Goal: Task Accomplishment & Management: Manage account settings

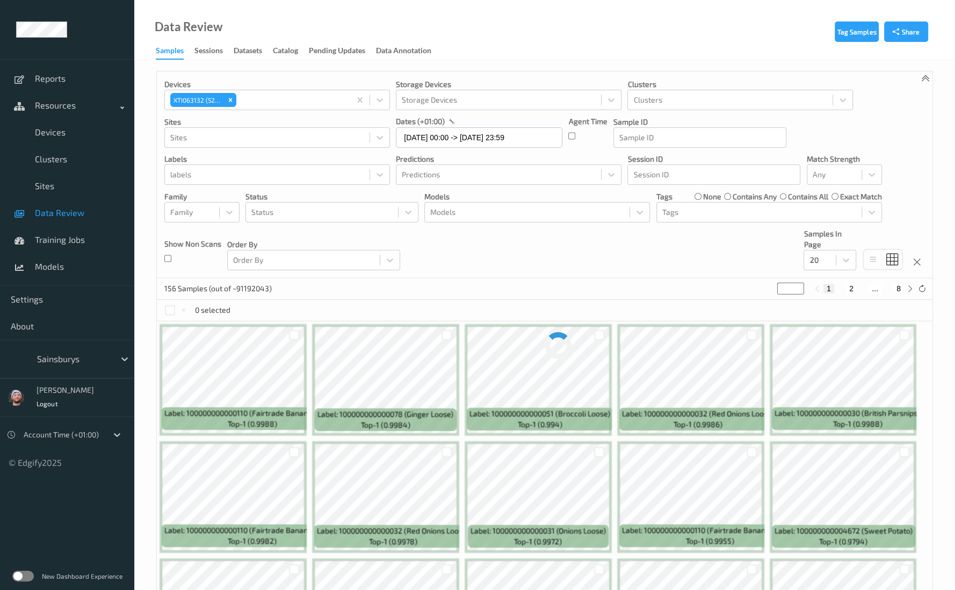
click at [350, 186] on div "Devices XTI063132 (5201) Storage Devices Storage Devices Clusters Clusters Site…" at bounding box center [544, 174] width 775 height 207
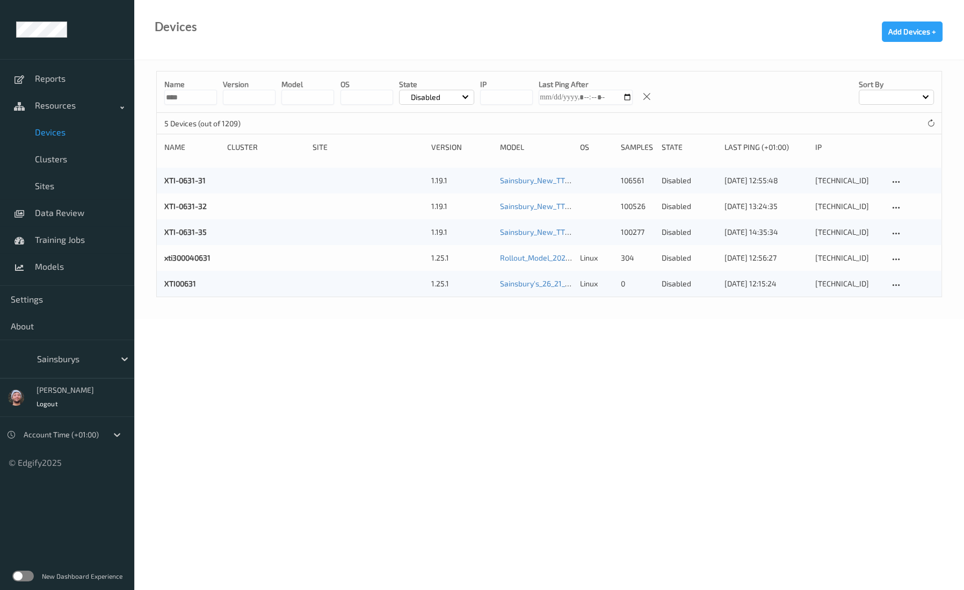
click at [354, 195] on div "XTI-0631-32 1.19.1 Sainsbury_New_TTD_Potato 100526 disabled 13/08/2024 13:24:35…" at bounding box center [549, 206] width 785 height 26
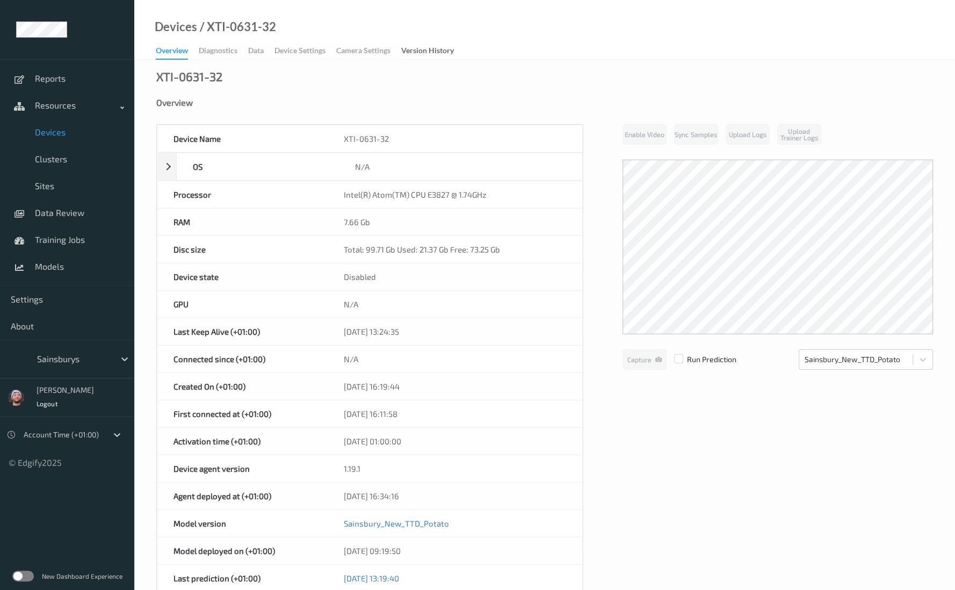
click at [67, 358] on div at bounding box center [73, 358] width 72 height 13
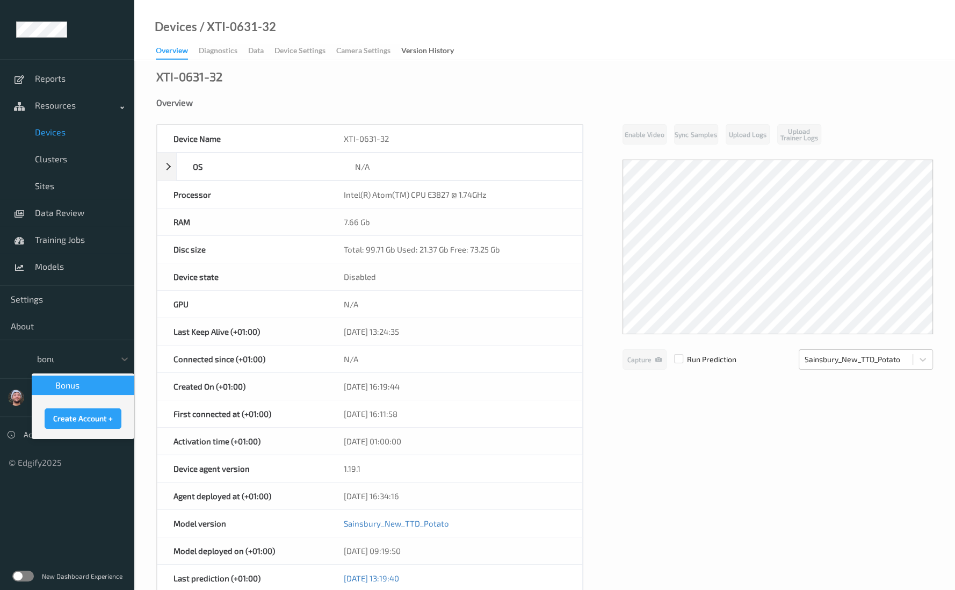
type input "bonus"
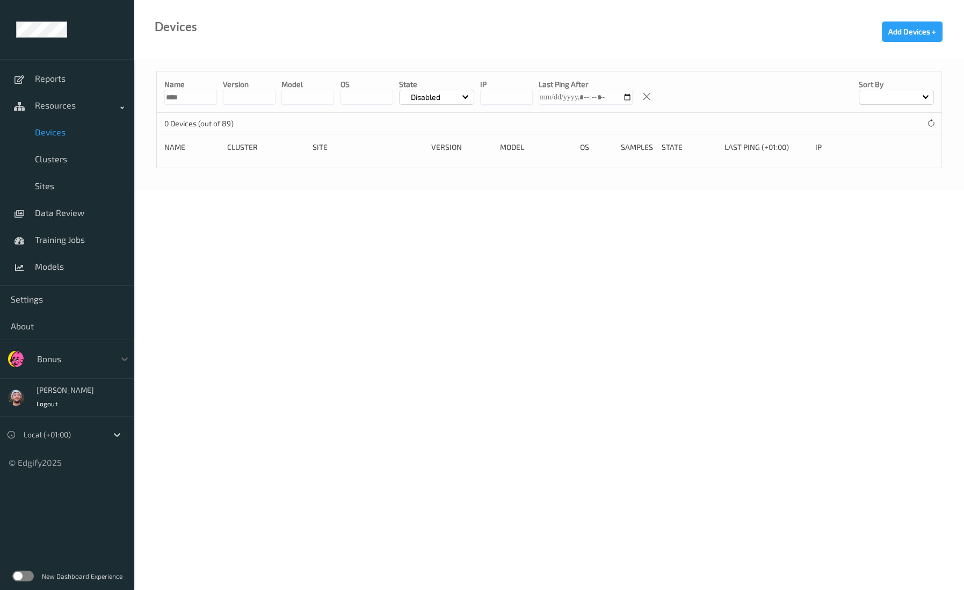
click at [483, 39] on div "Devices Add Devices +" at bounding box center [549, 30] width 830 height 60
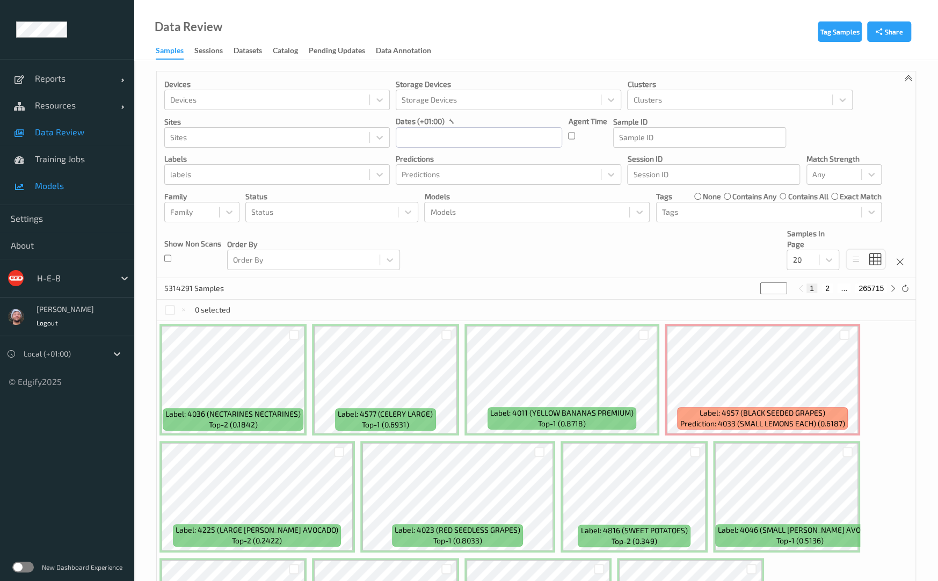
click at [64, 182] on span "Models" at bounding box center [79, 185] width 89 height 11
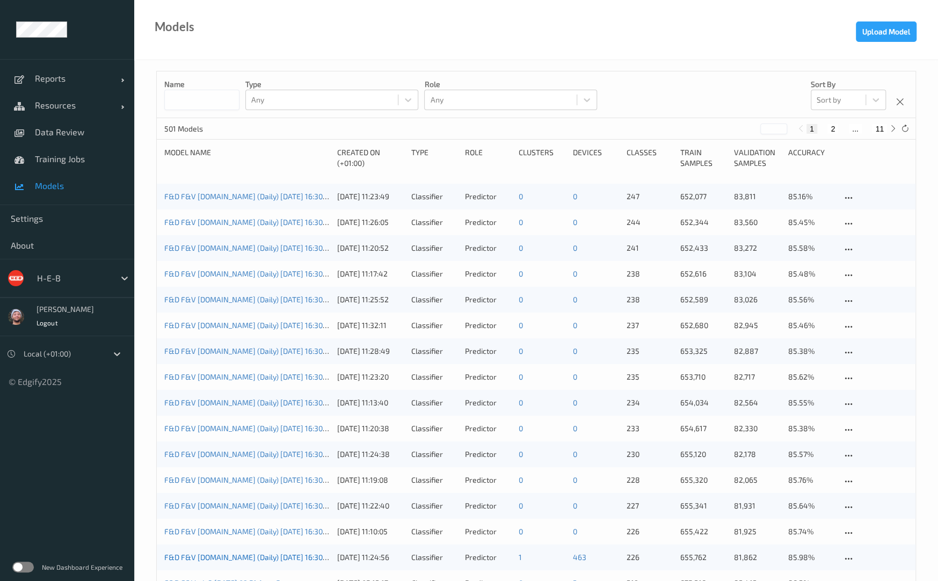
click at [309, 558] on link "F&D F&V [DOMAIN_NAME] (Daily) [DATE] 16:30 [DATE] 16:30 Auto Save" at bounding box center [283, 557] width 238 height 9
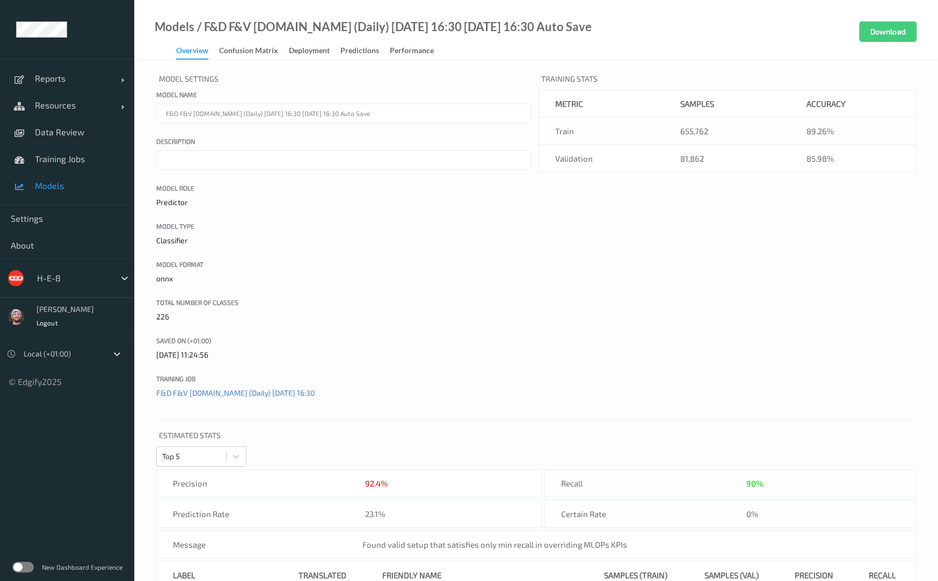
click at [700, 287] on div "Model Settings Model name F&D F&V v4.9.ST (Daily) 2025-08-25 16:30 2025-08-25 1…" at bounding box center [536, 241] width 760 height 341
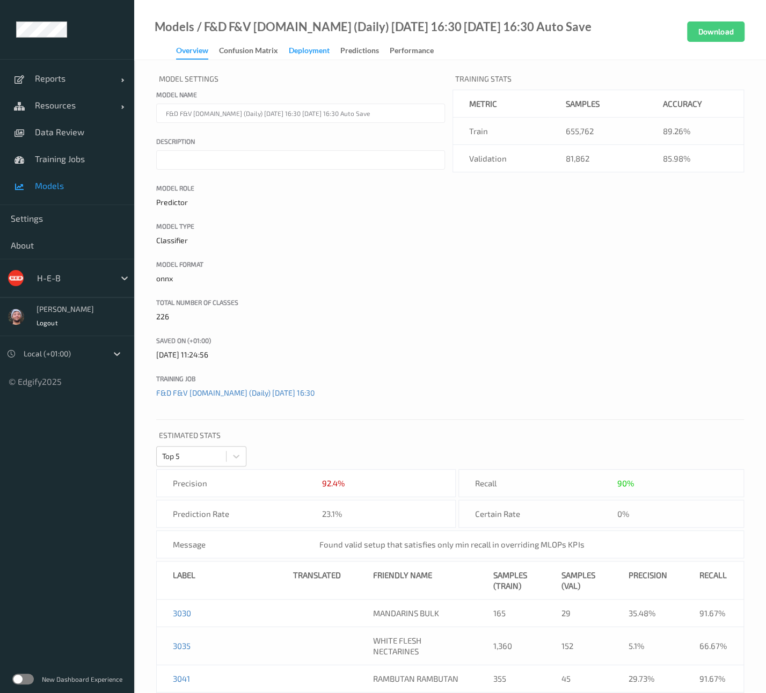
click at [304, 55] on div "Deployment" at bounding box center [309, 51] width 41 height 13
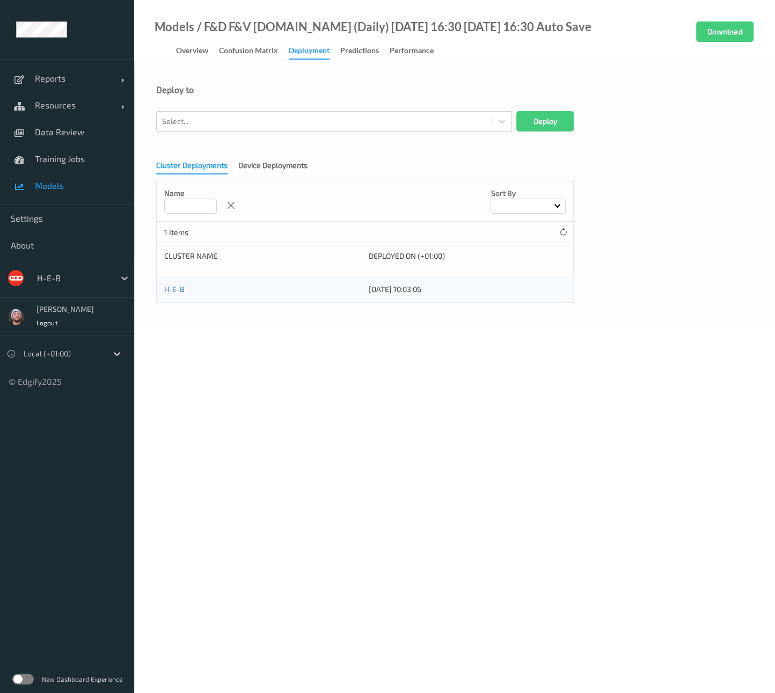
click at [244, 175] on div "Cluster Deployments Device Deployments" at bounding box center [237, 167] width 162 height 14
click at [247, 171] on div "Device Deployments" at bounding box center [272, 166] width 69 height 13
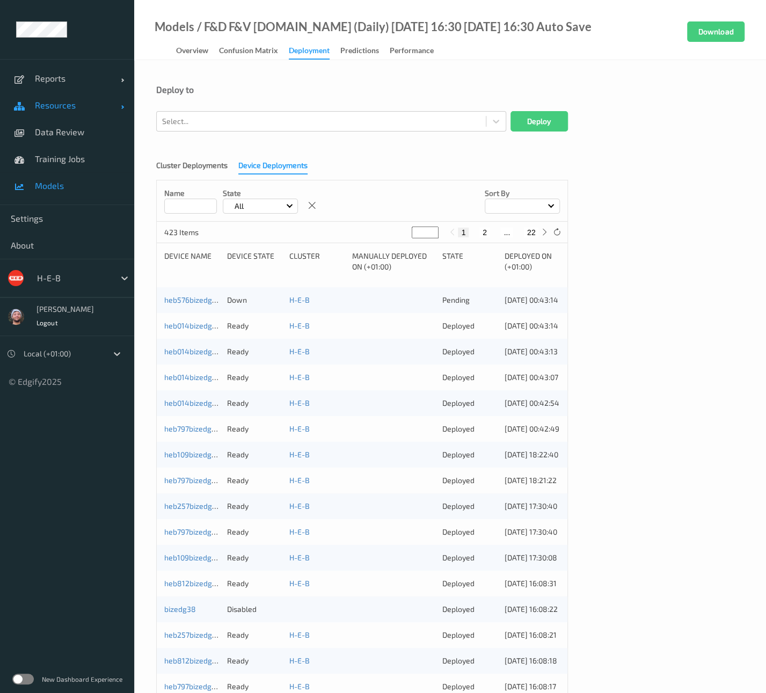
click at [67, 108] on span "Resources" at bounding box center [78, 105] width 86 height 11
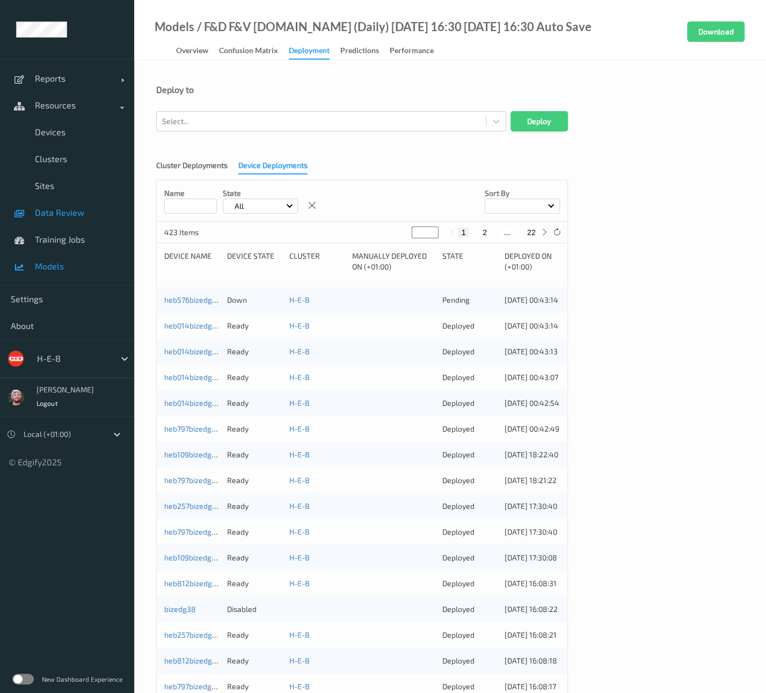
click at [68, 212] on span "Data Review" at bounding box center [79, 212] width 89 height 11
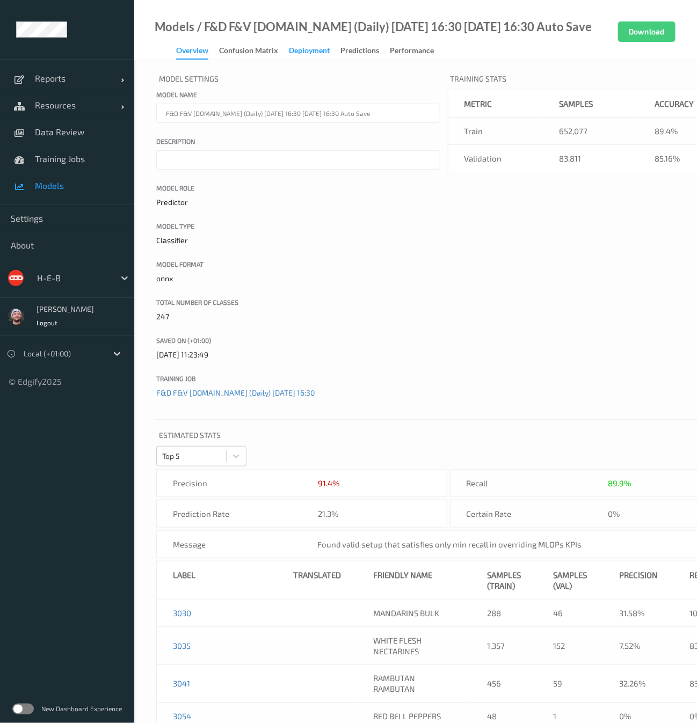
drag, startPoint x: 316, startPoint y: 59, endPoint x: 316, endPoint y: 51, distance: 7.5
click at [316, 58] on div "Deployment" at bounding box center [309, 51] width 41 height 13
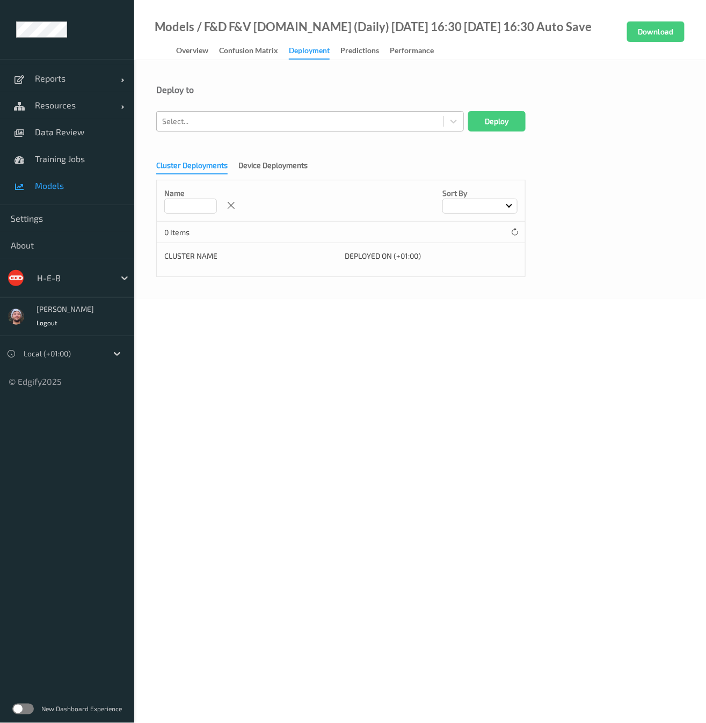
click at [266, 124] on div at bounding box center [300, 121] width 276 height 13
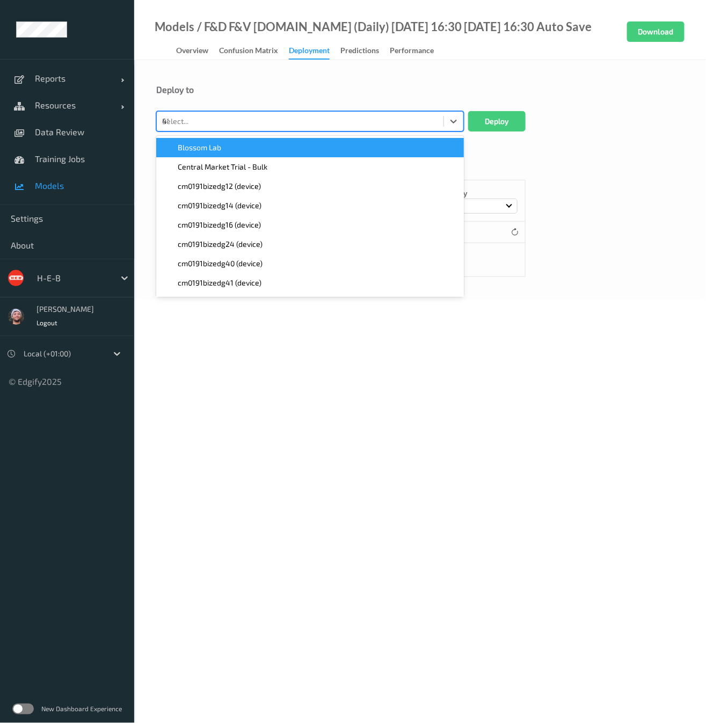
type input "415"
paste input "415"
type input "415"
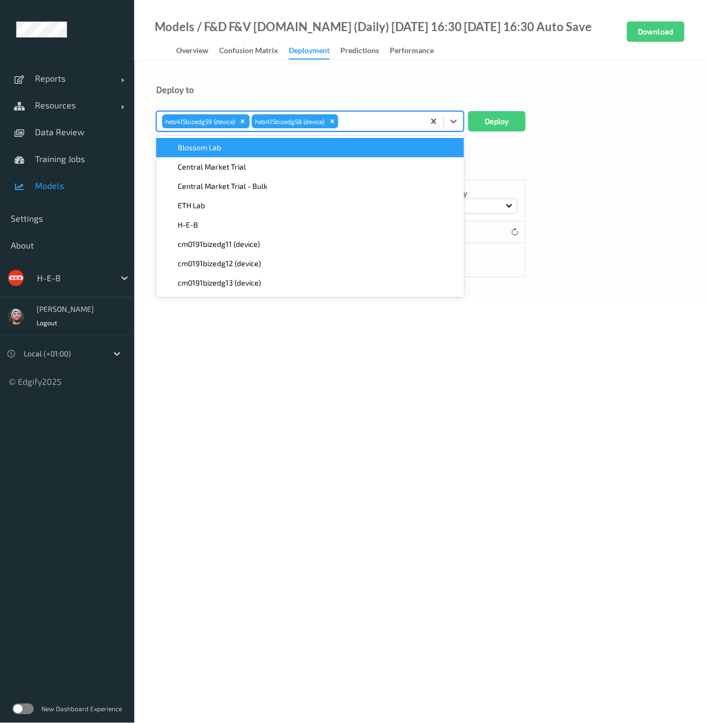
paste input "415"
type input "415"
paste input "415"
type input "415"
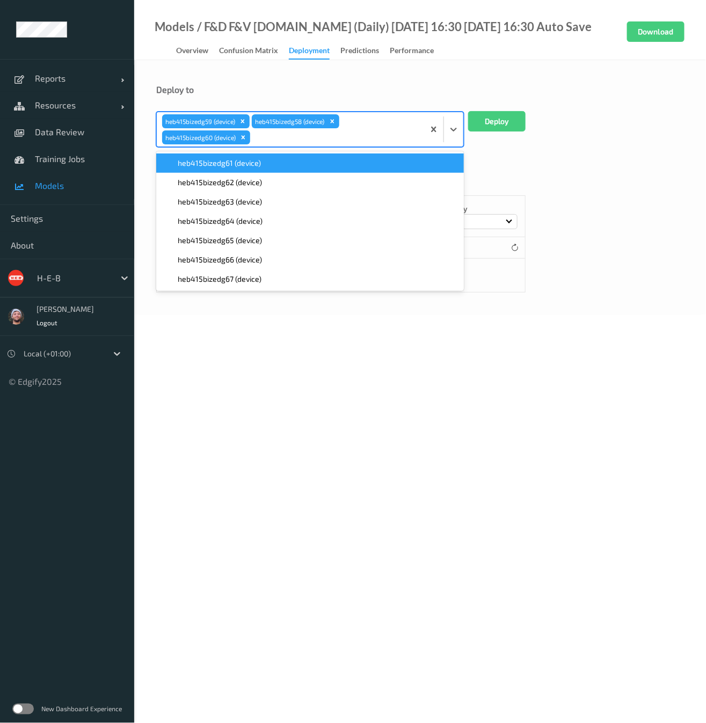
paste input "415"
type input "415"
paste input "415"
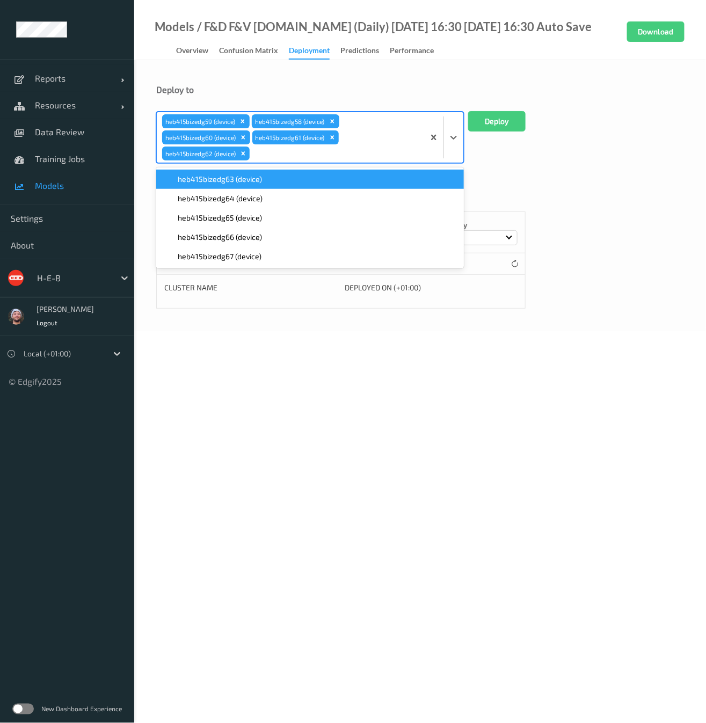
type input "415"
paste input "415"
type input "415"
paste input "415"
type input "415"
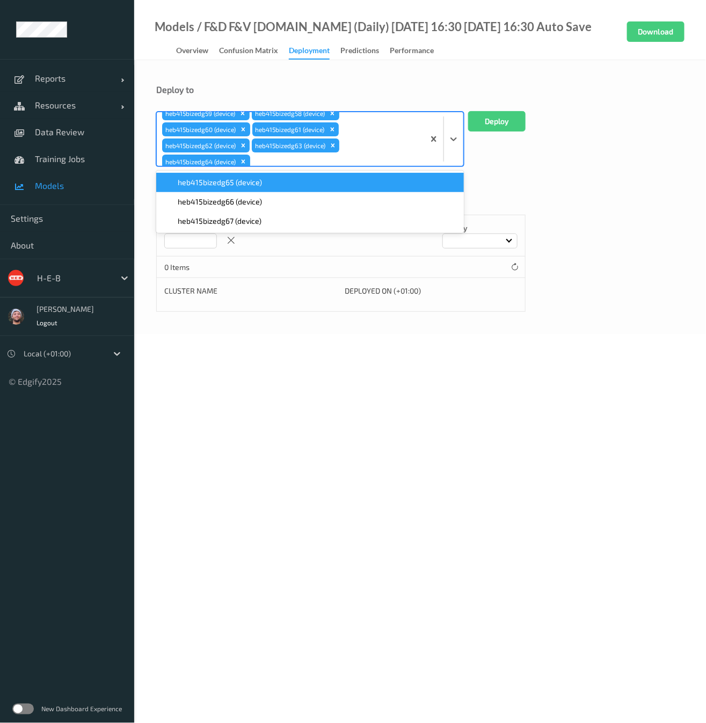
paste input "415"
type input "415"
paste input "415"
type input "415"
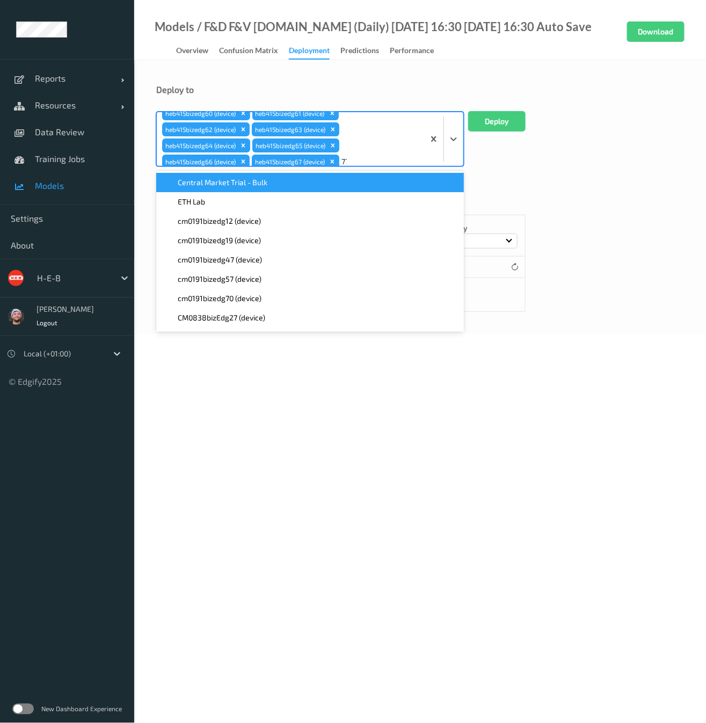
type input "771"
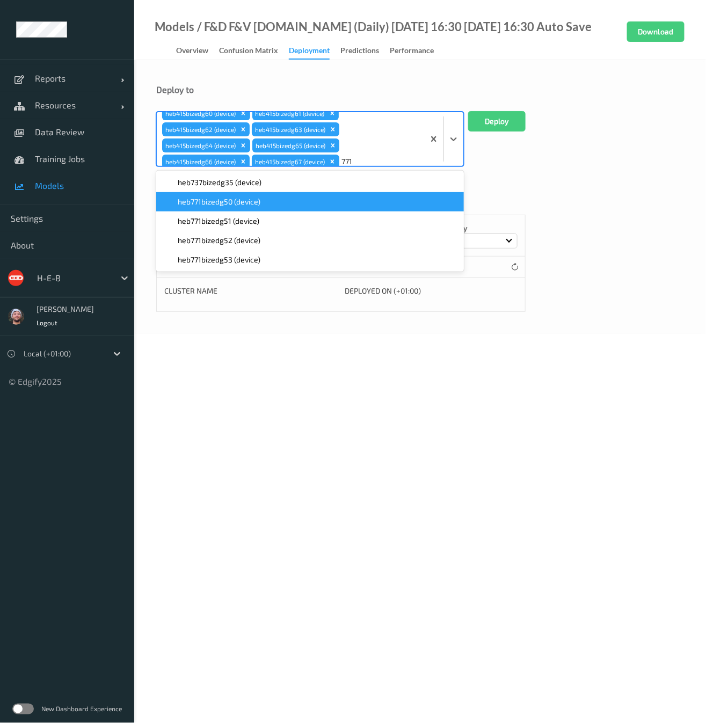
click at [237, 205] on span "heb771bizedg50 (device)" at bounding box center [219, 202] width 83 height 11
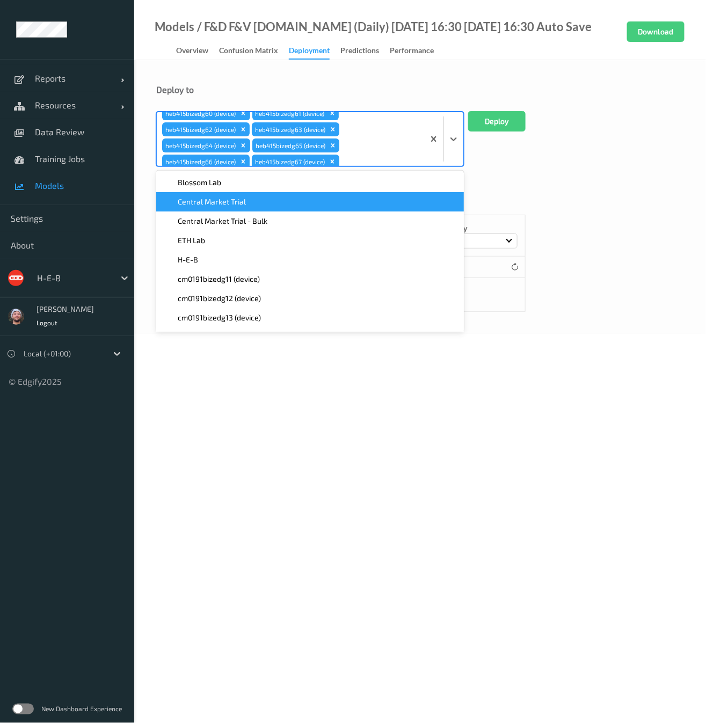
paste input "771"
type input "771"
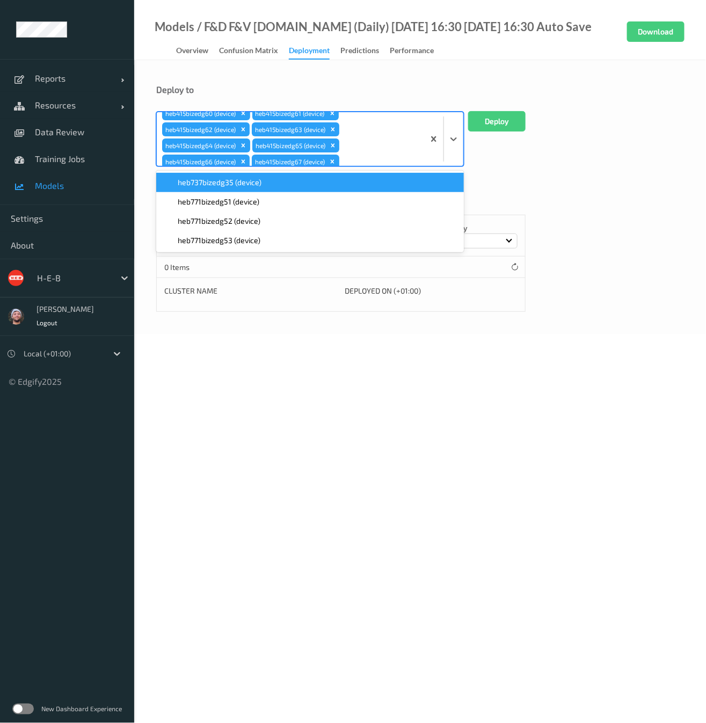
scroll to position [40, 0]
click at [237, 205] on span "heb771bizedg51 (device)" at bounding box center [219, 202] width 82 height 11
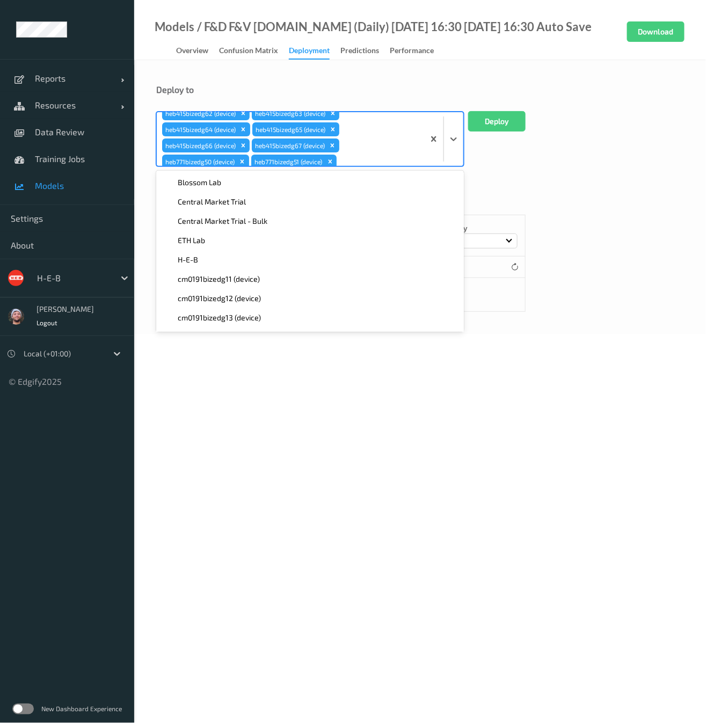
paste input "771"
type input "771"
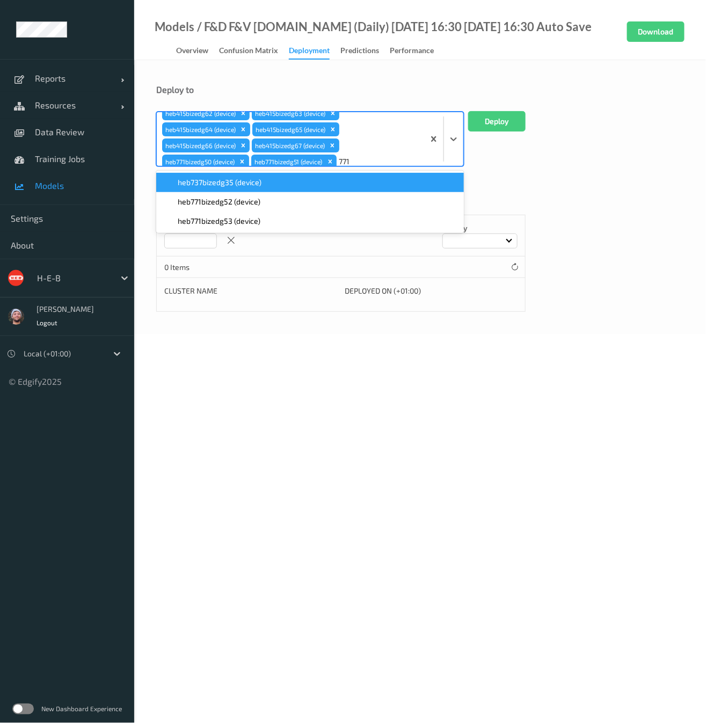
click at [237, 205] on span "heb771bizedg52 (device)" at bounding box center [219, 202] width 83 height 11
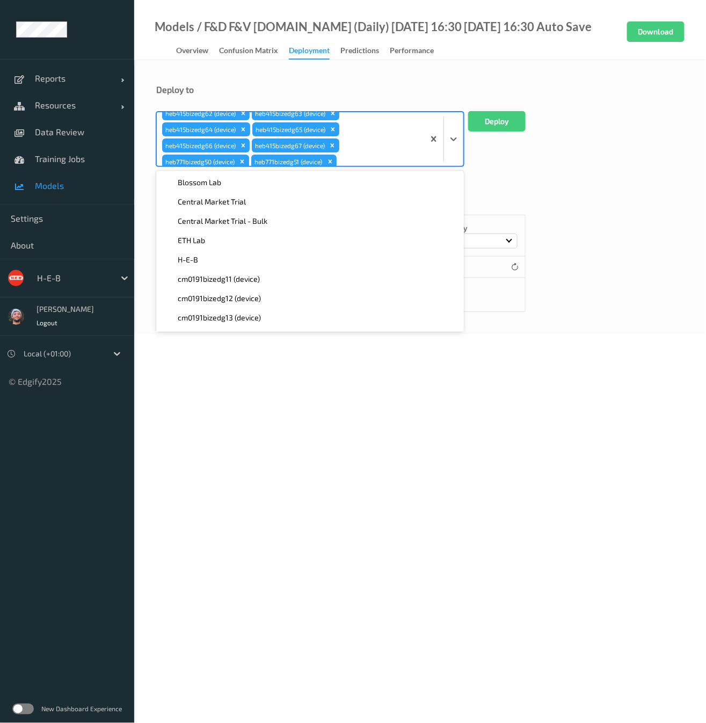
paste input "771"
type input "771"
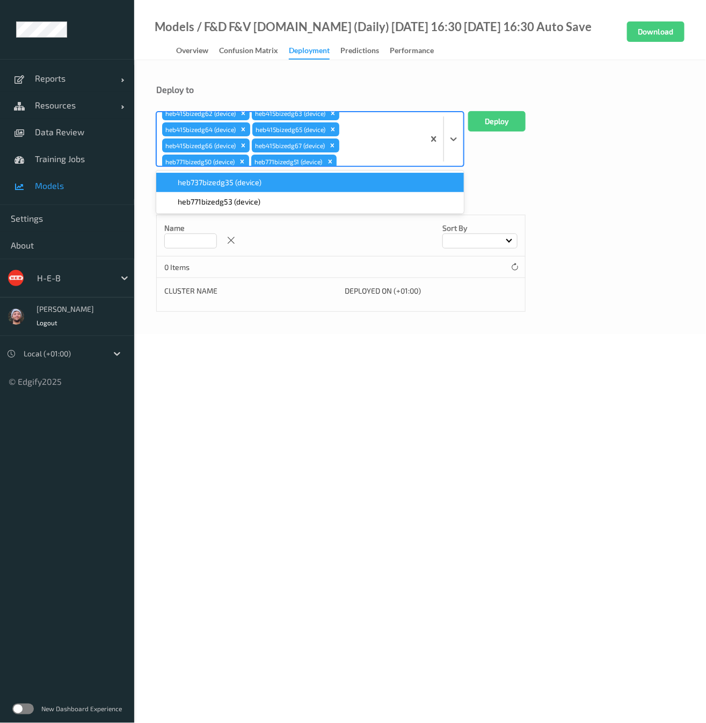
scroll to position [56, 0]
click at [237, 205] on span "heb771bizedg53 (device)" at bounding box center [219, 202] width 83 height 11
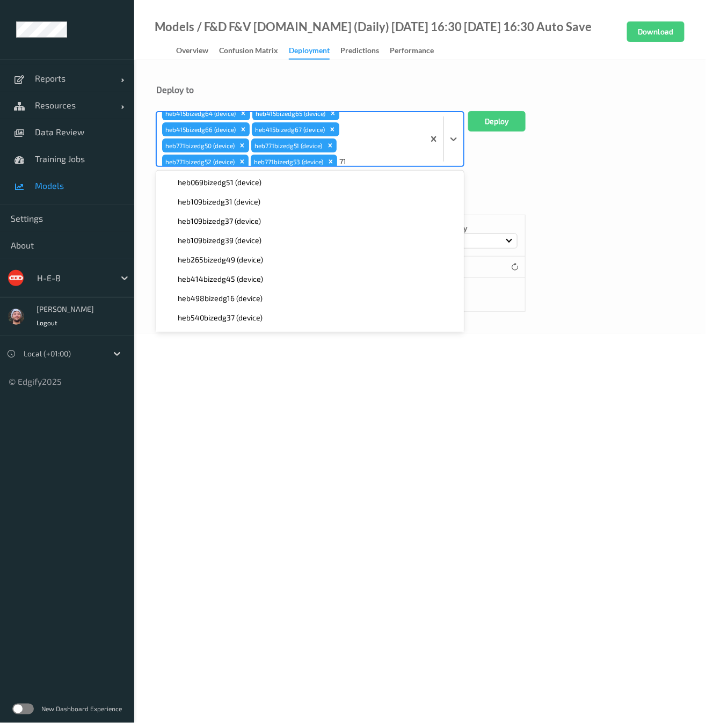
type input "711"
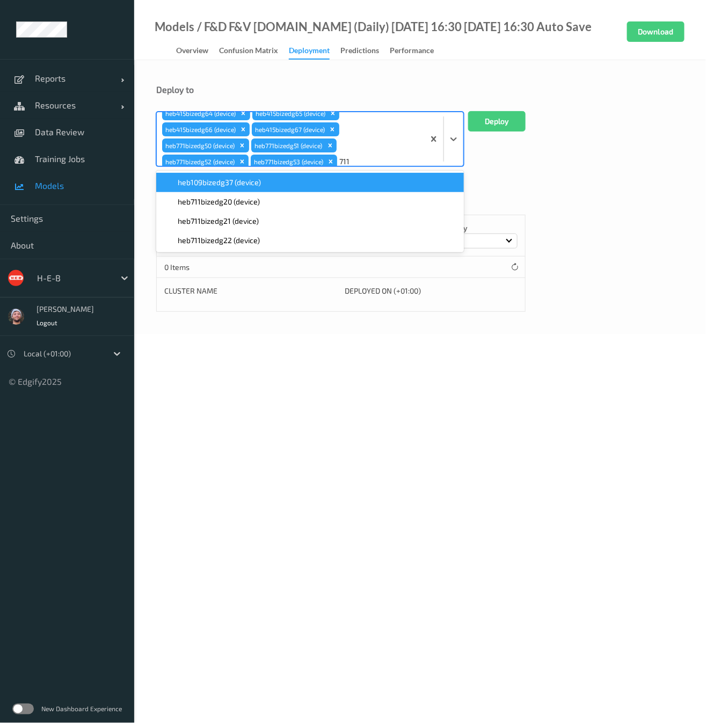
click at [237, 205] on span "heb711bizedg20 (device)" at bounding box center [219, 202] width 82 height 11
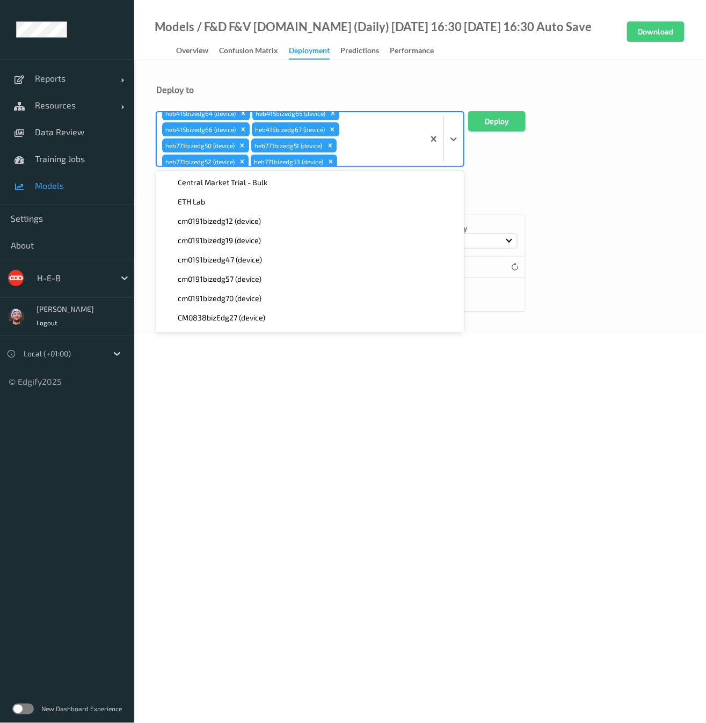
scroll to position [72, 0]
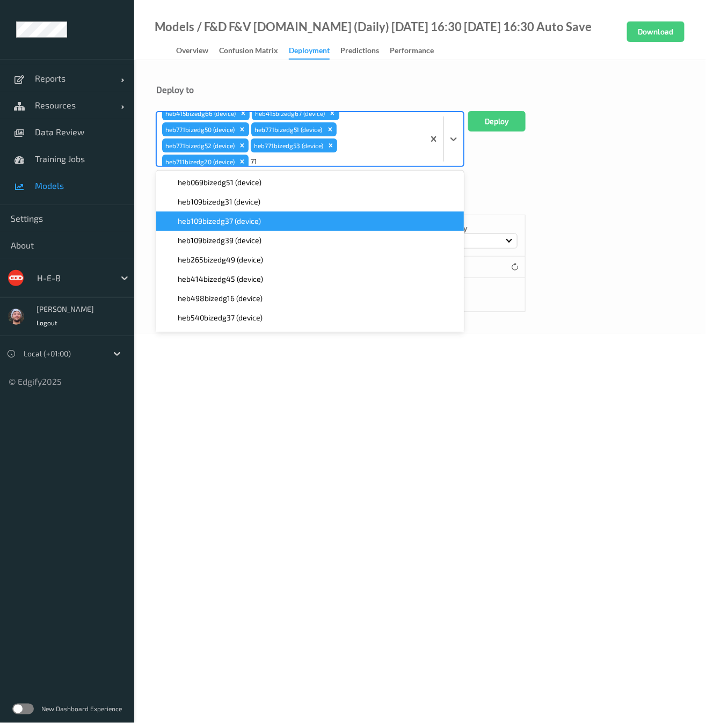
type input "711"
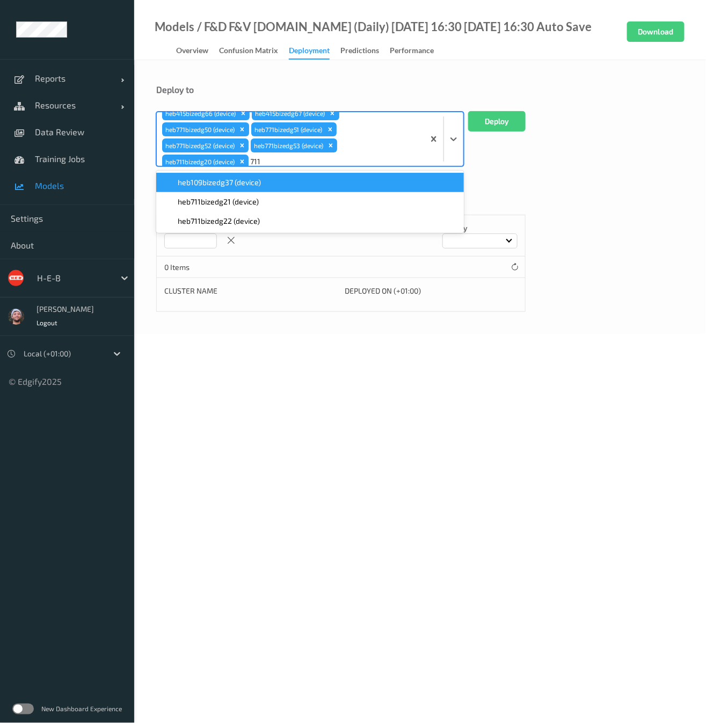
click at [237, 205] on span "heb711bizedg21 (device)" at bounding box center [218, 202] width 81 height 11
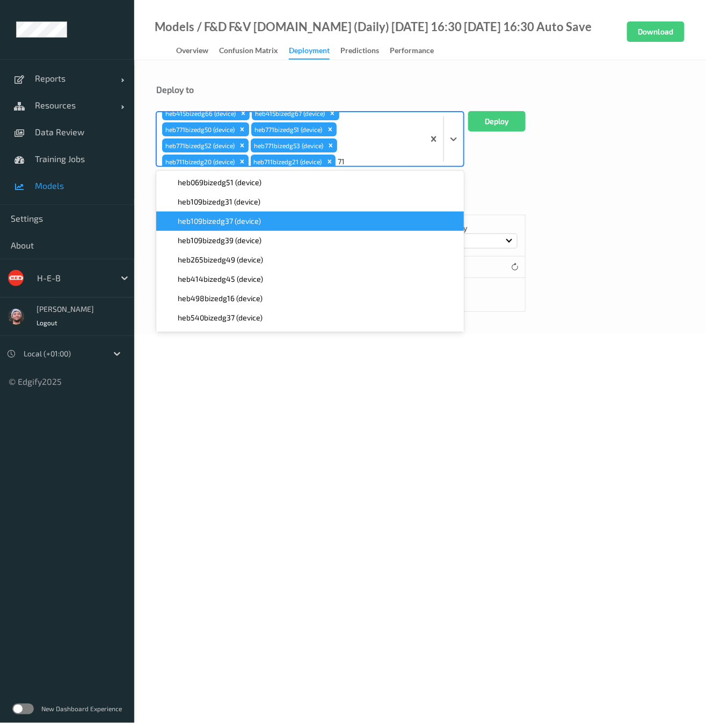
type input "711"
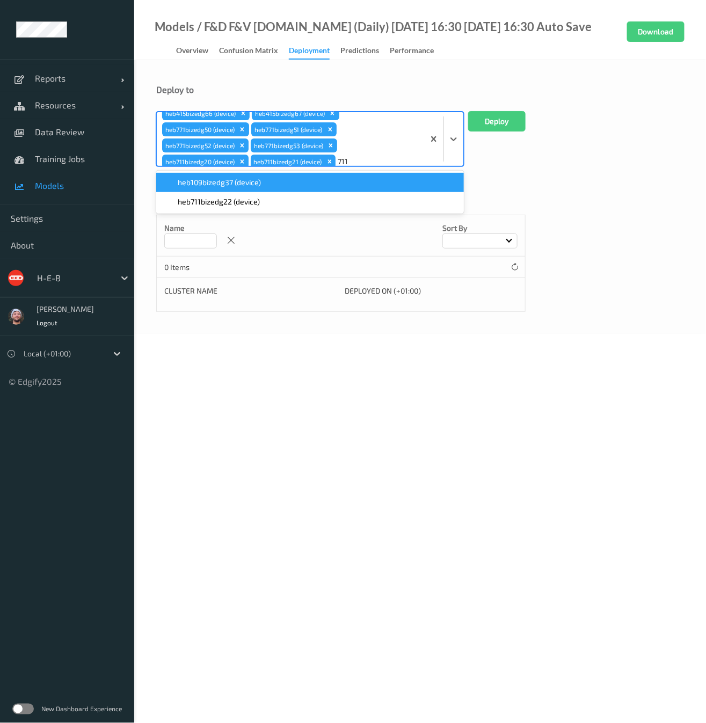
click at [237, 205] on span "heb711bizedg22 (device)" at bounding box center [219, 202] width 82 height 11
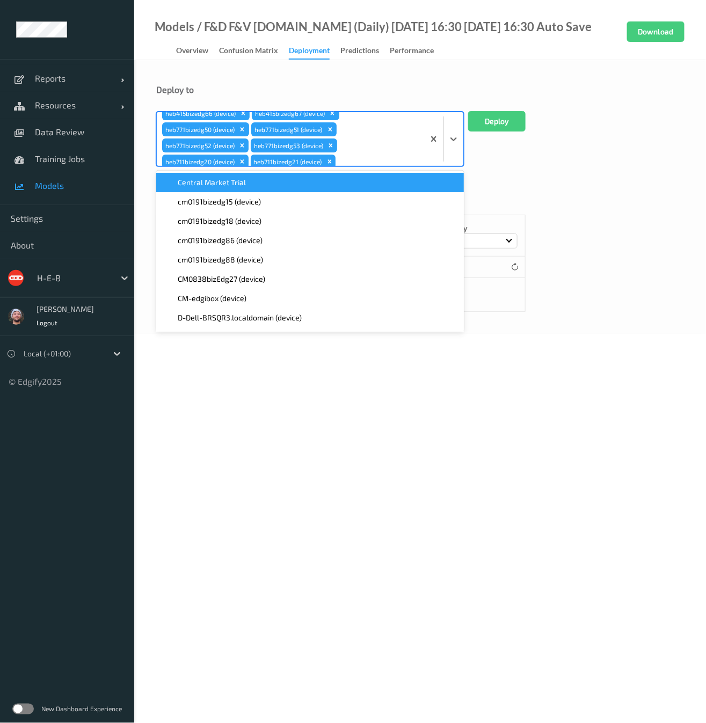
scroll to position [89, 0]
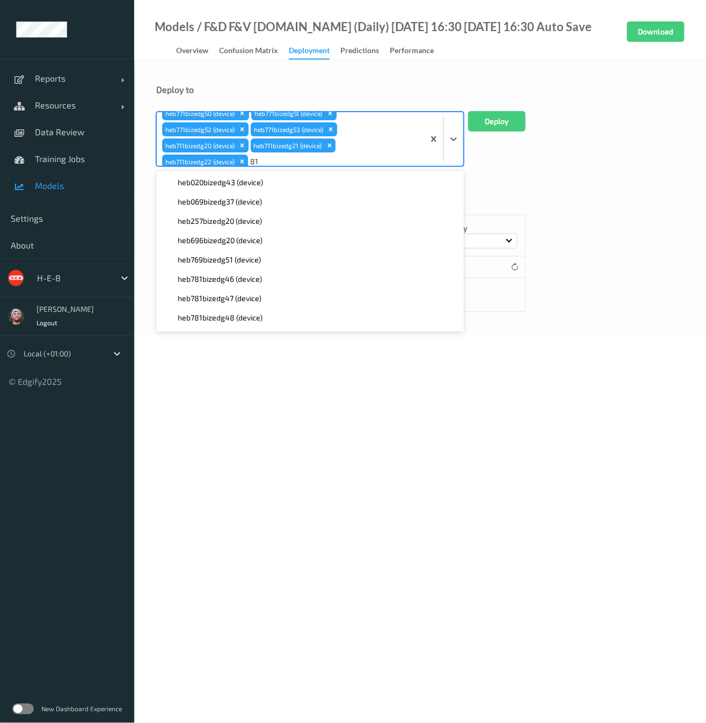
type input "8"
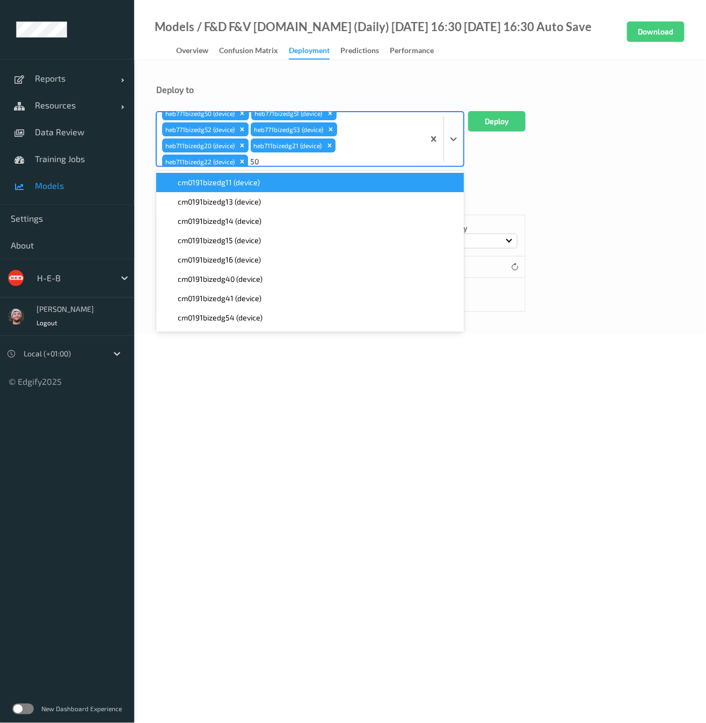
type input "5"
type input "110"
paste input "110"
type input "110"
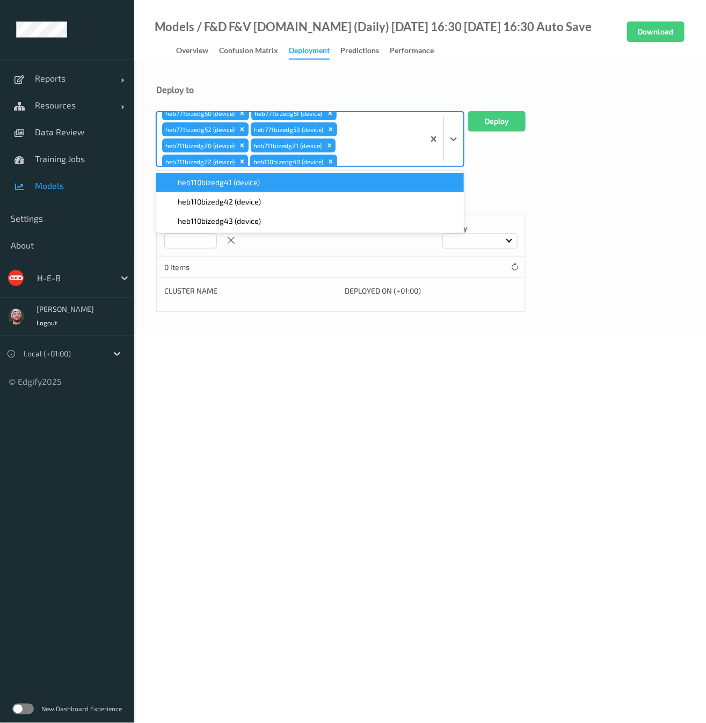
paste input "110"
type input "110"
paste input "110"
type input "110"
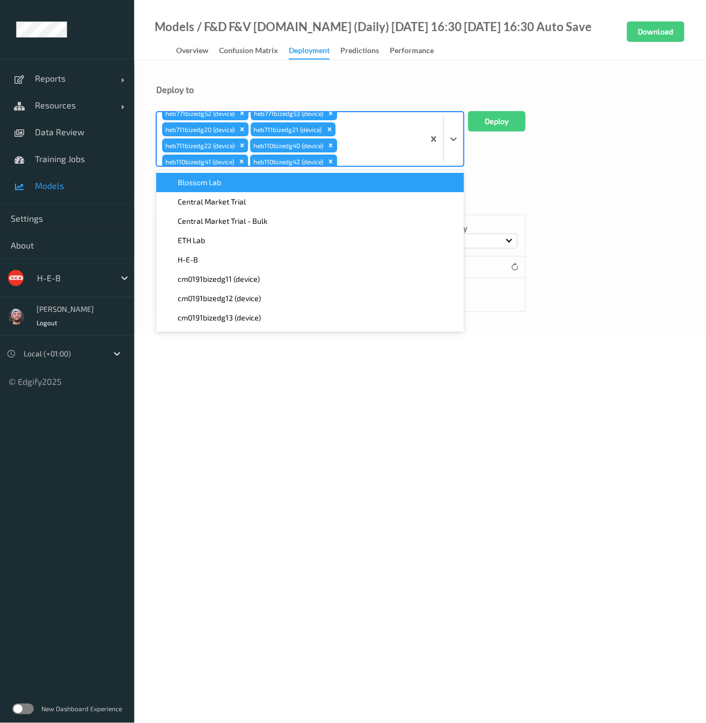
scroll to position [121, 0]
type input "1"
type input "714"
paste input "714"
type input "714"
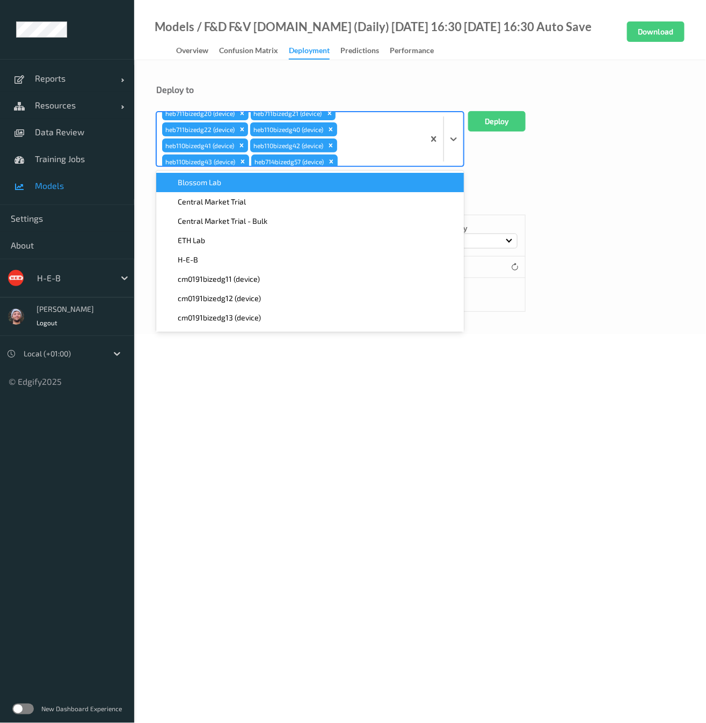
paste input "714"
type input "714"
paste input "714"
type input "714"
paste input "714"
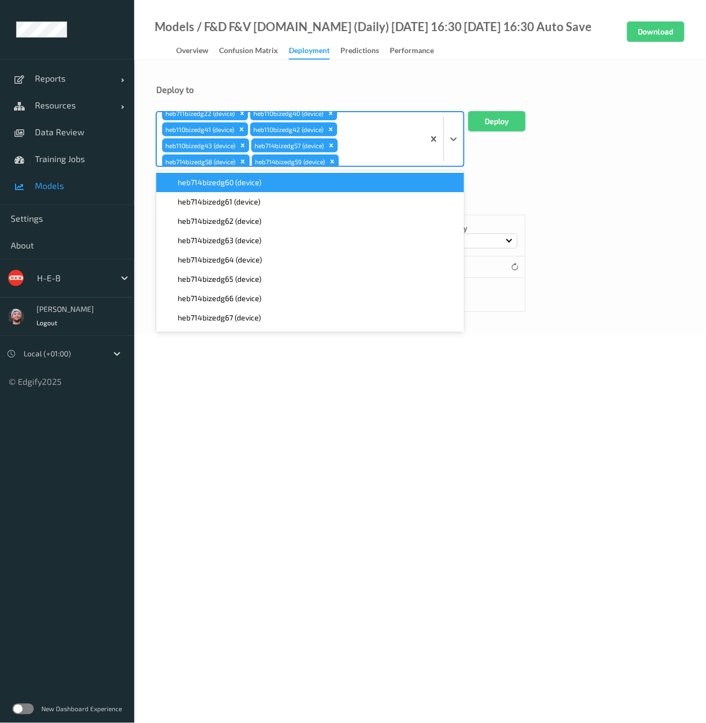
type input "714"
paste input "714"
type input "714"
paste input "714"
type input "714"
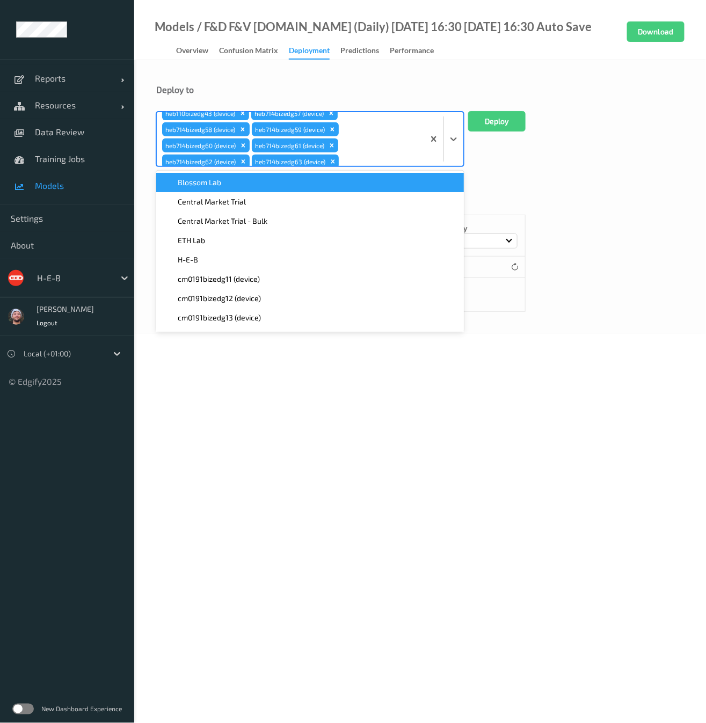
paste input "714"
type input "714"
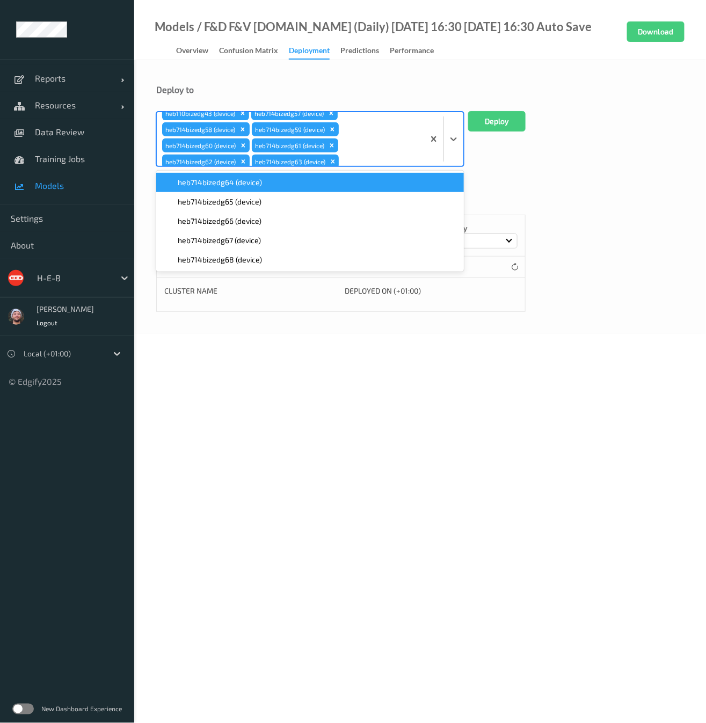
paste input "714"
type input "714"
paste input "714"
type input "714"
paste input "714"
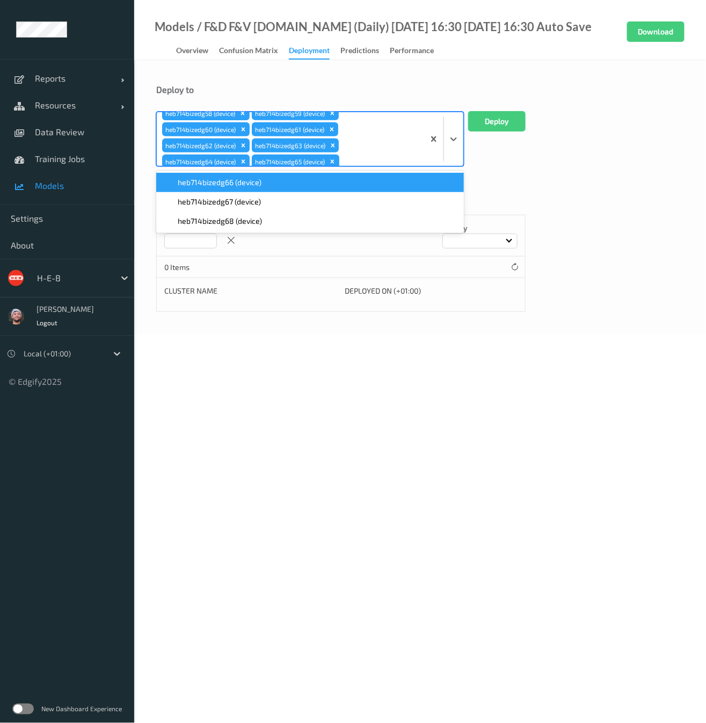
type input "714"
paste input "714"
type input "714"
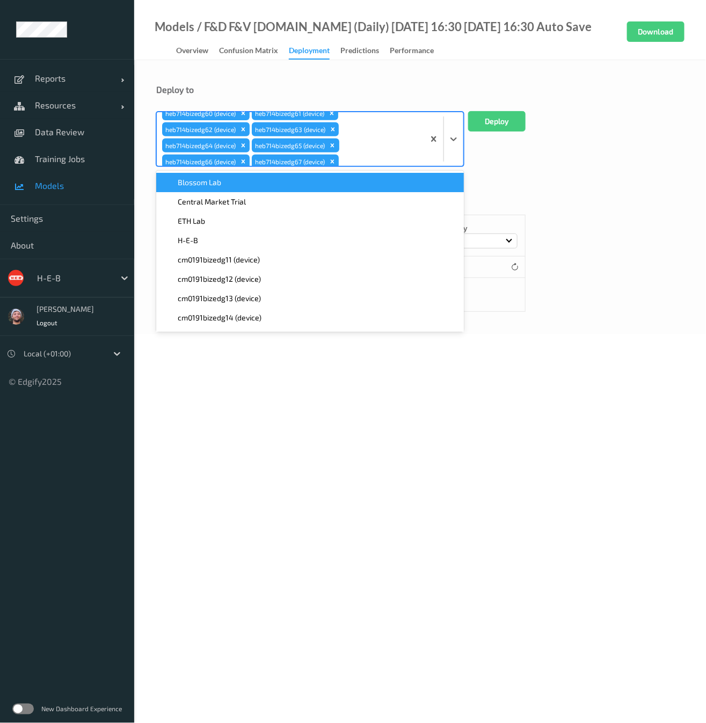
scroll to position [217, 0]
type input "069"
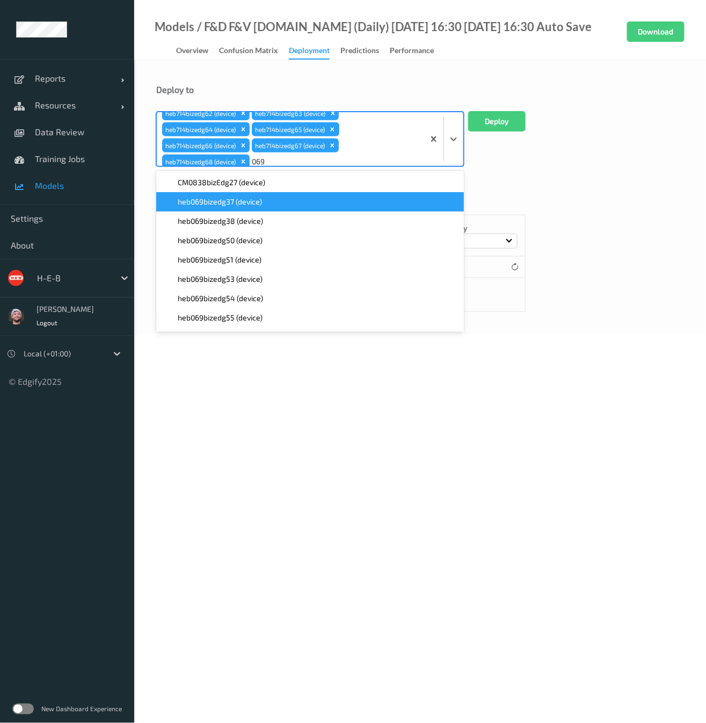
click at [225, 204] on span "heb069bizedg37 (device)" at bounding box center [220, 202] width 84 height 11
paste input "069"
type input "069"
click at [228, 205] on span "heb069bizedg38 (device)" at bounding box center [220, 202] width 85 height 11
paste input "069"
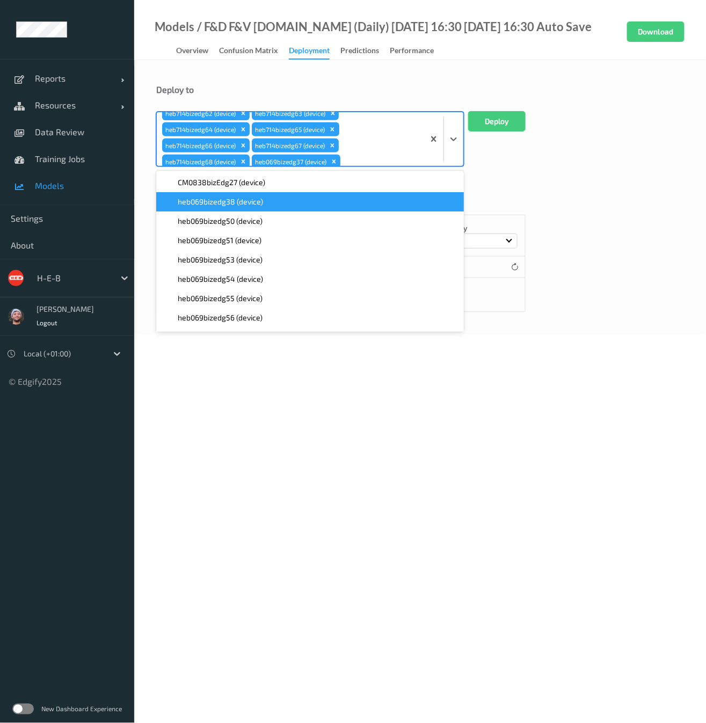
type input "069"
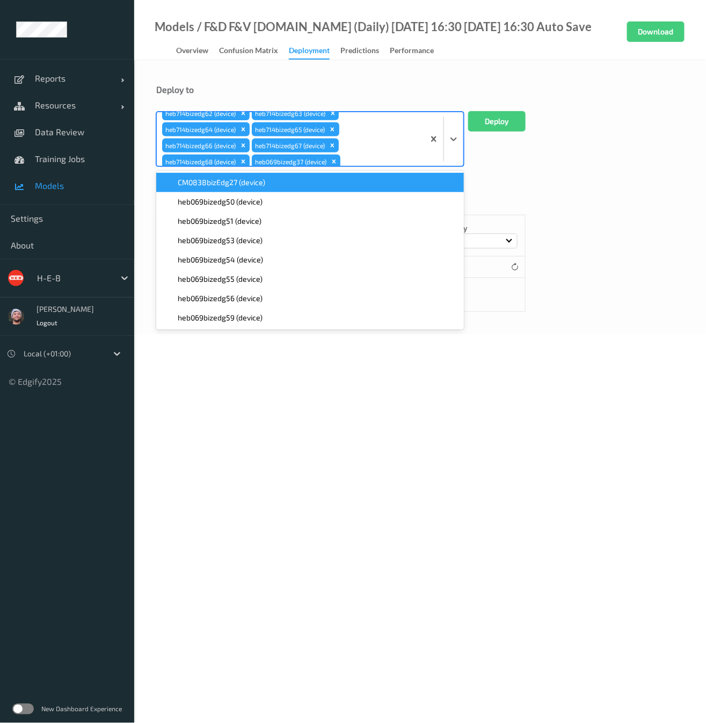
scroll to position [234, 0]
click at [228, 205] on span "heb069bizedg50 (device)" at bounding box center [220, 202] width 85 height 11
paste input "069"
type input "069"
click at [228, 205] on span "heb069bizedg51 (device)" at bounding box center [220, 202] width 84 height 11
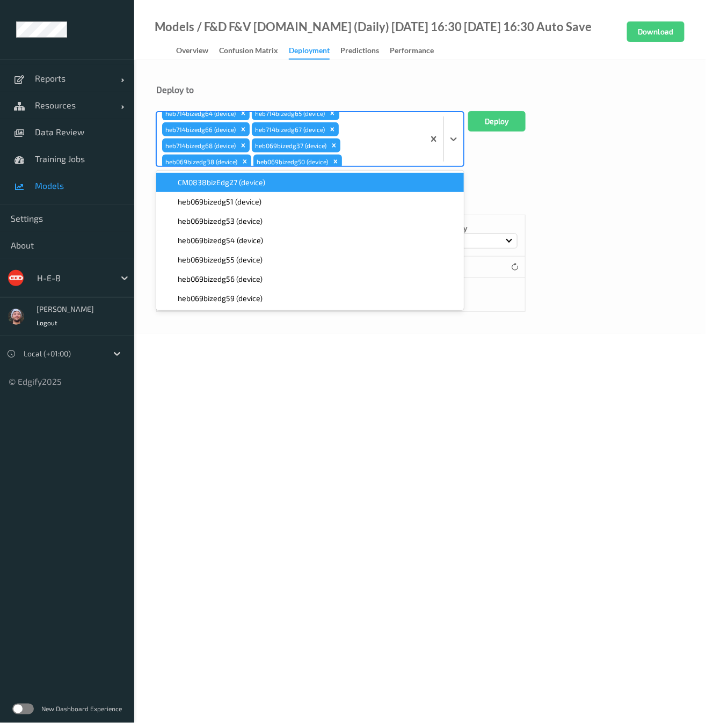
paste input "069"
type input "069"
click at [228, 205] on span "heb069bizedg53 (device)" at bounding box center [220, 202] width 85 height 11
paste
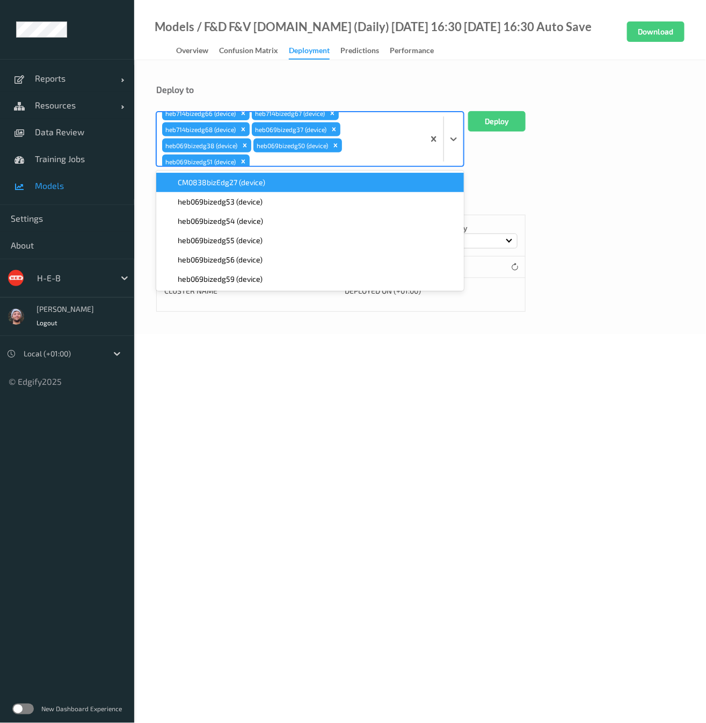
type input "069"
click at [228, 205] on span "heb069bizedg54 (device)" at bounding box center [220, 202] width 85 height 11
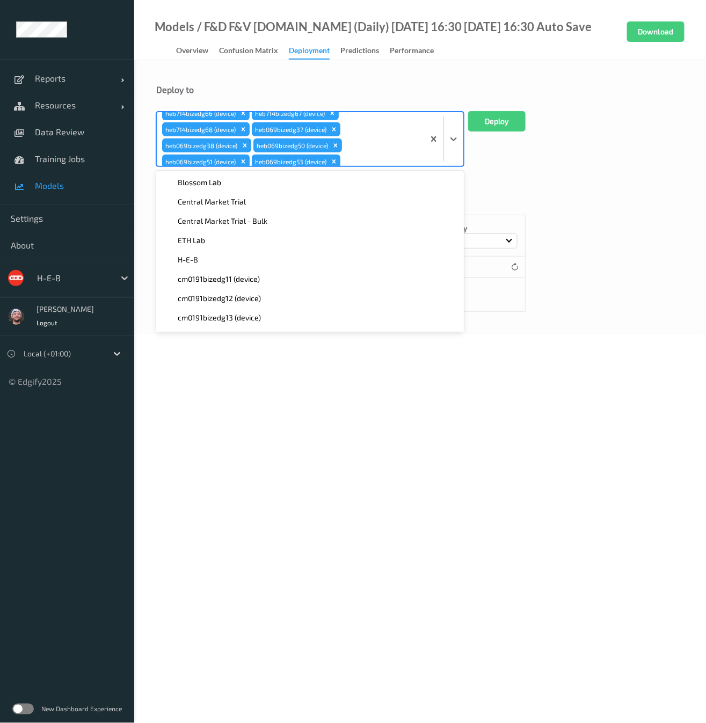
type input "069"
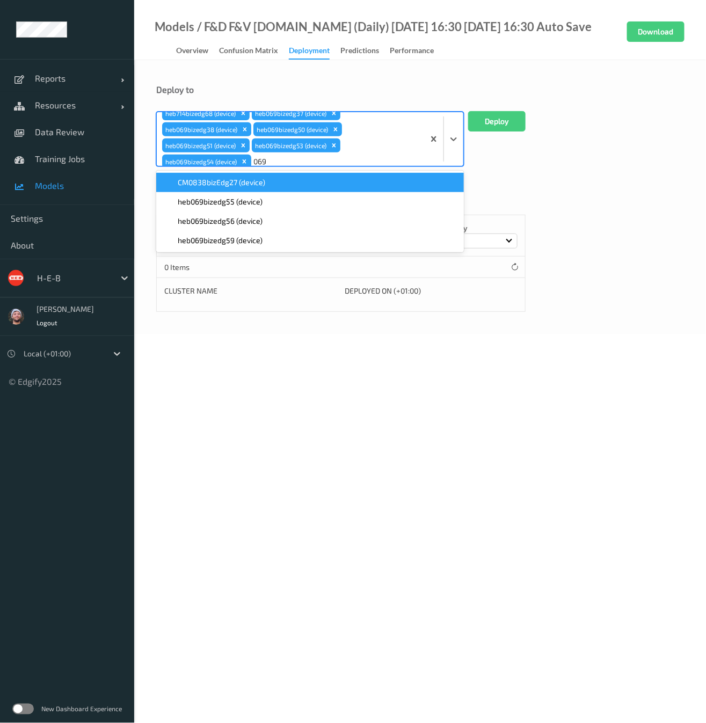
click at [228, 205] on span "heb069bizedg55 (device)" at bounding box center [220, 202] width 85 height 11
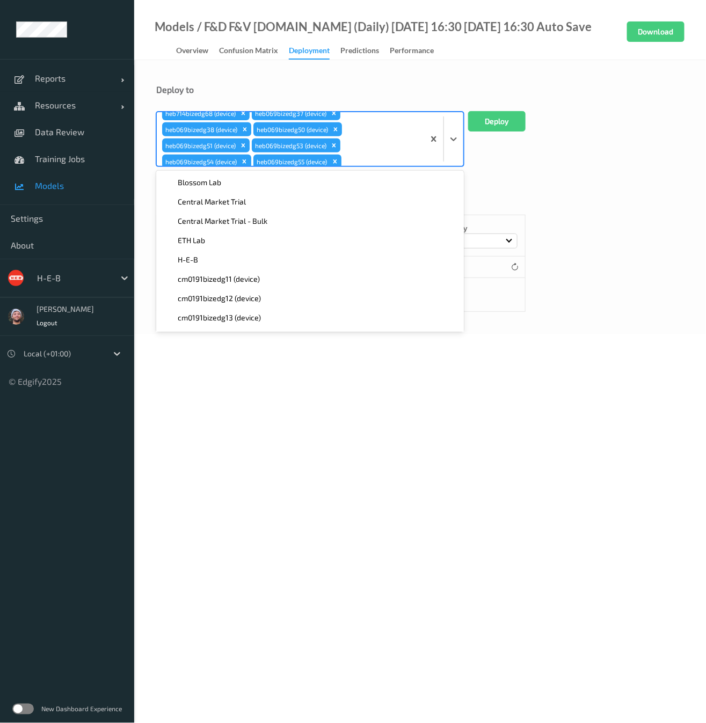
type input "069"
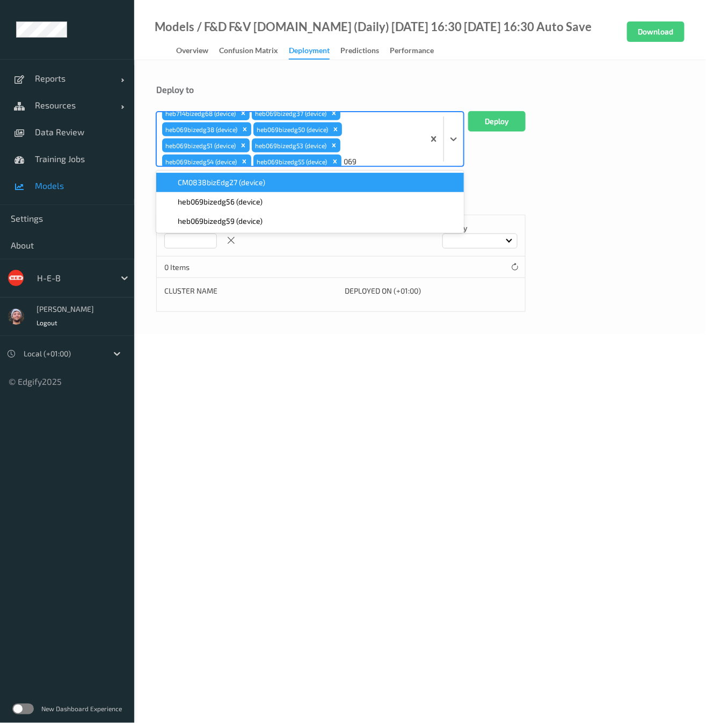
click at [228, 205] on span "heb069bizedg56 (device)" at bounding box center [220, 202] width 85 height 11
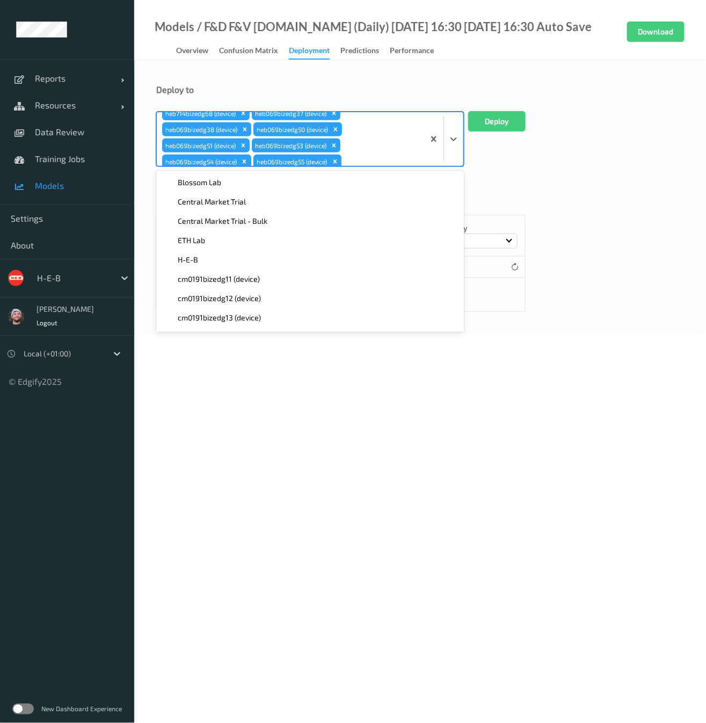
type input "069"
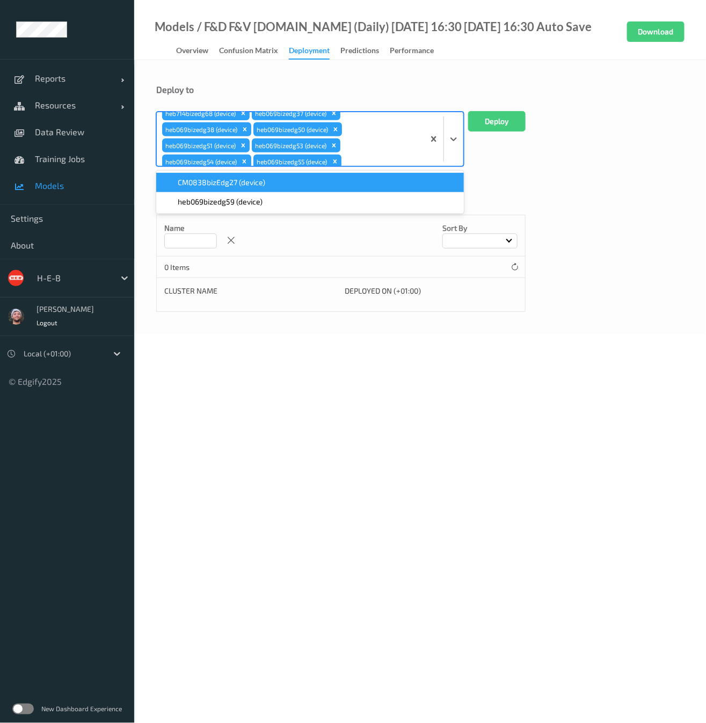
scroll to position [282, 0]
click at [228, 205] on span "heb069bizedg59 (device)" at bounding box center [220, 202] width 85 height 11
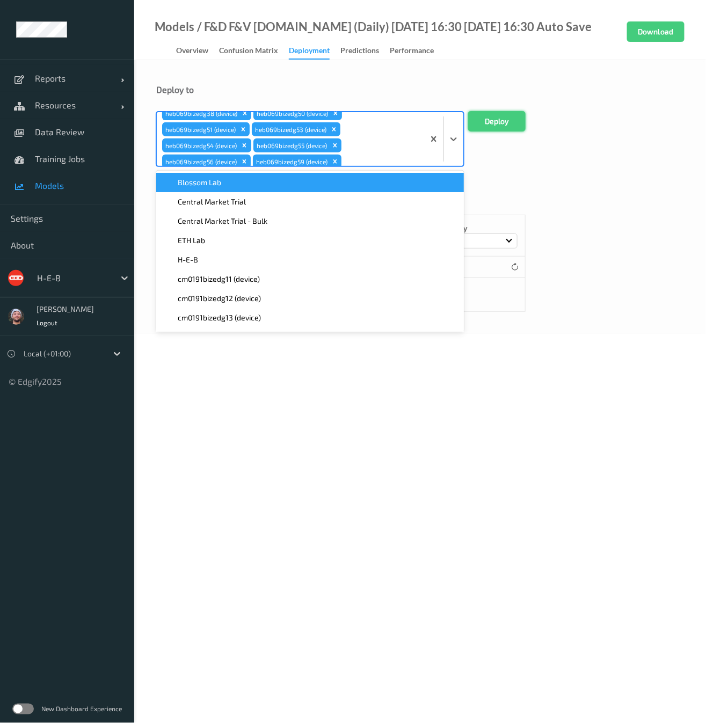
click at [489, 122] on button "Deploy" at bounding box center [496, 121] width 57 height 20
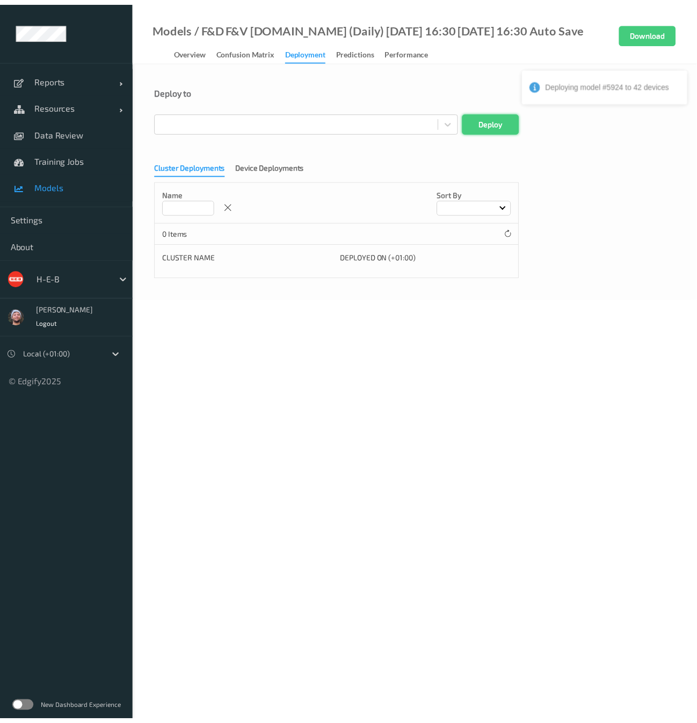
scroll to position [0, 0]
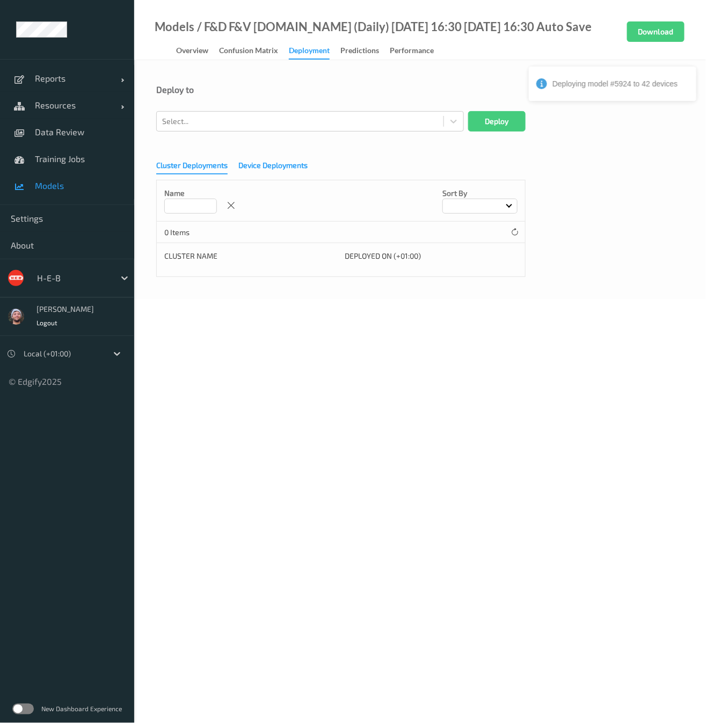
click at [265, 162] on div "Device Deployments" at bounding box center [272, 166] width 69 height 13
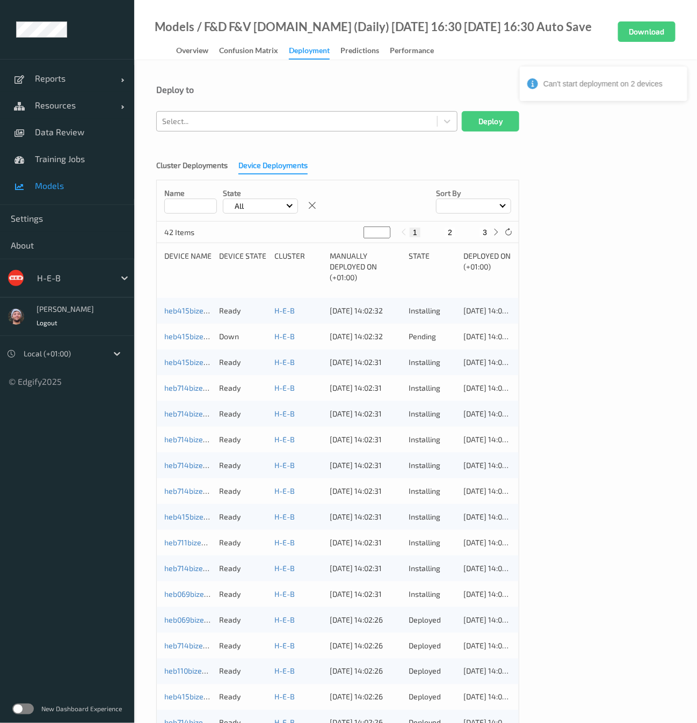
click at [238, 122] on div at bounding box center [297, 121] width 270 height 13
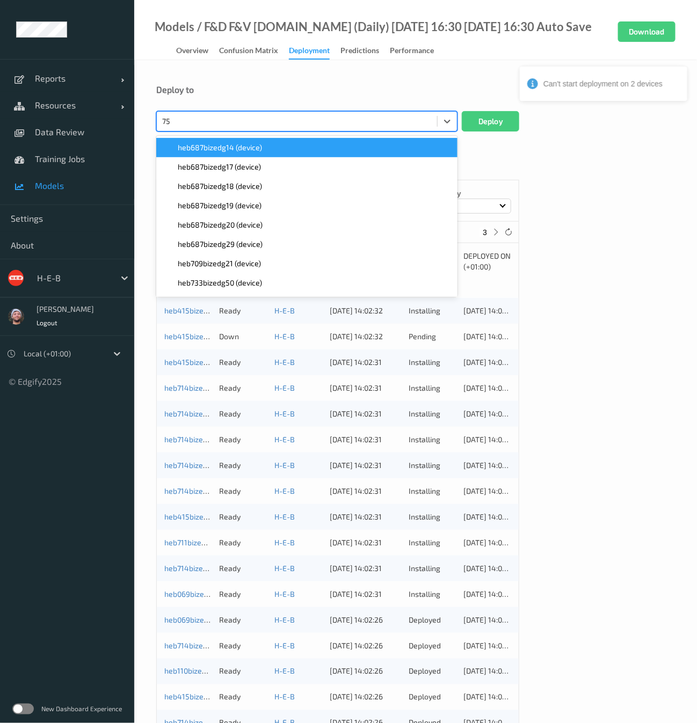
type input "756"
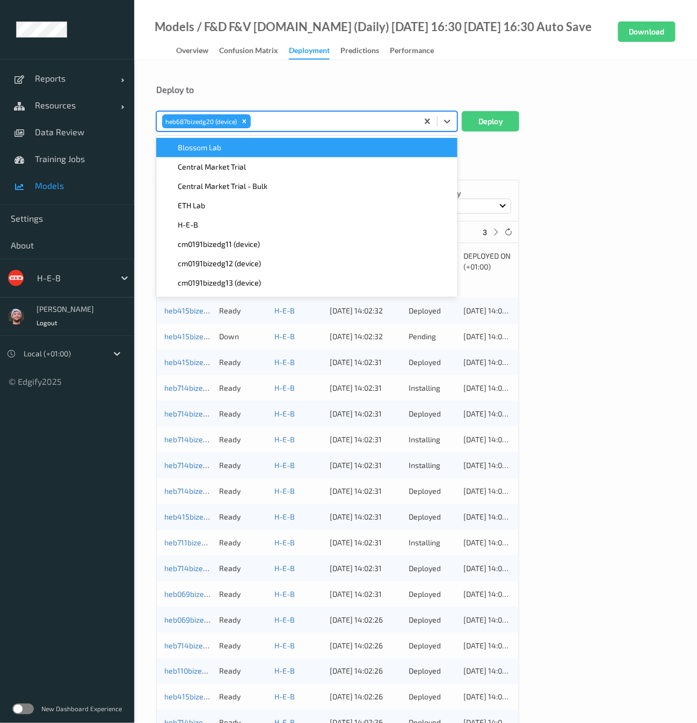
paste input "756"
type input "756"
paste input "756"
type input "756"
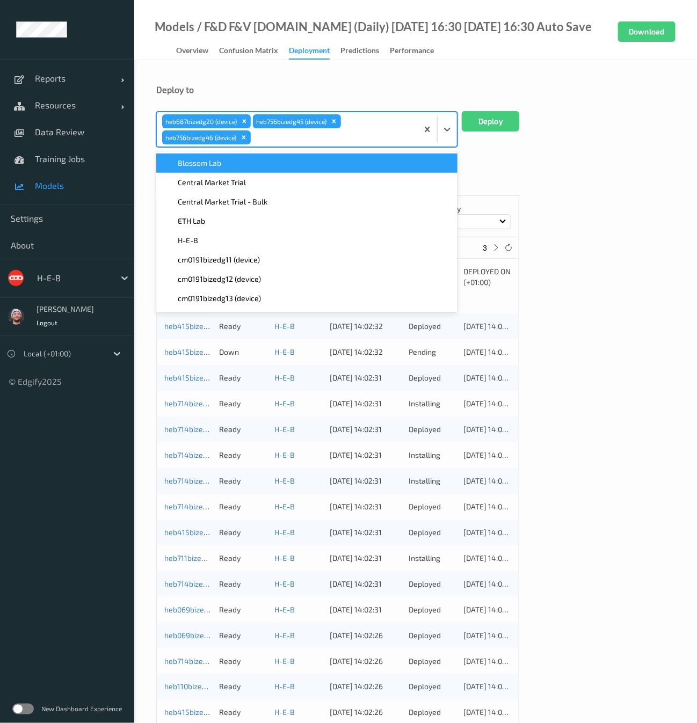
paste input "756"
type input "756"
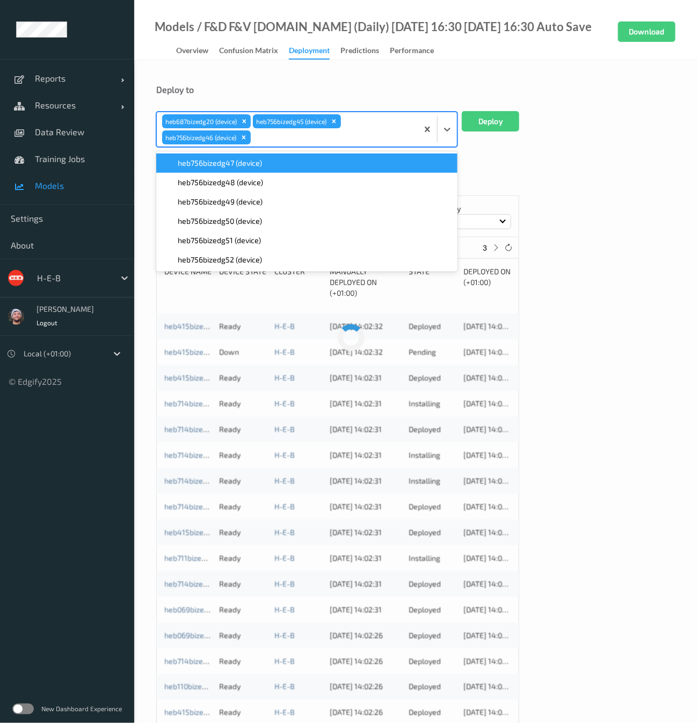
paste input "756"
type input "756"
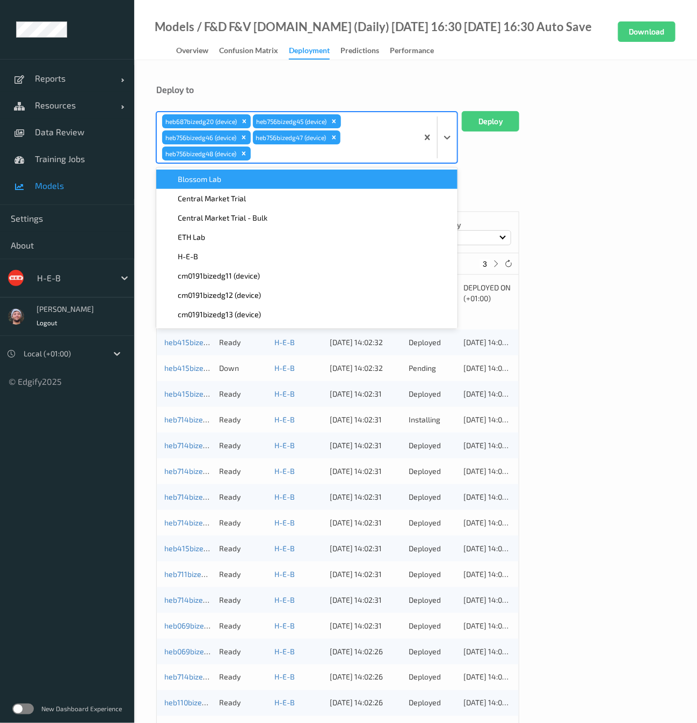
paste input "756"
type input "756"
paste input "756"
type input "756"
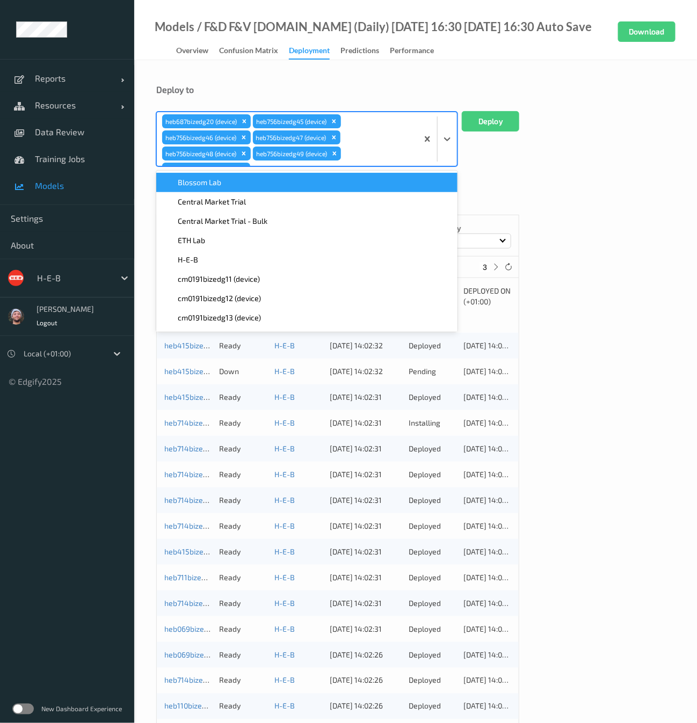
paste input "756"
type input "756"
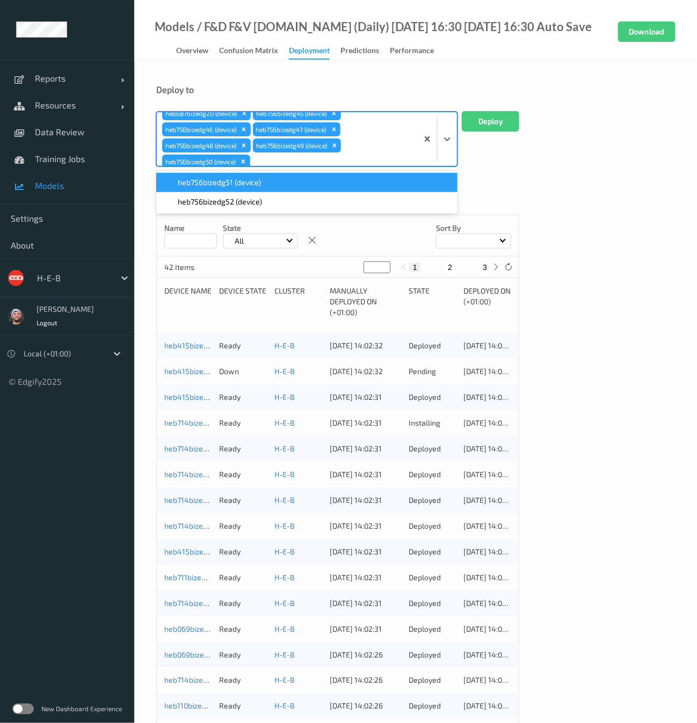
paste input "756"
type input "756"
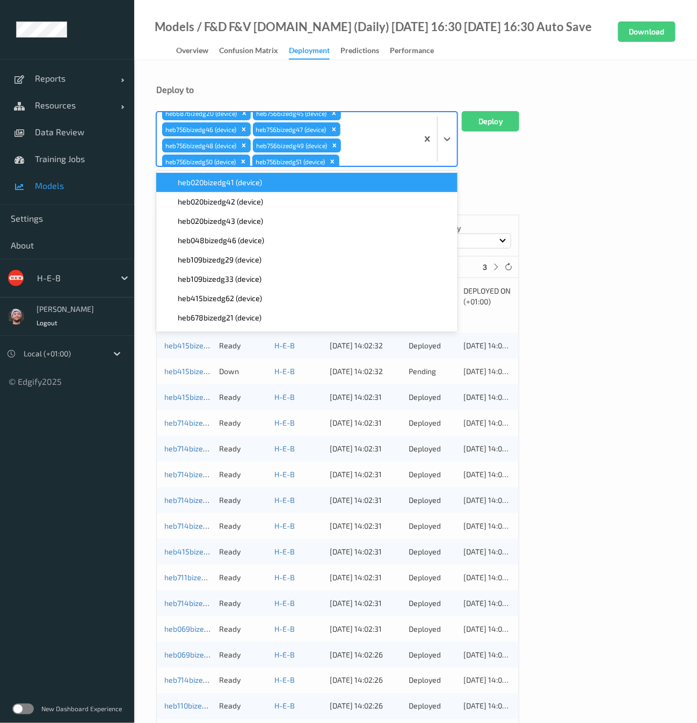
type input "687"
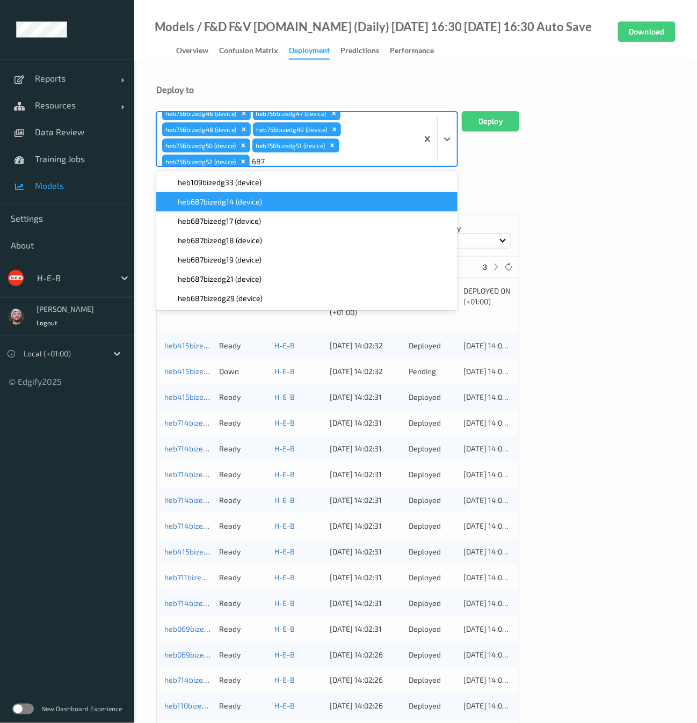
click at [264, 209] on div "heb687bizedg14 (device)" at bounding box center [306, 201] width 301 height 19
type input "687"
click at [257, 200] on span "heb687bizedg17 (device)" at bounding box center [219, 202] width 83 height 11
type input "687"
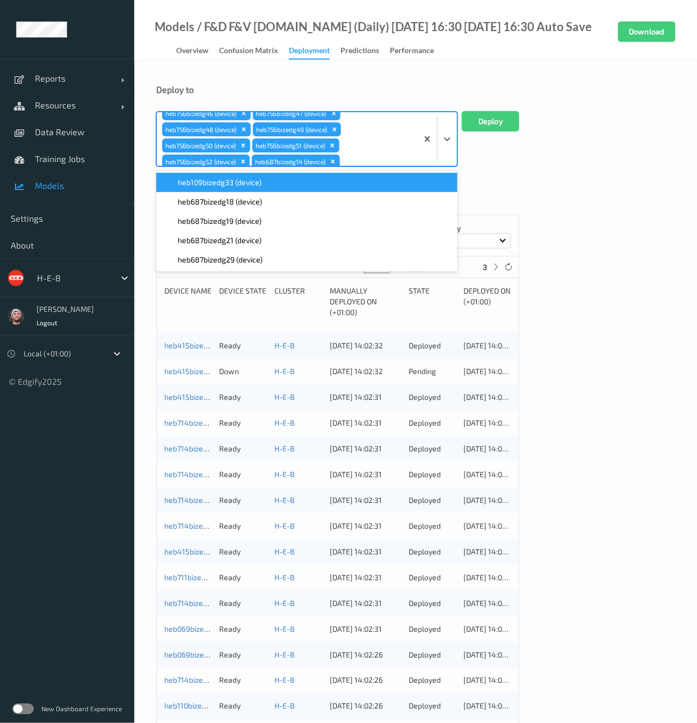
scroll to position [40, 0]
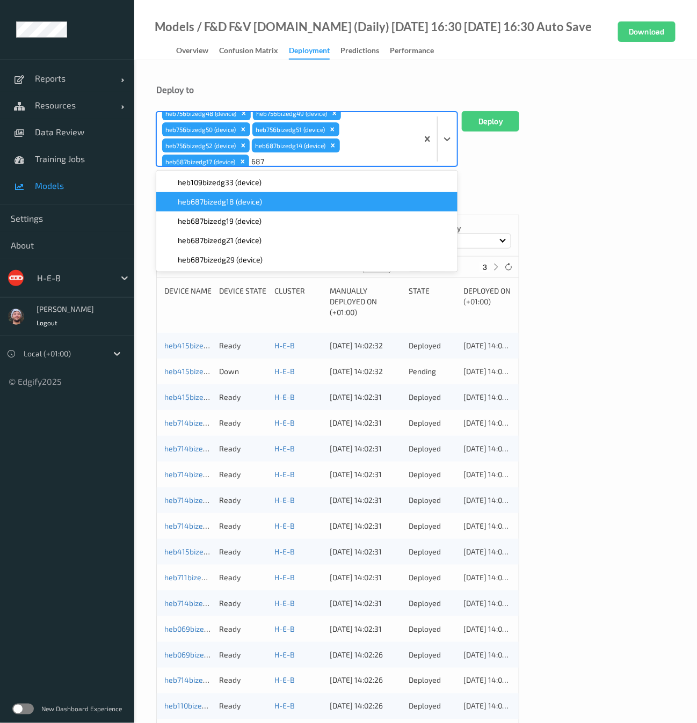
click at [219, 205] on span "heb687bizedg18 (device)" at bounding box center [220, 202] width 84 height 11
type input "687"
click at [202, 209] on div "heb687bizedg19 (device)" at bounding box center [306, 201] width 301 height 19
type input "687"
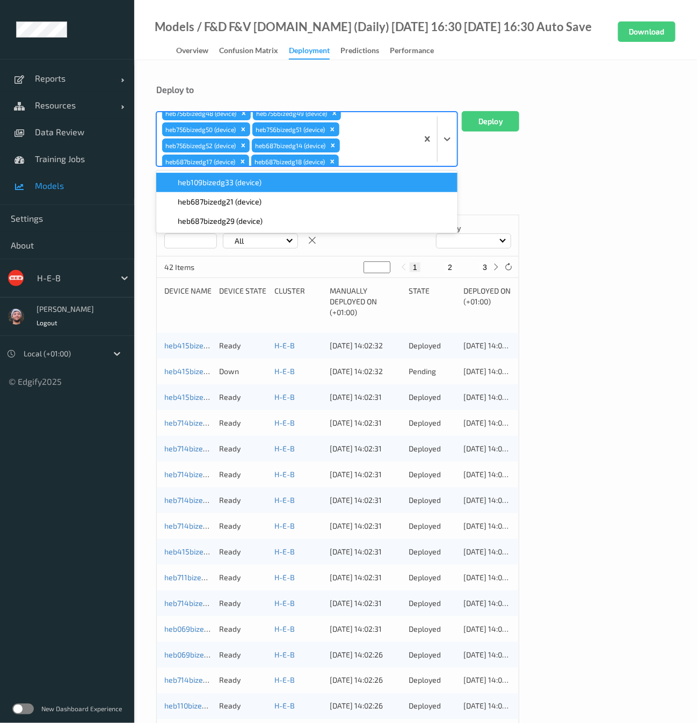
scroll to position [56, 0]
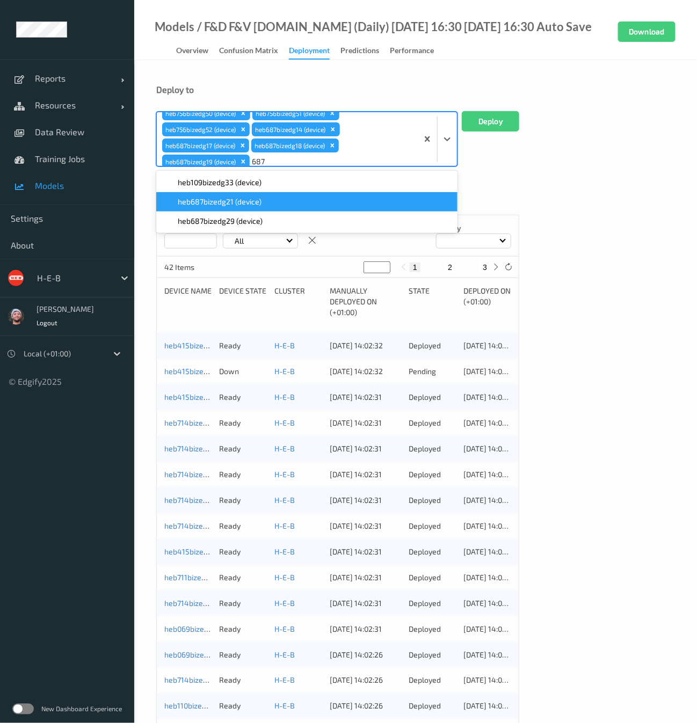
click at [204, 206] on span "heb687bizedg21 (device)" at bounding box center [220, 202] width 84 height 11
type input "687"
click at [200, 203] on span "heb687bizedg29 (device)" at bounding box center [220, 202] width 85 height 11
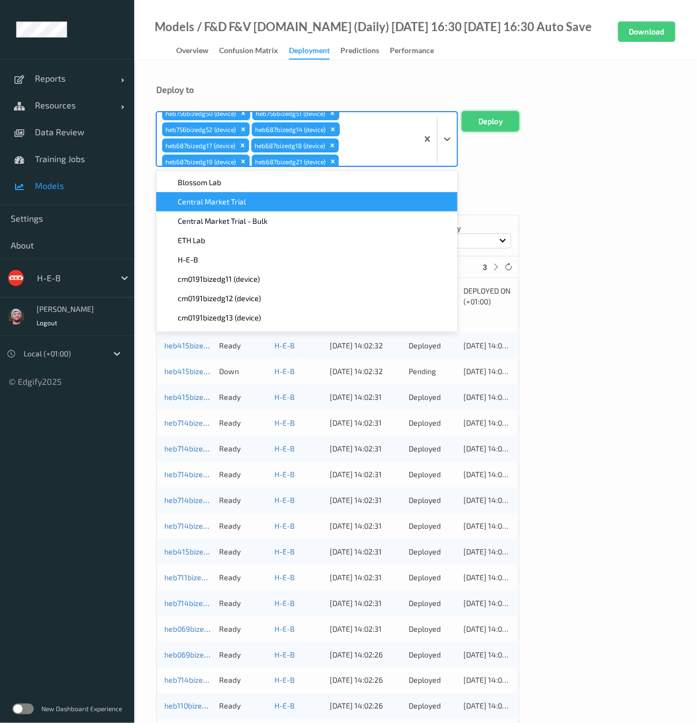
click at [485, 121] on button "Deploy" at bounding box center [490, 121] width 57 height 20
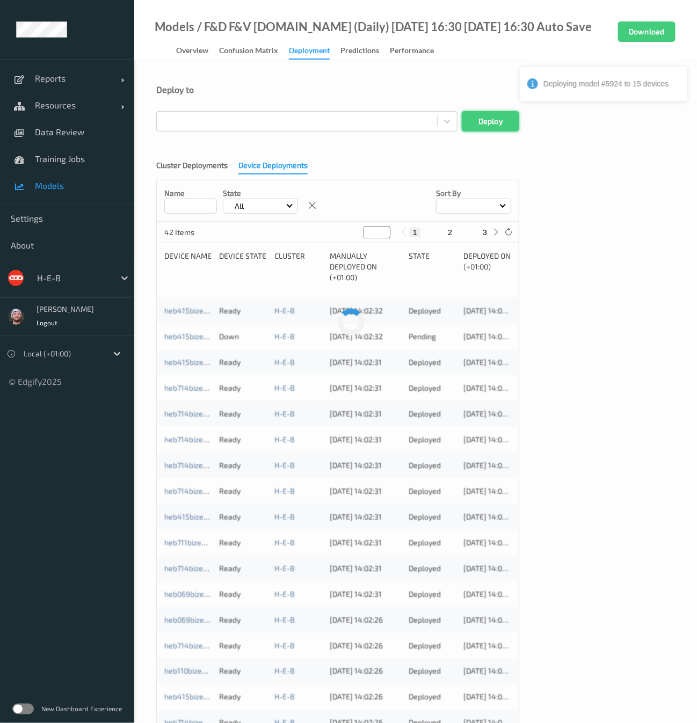
scroll to position [0, 0]
click at [65, 275] on div at bounding box center [73, 278] width 72 height 13
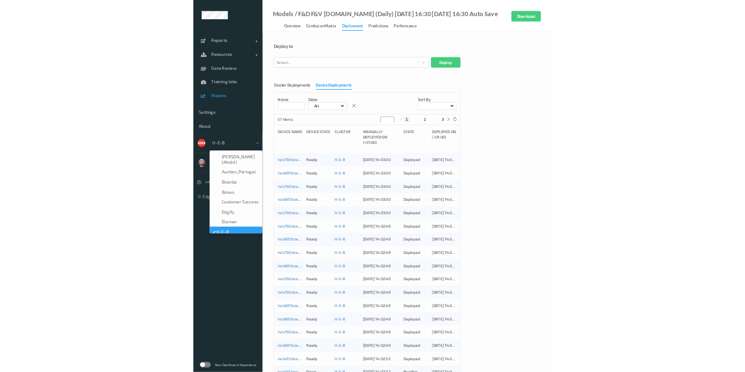
scroll to position [12, 0]
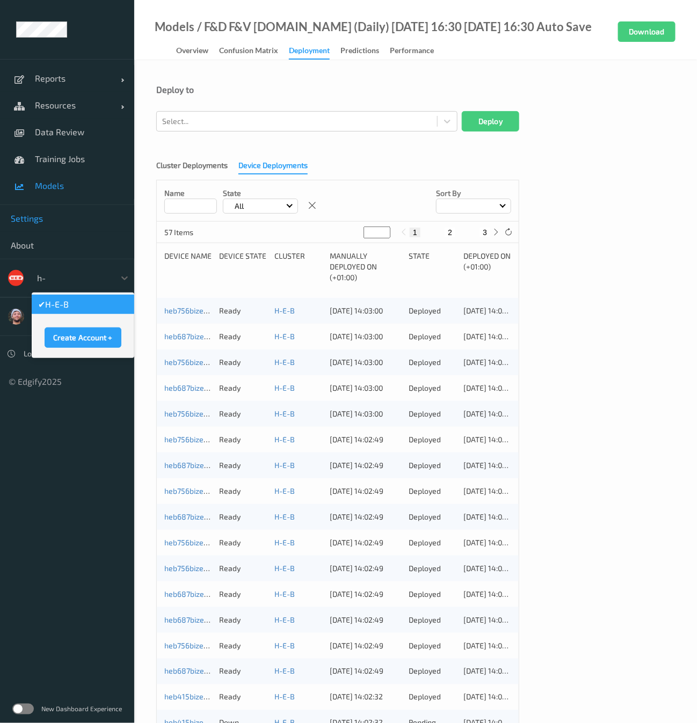
type input "h-"
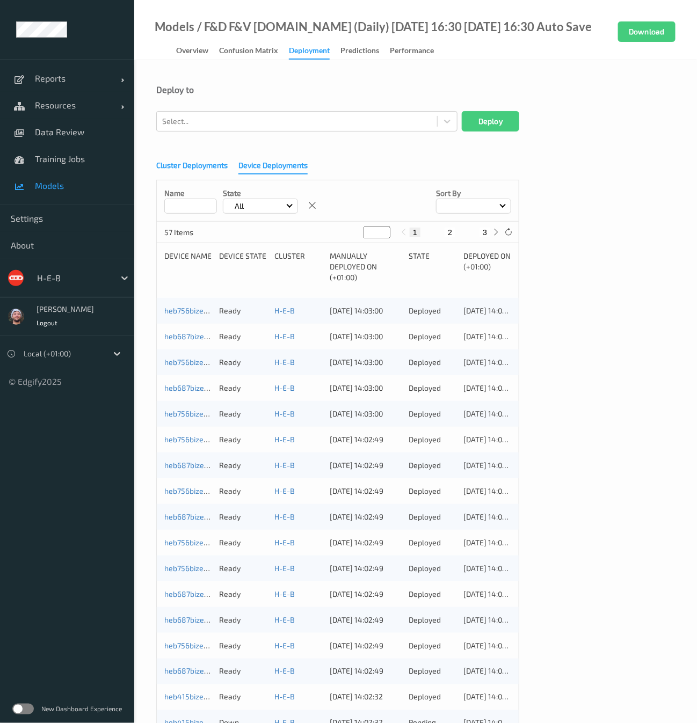
click at [181, 161] on div "Cluster Deployments" at bounding box center [191, 166] width 71 height 13
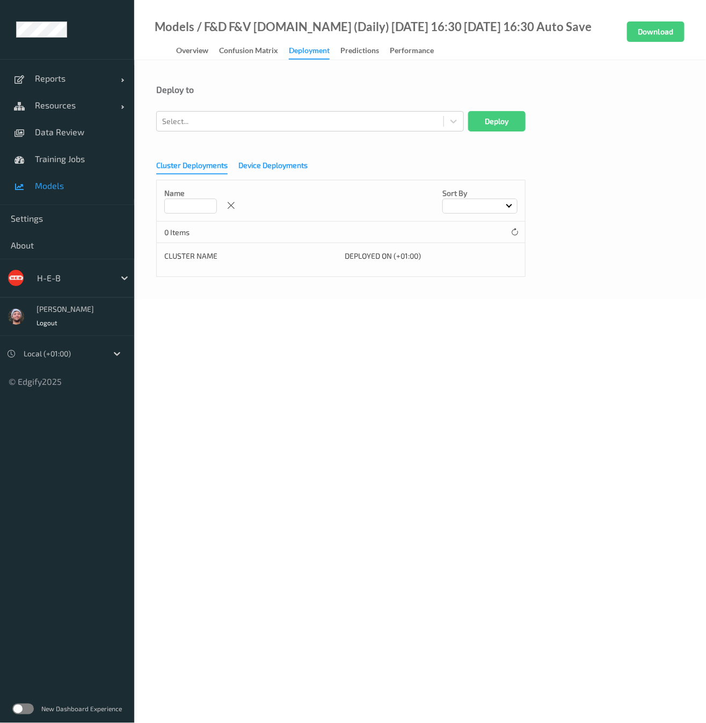
click at [264, 165] on div "Device Deployments" at bounding box center [272, 166] width 69 height 13
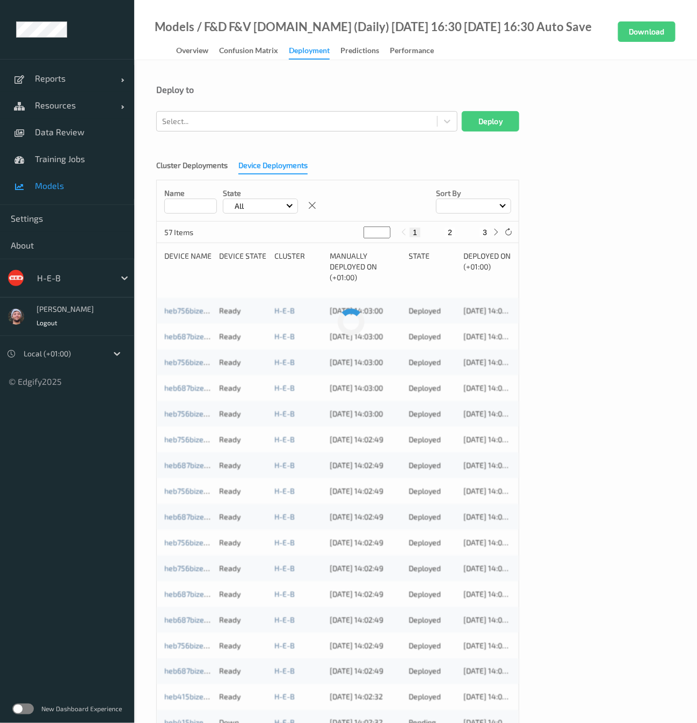
click at [59, 177] on link "Models" at bounding box center [67, 185] width 134 height 27
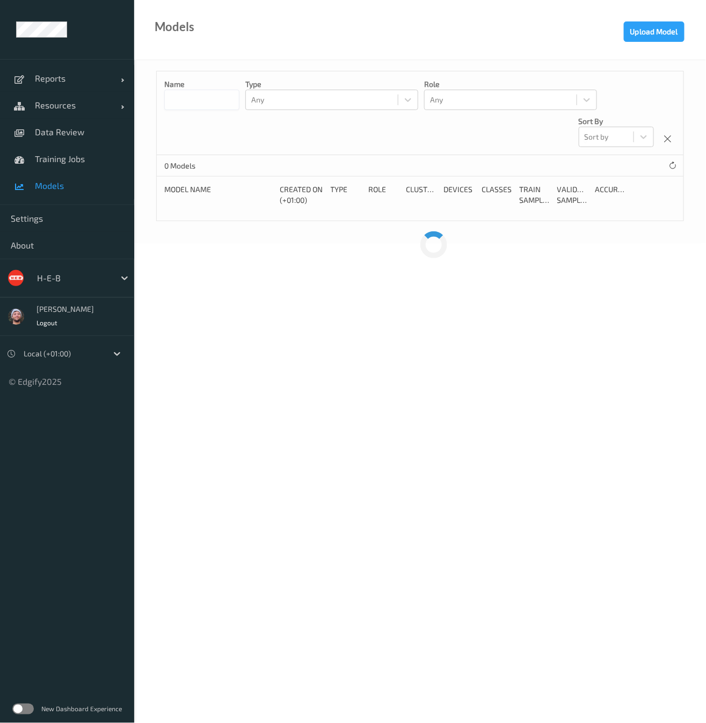
click at [221, 99] on input at bounding box center [201, 100] width 75 height 20
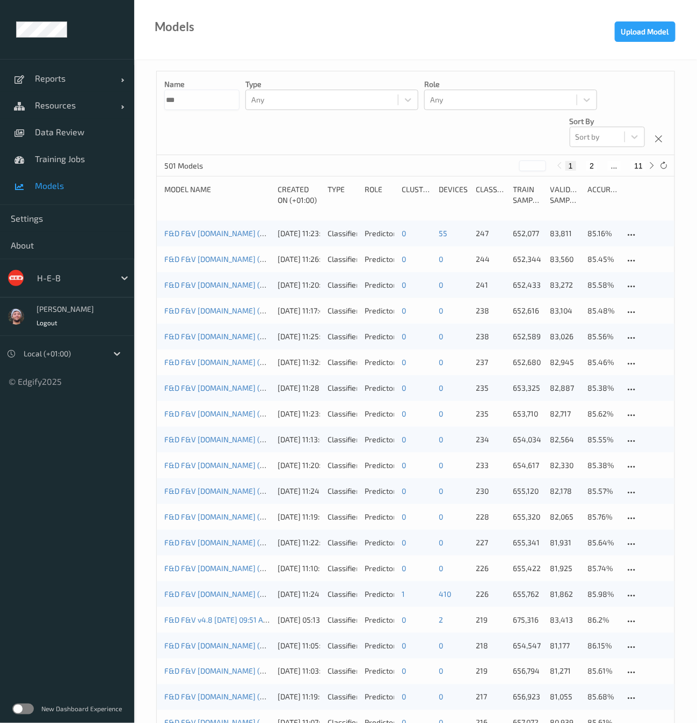
type input "****"
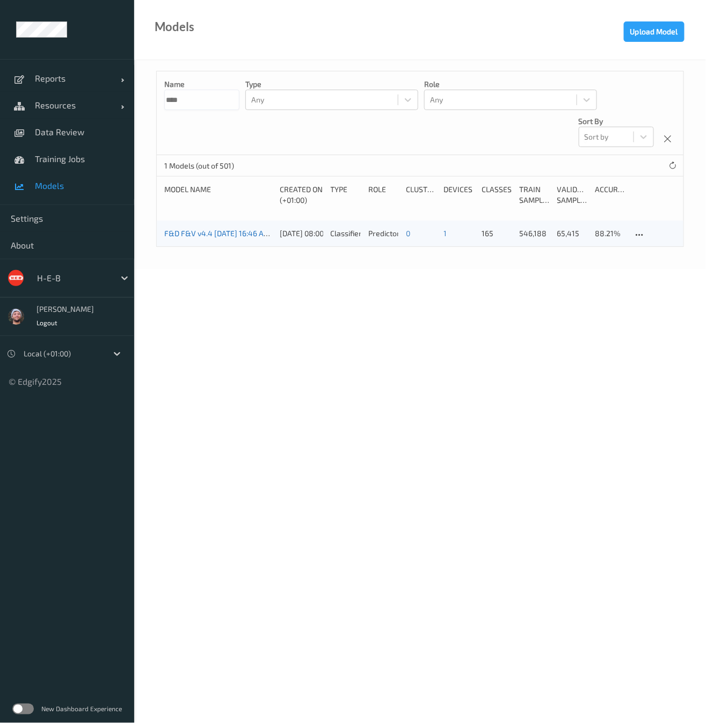
click at [195, 232] on link "F&D F&V v4.4 2025-07-02 16:46 Auto Save" at bounding box center [228, 233] width 129 height 9
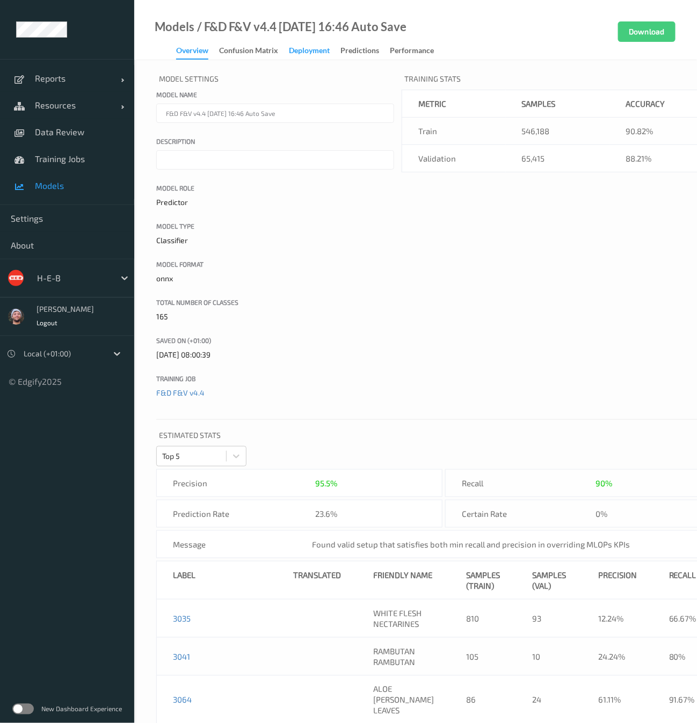
click at [317, 52] on div "Deployment" at bounding box center [309, 51] width 41 height 13
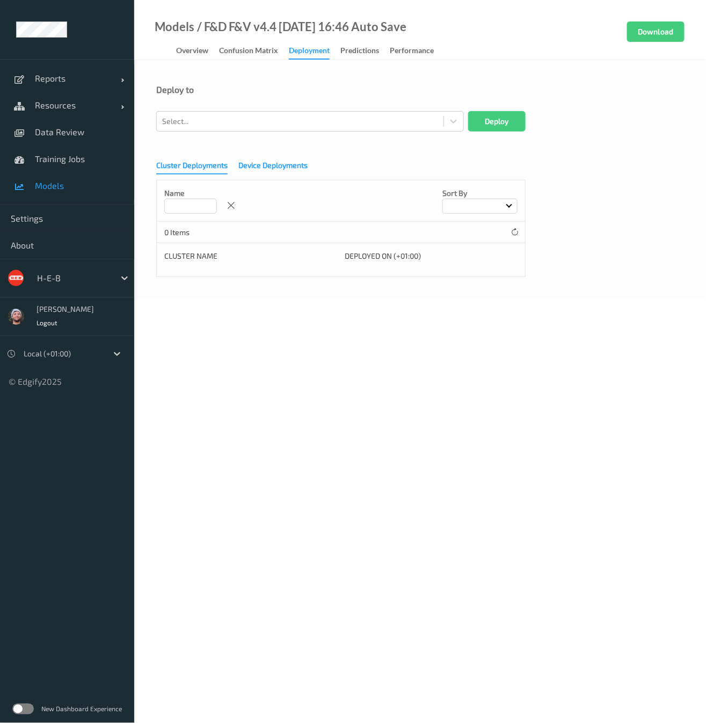
click at [271, 168] on div "Device Deployments" at bounding box center [272, 166] width 69 height 13
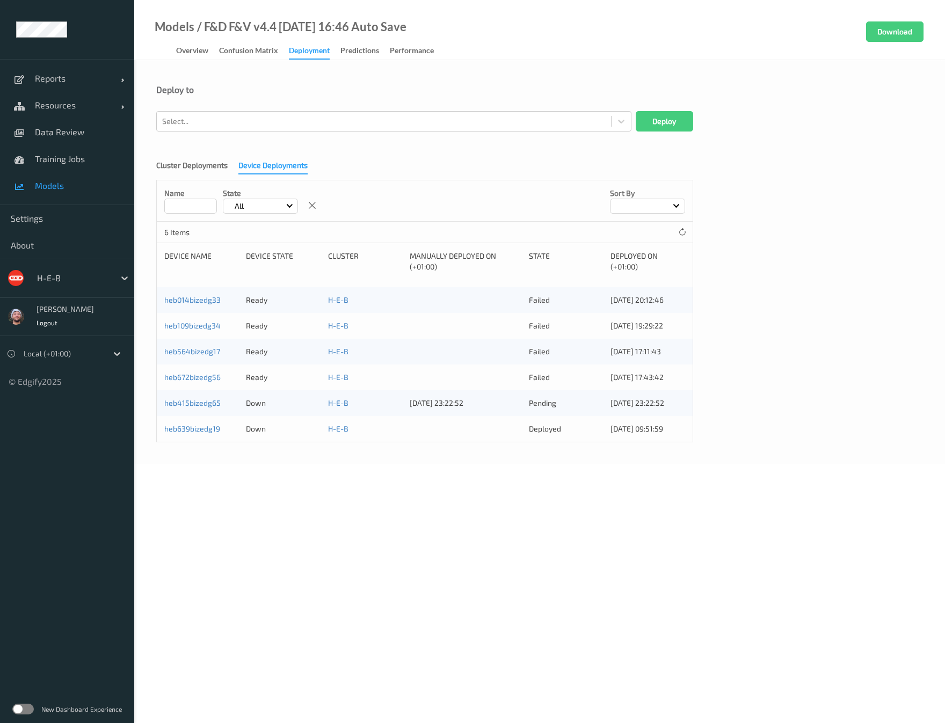
click at [446, 13] on div "Models / F&D F&V v4.4 2025-07-02 16:46 Auto Save Overview Confusion matrix Depl…" at bounding box center [539, 30] width 811 height 60
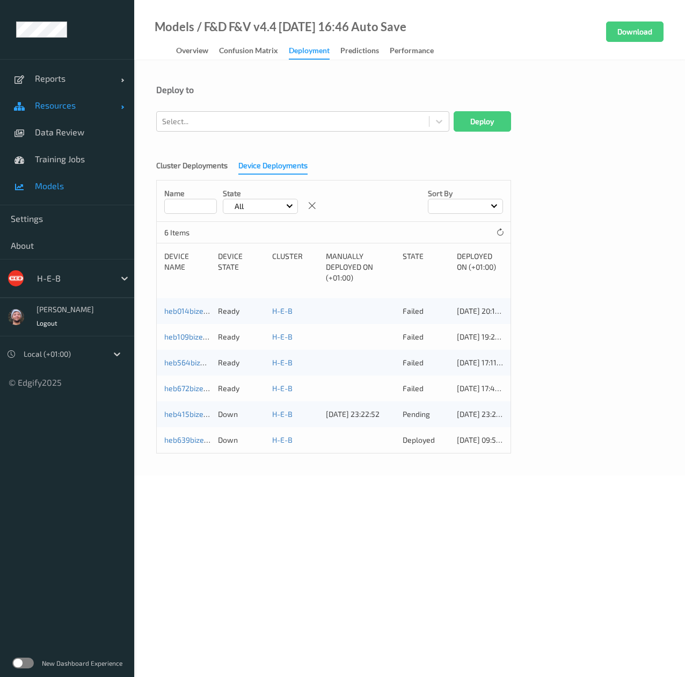
click at [46, 110] on span "Resources" at bounding box center [78, 105] width 86 height 11
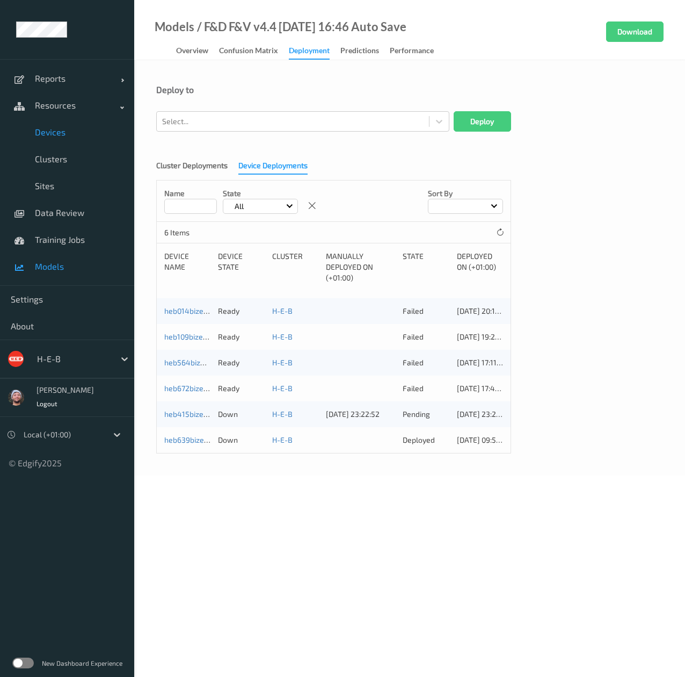
click at [50, 129] on span "Devices" at bounding box center [79, 132] width 89 height 11
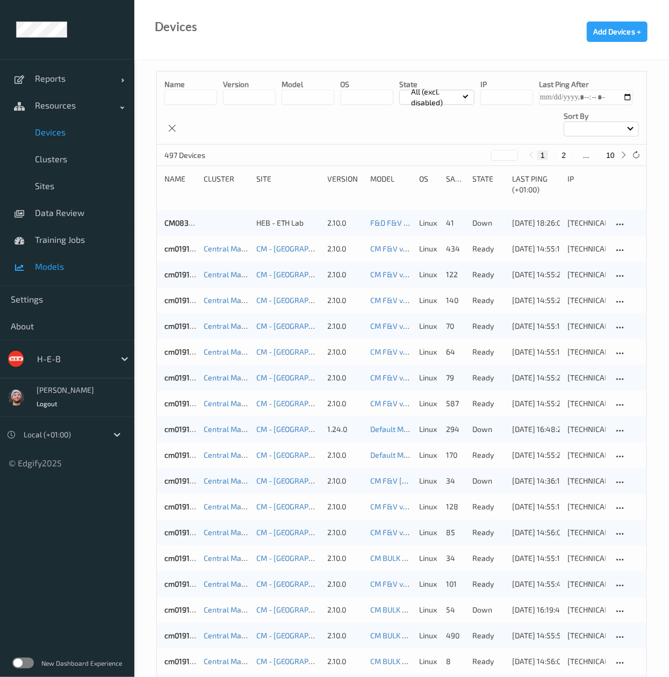
click at [50, 272] on link "Models" at bounding box center [67, 266] width 134 height 27
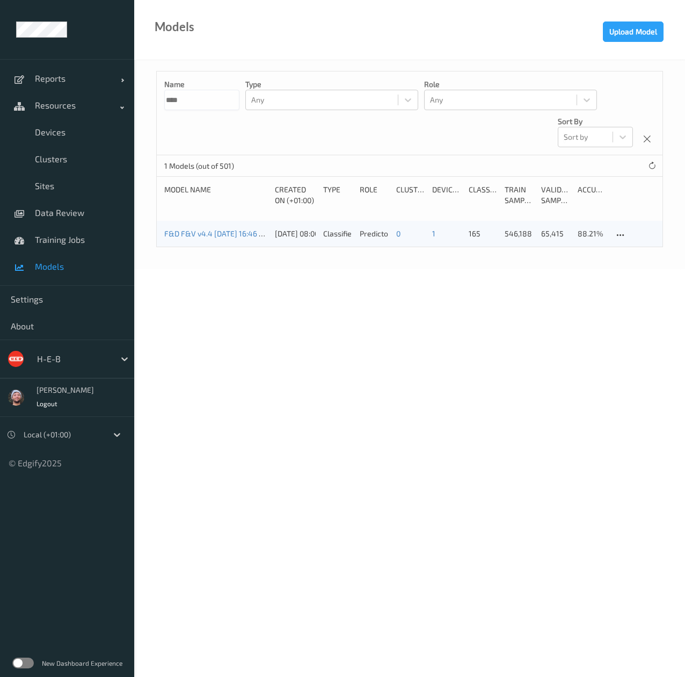
click at [179, 97] on input "****" at bounding box center [201, 100] width 75 height 20
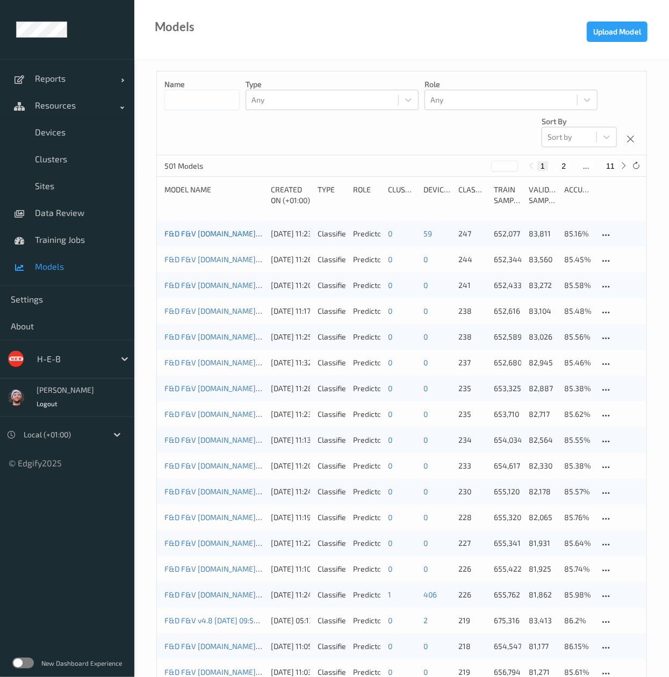
click at [211, 238] on link "F&D F&V v4.9.ST (Daily) 2025-09-08 16:30 2025-09-08 16:30 Auto Save" at bounding box center [283, 233] width 238 height 9
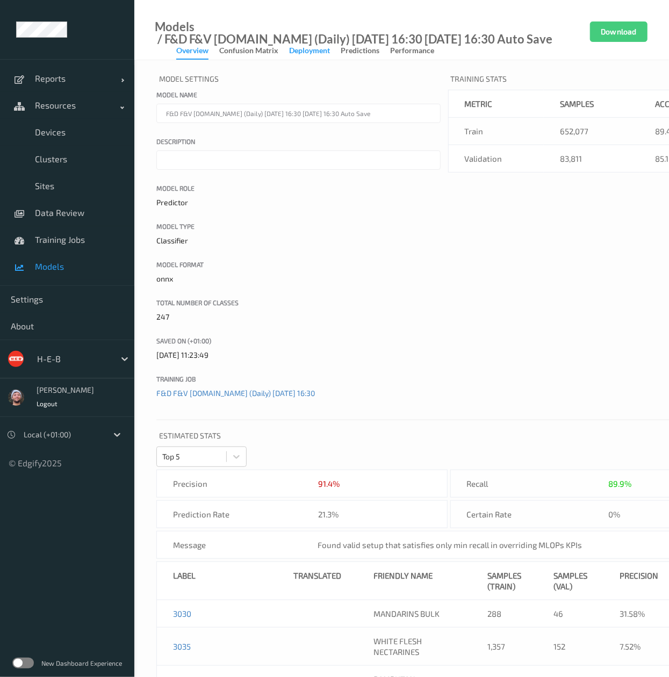
click at [302, 48] on div "Deployment" at bounding box center [309, 51] width 41 height 13
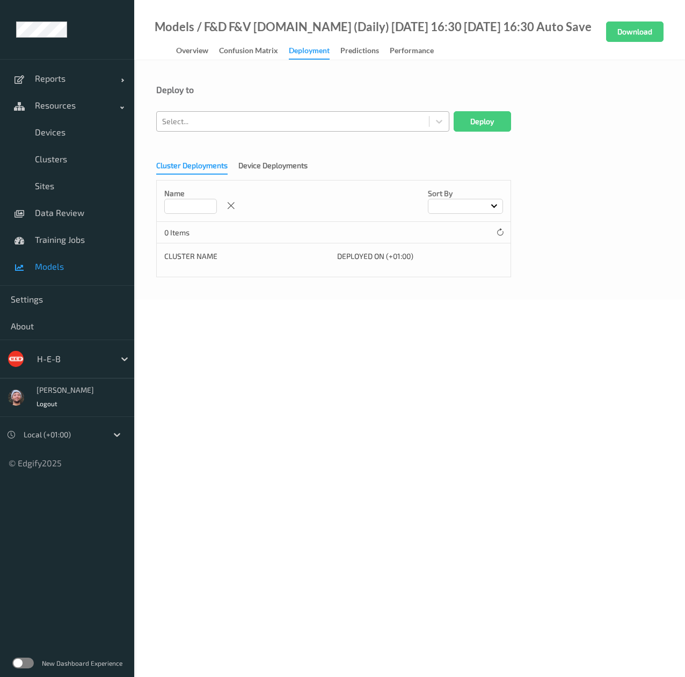
click at [276, 126] on div at bounding box center [293, 121] width 262 height 13
click at [571, 199] on div "Cluster Deployments Device Deployments Name Sort by 0 Items Cluster Name Deploy…" at bounding box center [409, 215] width 507 height 124
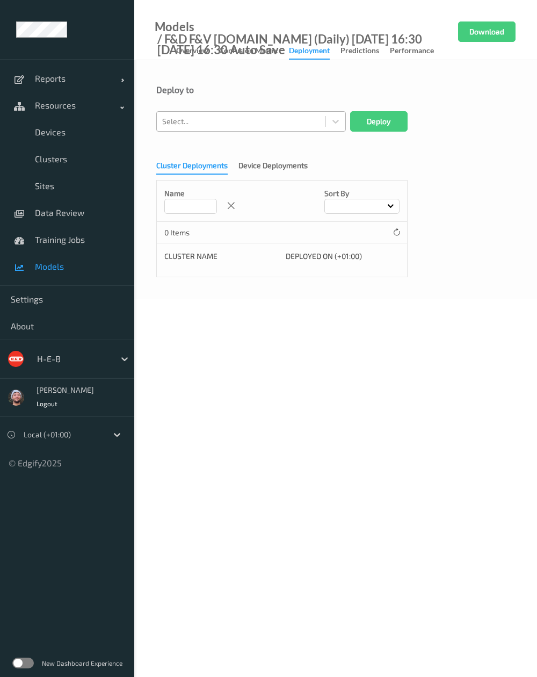
click at [260, 128] on div "Select..." at bounding box center [241, 121] width 169 height 17
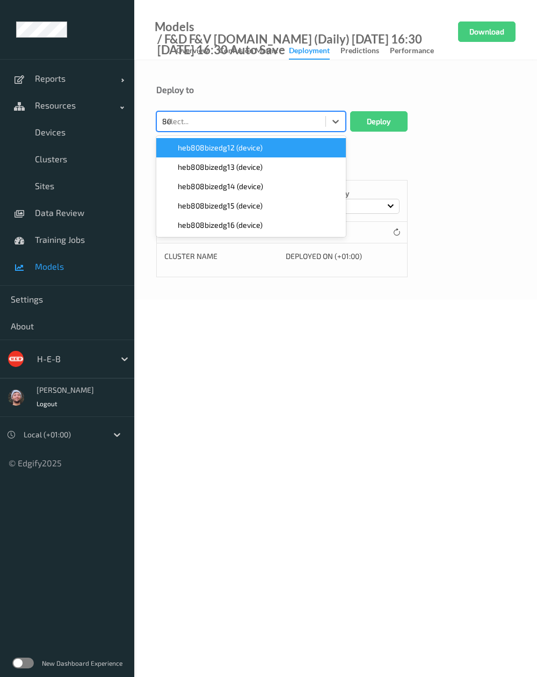
type input "808"
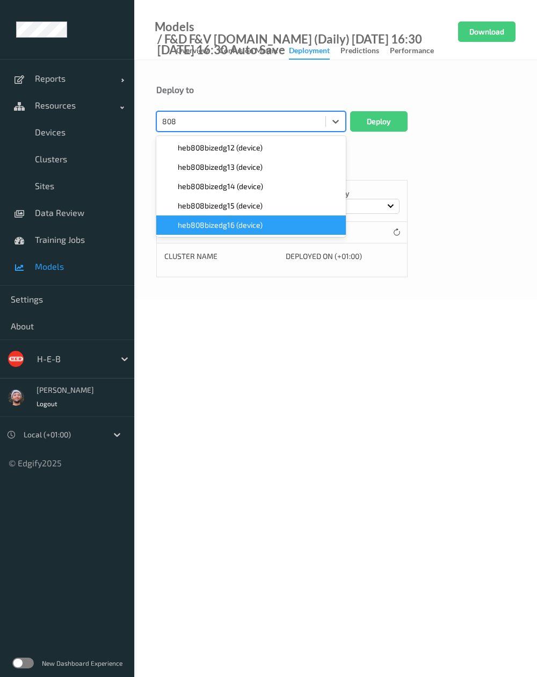
click at [256, 221] on span "heb808bizedg16 (device)" at bounding box center [220, 225] width 85 height 11
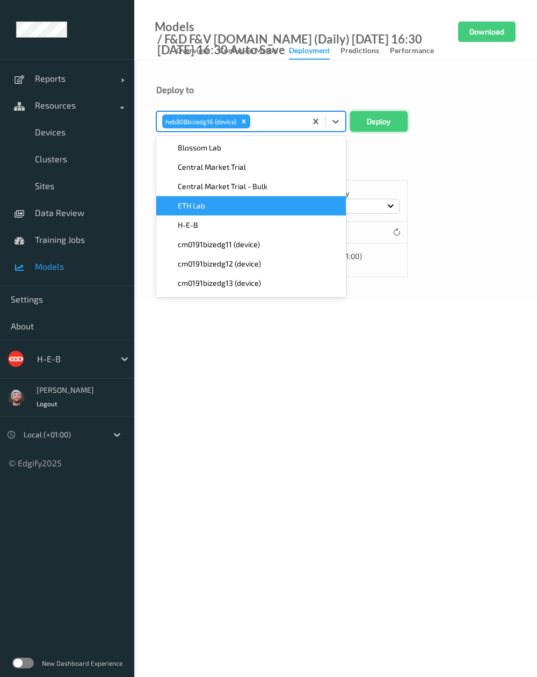
click at [380, 120] on button "Deploy" at bounding box center [378, 121] width 57 height 20
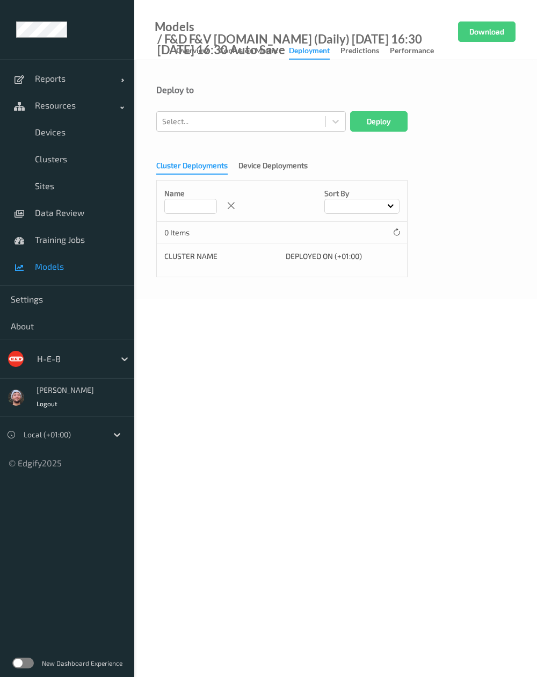
click at [415, 81] on div "Deploy to Select... Deploy Cluster Deployments Device Deployments Name Sort by …" at bounding box center [335, 179] width 403 height 239
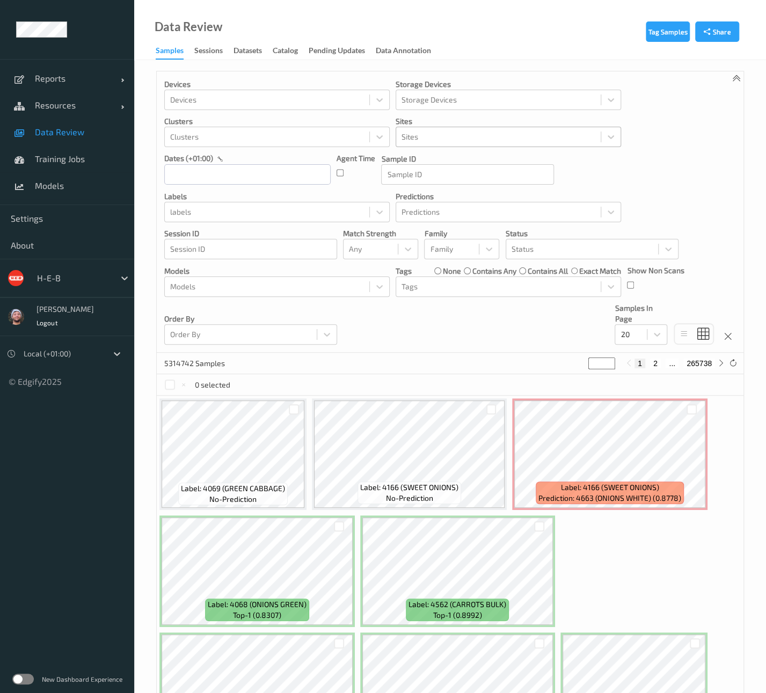
click at [474, 136] on div at bounding box center [499, 136] width 194 height 13
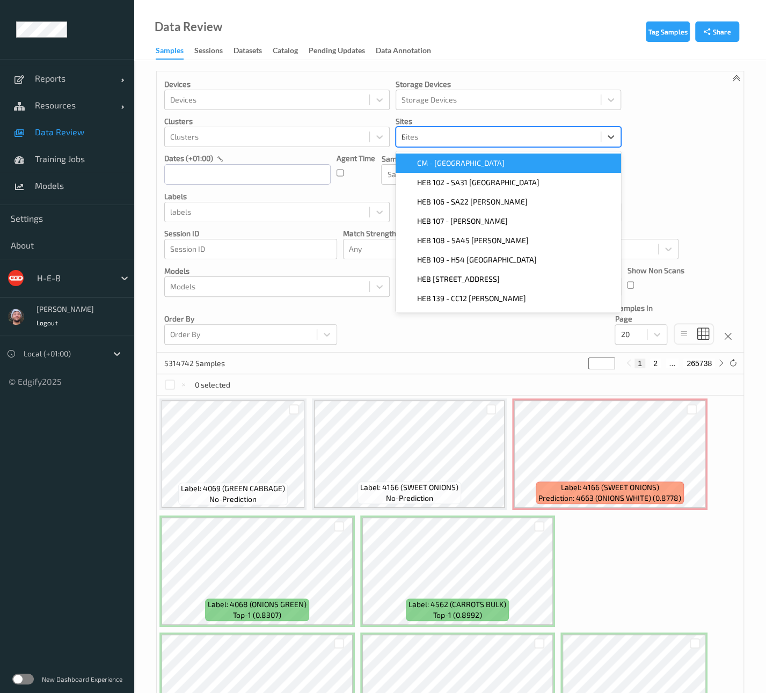
type input "687"
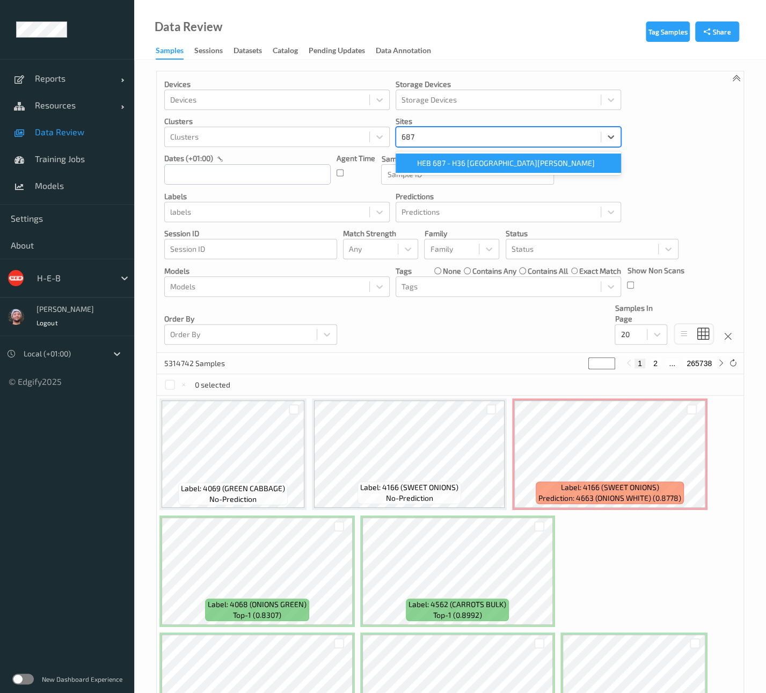
click at [484, 165] on span "HEB 687 - H36 San Felipe" at bounding box center [506, 163] width 178 height 11
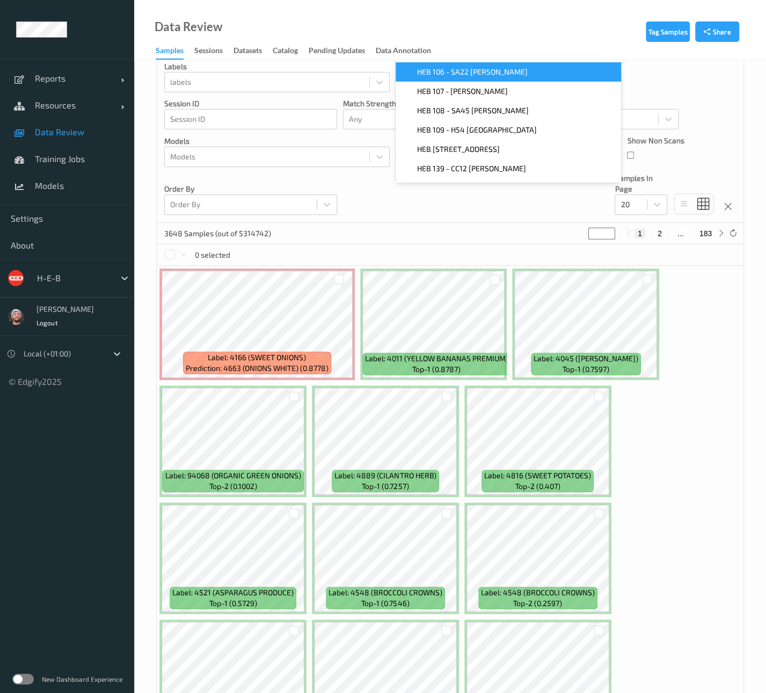
scroll to position [60, 0]
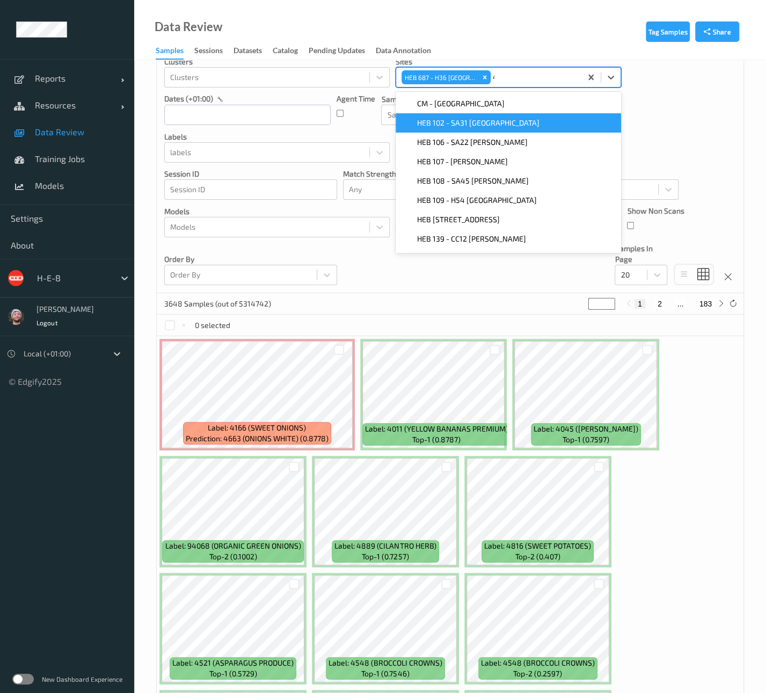
type input "415"
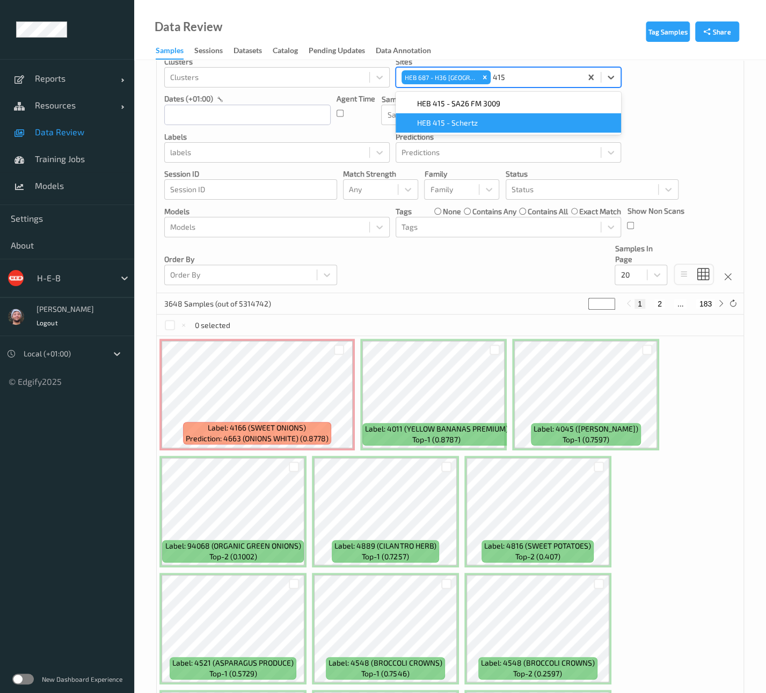
click at [467, 124] on span "HEB 415 - Schertz" at bounding box center [447, 123] width 61 height 11
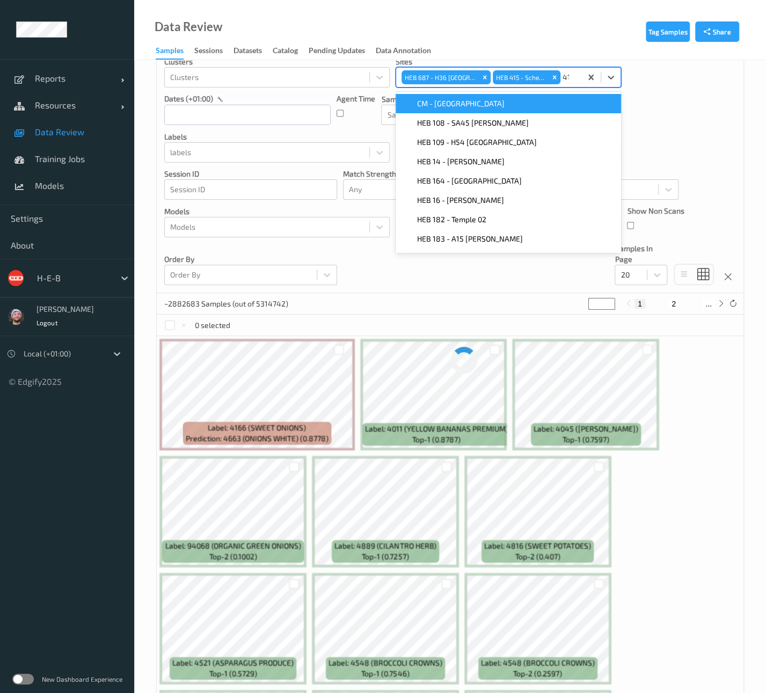
type input "415"
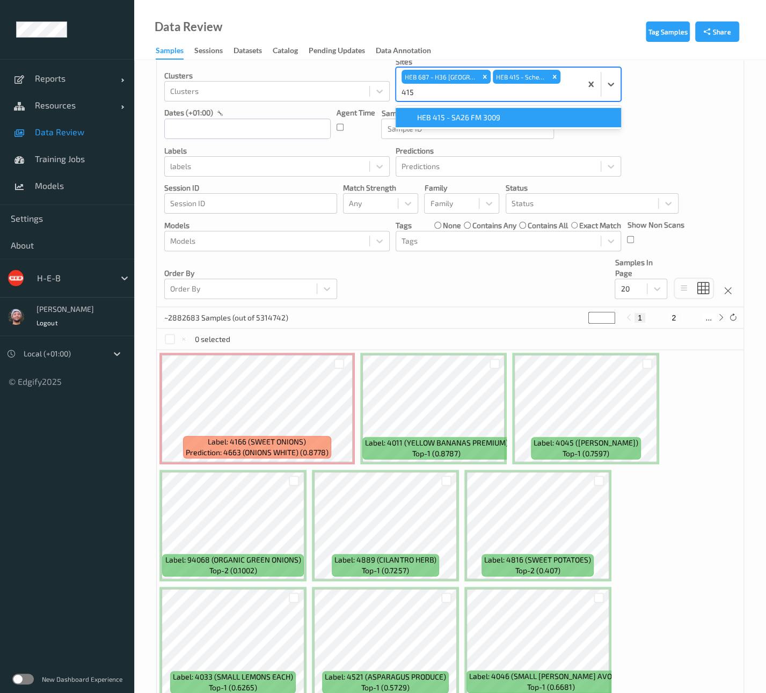
click at [476, 112] on span "HEB 415 - SA26 FM 3009" at bounding box center [458, 117] width 83 height 11
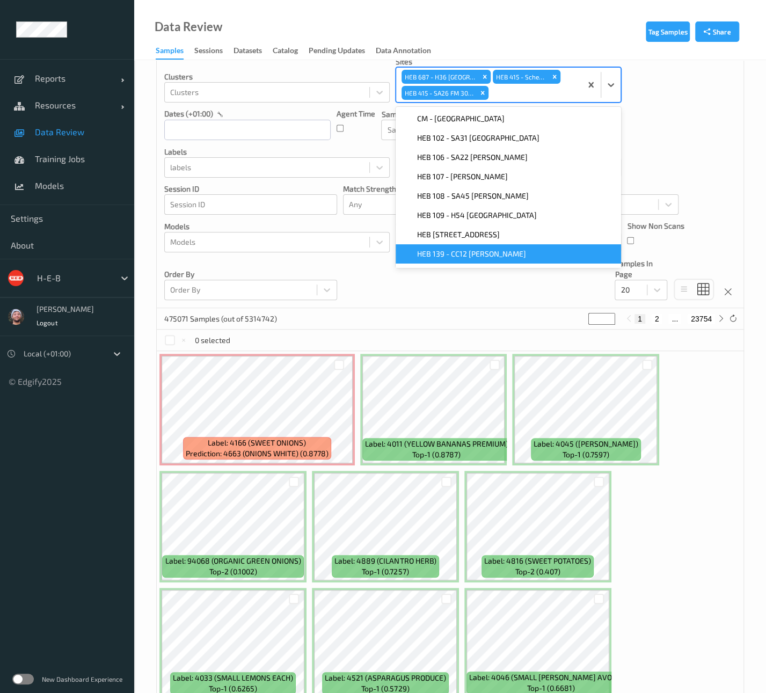
click at [425, 307] on div "Devices Devices Storage Devices Storage Devices Clusters Clusters Sites option …" at bounding box center [450, 160] width 587 height 296
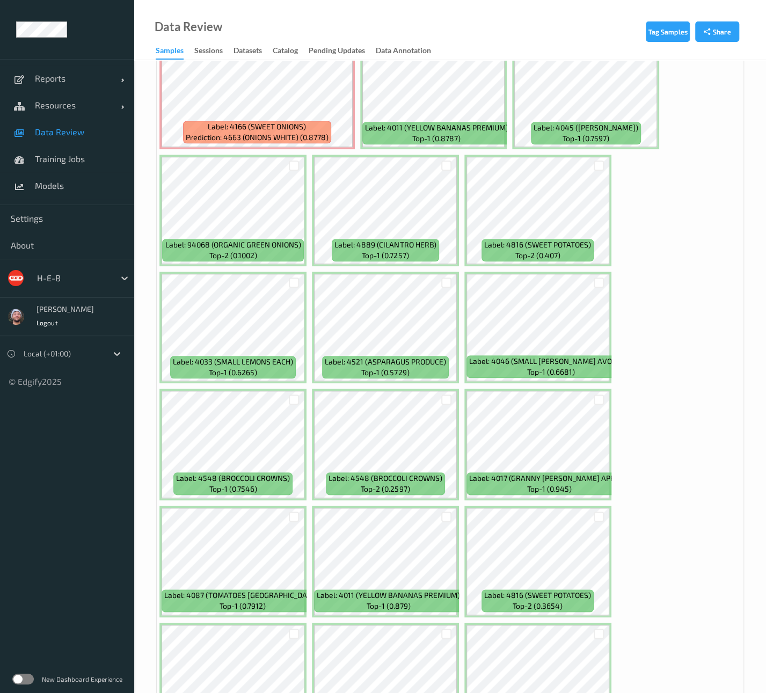
scroll to position [279, 0]
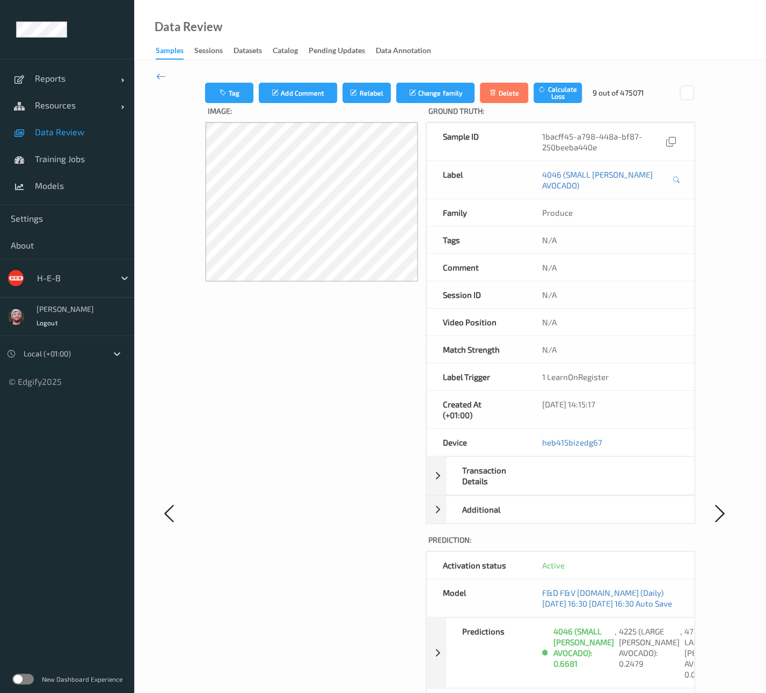
click at [89, 133] on span "Data Review" at bounding box center [79, 132] width 89 height 11
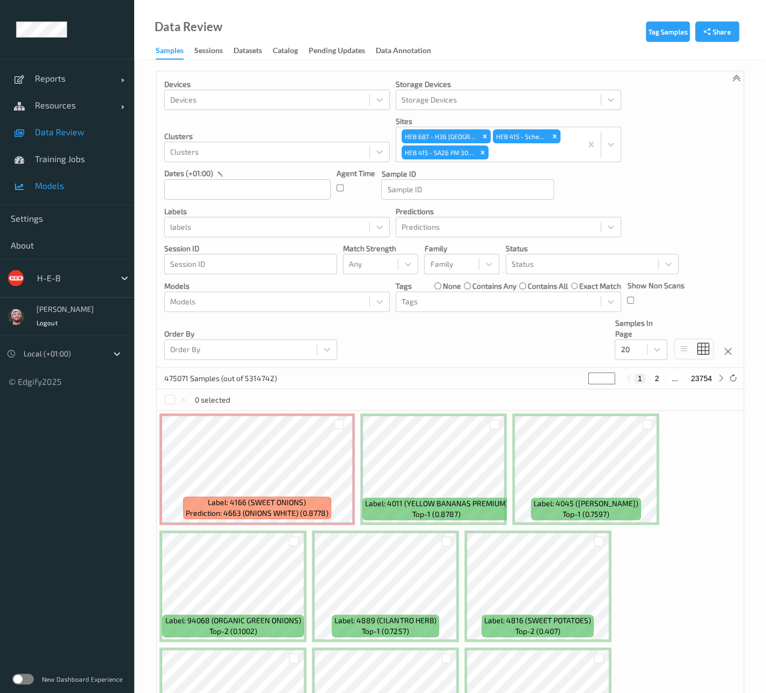
click at [88, 183] on span "Models" at bounding box center [79, 185] width 89 height 11
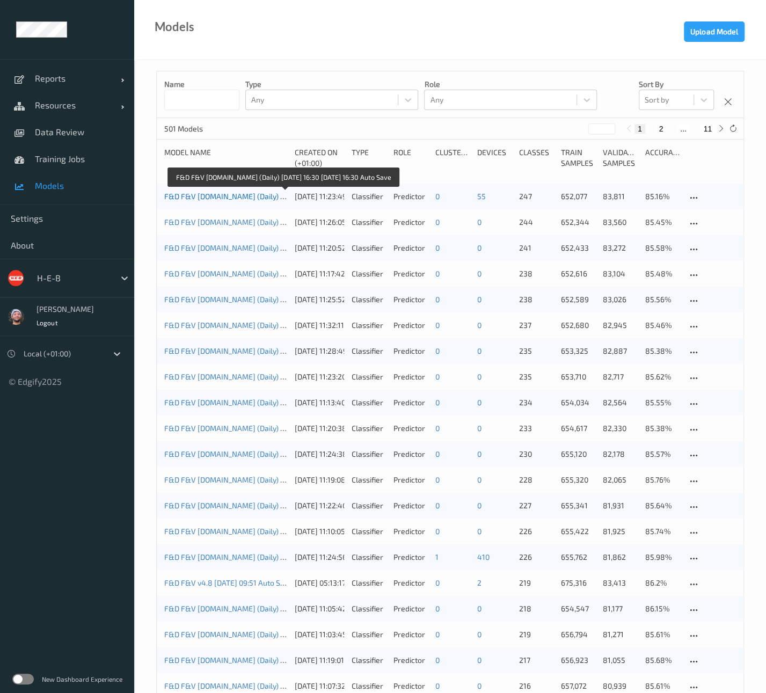
click at [227, 197] on link "F&D F&V [DOMAIN_NAME] (Daily) [DATE] 16:30 [DATE] 16:30 Auto Save" at bounding box center [283, 196] width 238 height 9
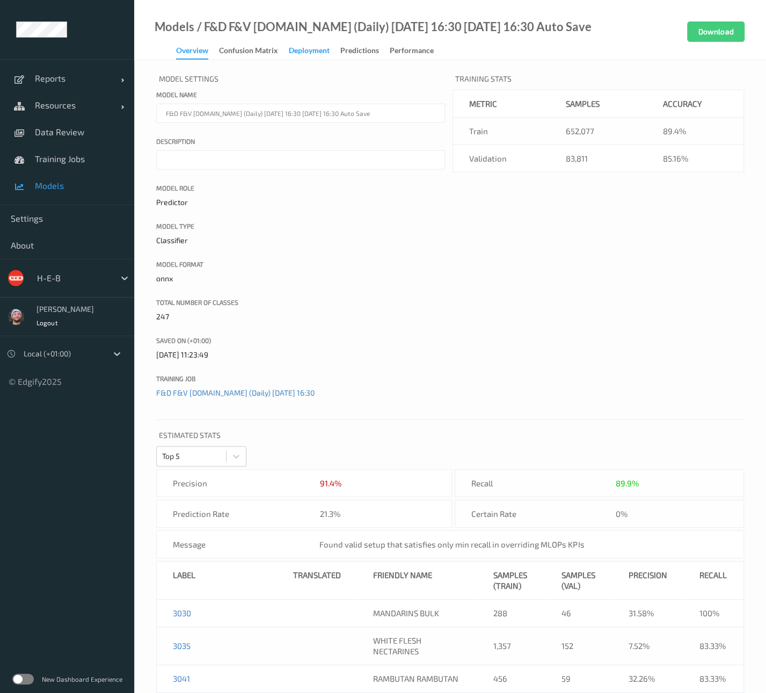
click at [291, 52] on div "Deployment" at bounding box center [309, 51] width 41 height 13
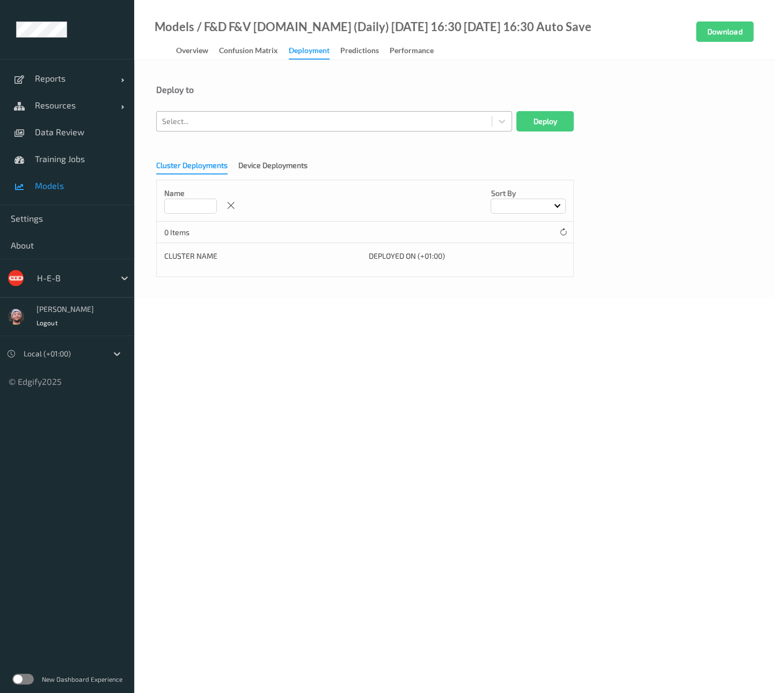
click at [309, 125] on div at bounding box center [324, 121] width 324 height 13
click at [234, 117] on div at bounding box center [324, 121] width 324 height 13
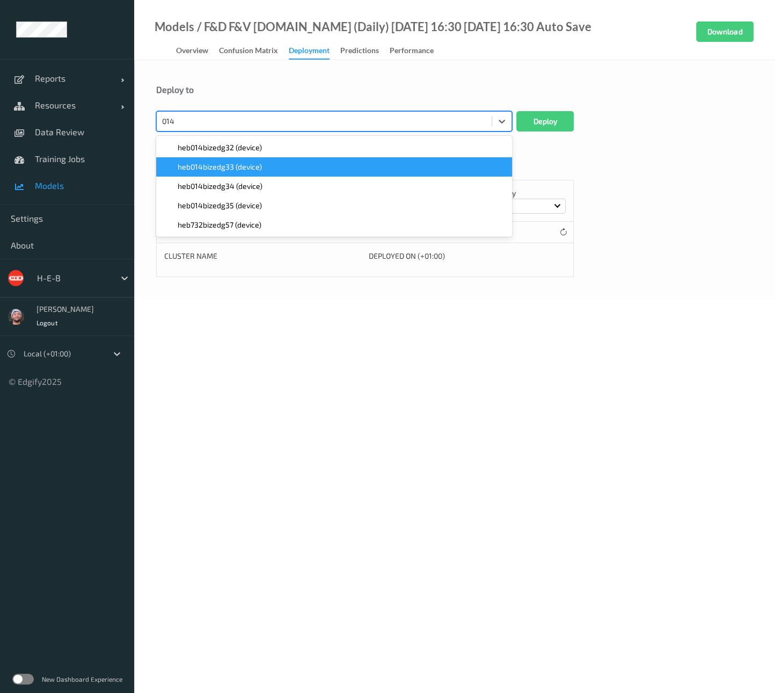
type input "014"
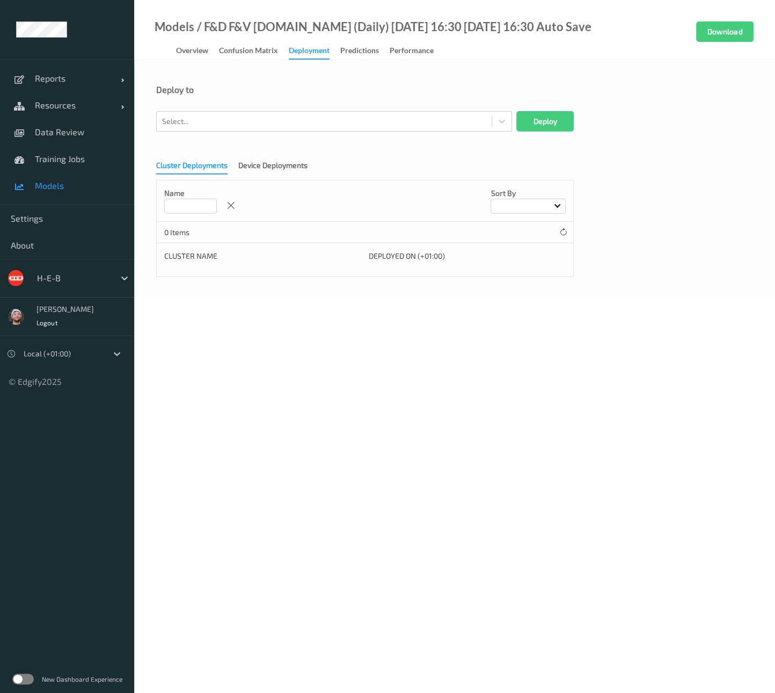
click at [766, 313] on body "Reports Default Report Customized Report Resources Devices Clusters Sites Data …" at bounding box center [387, 346] width 775 height 693
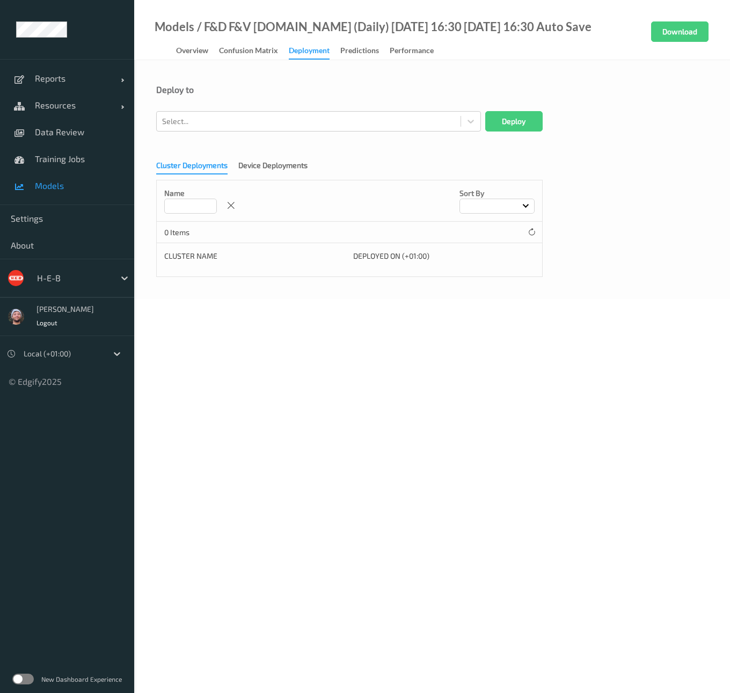
drag, startPoint x: 730, startPoint y: 384, endPoint x: 583, endPoint y: 387, distance: 147.2
click at [583, 387] on body "Reports Default Report Customized Report Resources Devices Clusters Sites Data …" at bounding box center [365, 346] width 730 height 693
drag, startPoint x: 729, startPoint y: 691, endPoint x: 671, endPoint y: 679, distance: 59.3
click at [671, 679] on body "Reports Default Report Customized Report Resources Devices Clusters Sites Data …" at bounding box center [365, 346] width 730 height 693
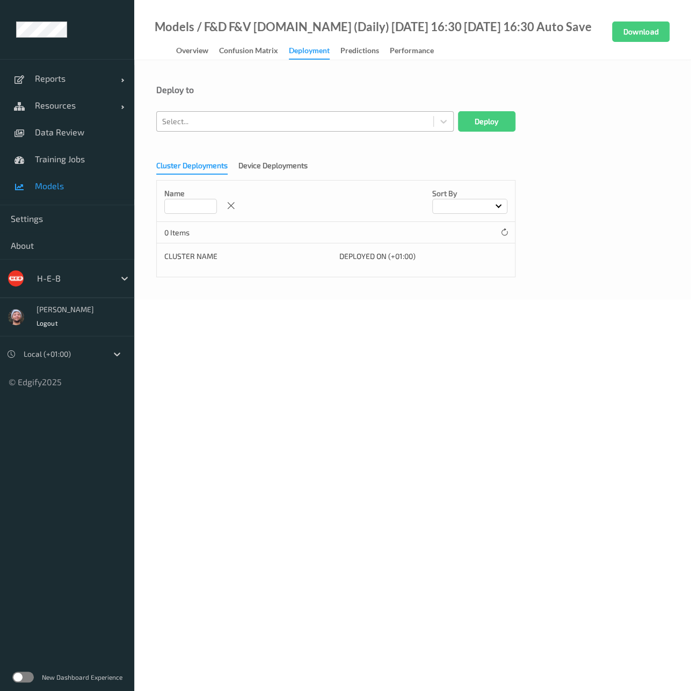
click at [233, 118] on div at bounding box center [295, 121] width 266 height 13
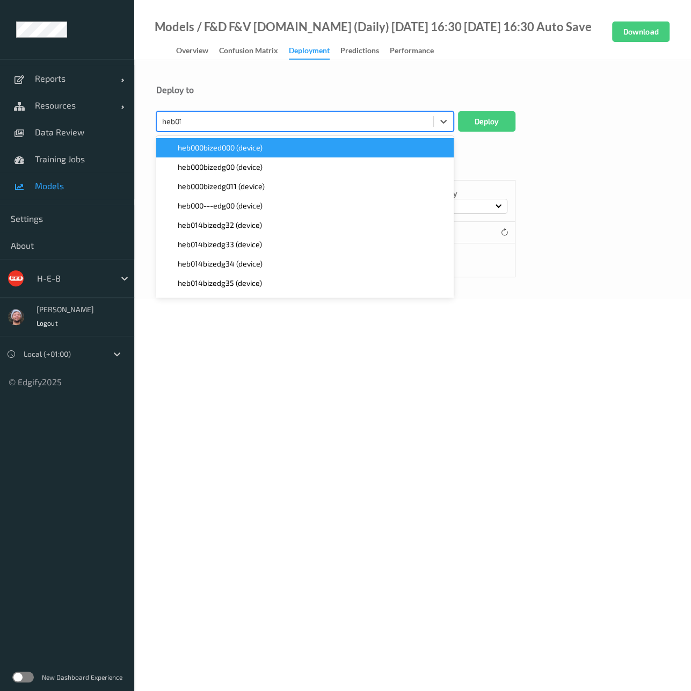
type input "heb014"
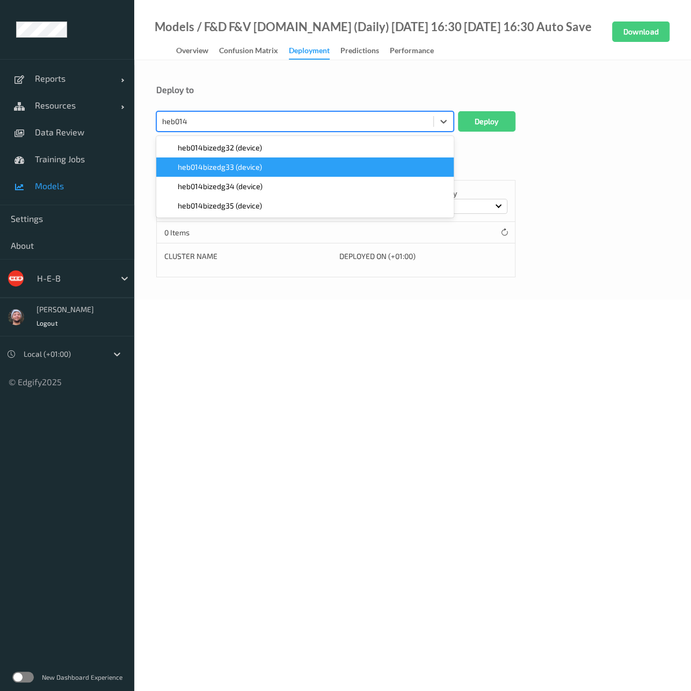
click at [212, 163] on span "heb014bizedg33 (device)" at bounding box center [220, 167] width 84 height 11
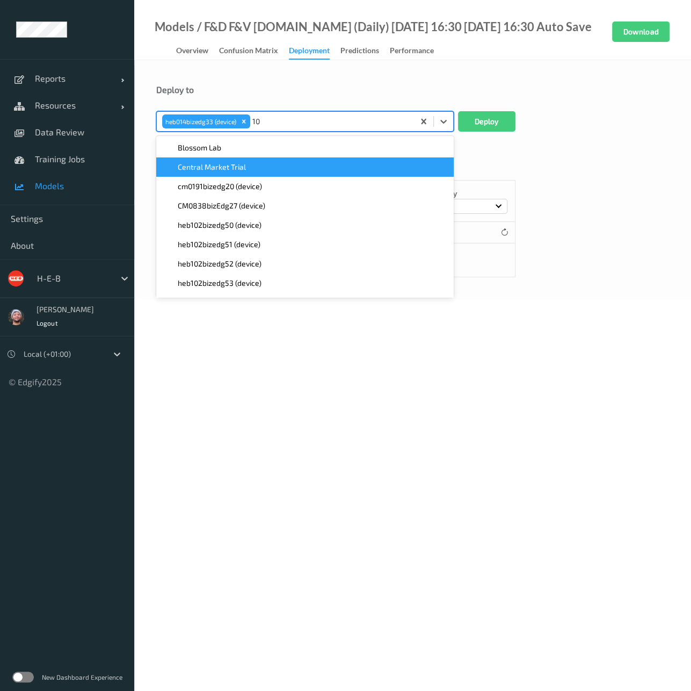
type input "109"
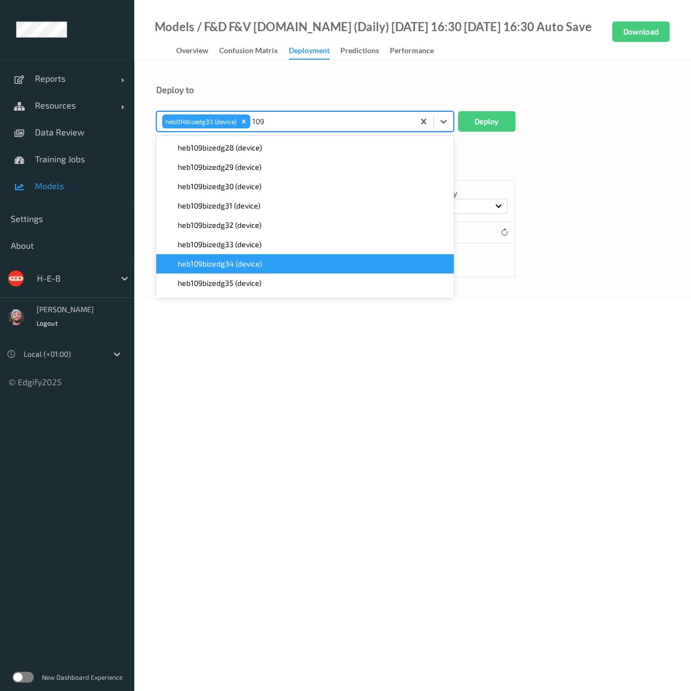
click at [256, 260] on span "heb109bizedg34 (device)" at bounding box center [220, 263] width 84 height 11
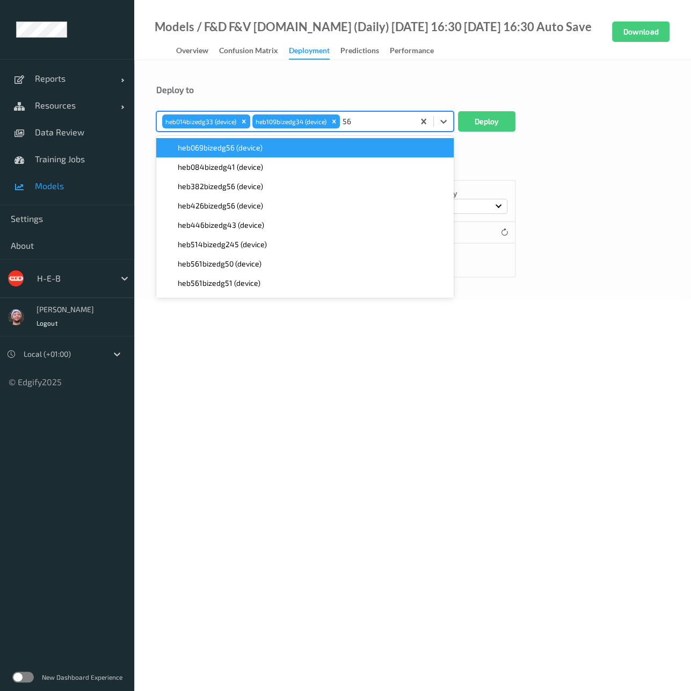
type input "564"
click at [244, 154] on div "heb564bizedg17 (device)" at bounding box center [305, 147] width 298 height 19
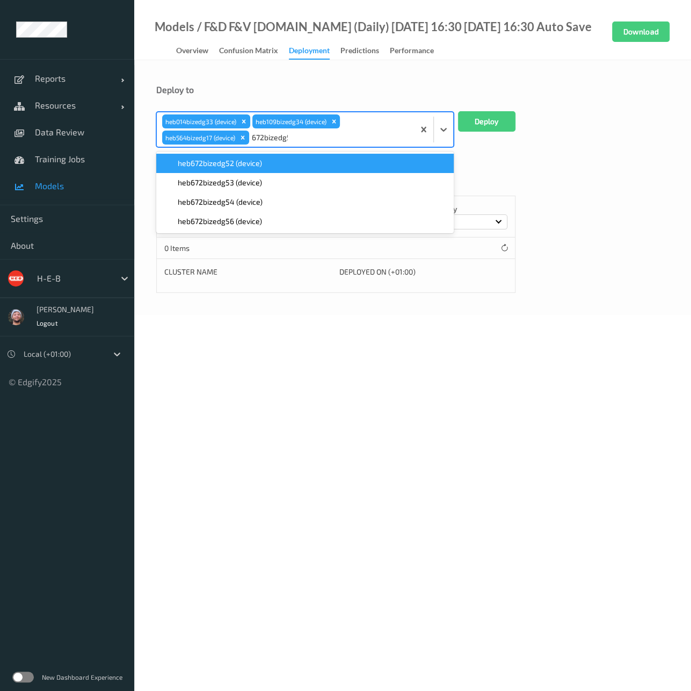
type input "672bizedg56"
click at [241, 158] on span "heb672bizedg56 (device)" at bounding box center [220, 163] width 84 height 11
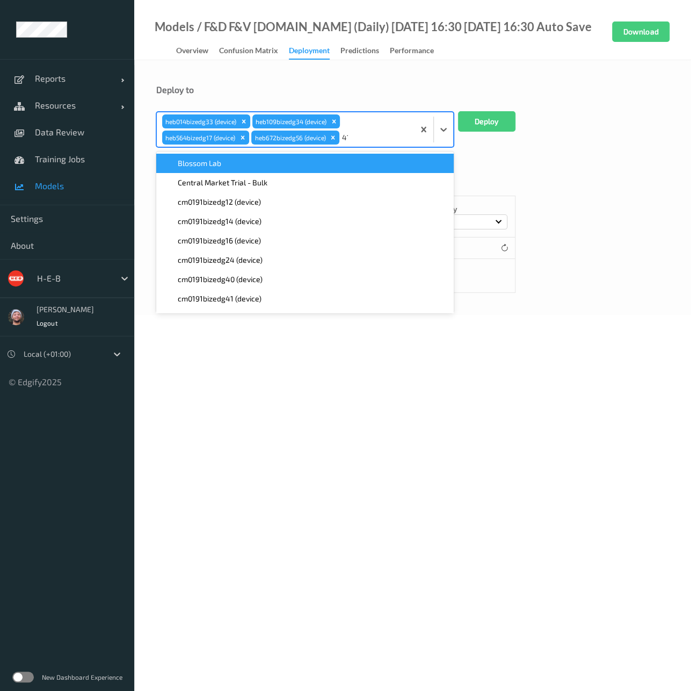
type input "415"
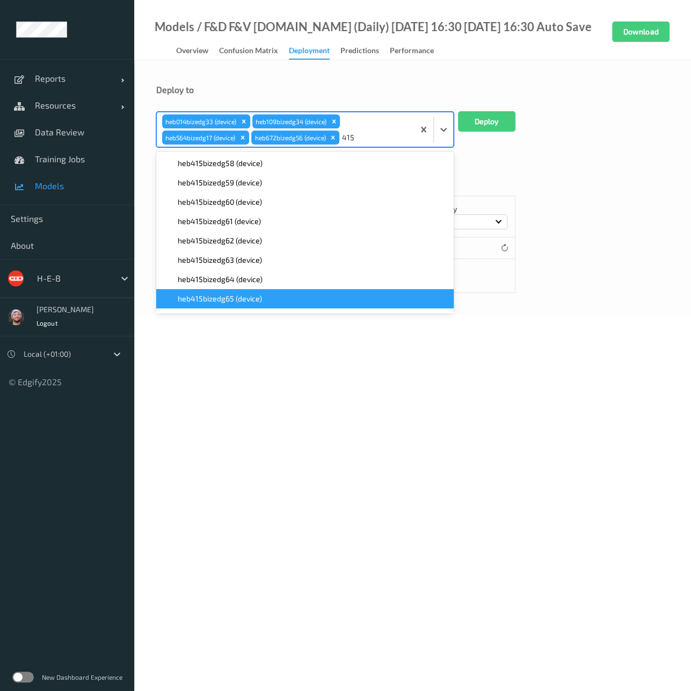
click at [251, 293] on span "heb415bizedg65 (device)" at bounding box center [220, 298] width 84 height 11
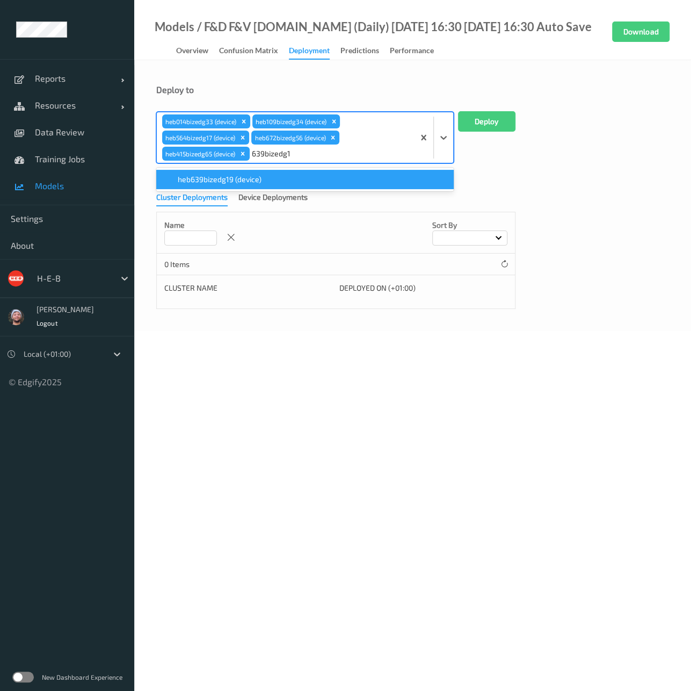
type input "639bizedg19"
click at [322, 180] on div "heb639bizedg19 (device)" at bounding box center [305, 179] width 285 height 11
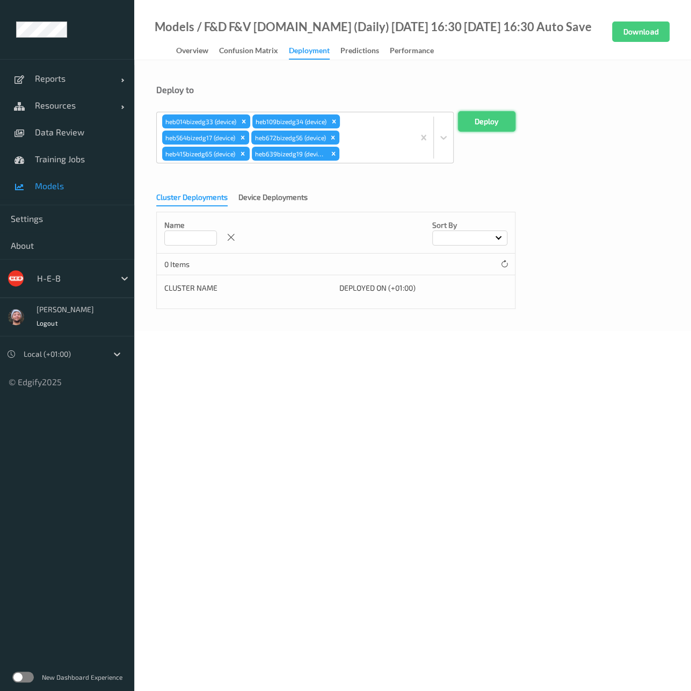
click at [498, 119] on button "Deploy" at bounding box center [486, 121] width 57 height 20
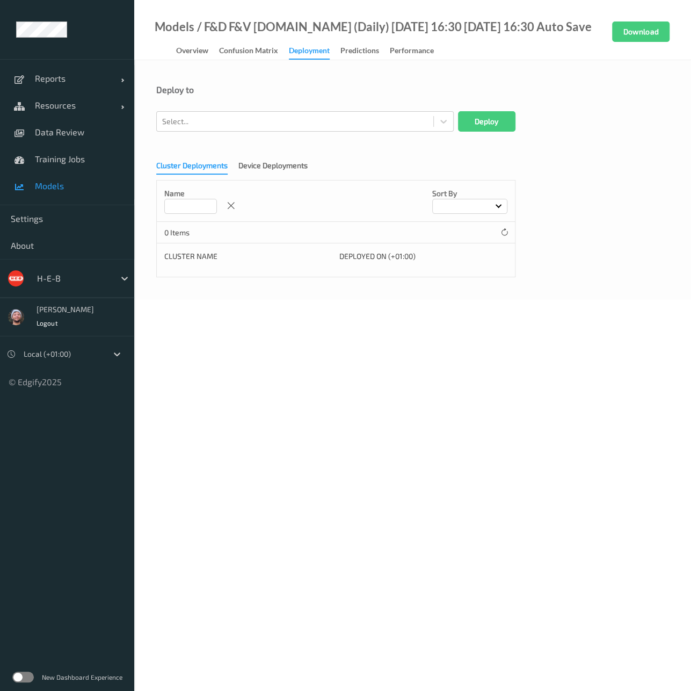
click at [545, 422] on body "Reports Default Report Customized Report Resources Devices Clusters Sites Data …" at bounding box center [345, 345] width 691 height 691
click at [317, 114] on div "Select..." at bounding box center [295, 121] width 277 height 17
click at [314, 120] on div at bounding box center [295, 121] width 266 height 13
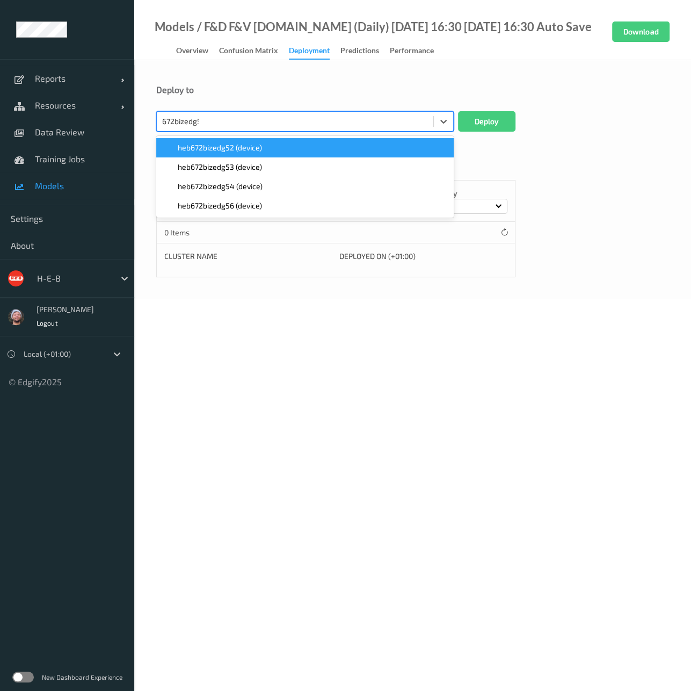
type input "672bizedg56"
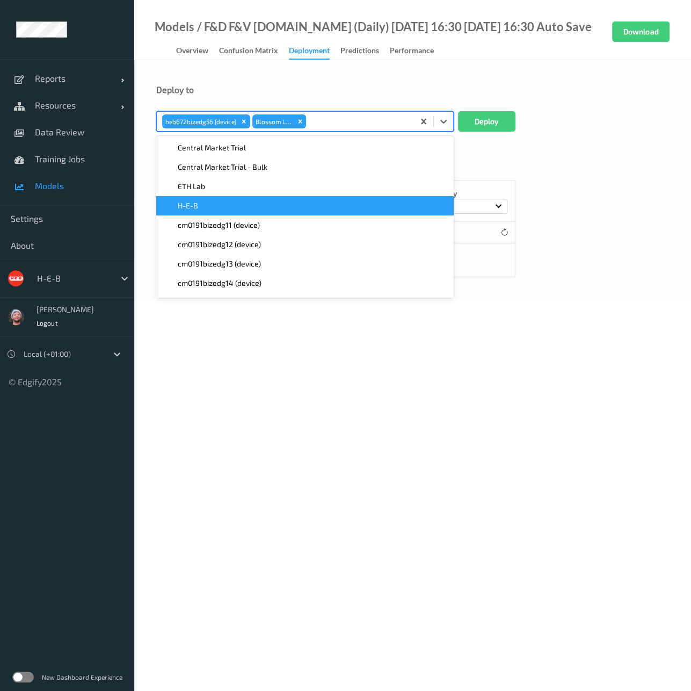
drag, startPoint x: 510, startPoint y: 84, endPoint x: 477, endPoint y: 86, distance: 32.8
click at [511, 83] on div "Deploy to option Blossom Lab, selected. option H-E-B focused, 4 of 500. 500 res…" at bounding box center [412, 179] width 557 height 239
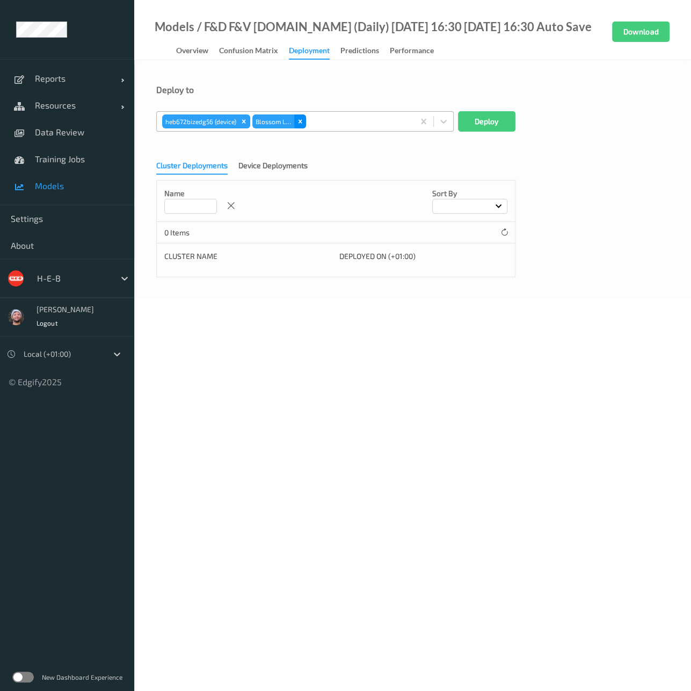
click at [297, 118] on icon "Remove Blossom Lab" at bounding box center [300, 122] width 8 height 8
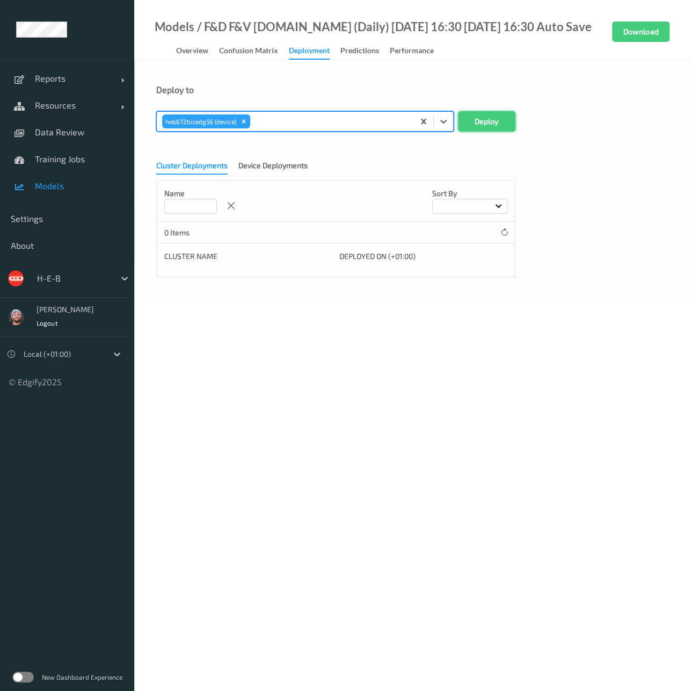
click at [469, 119] on button "Deploy" at bounding box center [486, 121] width 57 height 20
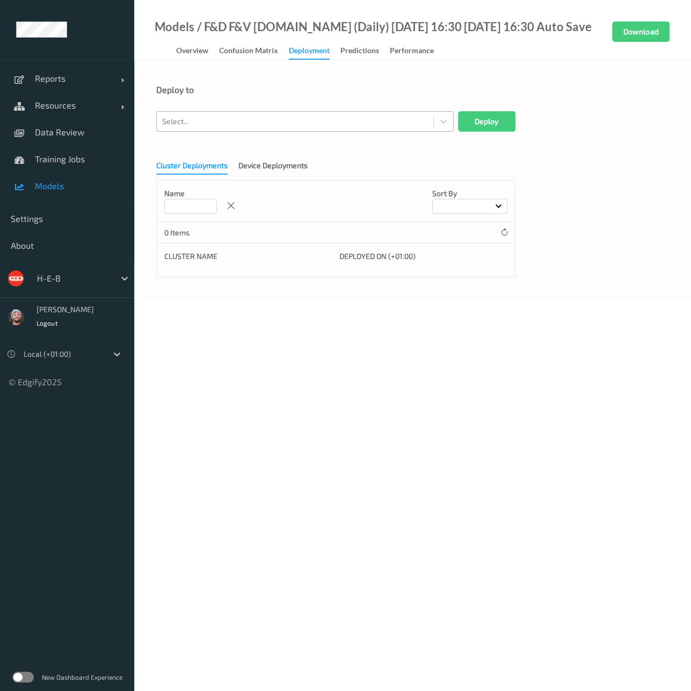
click at [569, 201] on div "Cluster Deployments Device Deployments Name Sort by 0 Items Cluster Name Deploy…" at bounding box center [412, 215] width 513 height 124
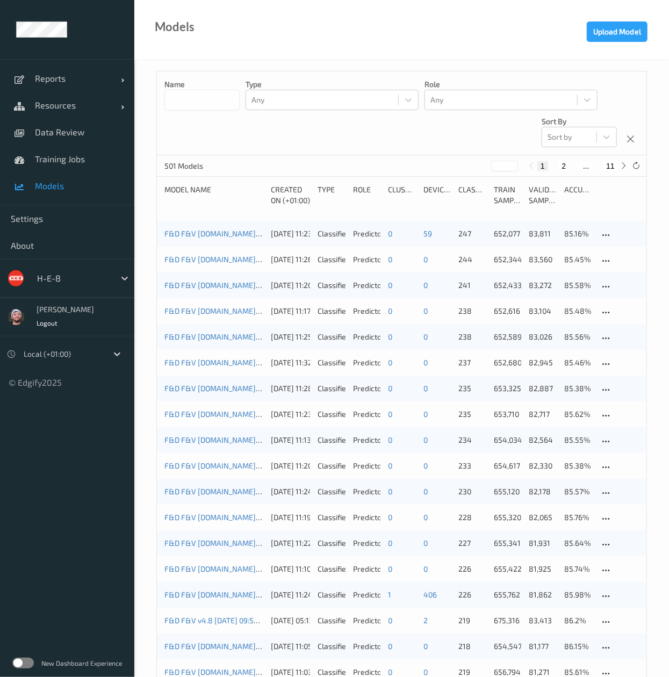
click at [191, 98] on input at bounding box center [201, 100] width 75 height 20
type input "******"
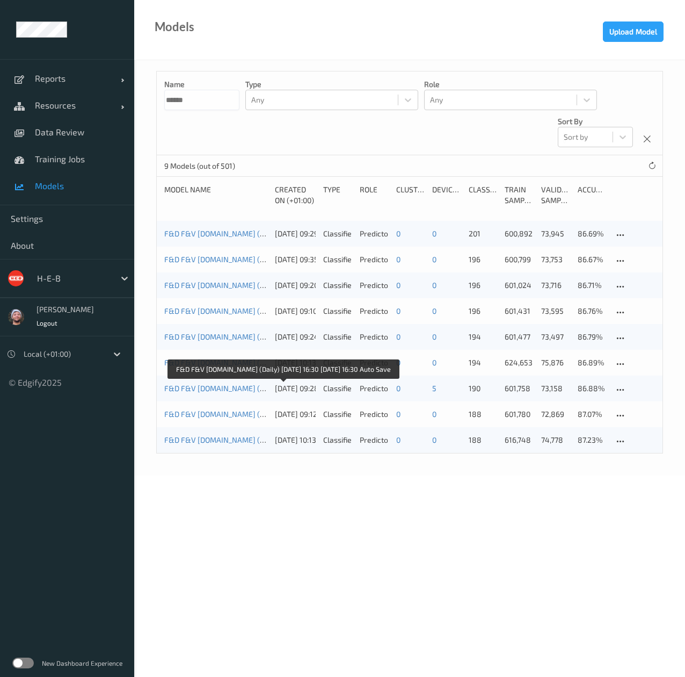
click at [234, 390] on link "F&D F&V [DOMAIN_NAME] (Daily) [DATE] 16:30 [DATE] 16:30 Auto Save" at bounding box center [283, 387] width 238 height 9
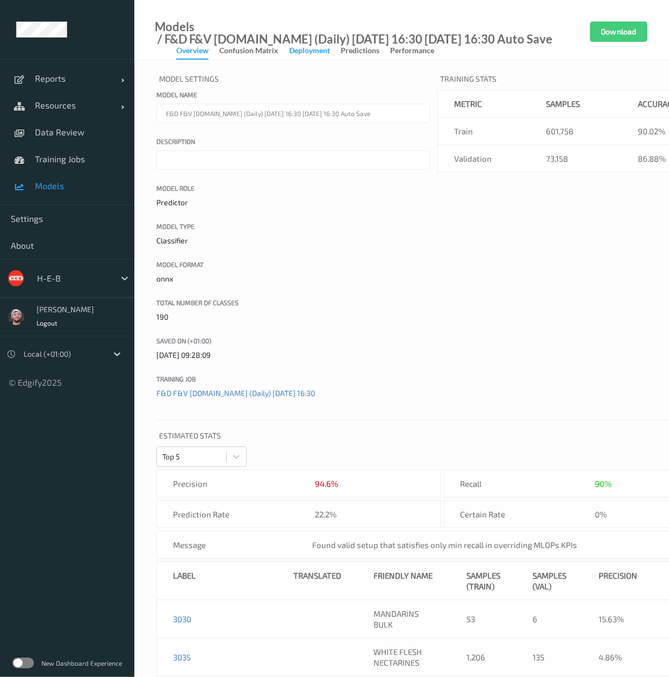
click at [308, 53] on div "Deployment" at bounding box center [309, 51] width 41 height 13
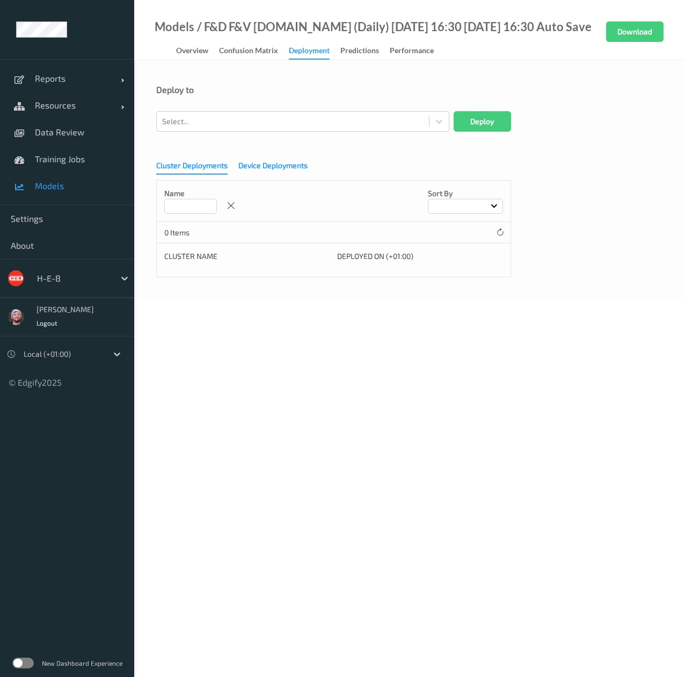
click at [256, 161] on div "Device Deployments" at bounding box center [272, 166] width 69 height 13
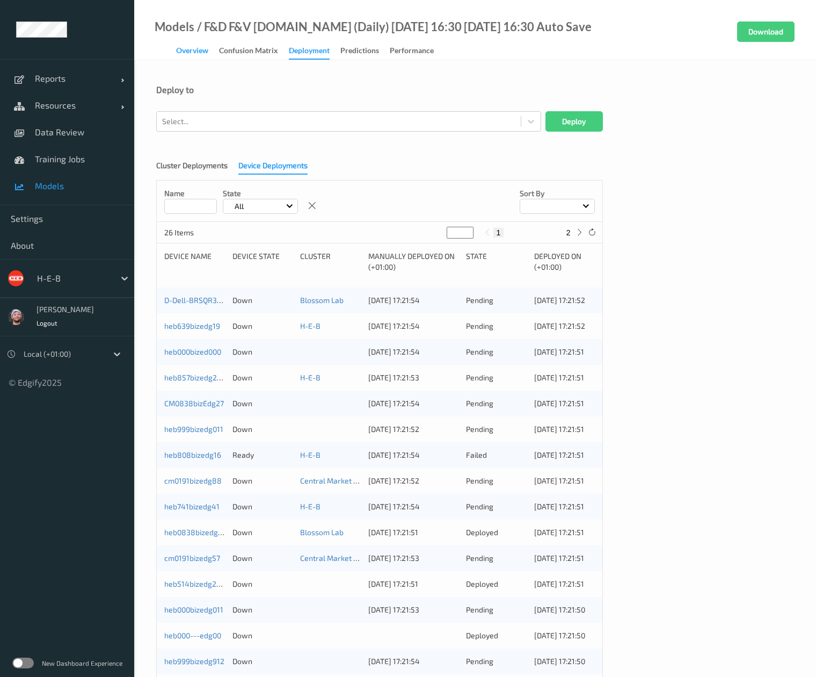
click at [204, 54] on div "Overview" at bounding box center [192, 51] width 32 height 13
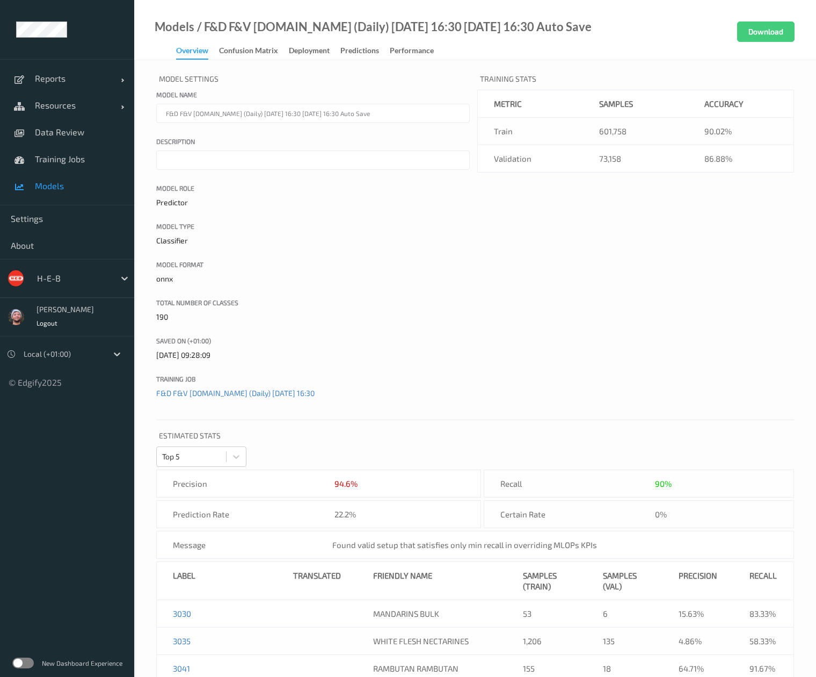
click at [52, 287] on div "H-E-B" at bounding box center [83, 278] width 103 height 20
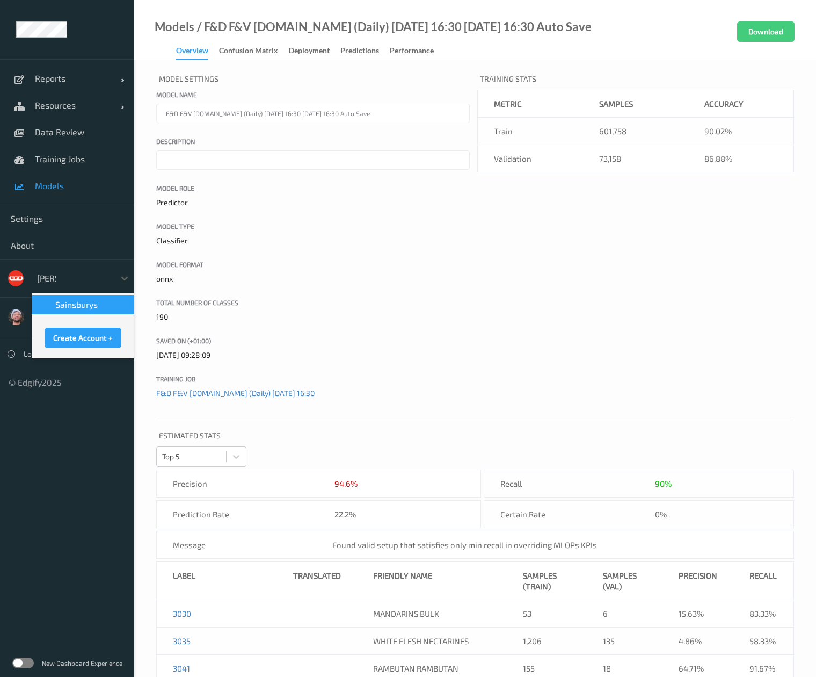
type input "sains"
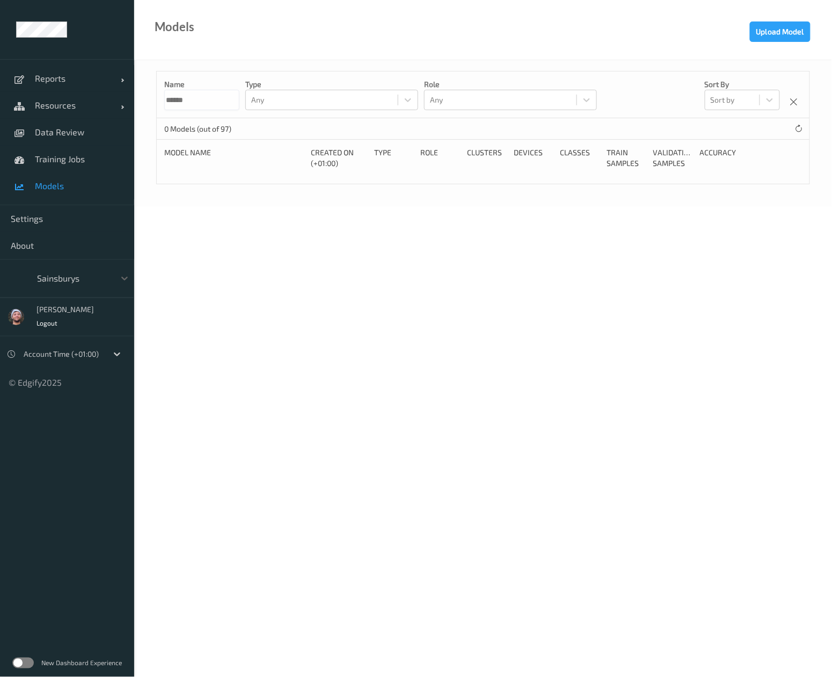
click at [19, 662] on label at bounding box center [22, 662] width 21 height 11
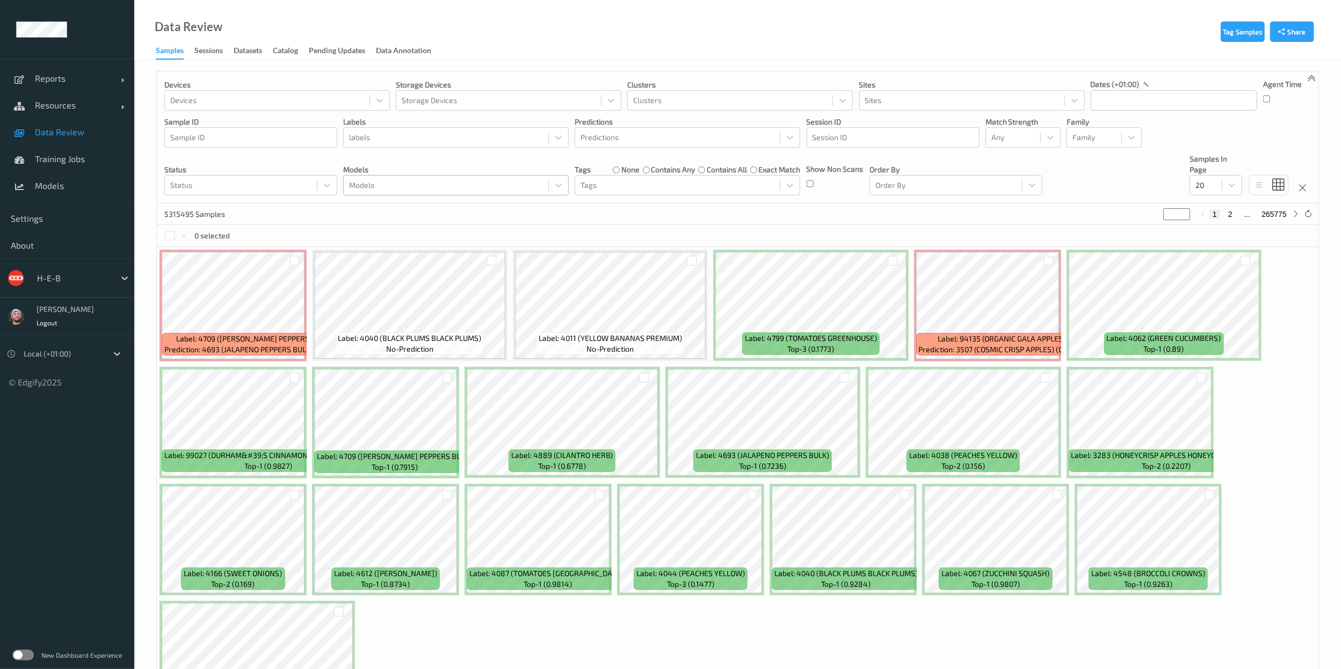
click at [477, 195] on div "Models" at bounding box center [456, 185] width 226 height 20
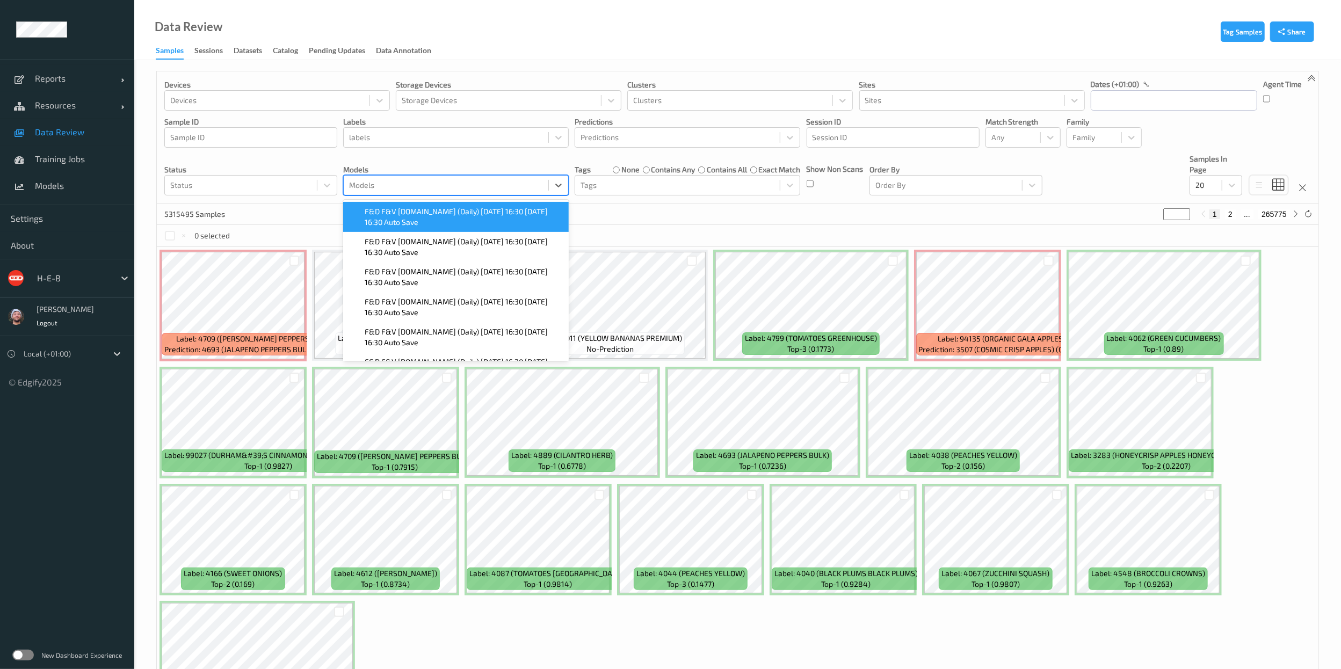
click at [446, 216] on span "F&D F&V v4.9.ST (Daily) 2025-09-08 16:30 2025-09-08 16:30 Auto Save" at bounding box center [464, 216] width 198 height 21
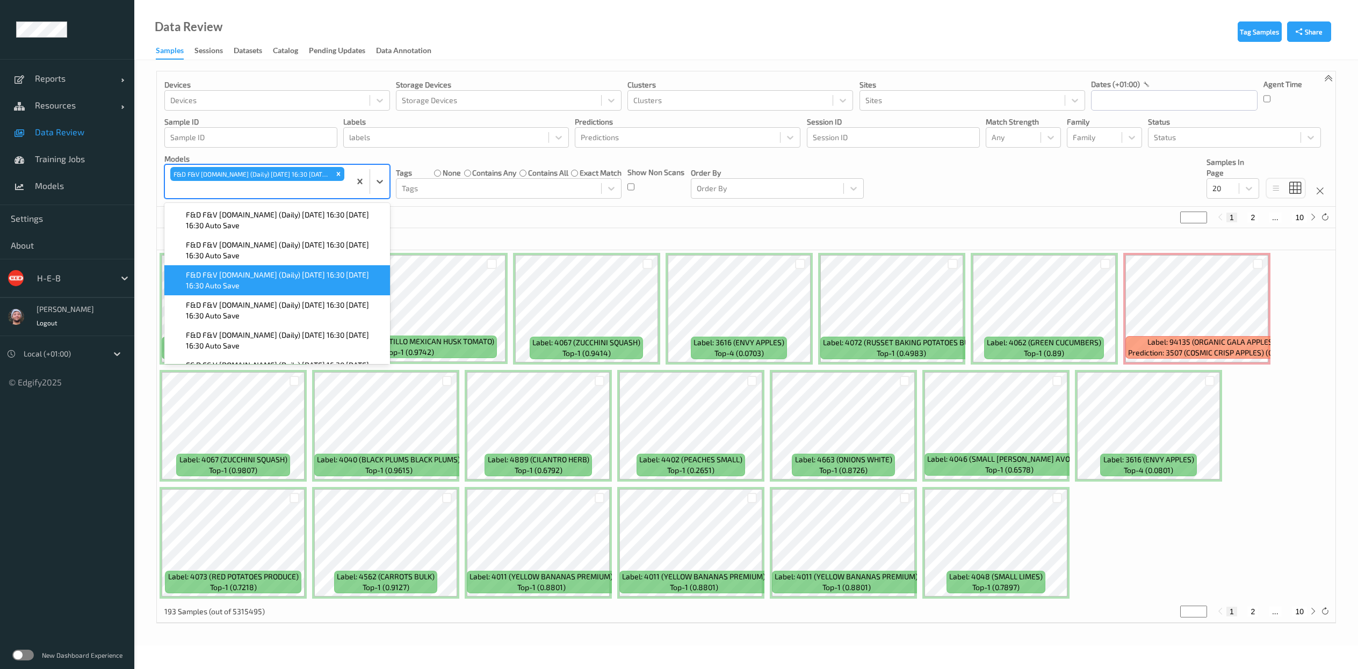
click at [671, 228] on div "193 Samples (out of 5315495) * 1 2 ... 10" at bounding box center [746, 217] width 1178 height 21
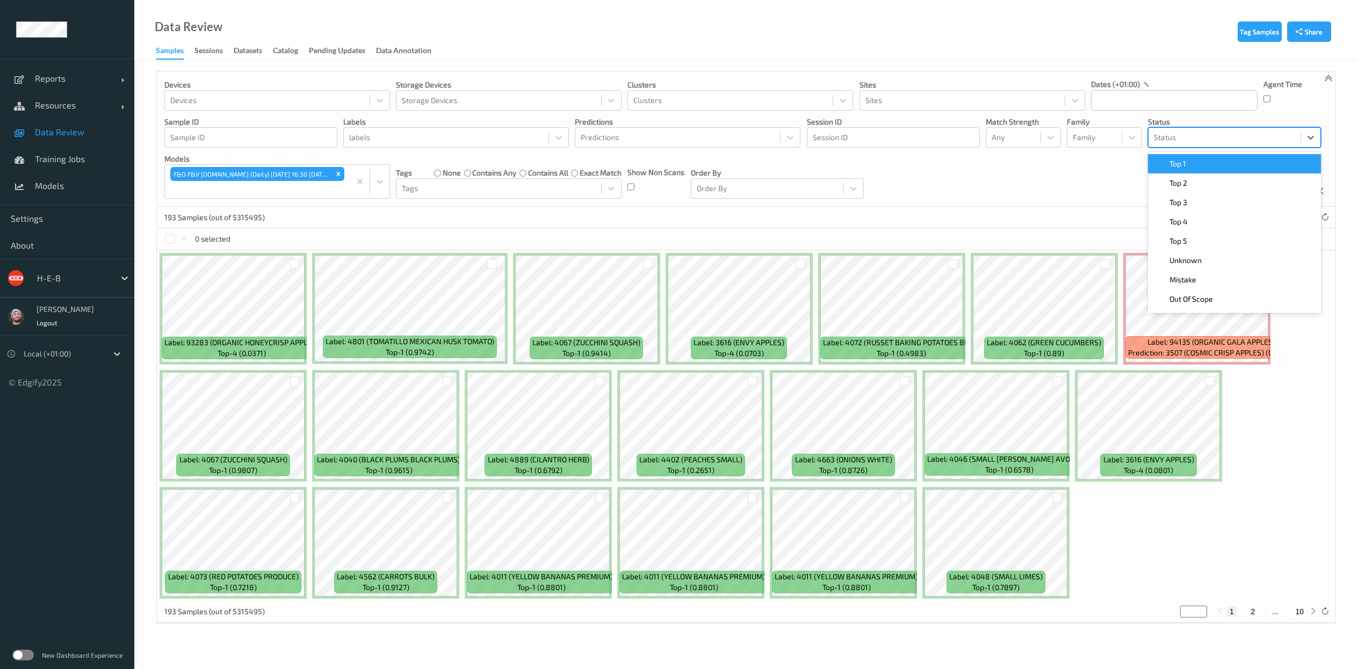
click at [1218, 142] on div at bounding box center [1224, 137] width 141 height 13
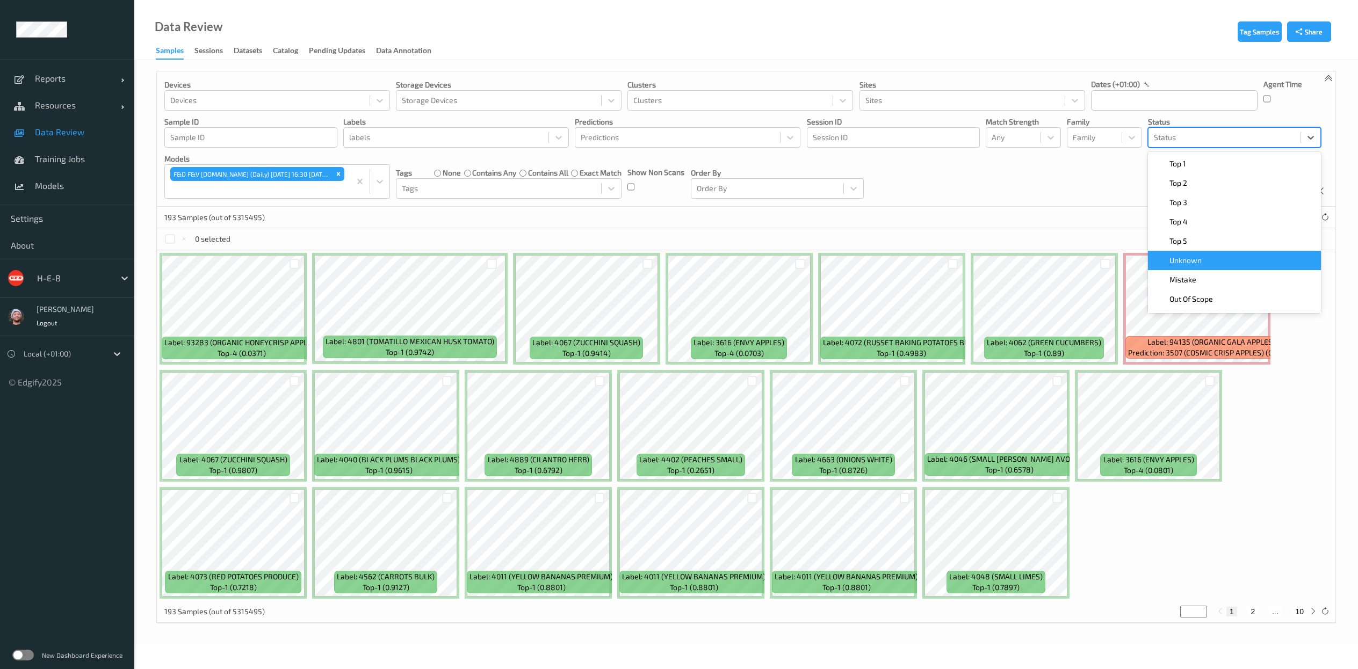
click at [1183, 257] on span "Unknown" at bounding box center [1185, 260] width 32 height 11
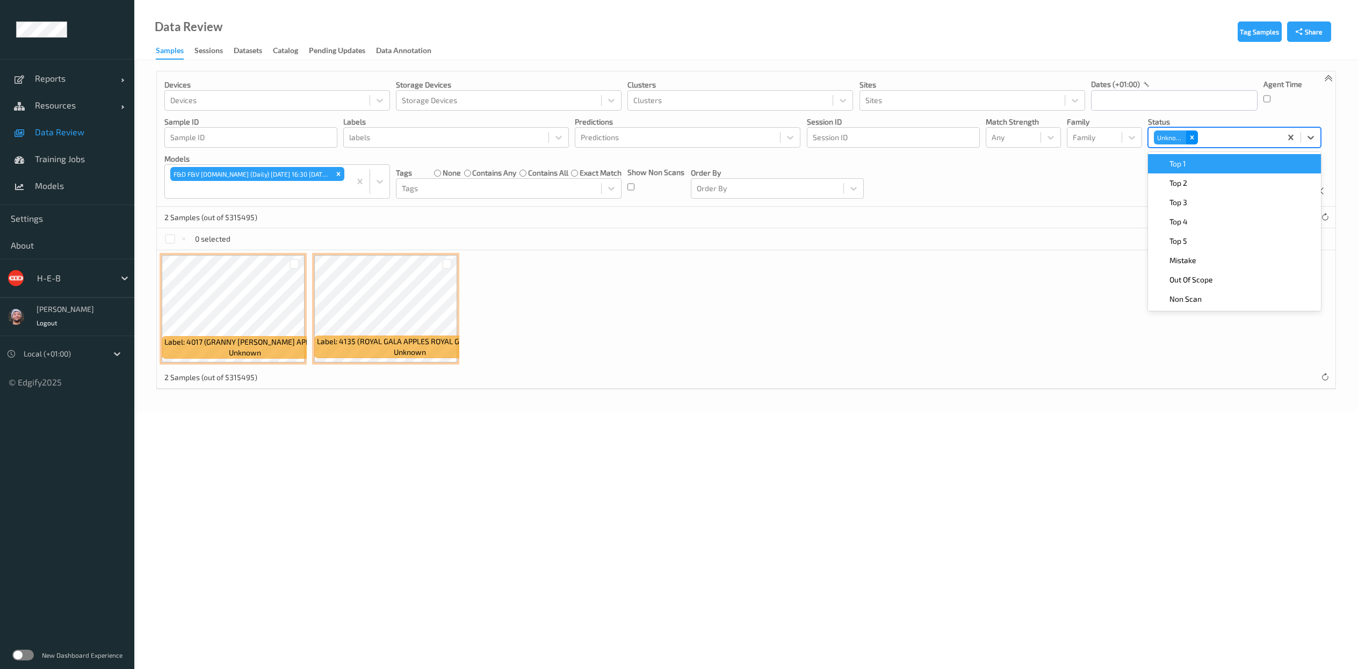
click at [1187, 136] on div "Remove Unknown" at bounding box center [1192, 137] width 12 height 14
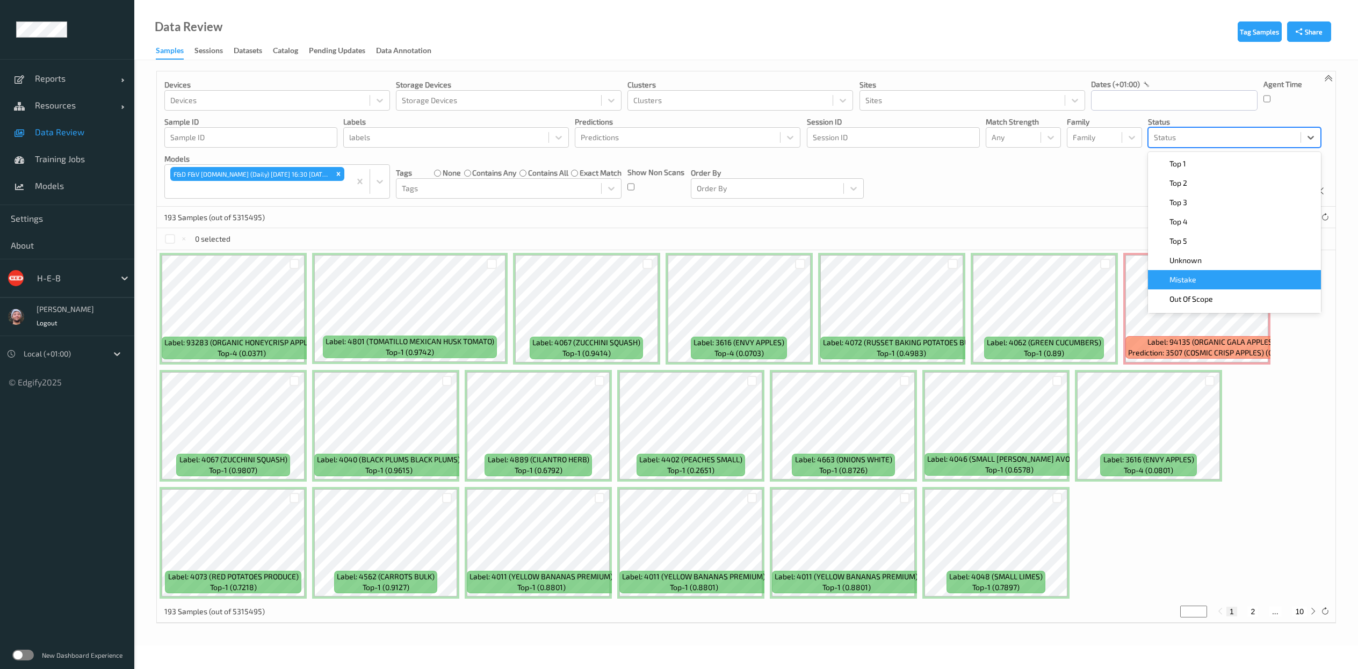
click at [1199, 277] on div "Mistake" at bounding box center [1234, 279] width 160 height 11
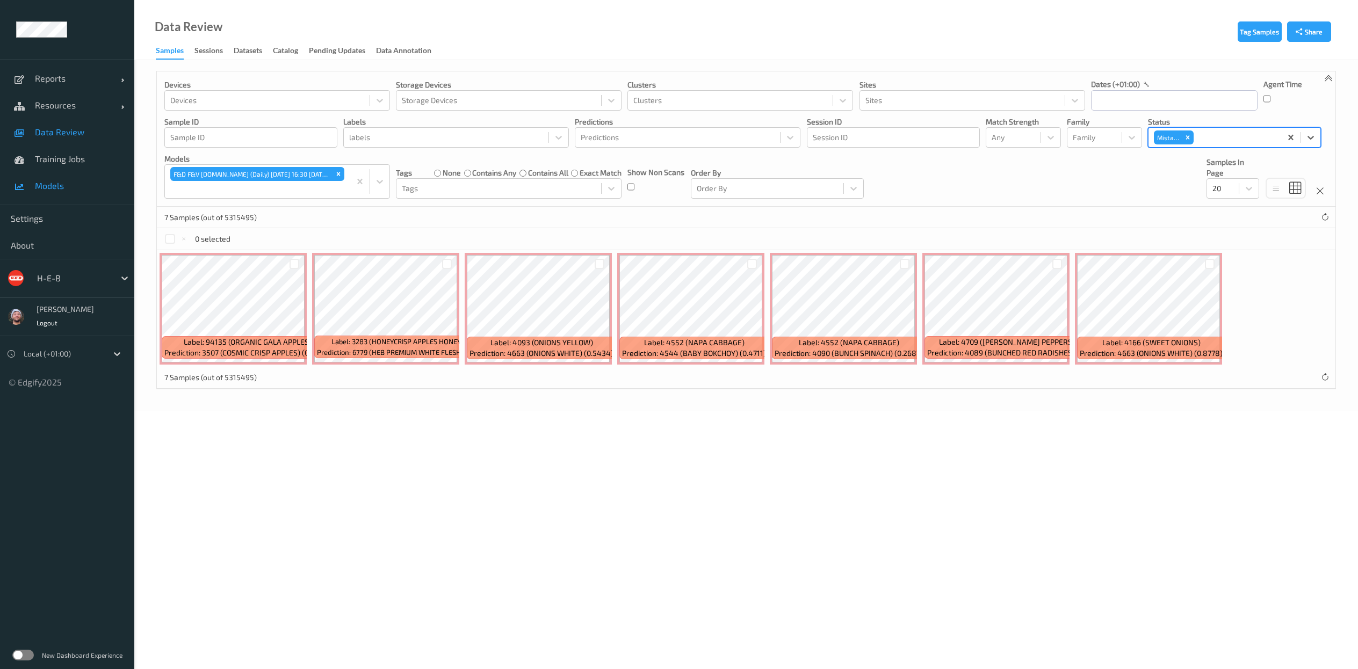
click at [59, 180] on span "Models" at bounding box center [79, 185] width 89 height 11
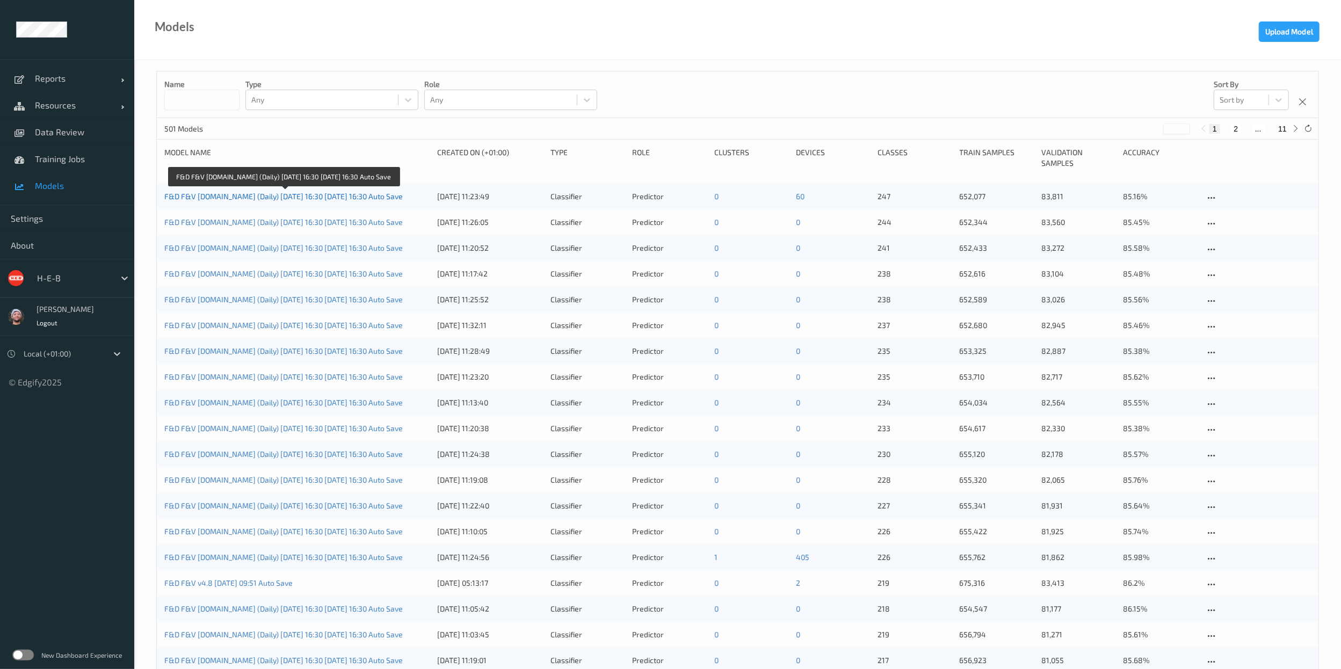
click at [299, 197] on link "F&D F&V v4.9.ST (Daily) 2025-09-08 16:30 2025-09-08 16:30 Auto Save" at bounding box center [283, 196] width 238 height 9
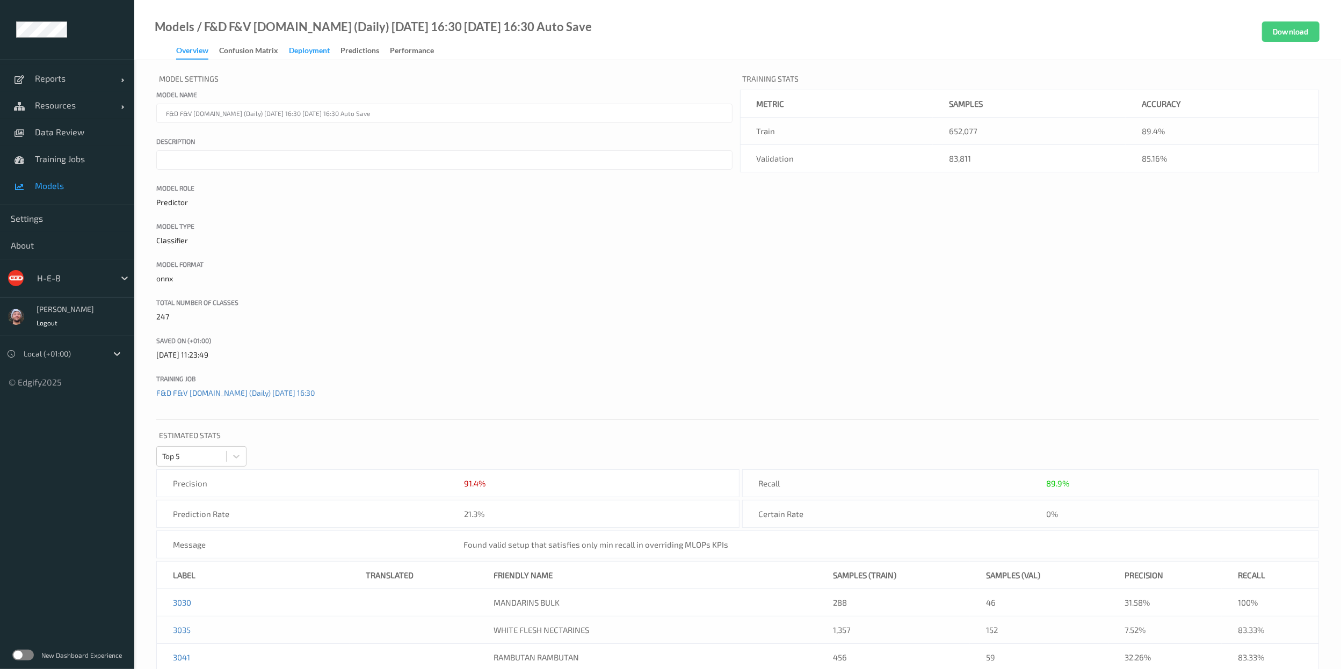
click at [311, 49] on div "Deployment" at bounding box center [309, 51] width 41 height 13
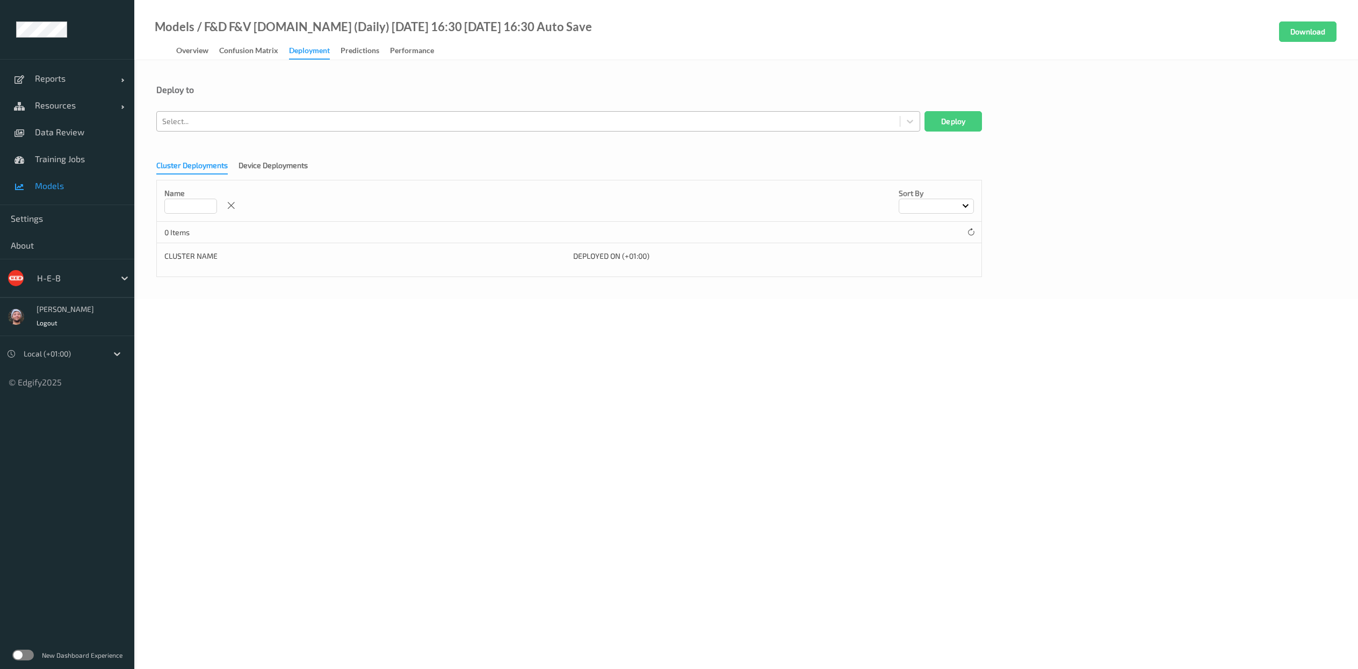
click at [299, 118] on div at bounding box center [528, 121] width 732 height 13
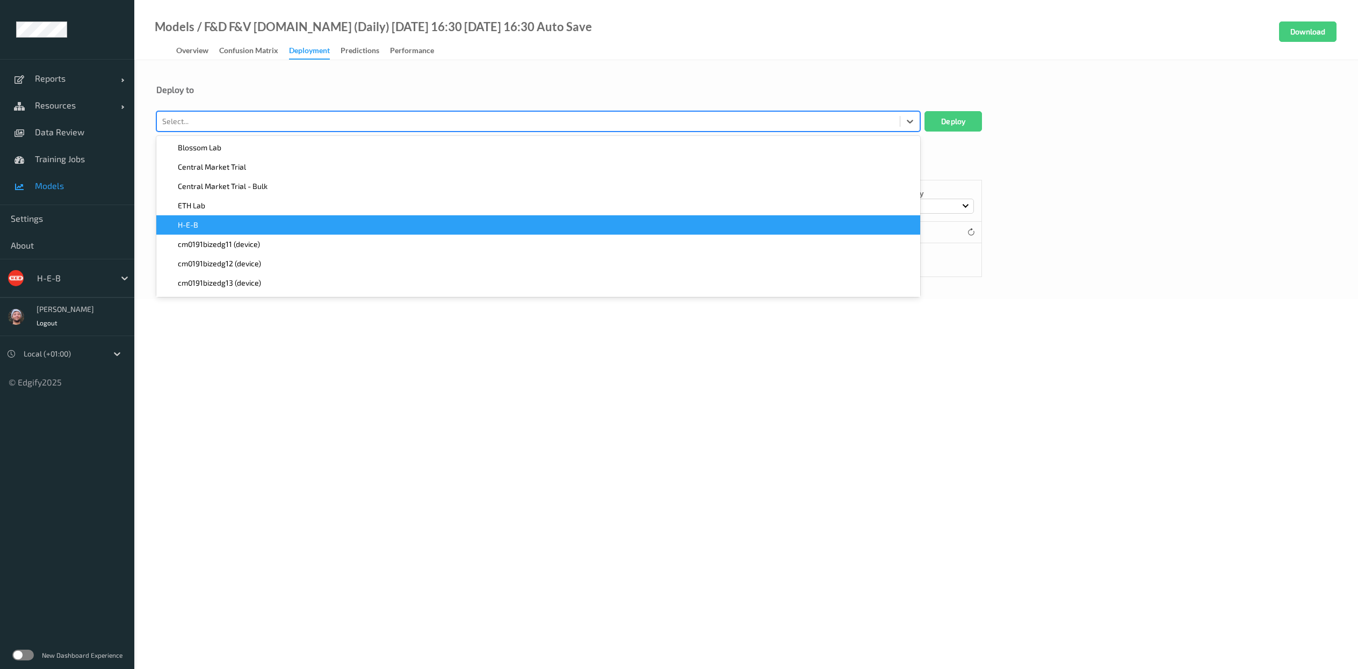
click at [241, 221] on div "H-E-B" at bounding box center [538, 225] width 751 height 11
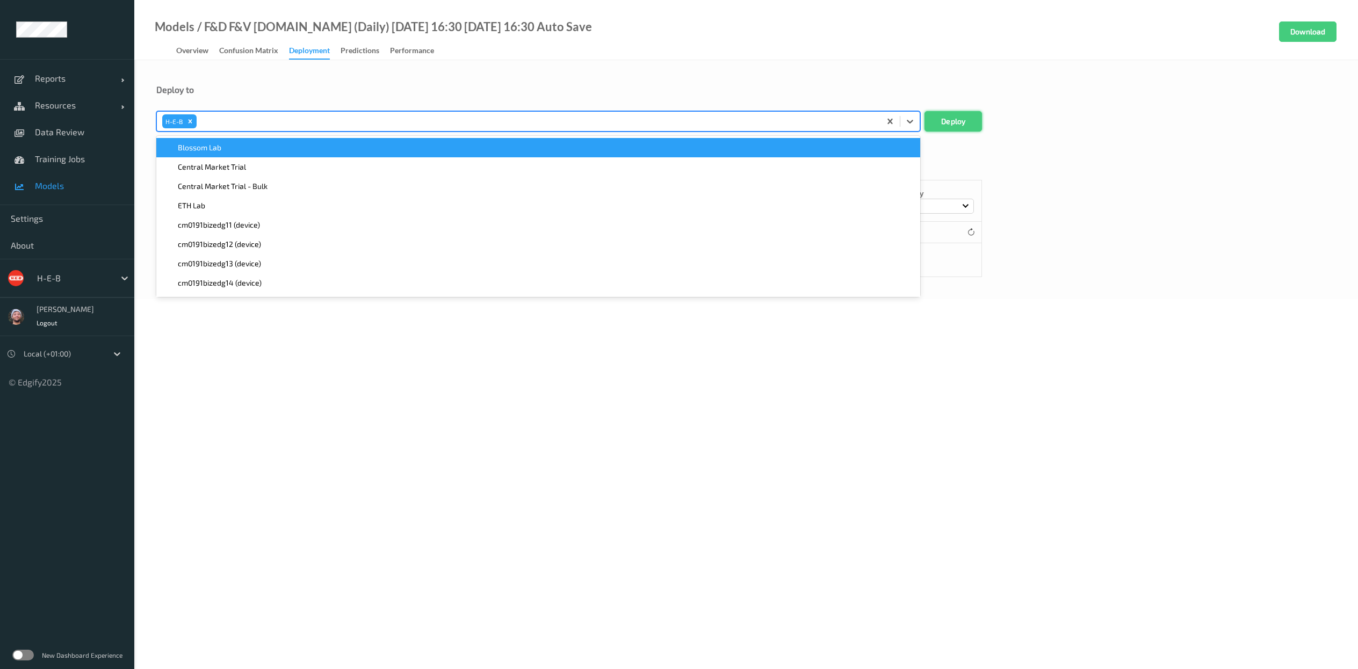
click at [944, 125] on button "Deploy" at bounding box center [952, 121] width 57 height 20
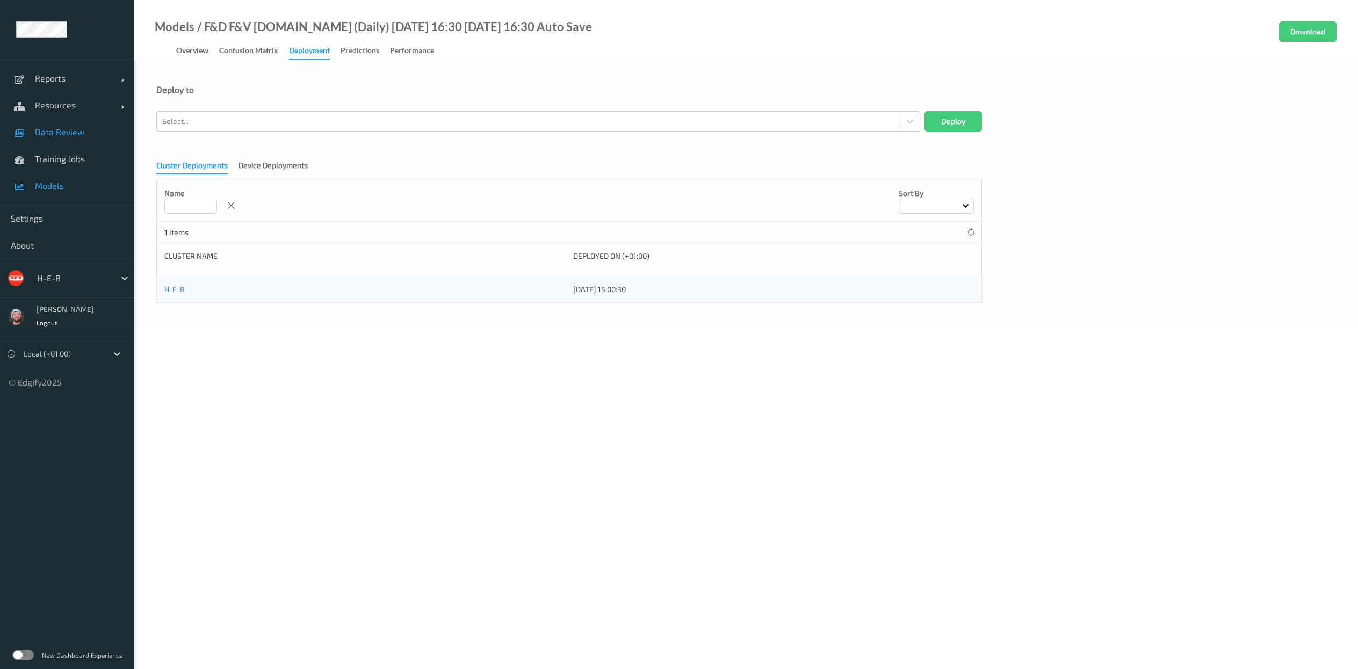
click at [48, 144] on link "Data Review" at bounding box center [67, 132] width 134 height 27
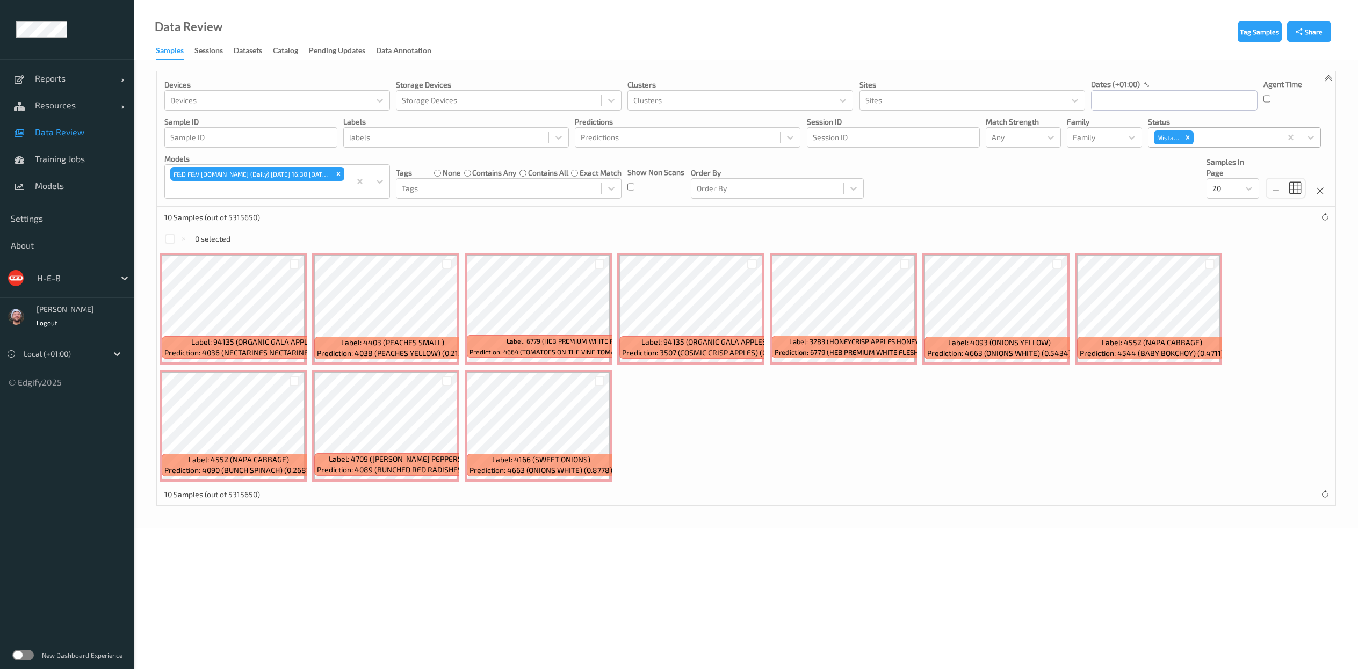
click at [1232, 137] on div at bounding box center [1235, 137] width 80 height 13
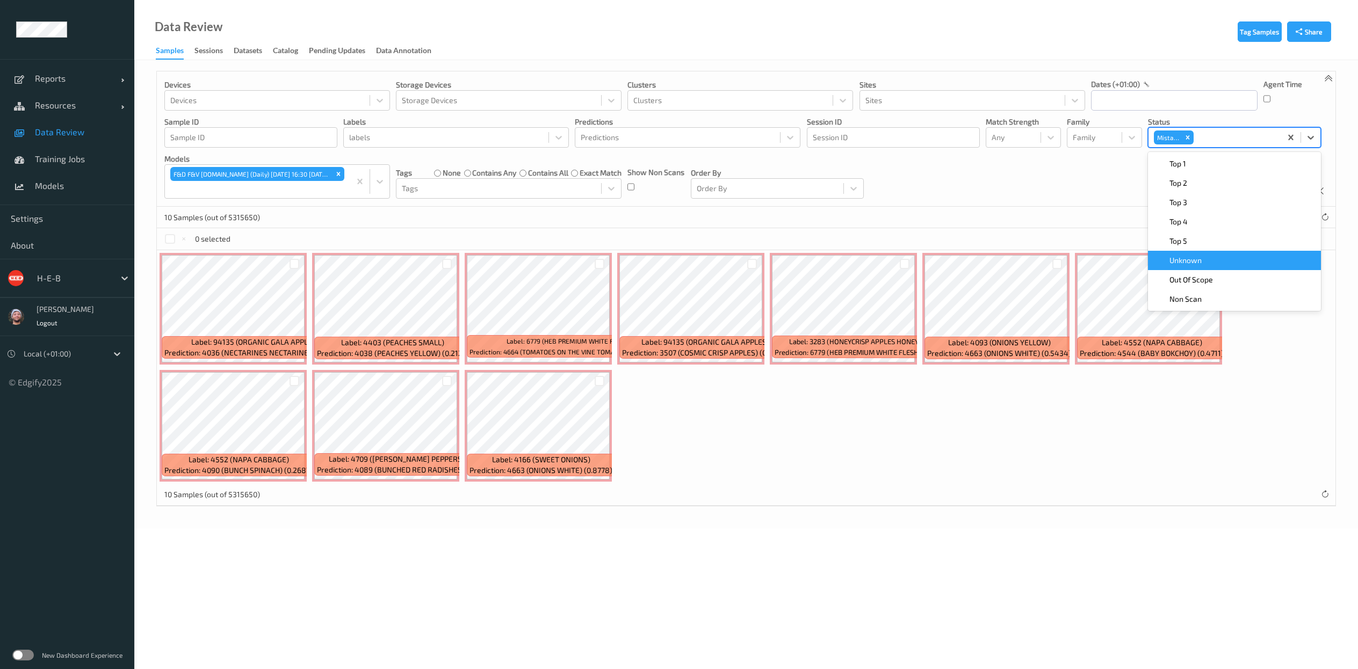
click at [1190, 269] on div "Top 1    Top 2    Top 3    Top 4    Top 5    Unknown    Out Of Scope    Non Scan" at bounding box center [1234, 231] width 173 height 159
click at [1190, 269] on div "Unknown" at bounding box center [1234, 260] width 173 height 19
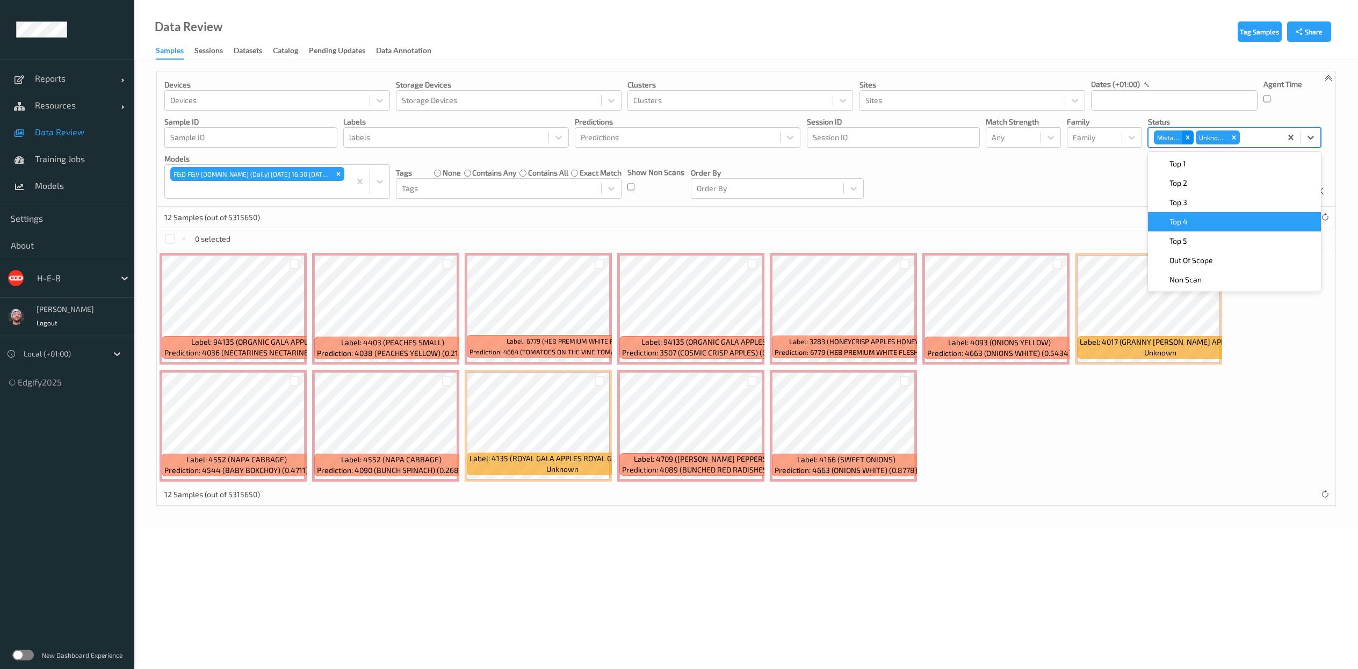
click at [1188, 139] on icon "Remove Mistake" at bounding box center [1188, 138] width 4 height 4
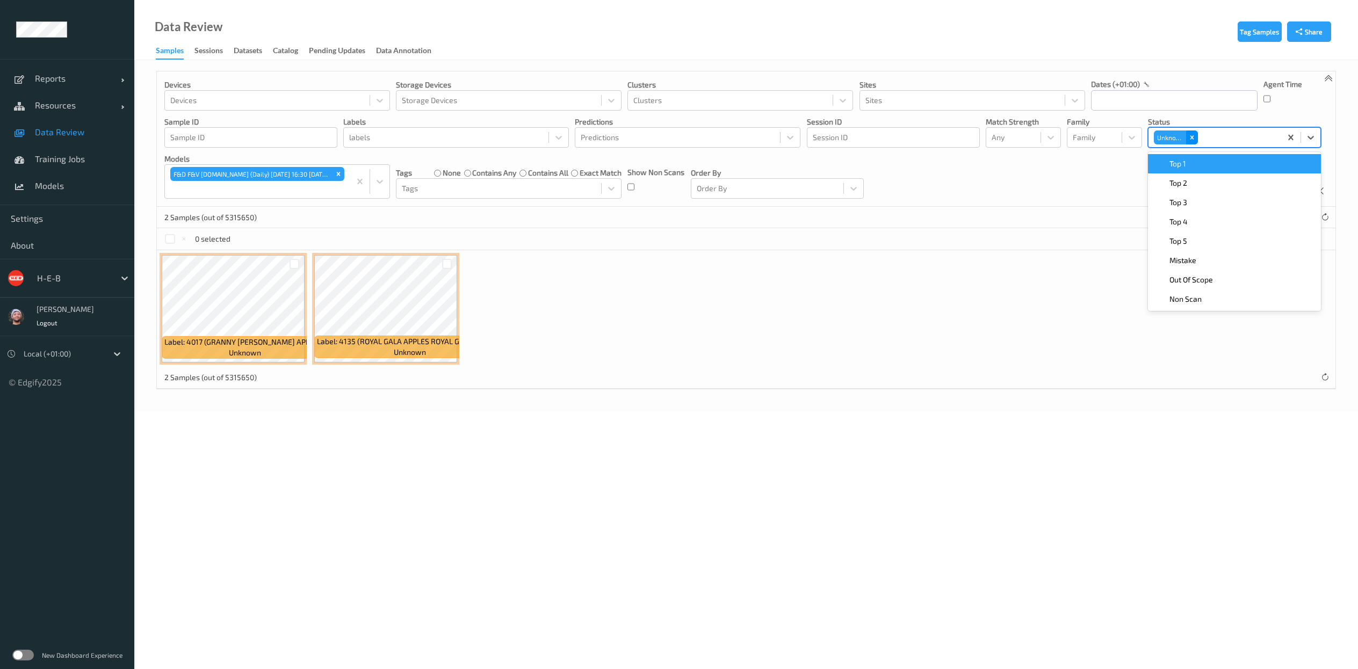
click at [1191, 135] on icon "Remove Unknown" at bounding box center [1192, 138] width 8 height 8
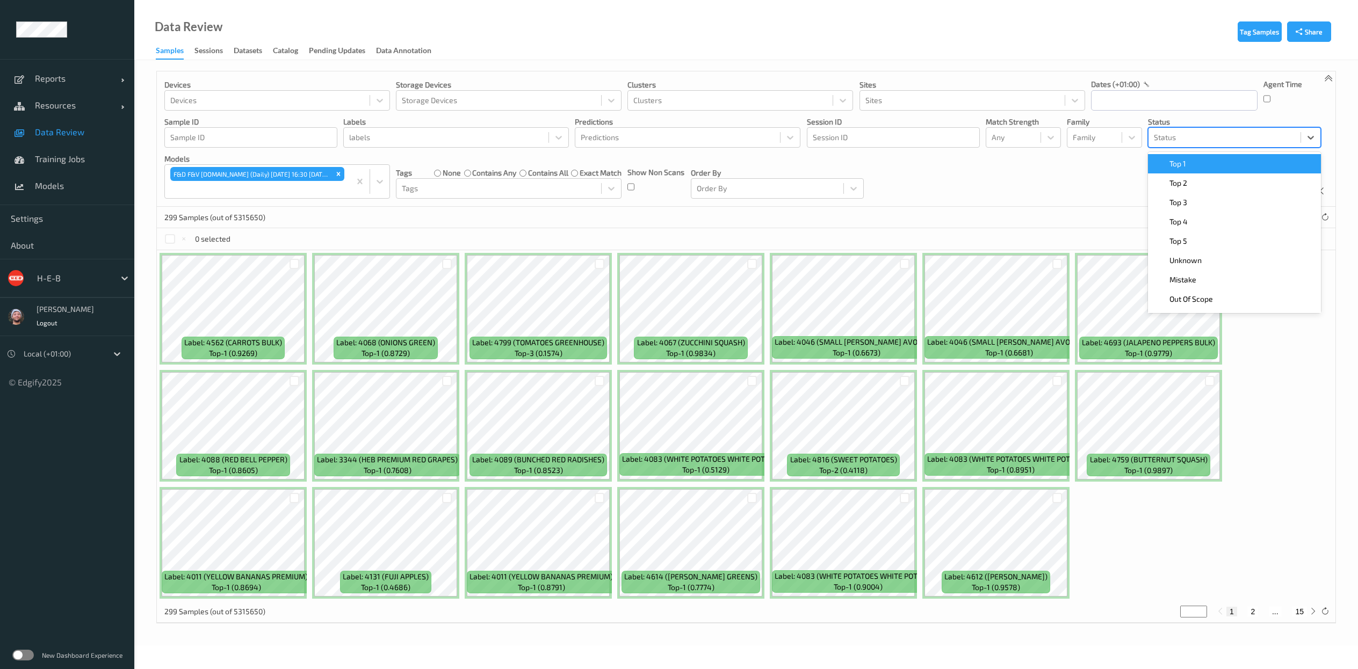
click at [602, 221] on div "299 Samples (out of 5315650) * 1 2 ... 15" at bounding box center [746, 217] width 1178 height 21
drag, startPoint x: 1201, startPoint y: 130, endPoint x: 1197, endPoint y: 134, distance: 5.7
click at [1201, 130] on div "Status" at bounding box center [1224, 137] width 152 height 17
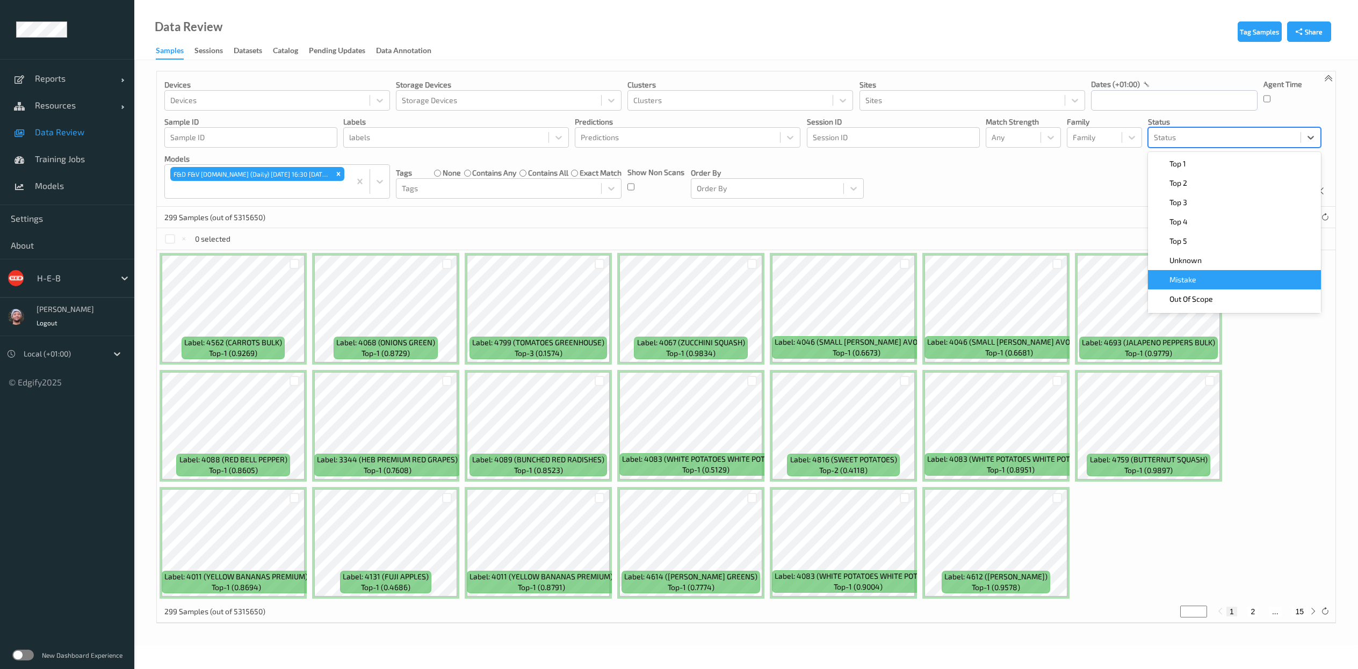
click at [1190, 281] on span "Mistake" at bounding box center [1182, 279] width 27 height 11
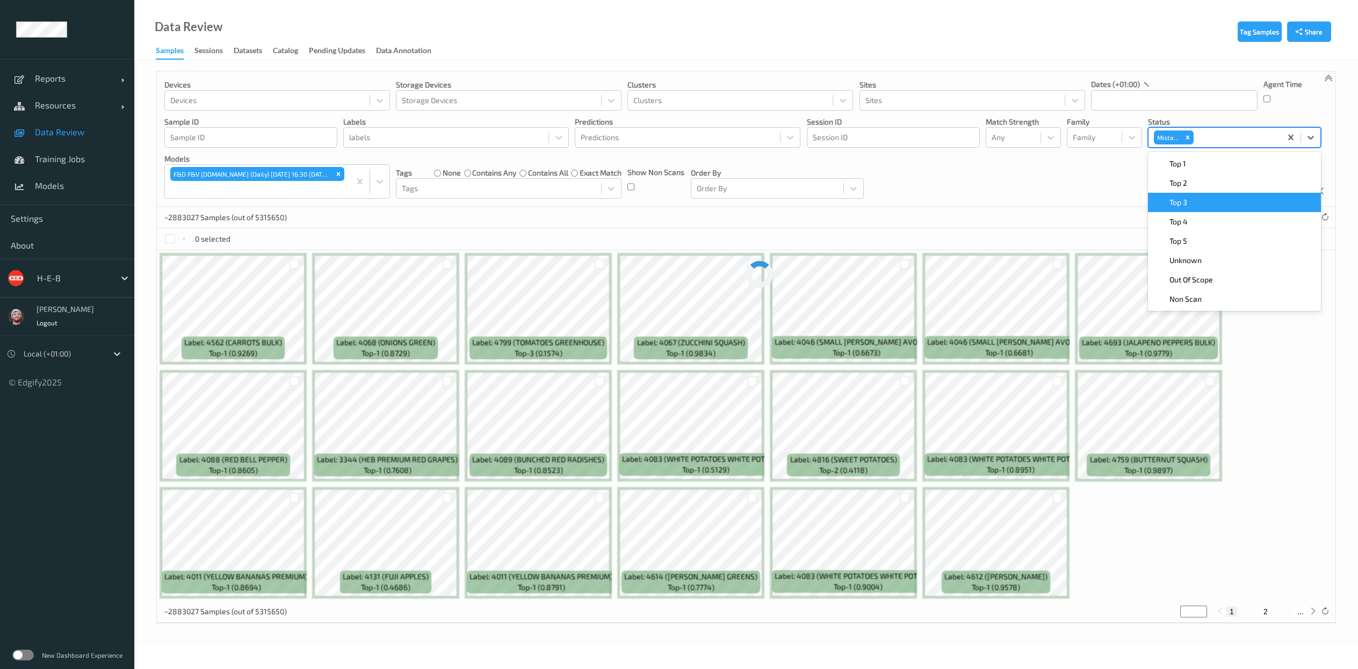
click at [1107, 173] on div "Devices Devices Storage Devices Storage Devices Clusters Clusters Sites Sites d…" at bounding box center [746, 138] width 1178 height 135
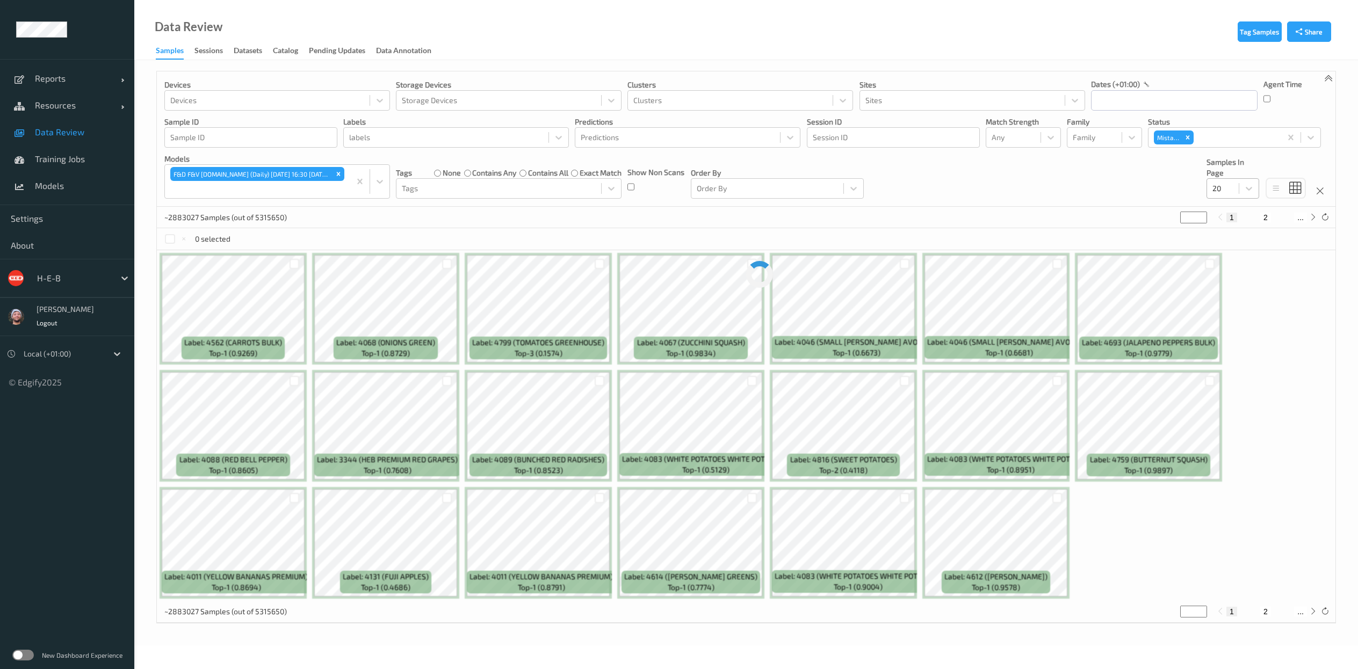
click at [1235, 193] on div "20" at bounding box center [1223, 188] width 32 height 17
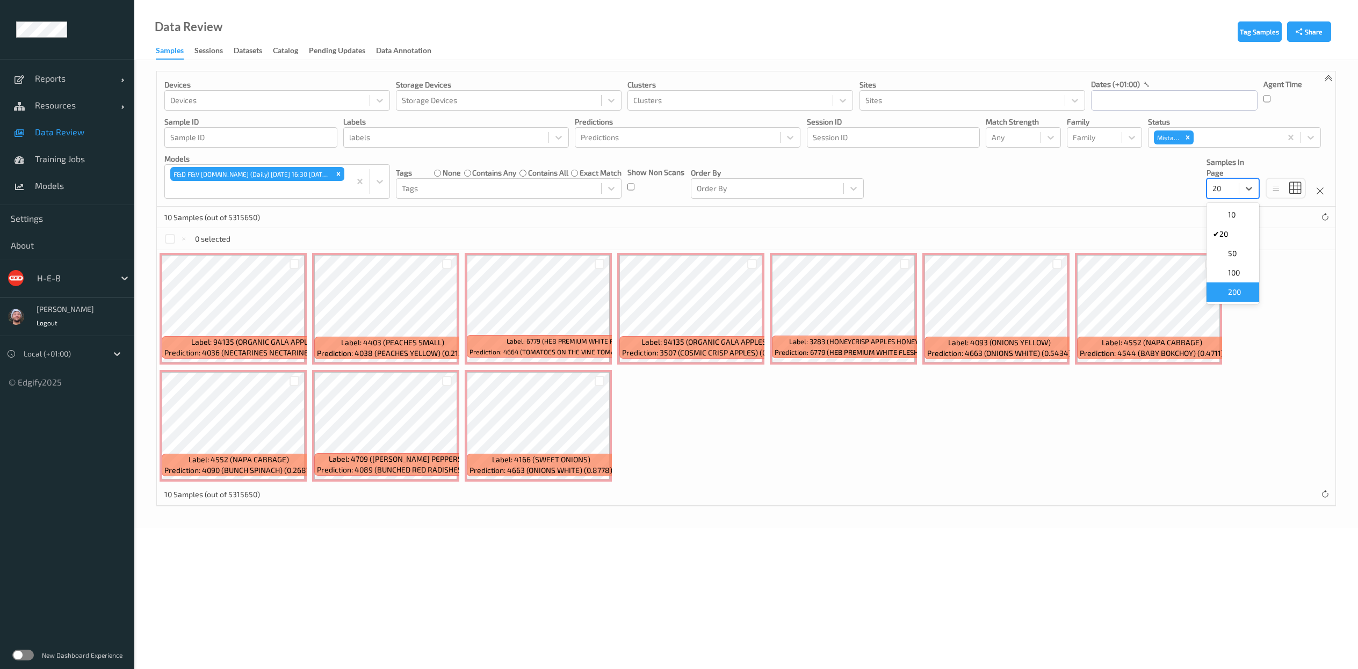
click at [1223, 294] on span at bounding box center [1220, 292] width 15 height 11
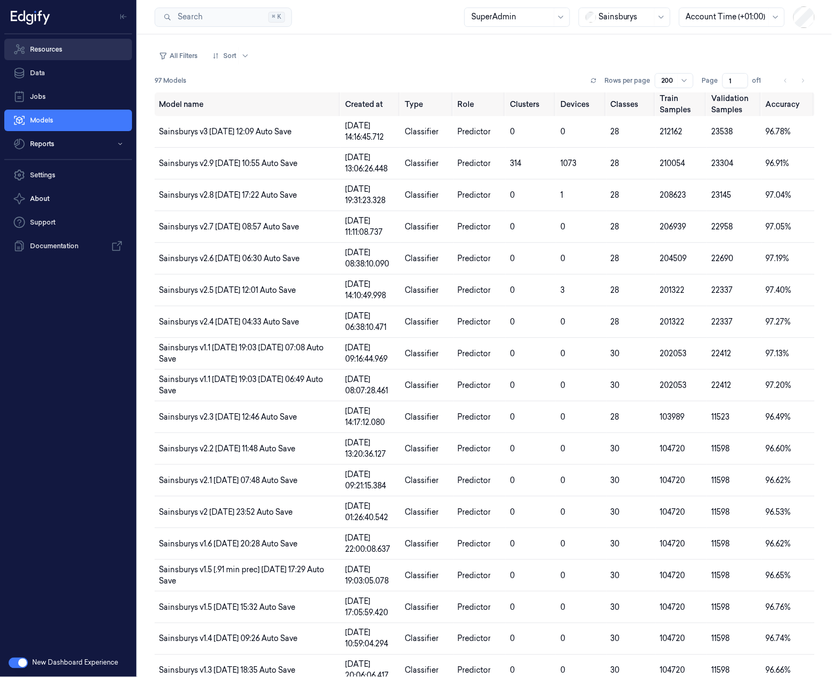
click at [53, 45] on link "Resources" at bounding box center [68, 49] width 128 height 21
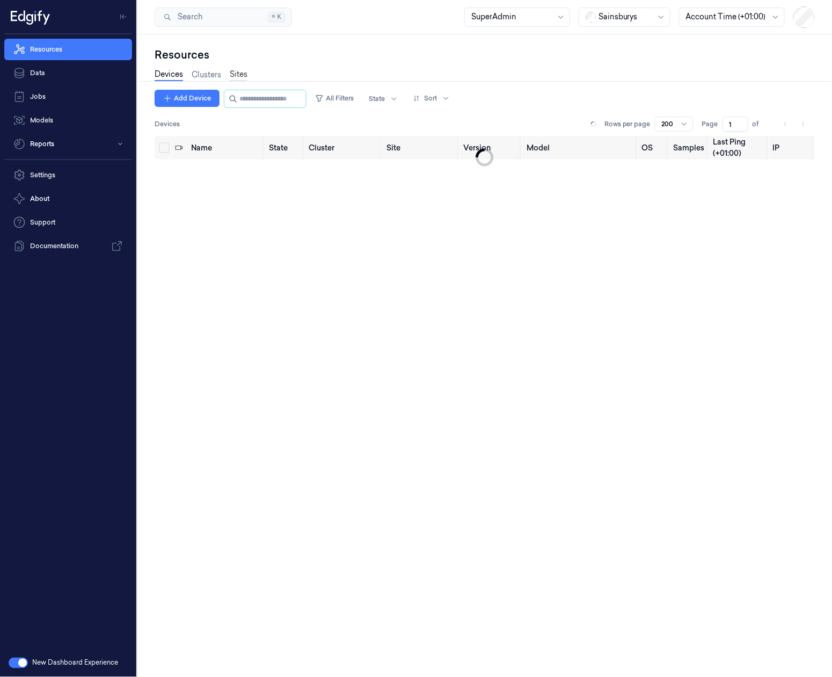
click at [237, 79] on link "Sites" at bounding box center [239, 75] width 18 height 12
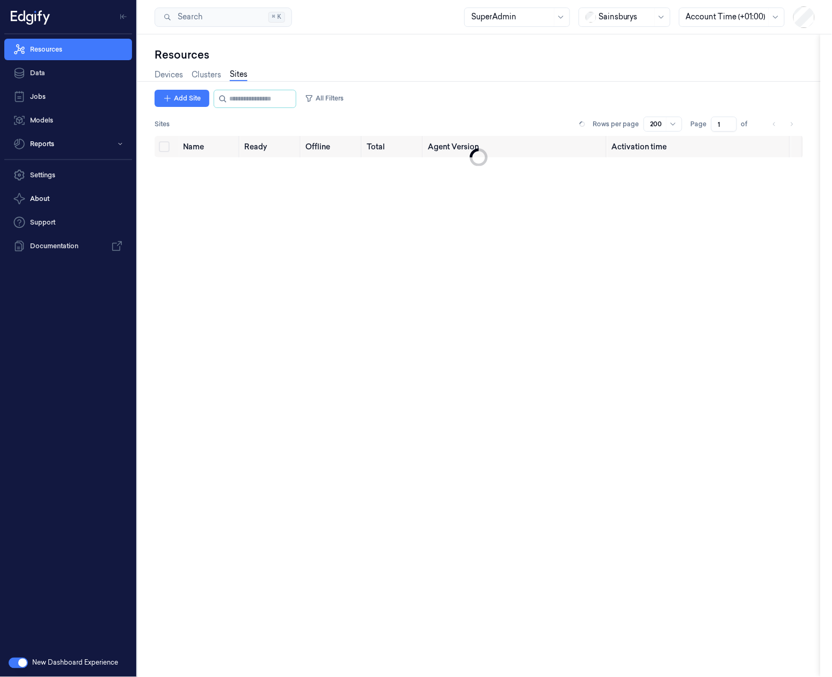
click at [236, 73] on link "Sites" at bounding box center [239, 75] width 18 height 12
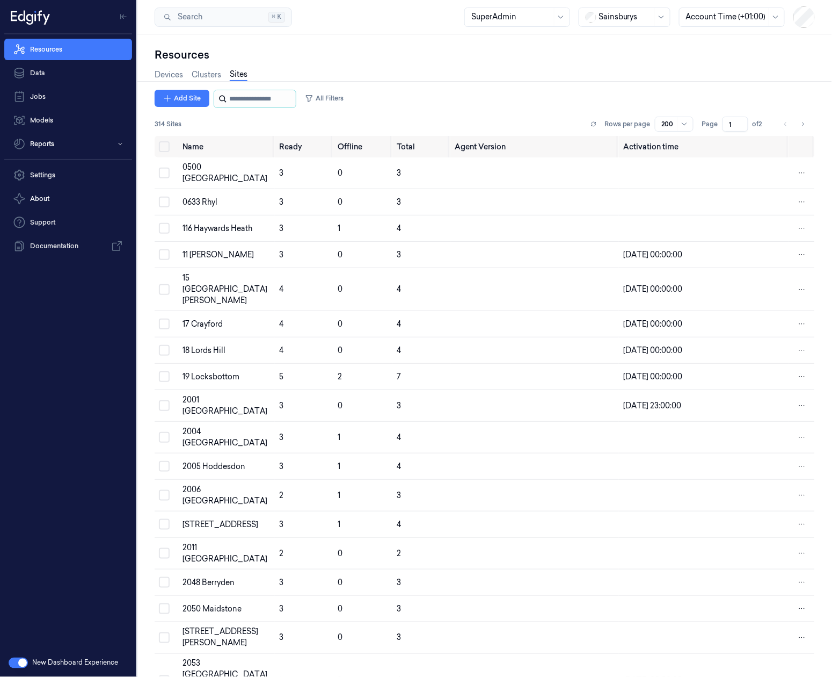
click at [241, 97] on input "string" at bounding box center [261, 98] width 64 height 17
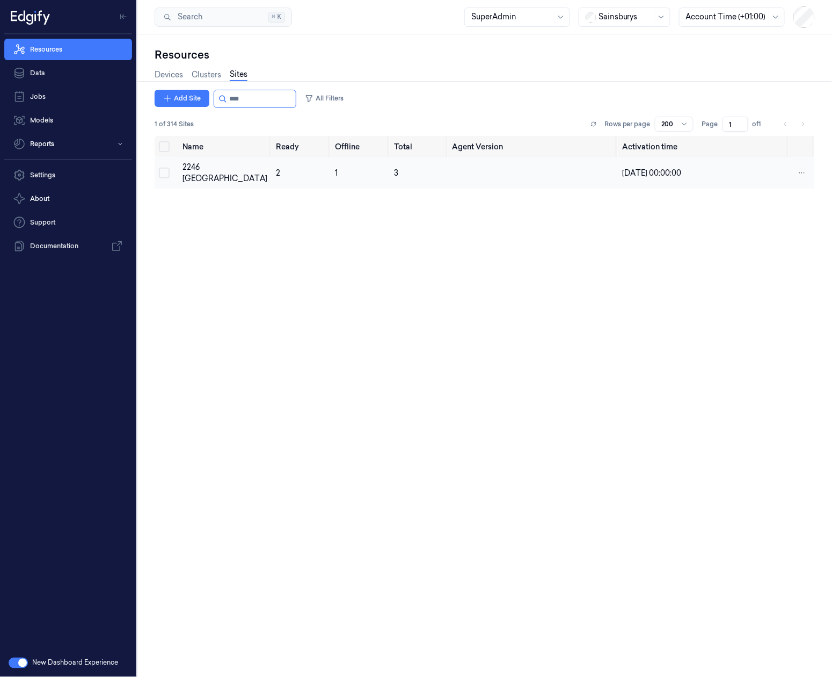
type input "****"
click at [160, 169] on button "Select row" at bounding box center [164, 173] width 11 height 11
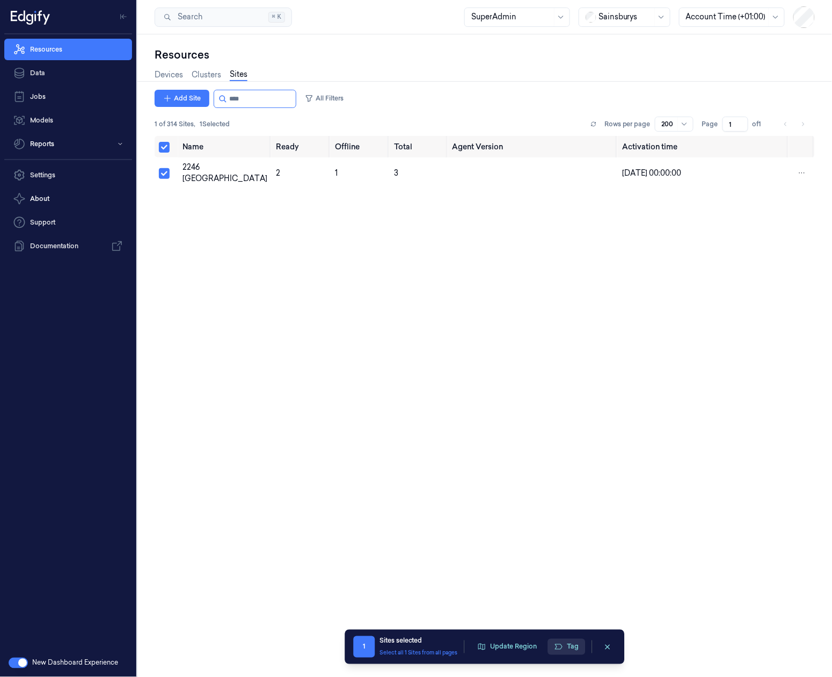
click at [569, 650] on button "Tag" at bounding box center [567, 647] width 38 height 16
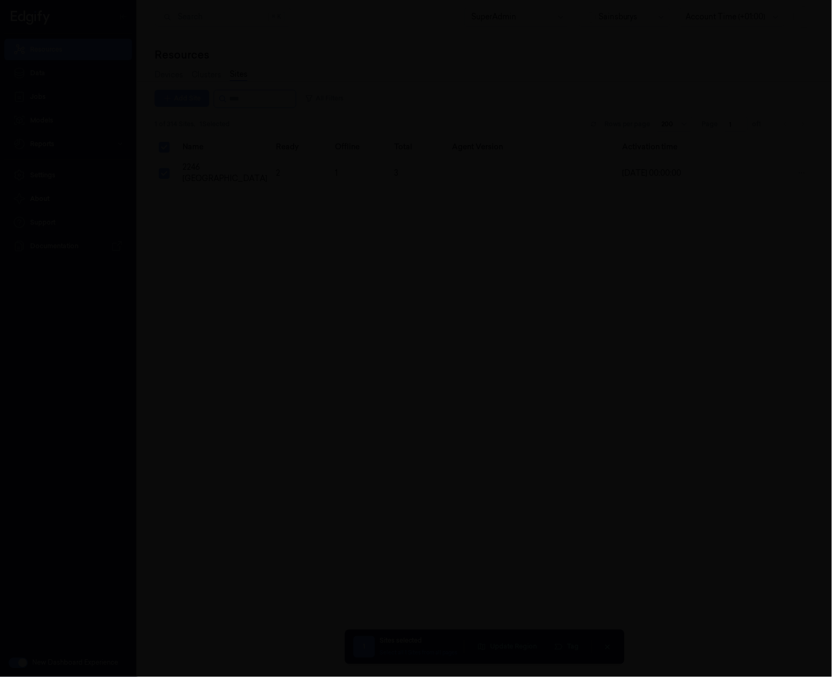
click at [222, 165] on div at bounding box center [416, 338] width 832 height 677
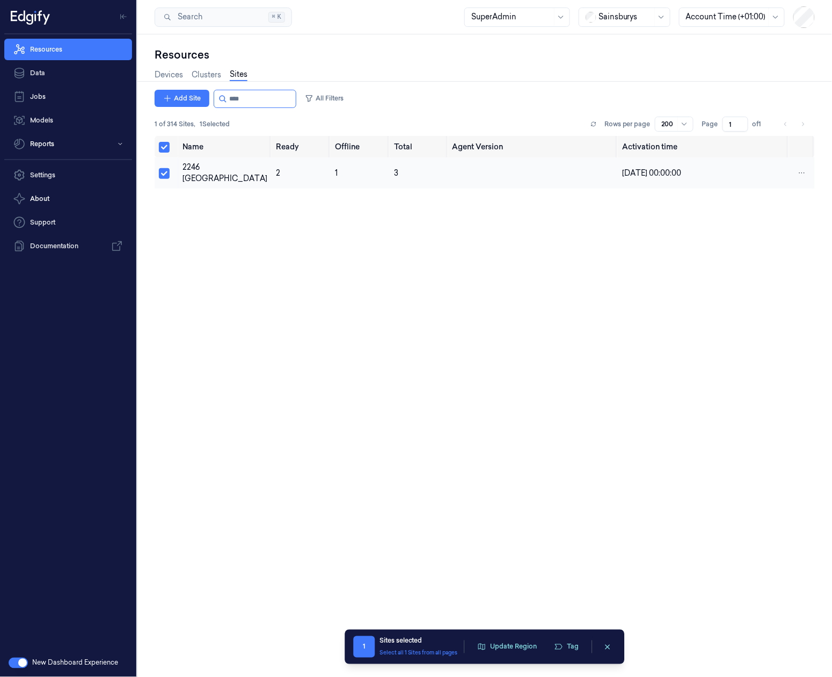
click at [156, 172] on td at bounding box center [167, 172] width 24 height 31
click at [165, 171] on button "Select row" at bounding box center [164, 173] width 11 height 11
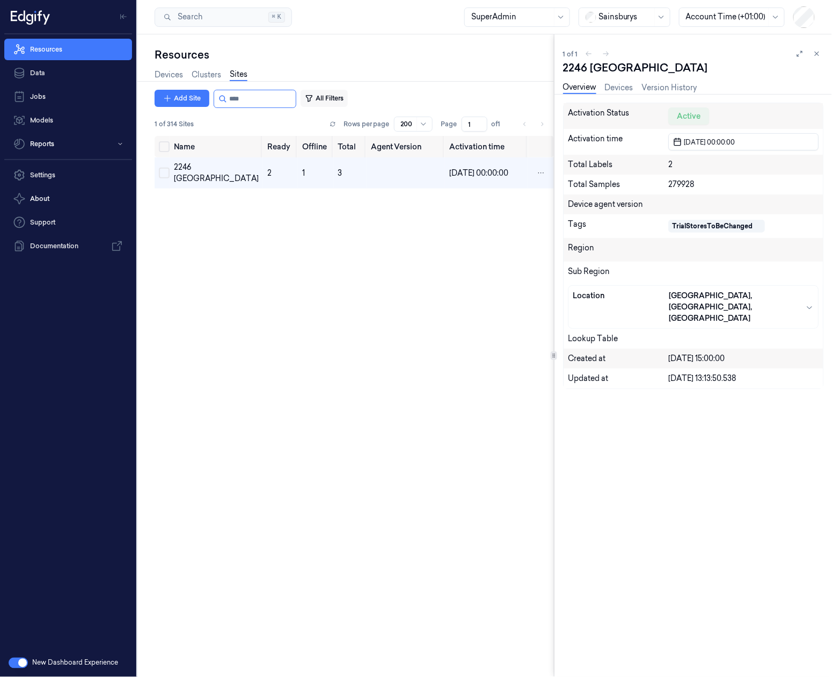
click at [342, 97] on button "All Filters" at bounding box center [324, 98] width 47 height 17
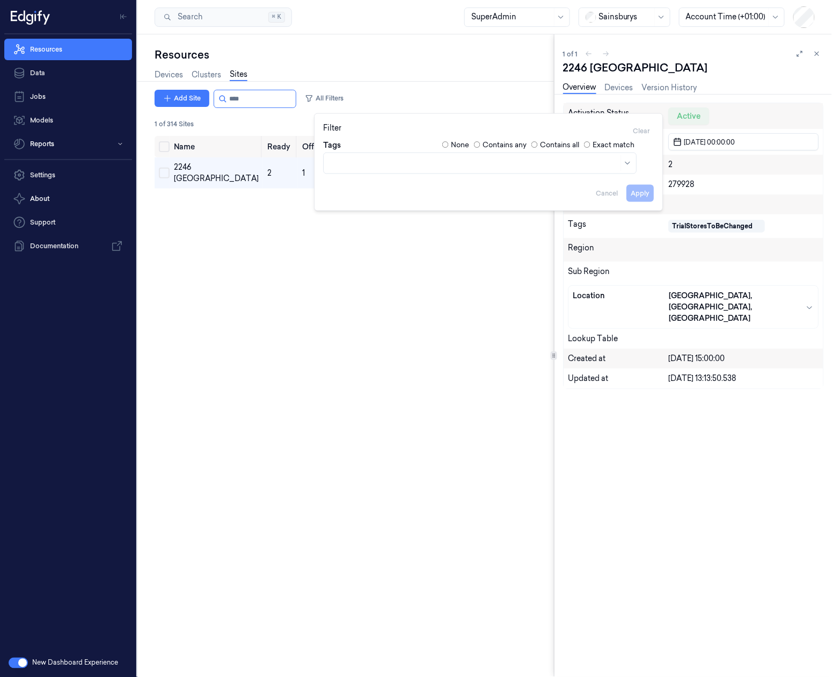
click at [417, 162] on div at bounding box center [474, 162] width 288 height 11
click at [396, 190] on div "TrialStoresToBeChanged" at bounding box center [377, 187] width 93 height 11
click at [480, 262] on div "Name Ready Offline Total Agent Version Activation time 2246 Newport 2 1 3 20/10…" at bounding box center [355, 402] width 400 height 532
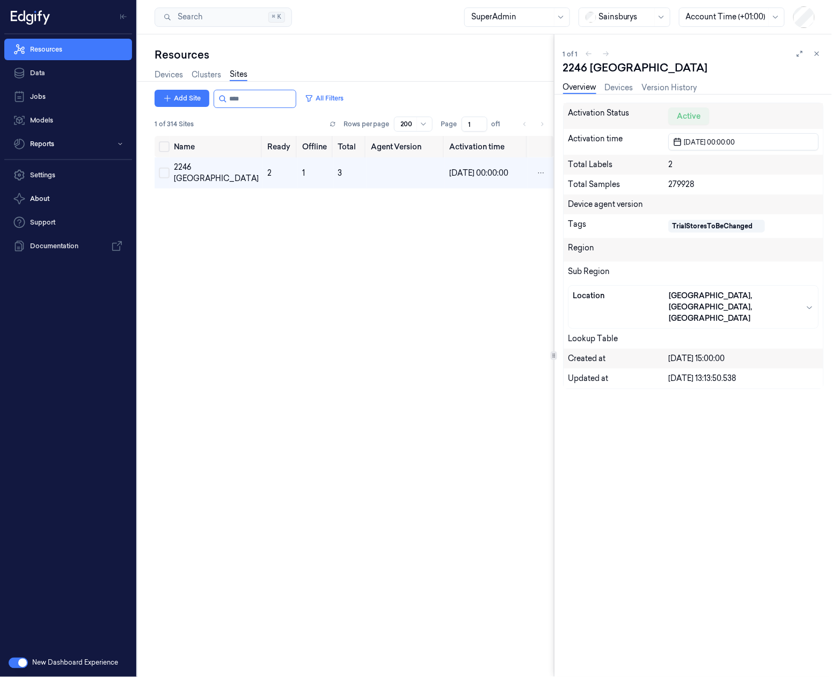
click at [821, 46] on div "1 of 1 2246 Newport Overview Devices Version History Activation Status Active A…" at bounding box center [694, 355] width 278 height 642
click at [819, 49] on button at bounding box center [817, 53] width 13 height 13
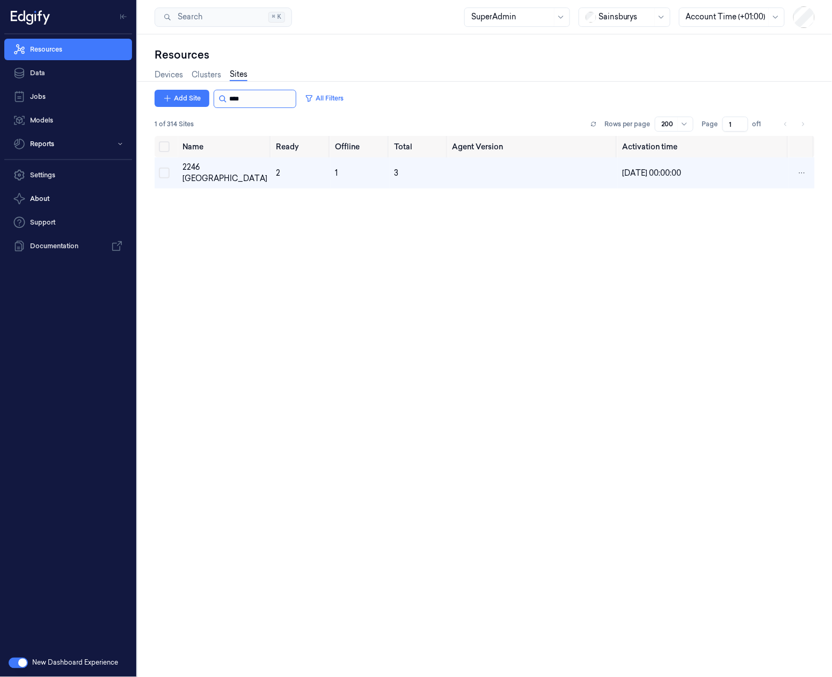
click at [286, 91] on input "string" at bounding box center [261, 98] width 64 height 17
click at [284, 91] on input "string" at bounding box center [261, 98] width 64 height 17
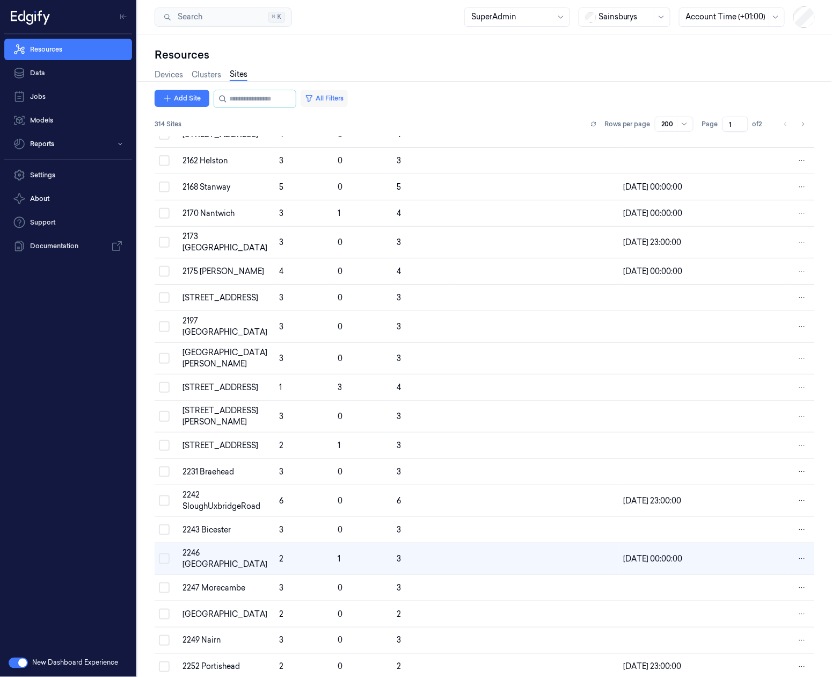
scroll to position [1136, 0]
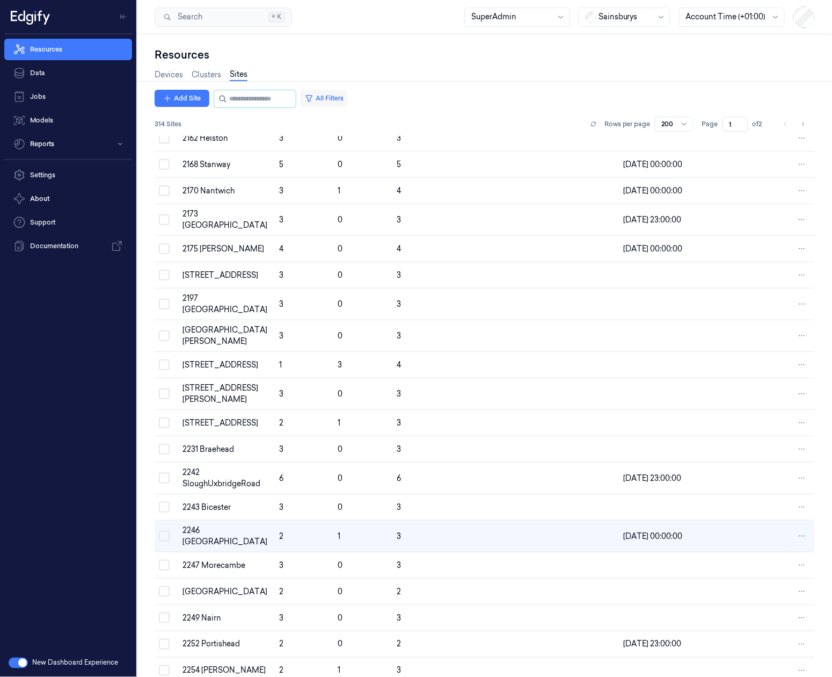
click at [348, 93] on button "All Filters" at bounding box center [324, 98] width 47 height 17
click at [647, 192] on div "Apply Cancel" at bounding box center [488, 189] width 331 height 26
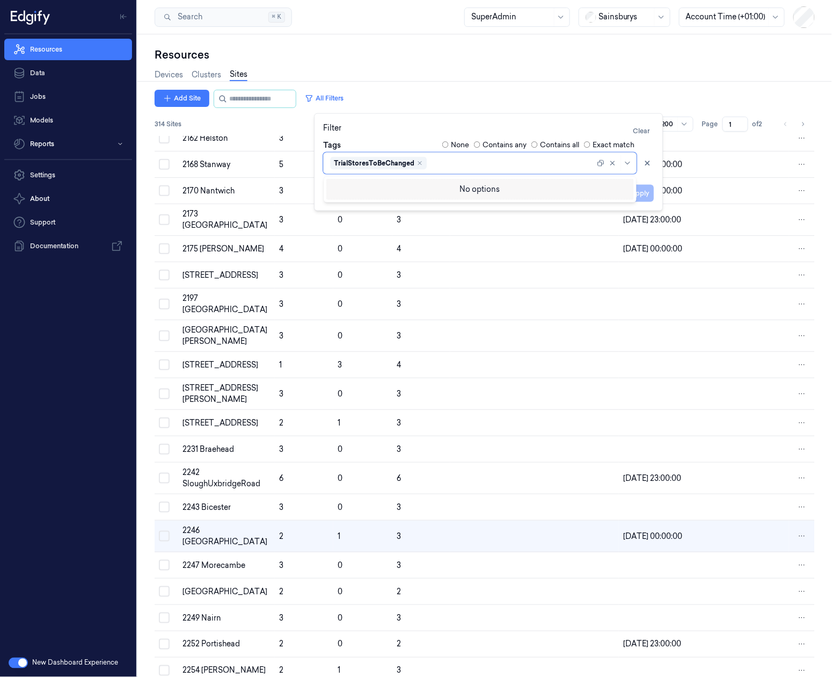
click at [574, 163] on div at bounding box center [512, 162] width 166 height 11
click at [419, 162] on icon "Remove ,TrialStoresToBeChanged" at bounding box center [420, 162] width 6 height 6
click at [433, 160] on div at bounding box center [474, 162] width 288 height 11
click at [419, 160] on div at bounding box center [474, 162] width 288 height 11
click at [417, 182] on div "TrialStoresToBeChanged" at bounding box center [377, 187] width 93 height 11
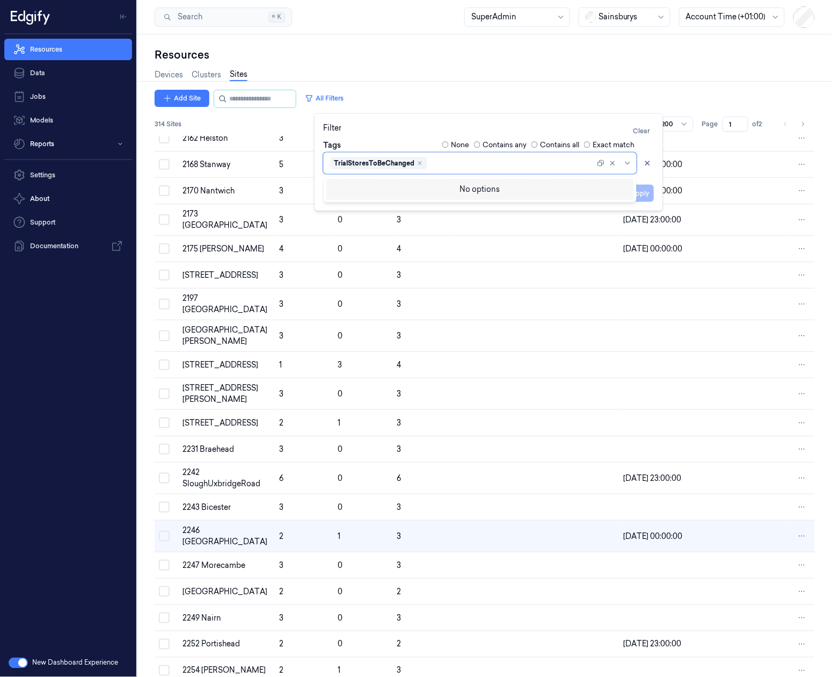
click at [651, 193] on div "Apply Cancel" at bounding box center [488, 189] width 331 height 26
click at [638, 197] on div "Apply Cancel" at bounding box center [488, 189] width 331 height 26
click at [643, 191] on button "Apply" at bounding box center [640, 192] width 27 height 17
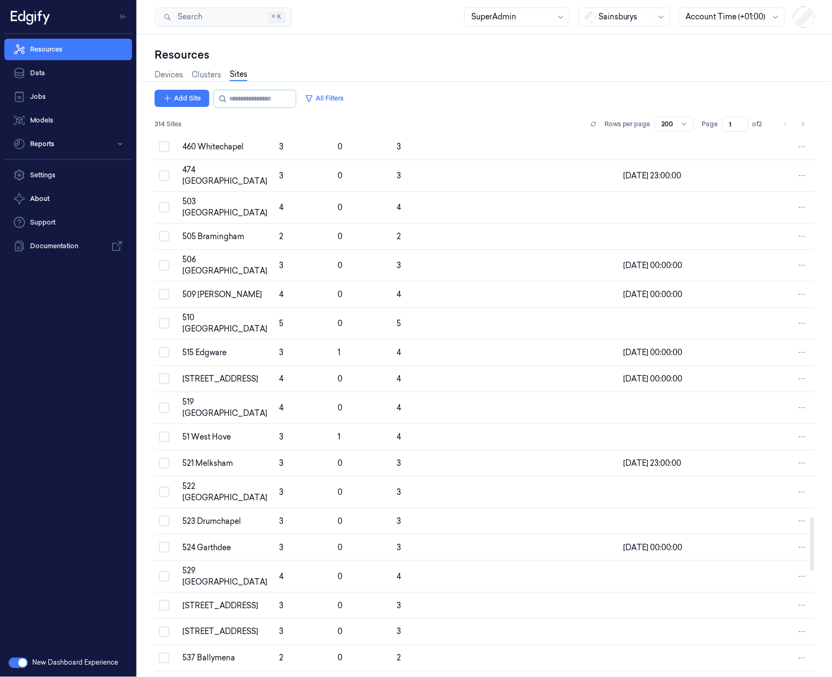
scroll to position [4878, 0]
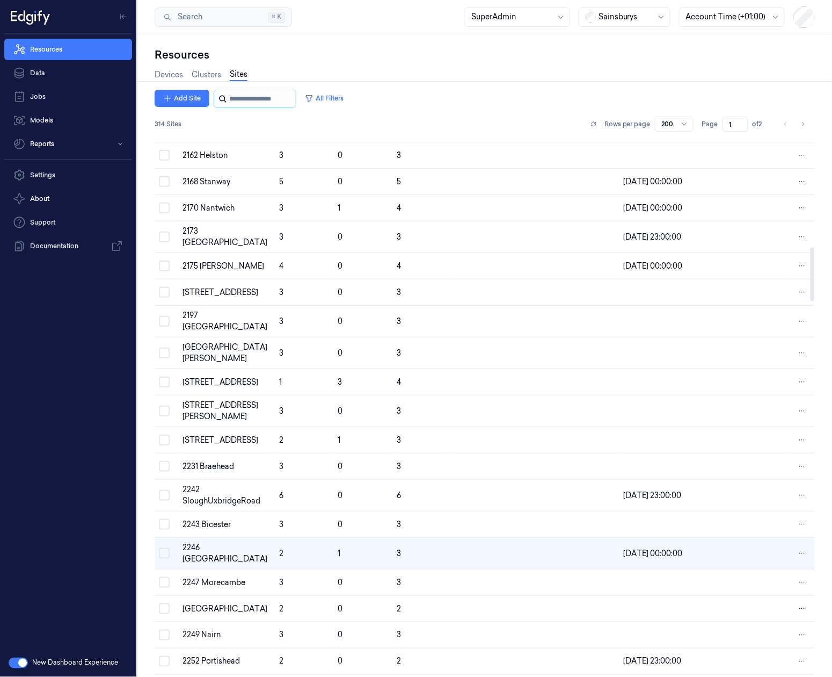
scroll to position [1136, 0]
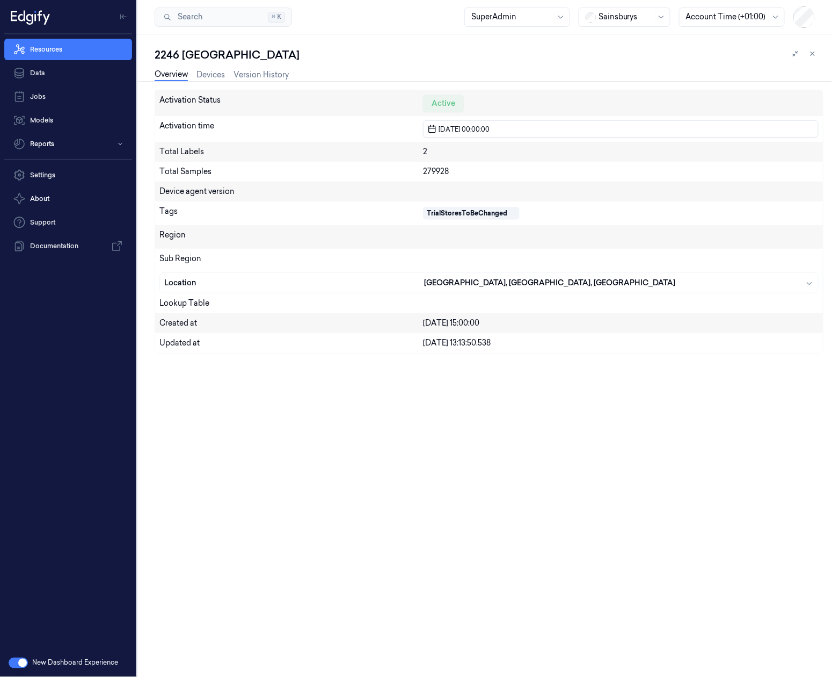
click at [63, 38] on div "Resources Data Jobs Models Reports" at bounding box center [68, 96] width 136 height 125
click at [61, 45] on link "Resources" at bounding box center [68, 49] width 128 height 21
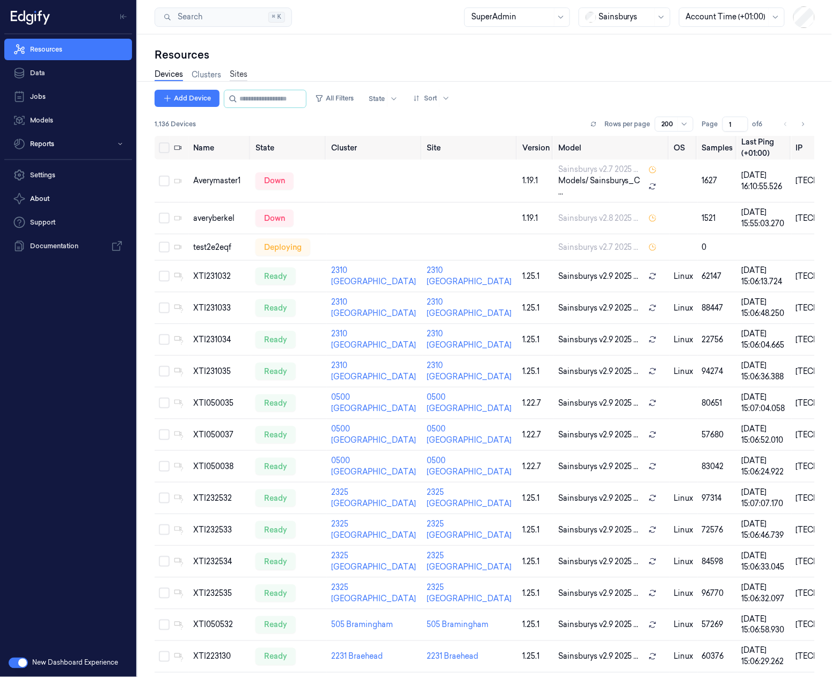
click at [232, 72] on link "Sites" at bounding box center [239, 75] width 18 height 12
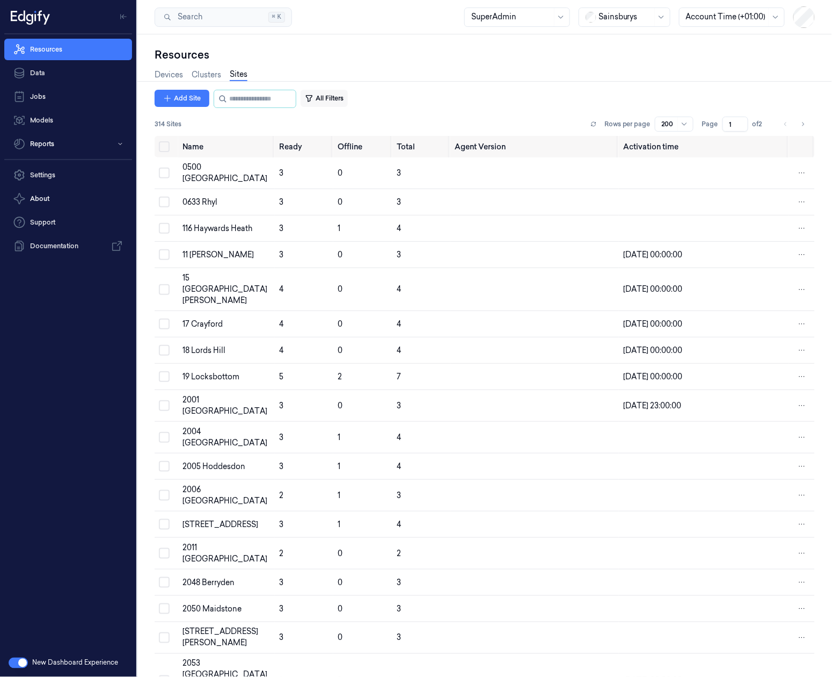
click at [345, 98] on button "All Filters" at bounding box center [324, 98] width 47 height 17
click at [499, 160] on div at bounding box center [474, 162] width 288 height 11
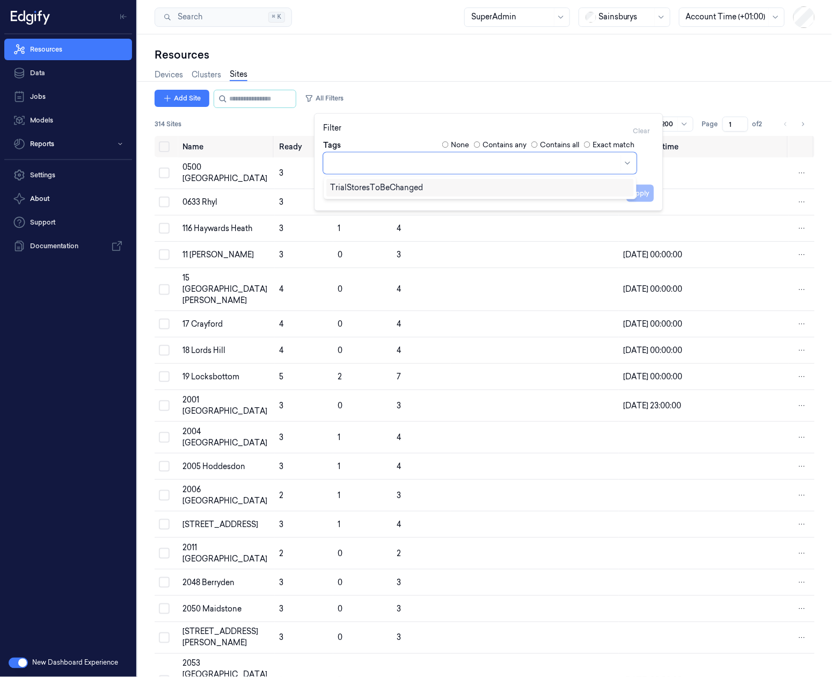
click at [402, 188] on div "TrialStoresToBeChanged" at bounding box center [377, 187] width 93 height 11
click at [643, 193] on button "Apply" at bounding box center [640, 192] width 27 height 17
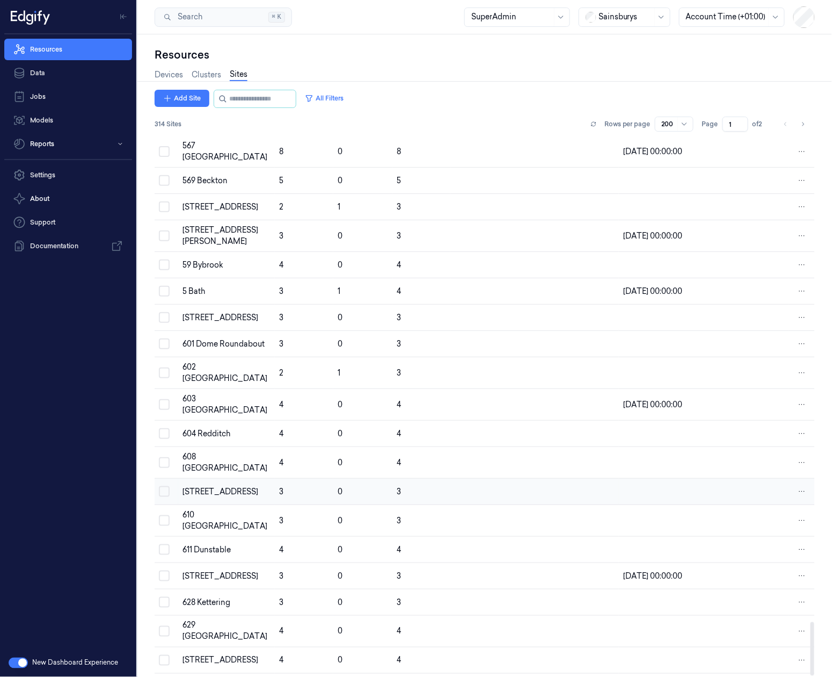
scroll to position [4878, 0]
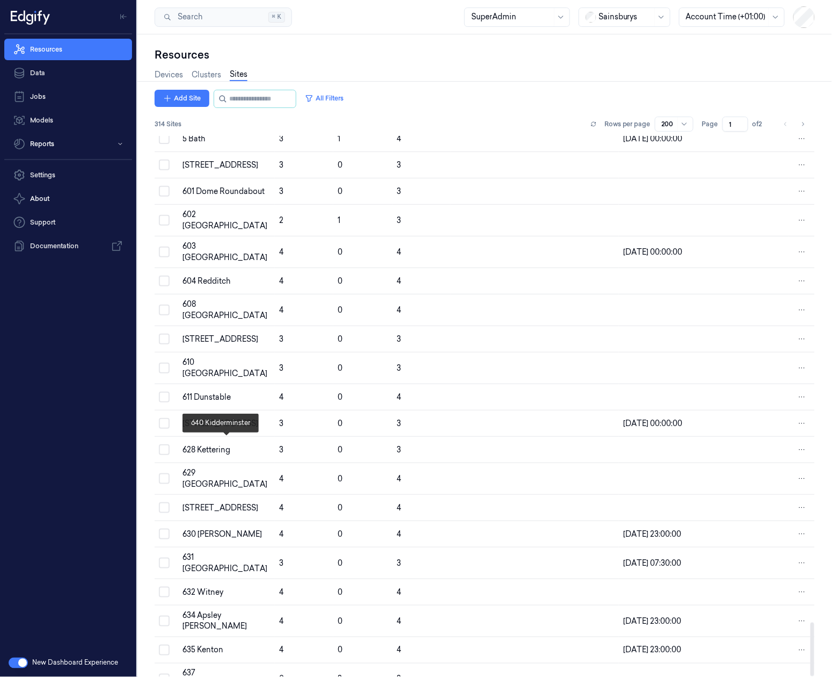
drag, startPoint x: 172, startPoint y: 393, endPoint x: 213, endPoint y: 438, distance: 61.2
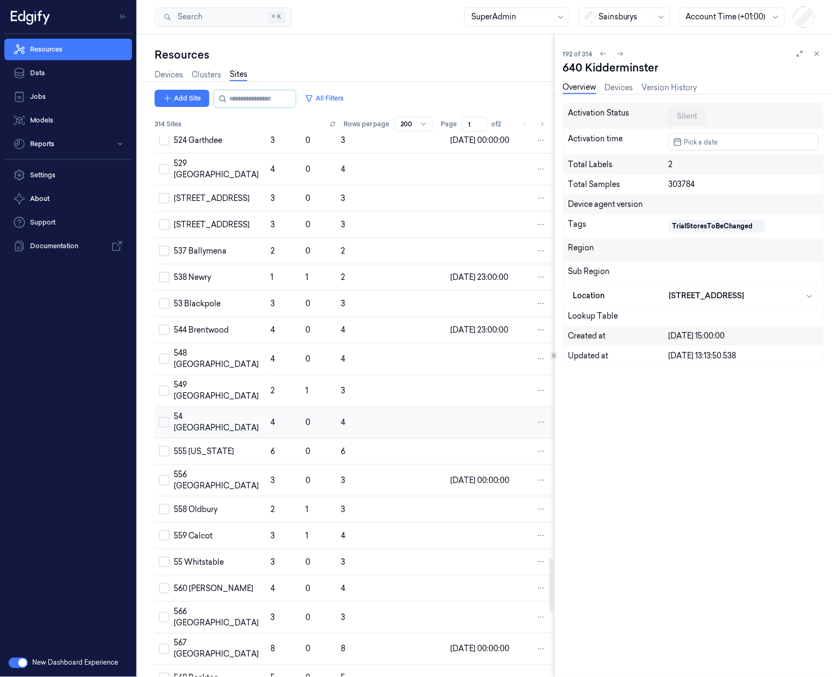
drag, startPoint x: 273, startPoint y: 193, endPoint x: 258, endPoint y: 166, distance: 30.0
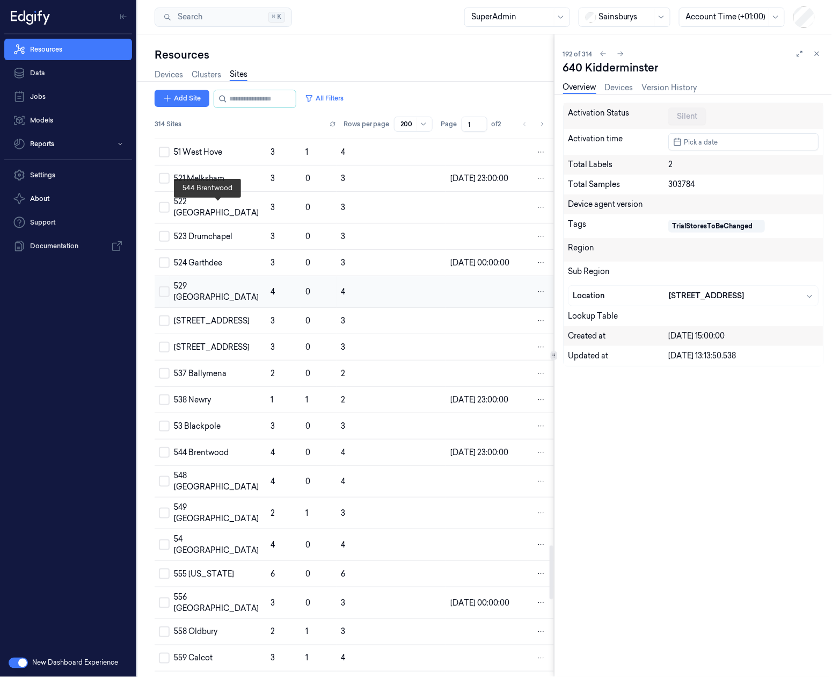
scroll to position [4007, 0]
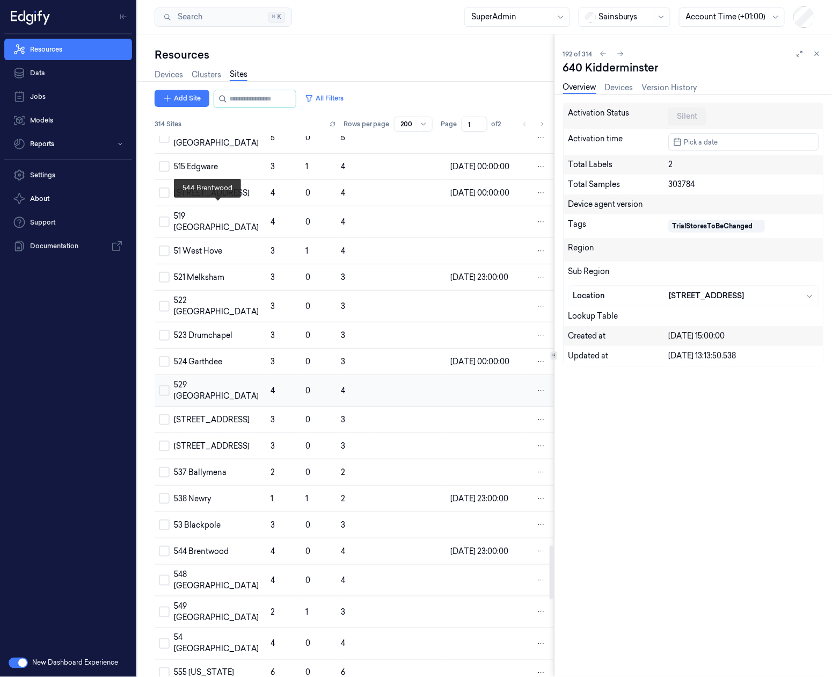
drag, startPoint x: 258, startPoint y: 166, endPoint x: 252, endPoint y: 159, distance: 9.6
click at [245, 124] on div "314 Sites Rows per page 200 Page 1 of 2" at bounding box center [355, 124] width 400 height 15
click at [220, 379] on div "529 Stirling" at bounding box center [218, 390] width 88 height 23
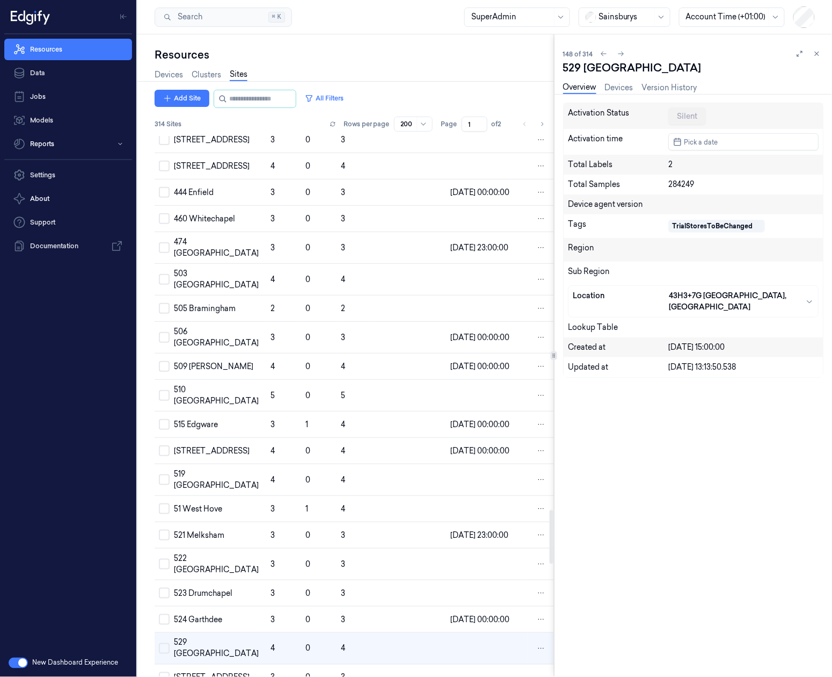
scroll to position [3427, 0]
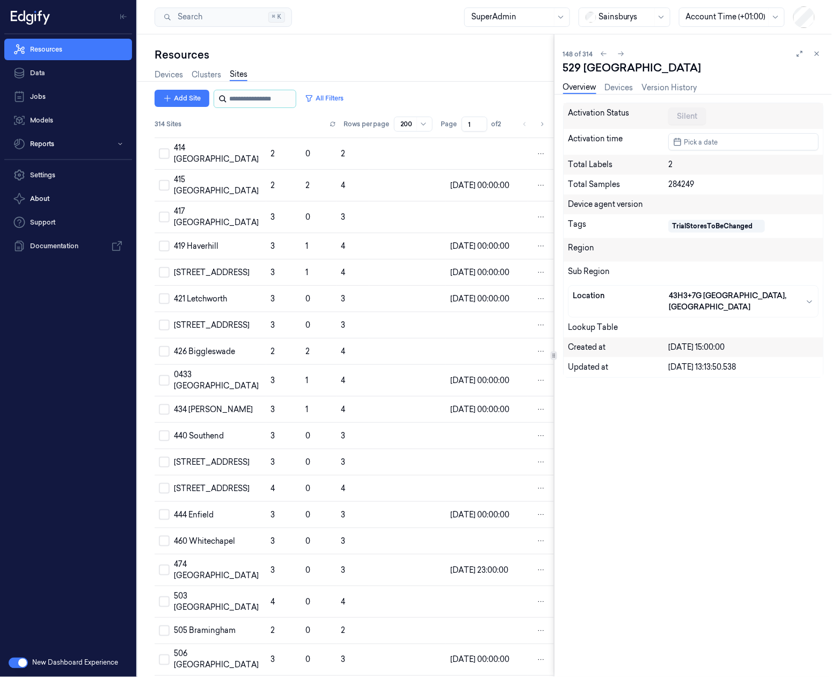
click at [231, 98] on input "string" at bounding box center [261, 98] width 64 height 17
click at [348, 90] on button "All Filters" at bounding box center [324, 98] width 47 height 17
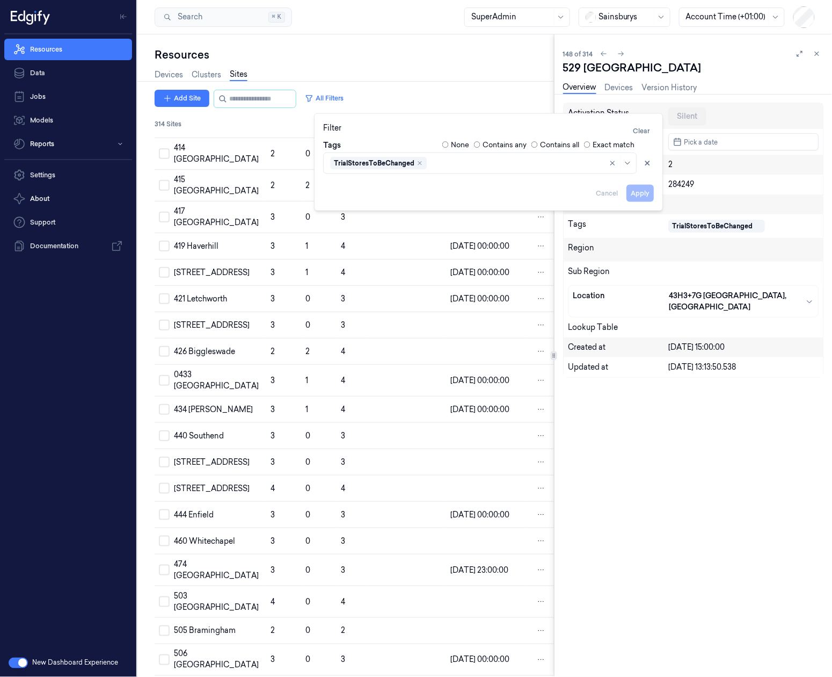
click at [452, 159] on div at bounding box center [515, 162] width 173 height 11
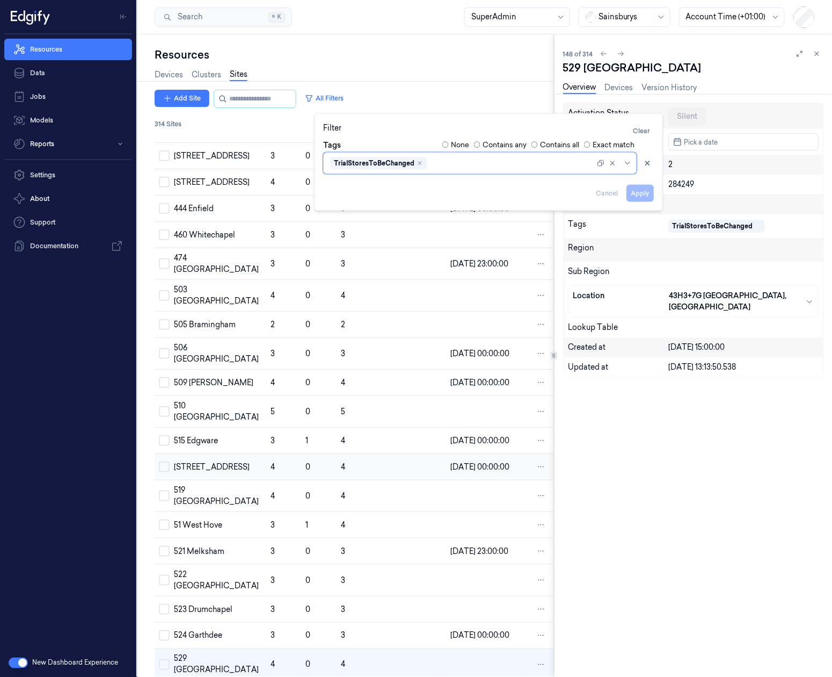
scroll to position [3749, 0]
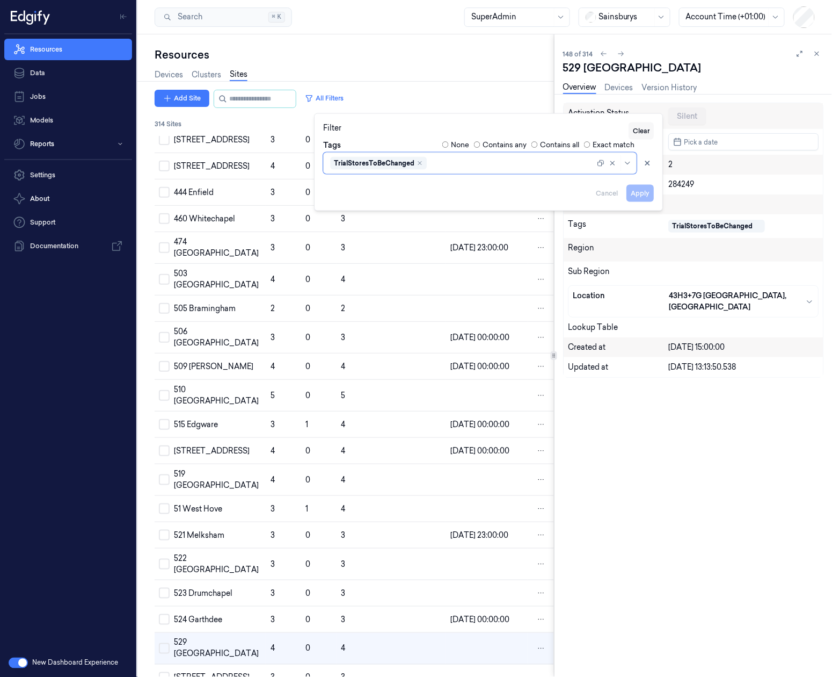
click at [638, 130] on button "Clear" at bounding box center [641, 130] width 25 height 17
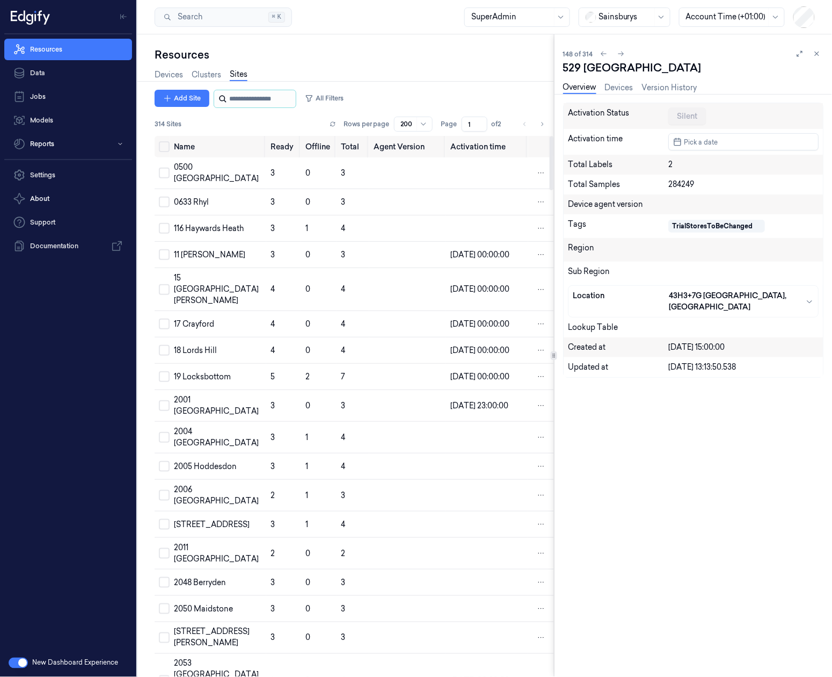
click at [248, 91] on input "string" at bounding box center [261, 98] width 64 height 17
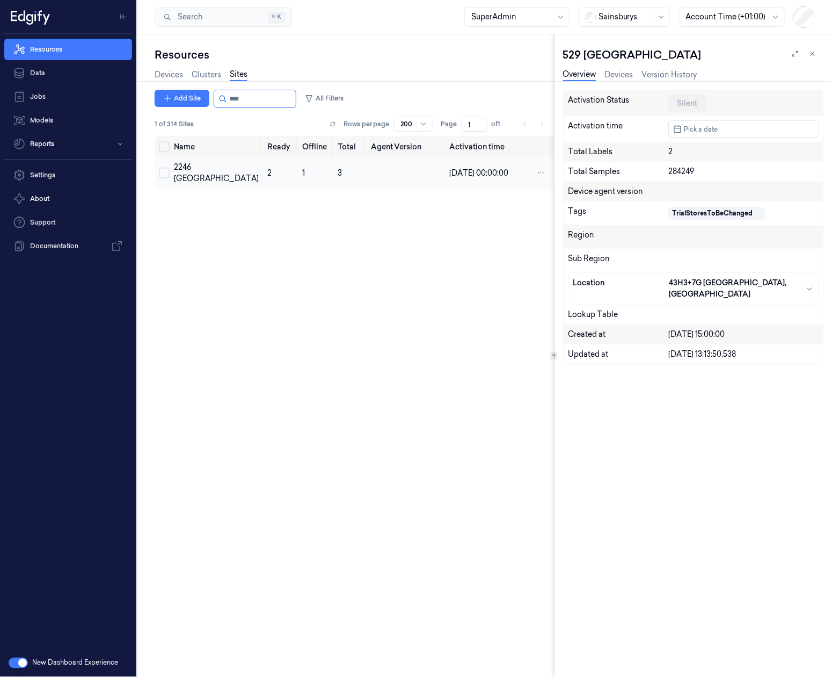
click at [162, 176] on button "Select row" at bounding box center [164, 173] width 11 height 11
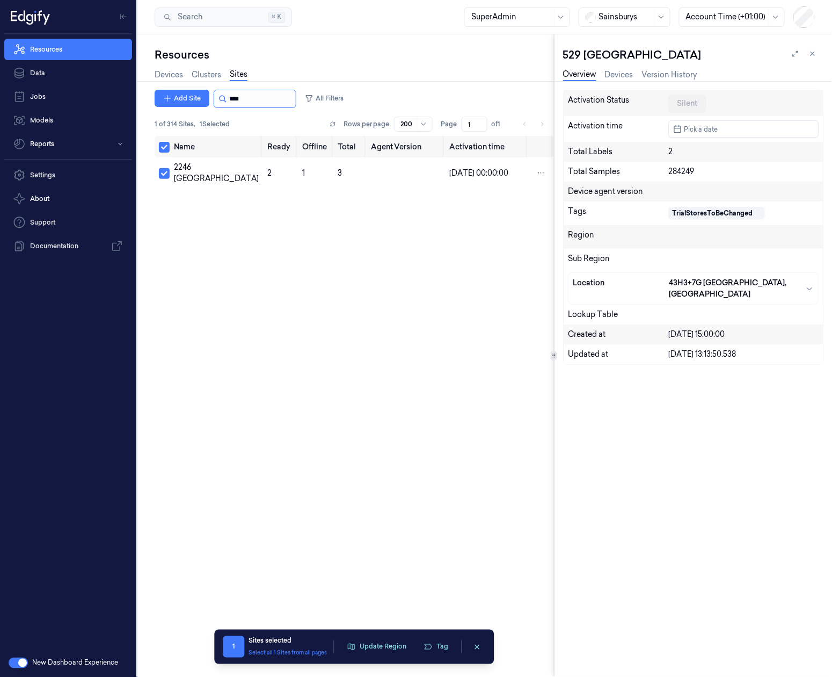
click at [238, 107] on input "string" at bounding box center [261, 98] width 64 height 17
click at [164, 173] on button "Select row" at bounding box center [164, 173] width 11 height 11
click at [260, 94] on input "string" at bounding box center [261, 98] width 64 height 17
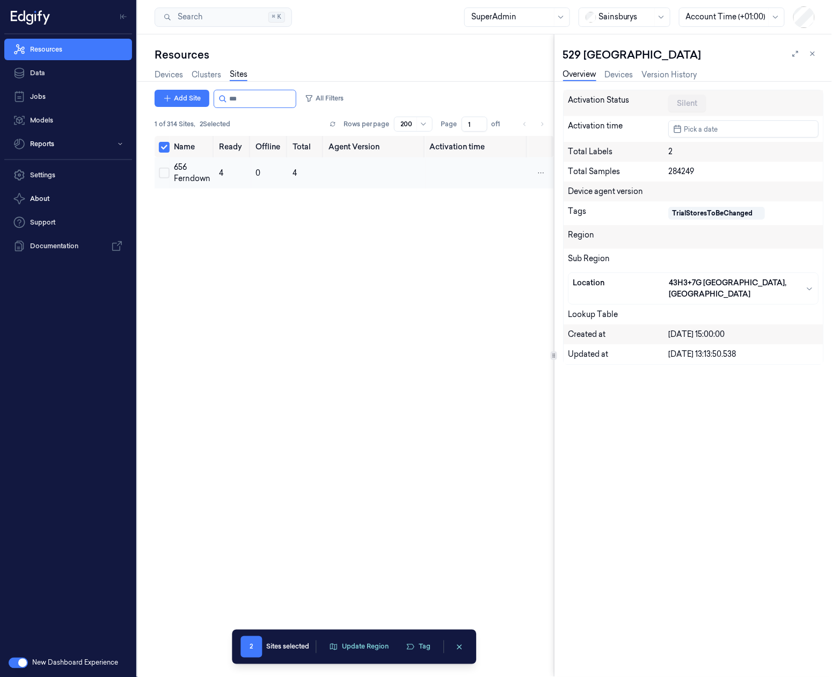
click at [162, 175] on button "Select row" at bounding box center [164, 173] width 11 height 11
click at [277, 96] on input "string" at bounding box center [261, 98] width 64 height 17
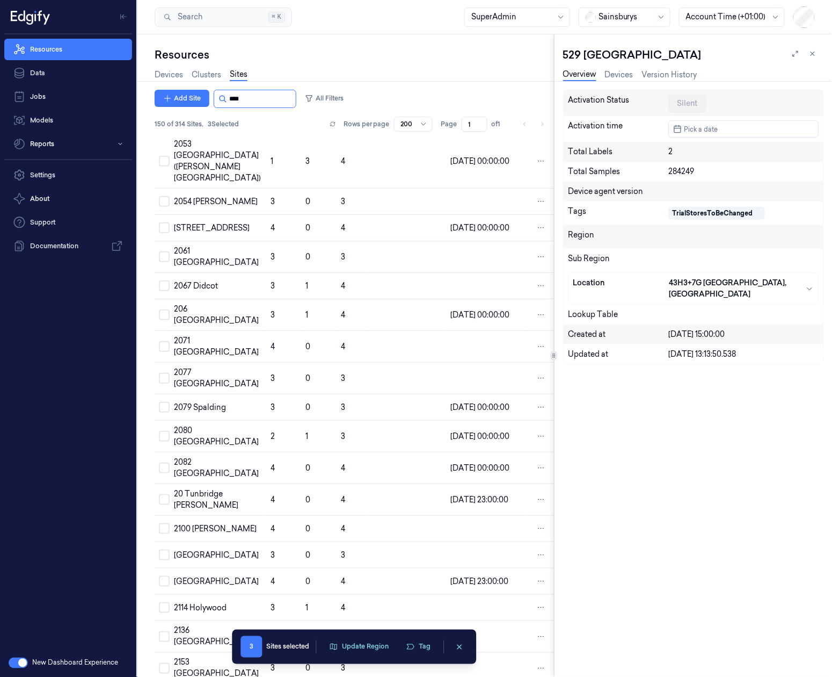
scroll to position [1369, 0]
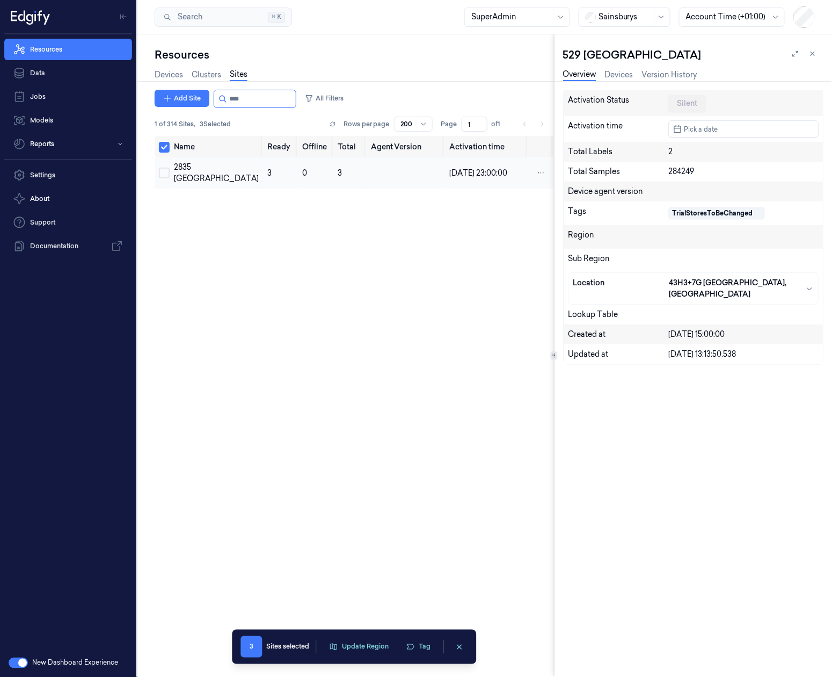
drag, startPoint x: 171, startPoint y: 165, endPoint x: 169, endPoint y: 172, distance: 6.8
click at [171, 167] on td "2835 Bolton" at bounding box center [216, 172] width 93 height 31
click at [169, 172] on button "Select row" at bounding box center [164, 173] width 11 height 11
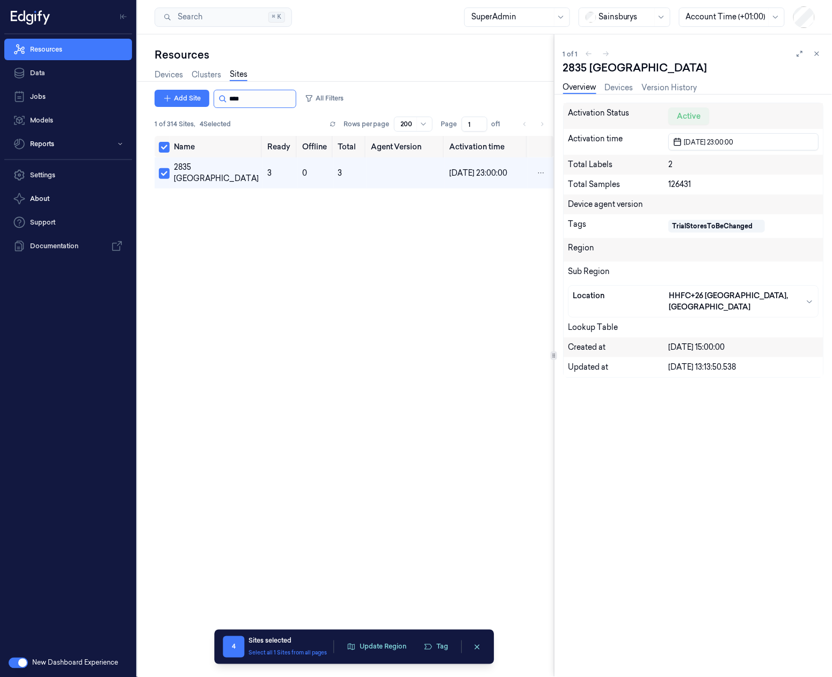
click at [242, 105] on input "string" at bounding box center [261, 98] width 64 height 17
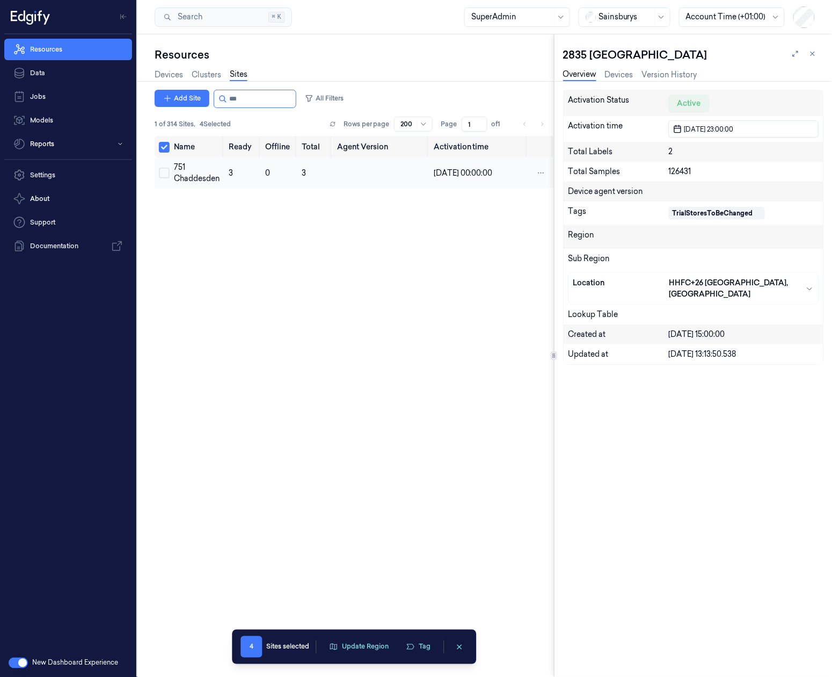
click at [169, 171] on button "Select row" at bounding box center [164, 173] width 11 height 11
click at [812, 60] on div "2835 Bolton" at bounding box center [693, 54] width 260 height 15
click at [821, 53] on div "2835 Bolton" at bounding box center [693, 54] width 260 height 15
click at [818, 53] on button at bounding box center [813, 53] width 13 height 13
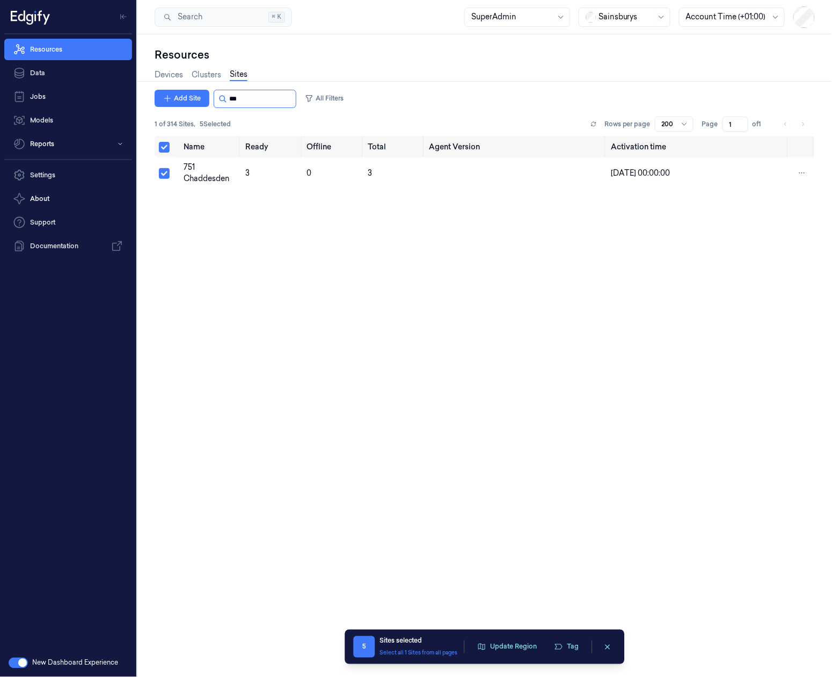
click at [244, 92] on input "string" at bounding box center [261, 98] width 64 height 17
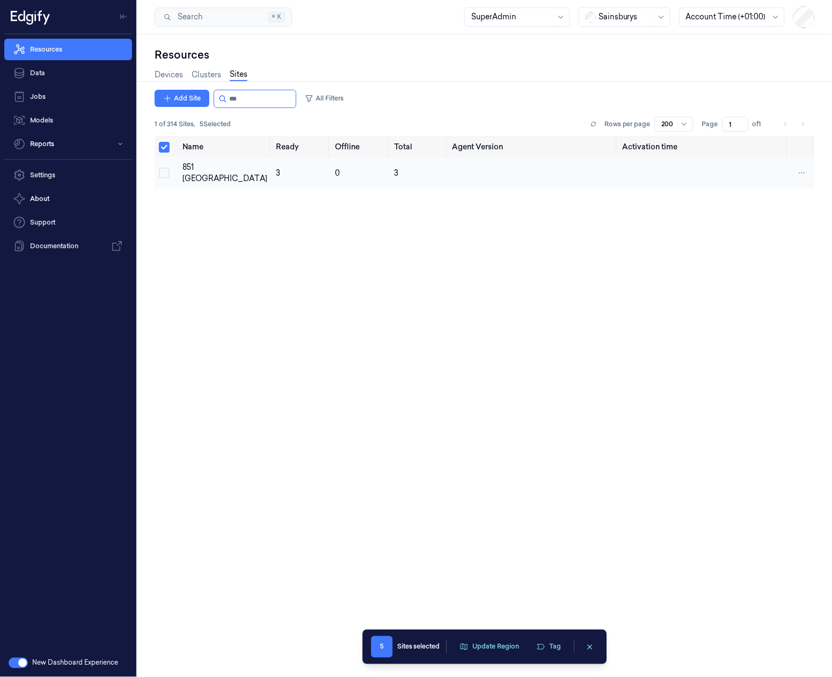
click at [164, 177] on button "Select row" at bounding box center [164, 173] width 11 height 11
click at [241, 95] on input "string" at bounding box center [261, 98] width 64 height 17
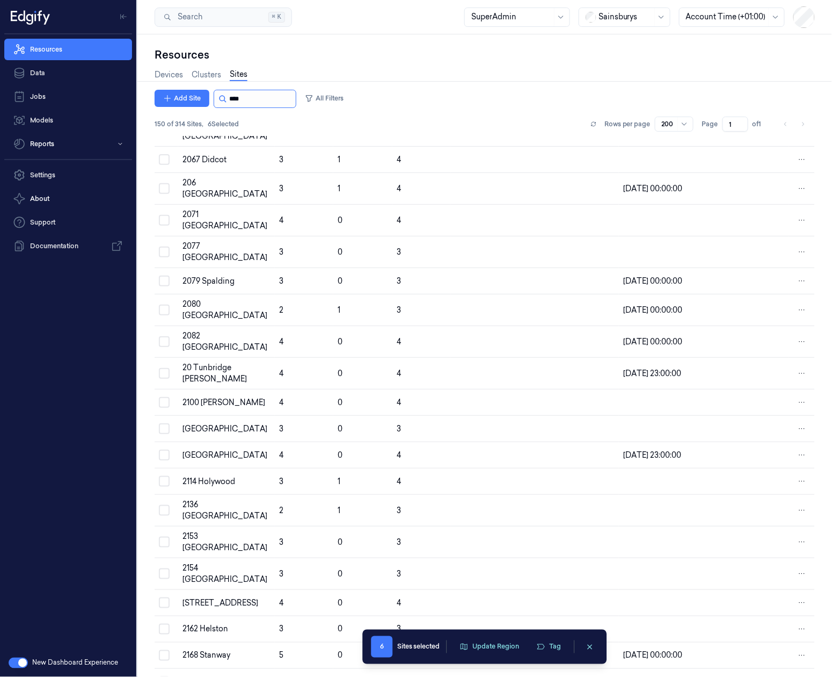
scroll to position [1446, 0]
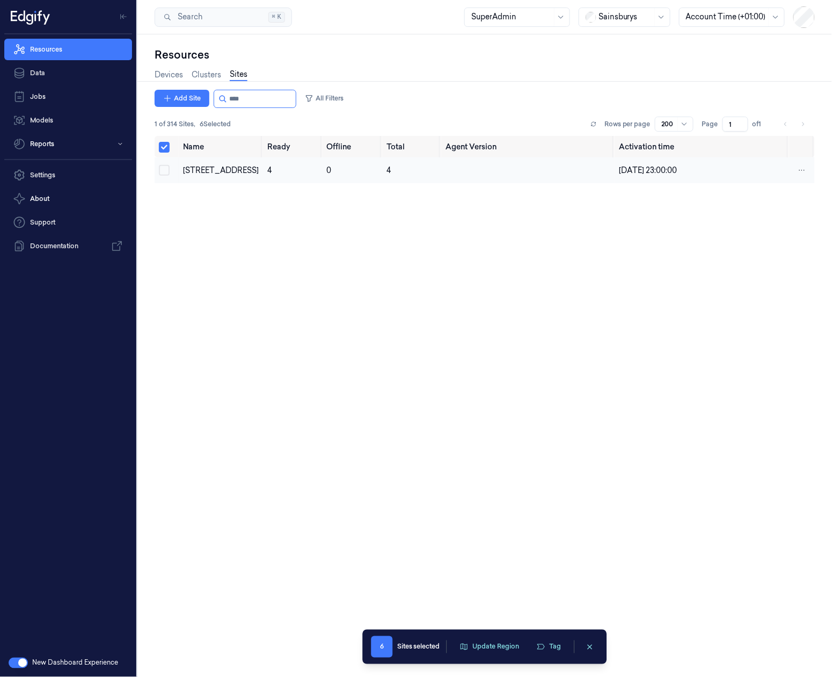
click at [162, 175] on button "Select row" at bounding box center [164, 170] width 11 height 11
click at [254, 98] on input "string" at bounding box center [261, 98] width 64 height 17
click at [168, 170] on button "Select row" at bounding box center [164, 173] width 11 height 11
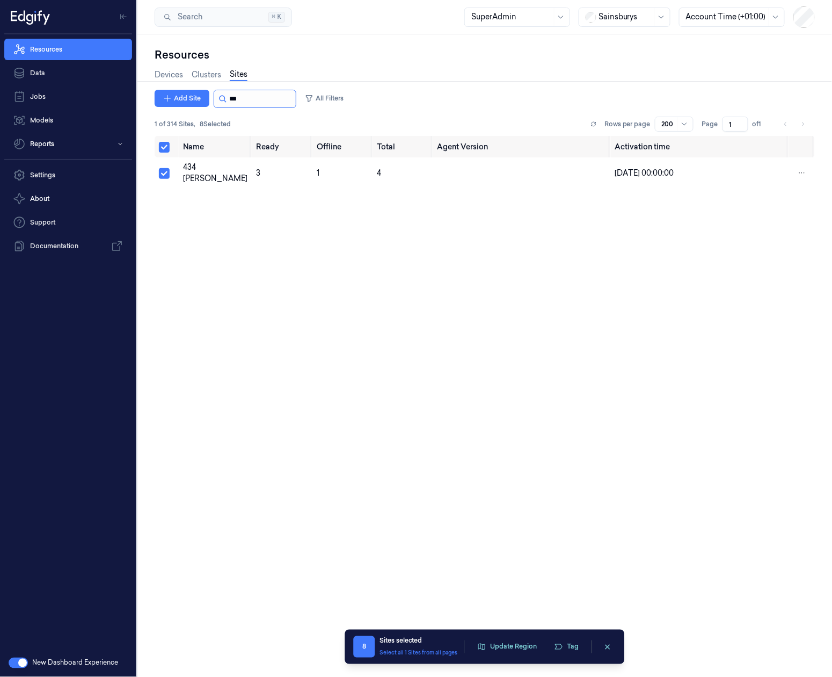
click at [278, 96] on input "string" at bounding box center [261, 98] width 64 height 17
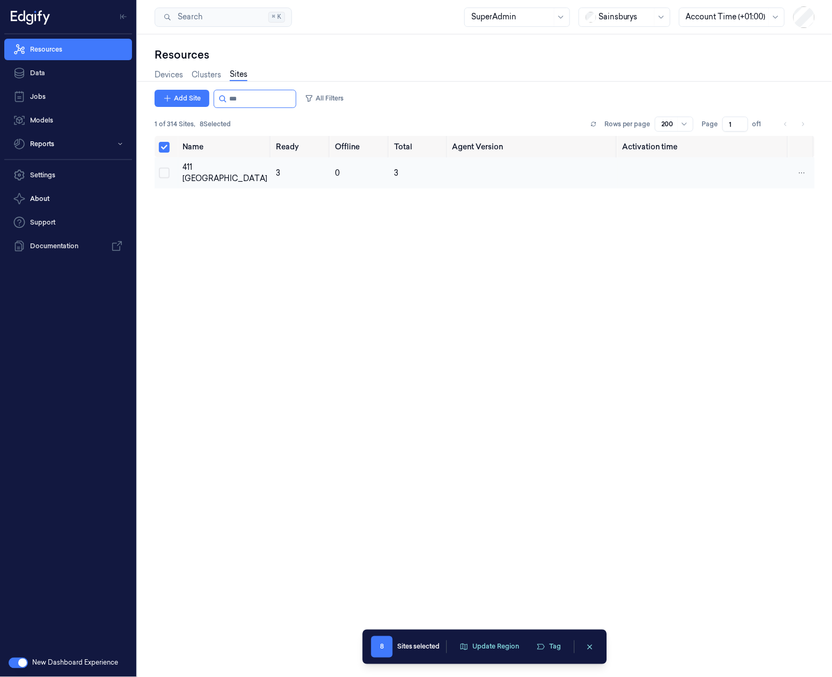
click at [161, 165] on td at bounding box center [167, 172] width 24 height 31
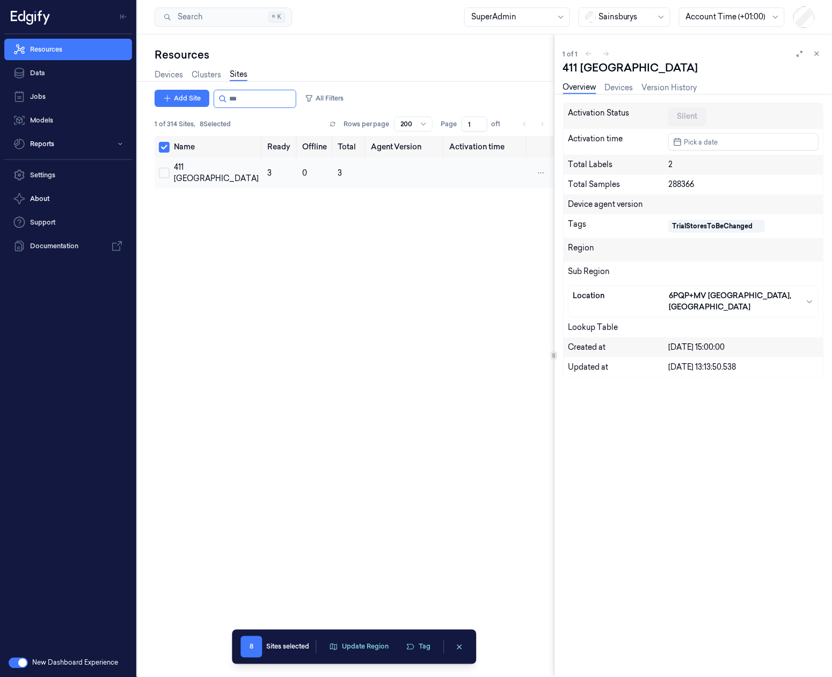
click at [168, 174] on button "Select row" at bounding box center [164, 173] width 11 height 11
click at [250, 96] on input "string" at bounding box center [261, 98] width 64 height 17
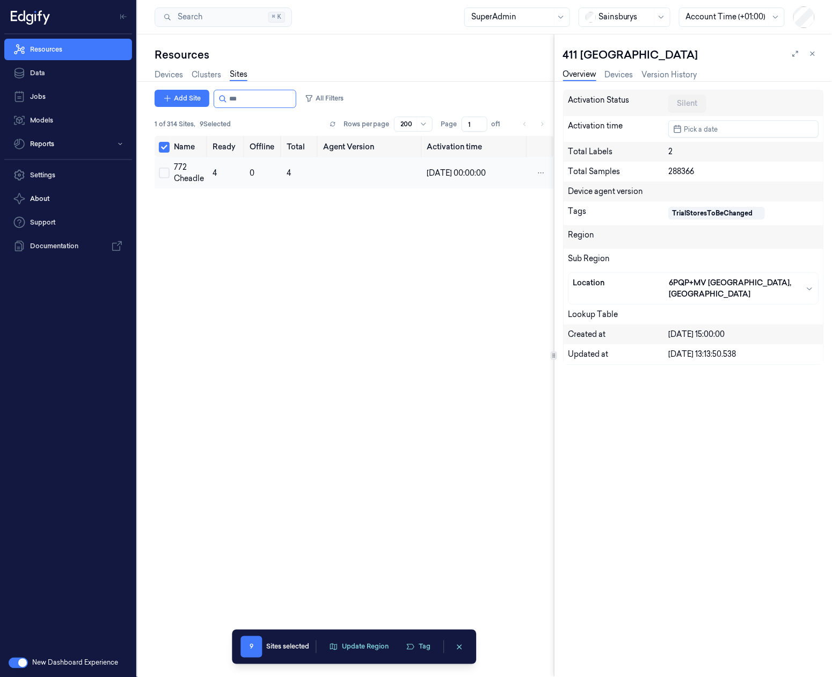
click at [164, 176] on button "Select row" at bounding box center [164, 173] width 11 height 11
click at [263, 97] on input "string" at bounding box center [261, 98] width 64 height 17
click at [166, 169] on button "Select row" at bounding box center [164, 173] width 11 height 11
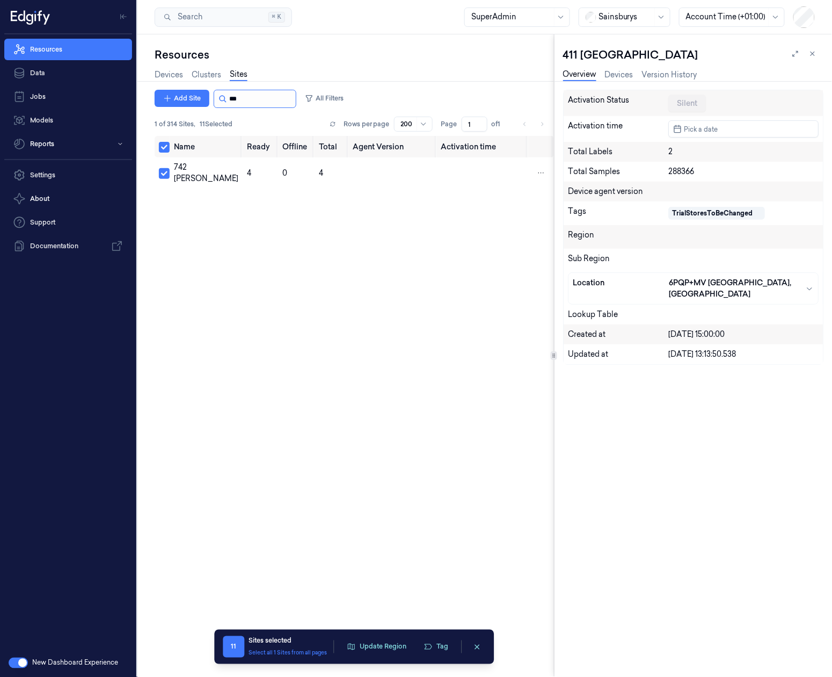
click at [285, 104] on input "string" at bounding box center [261, 98] width 64 height 17
click at [173, 177] on td "20 Tunbridge Wells" at bounding box center [206, 172] width 73 height 31
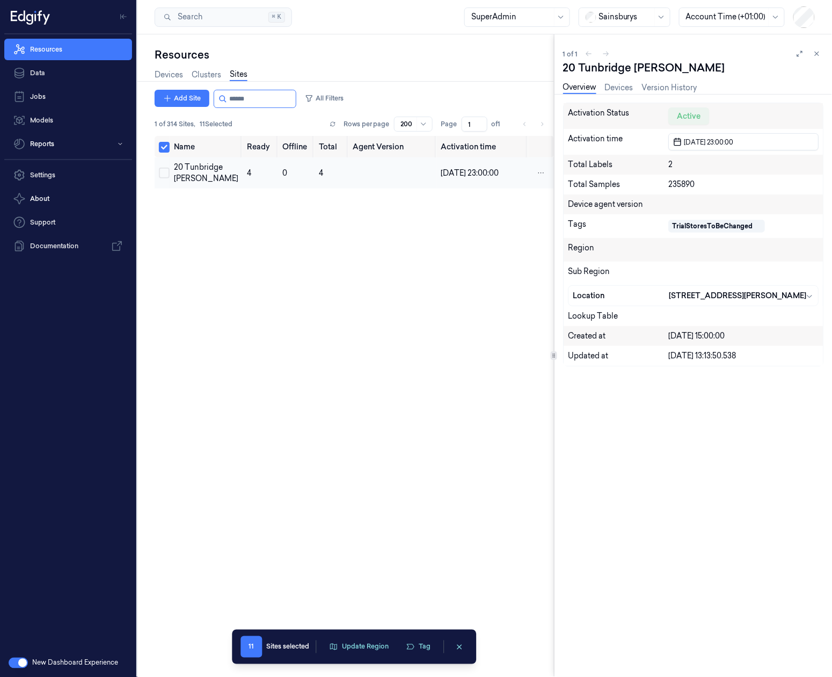
click at [166, 178] on button "Select row" at bounding box center [164, 173] width 11 height 11
click at [271, 100] on input "string" at bounding box center [261, 98] width 64 height 17
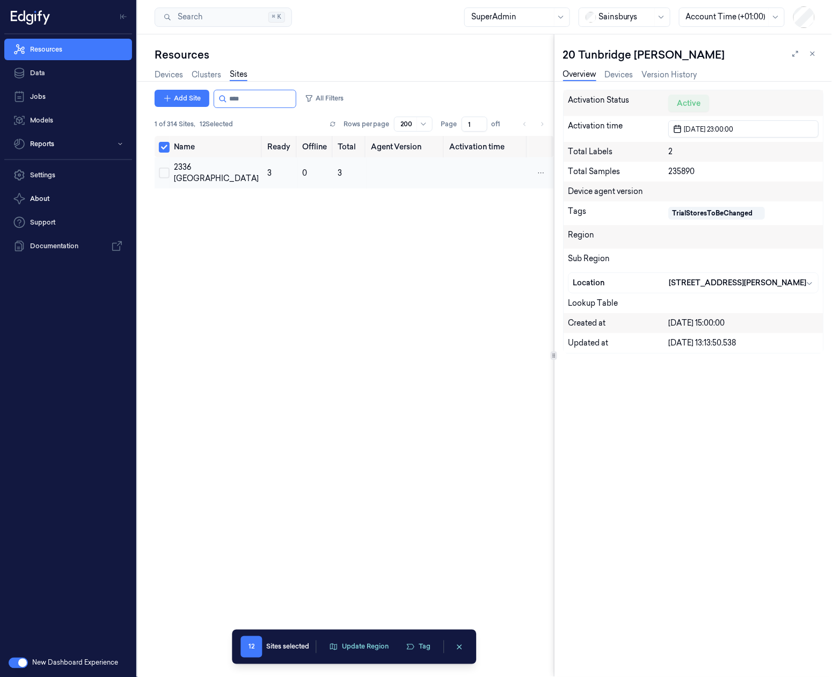
click at [162, 174] on button "Select row" at bounding box center [164, 173] width 11 height 11
click at [266, 100] on input "string" at bounding box center [261, 98] width 64 height 17
click at [164, 171] on button "Select row" at bounding box center [164, 173] width 11 height 11
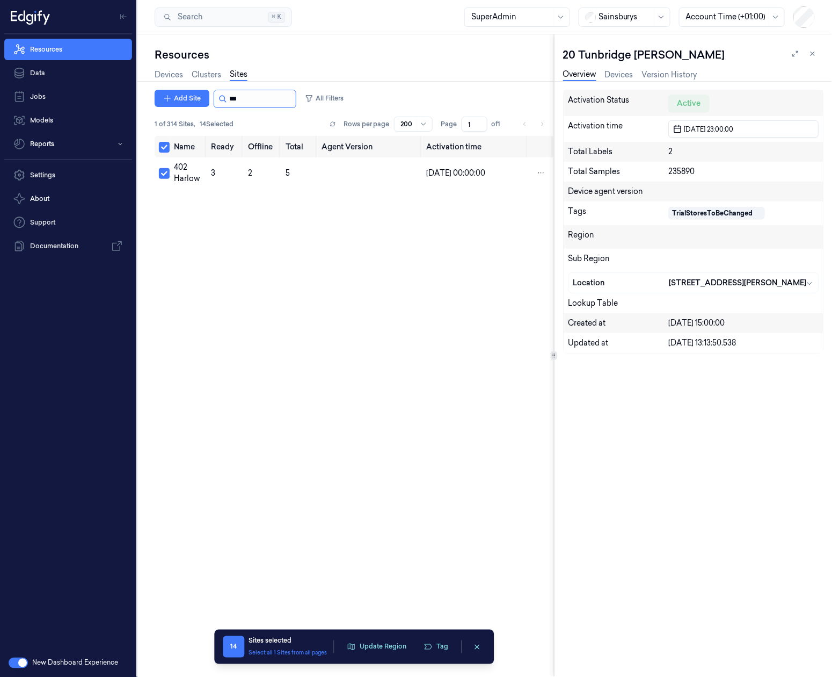
click at [254, 96] on input "string" at bounding box center [261, 98] width 64 height 17
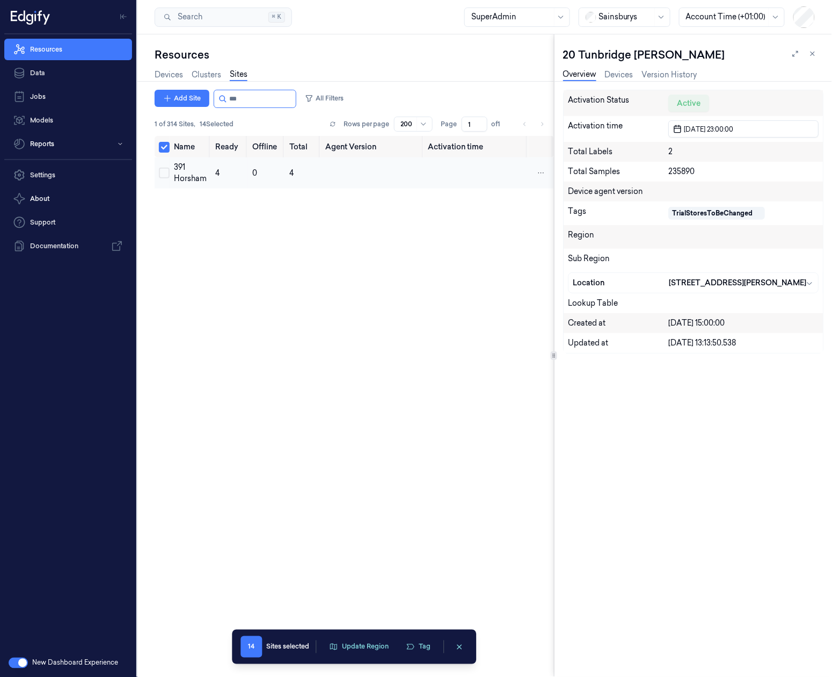
type input "***"
click at [165, 178] on button "Select row" at bounding box center [164, 173] width 11 height 11
click at [440, 648] on button "Tag" at bounding box center [437, 647] width 38 height 16
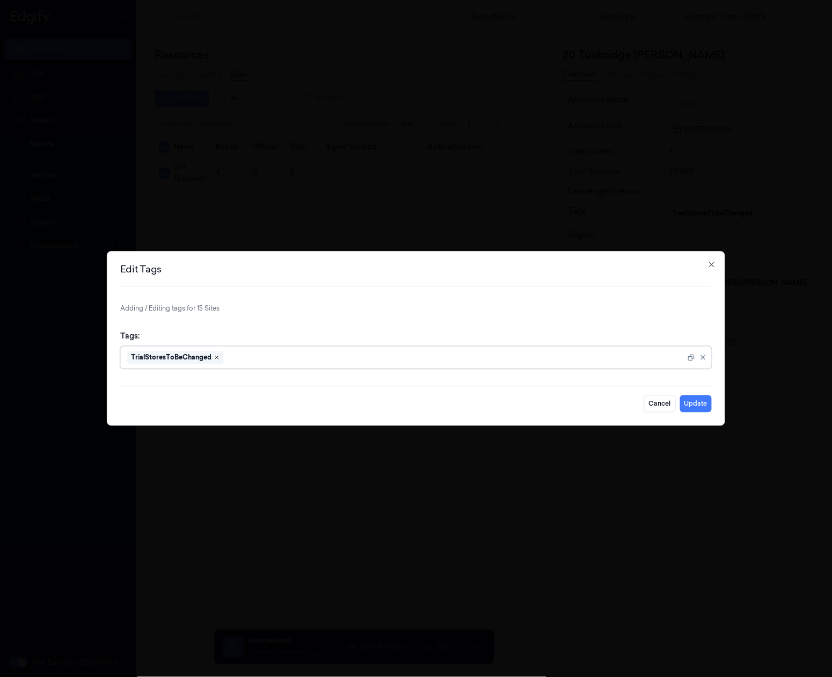
click at [219, 358] on icon "Remove ,TrialStoresToBeChanged" at bounding box center [216, 357] width 3 height 3
type input "Control"
click at [241, 358] on div at bounding box center [456, 357] width 460 height 11
click at [214, 358] on icon "Remove ,TrialStoresToBeChanged" at bounding box center [217, 357] width 6 height 6
type input "TrialControlStores"
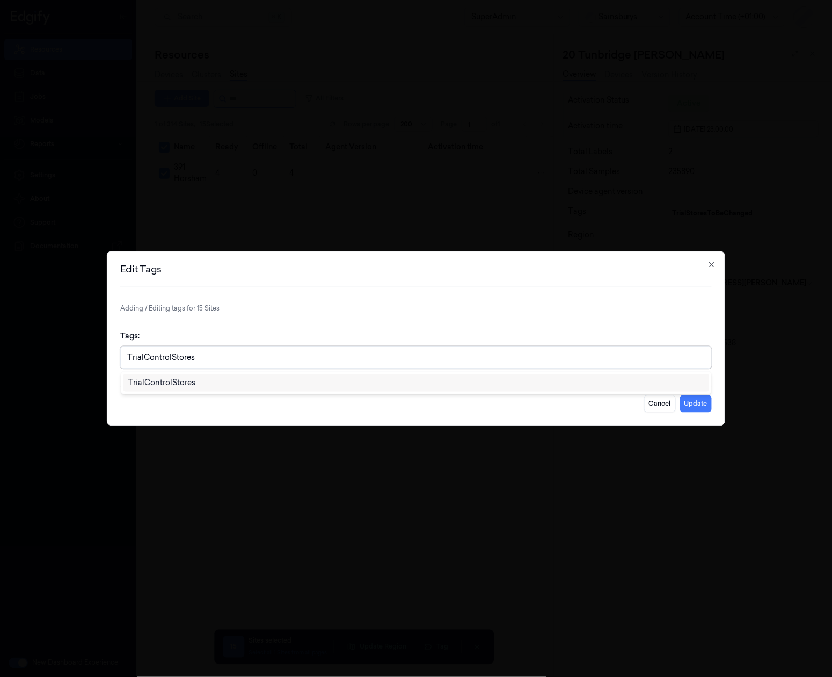
click at [222, 384] on div "TrialControlStores" at bounding box center [416, 382] width 577 height 11
click at [673, 302] on div "Edit Tags Adding / Editing tags for 15 Sites Tags: TrialControlStores Cancel Up…" at bounding box center [416, 338] width 619 height 175
click at [695, 401] on button "Update" at bounding box center [696, 403] width 32 height 17
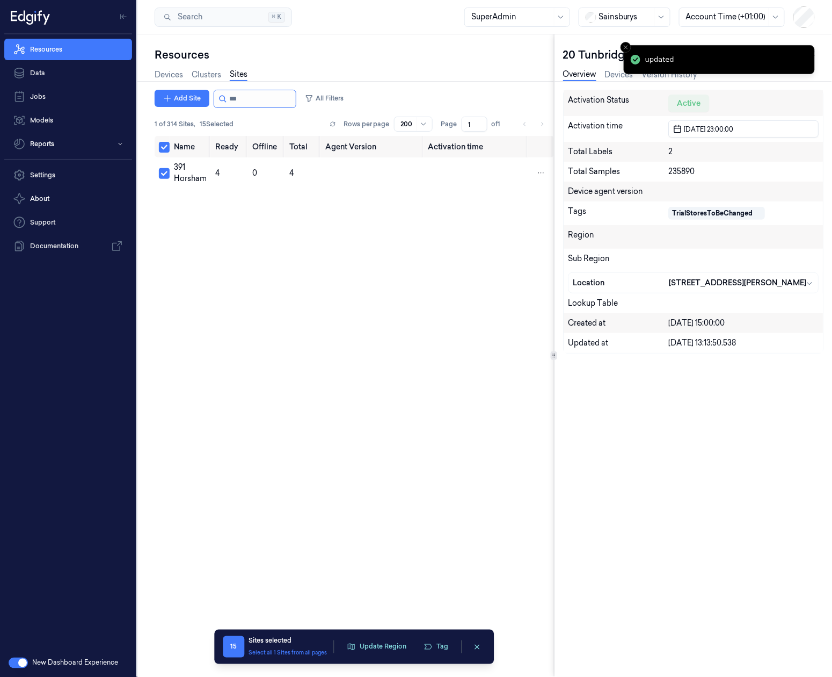
click at [228, 98] on div at bounding box center [255, 99] width 83 height 18
click at [229, 98] on input "string" at bounding box center [261, 98] width 64 height 17
click at [233, 98] on input "string" at bounding box center [261, 98] width 64 height 17
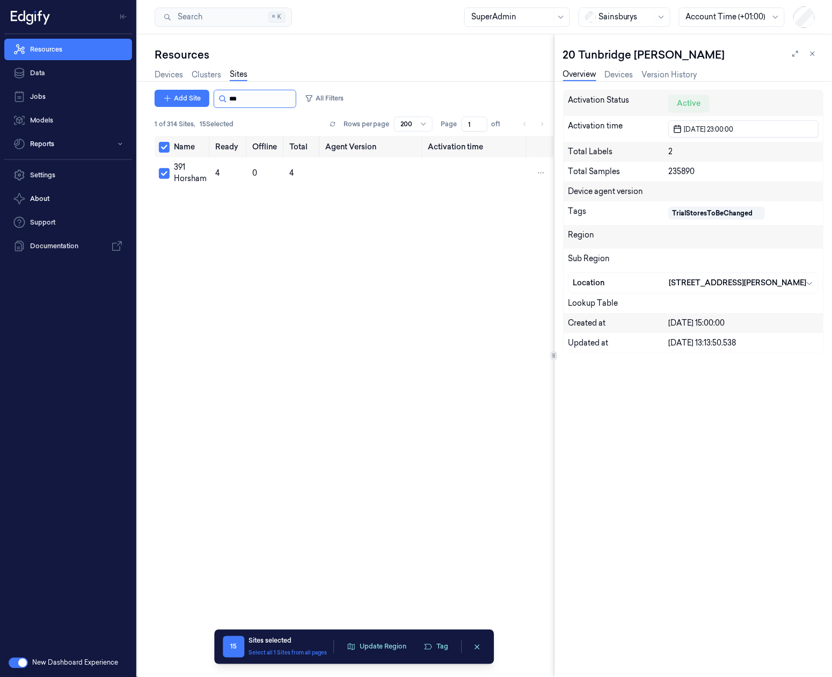
click at [233, 98] on input "string" at bounding box center [261, 98] width 64 height 17
click at [61, 84] on nav "Resources Data Jobs Models Reports" at bounding box center [68, 97] width 132 height 116
click at [63, 62] on link "Data" at bounding box center [68, 72] width 128 height 21
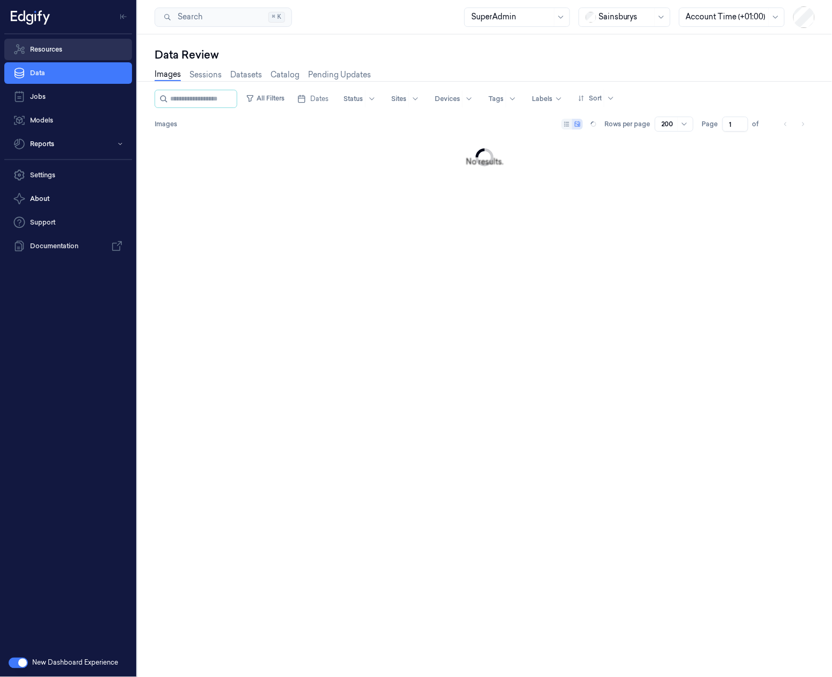
click at [70, 53] on link "Resources" at bounding box center [68, 49] width 128 height 21
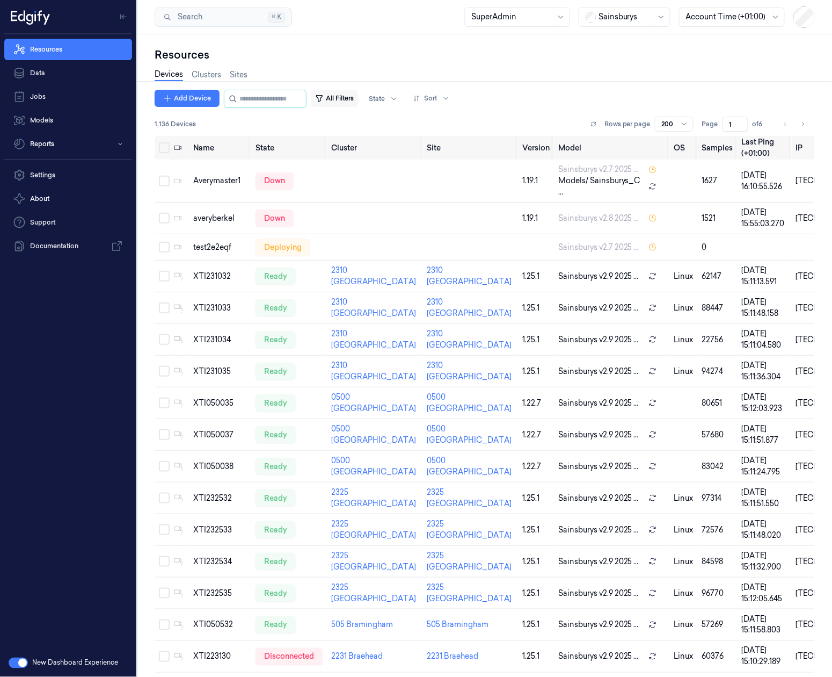
click at [351, 98] on button "All Filters" at bounding box center [334, 98] width 47 height 17
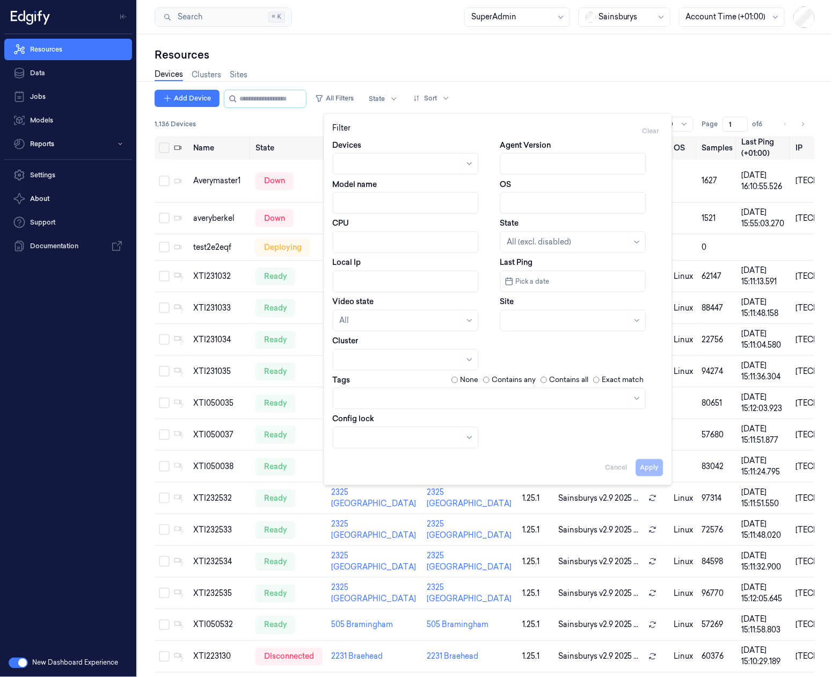
click at [411, 400] on div at bounding box center [484, 398] width 288 height 11
click at [190, 64] on div "Devices Clusters Sites" at bounding box center [201, 75] width 93 height 27
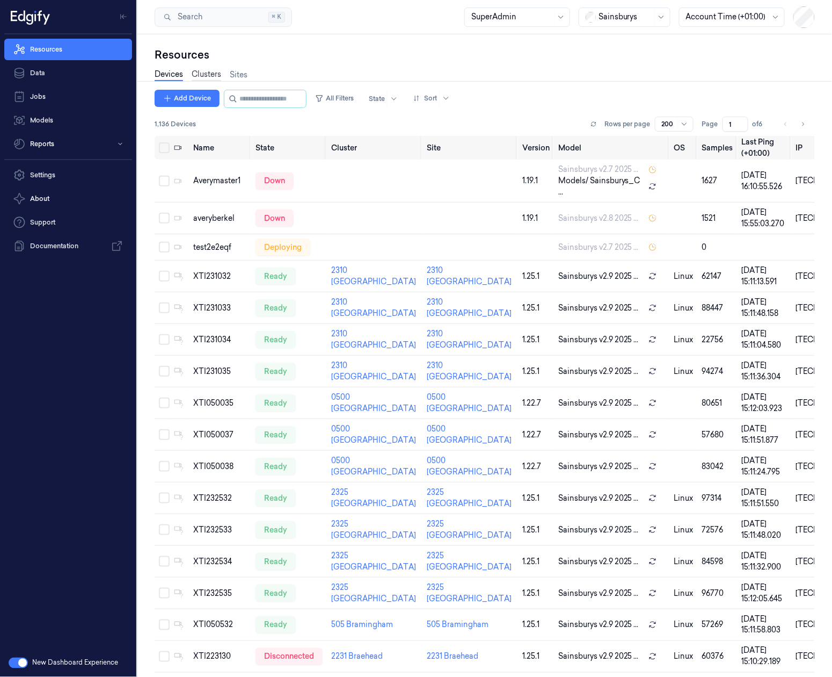
click at [199, 71] on link "Clusters" at bounding box center [207, 75] width 30 height 12
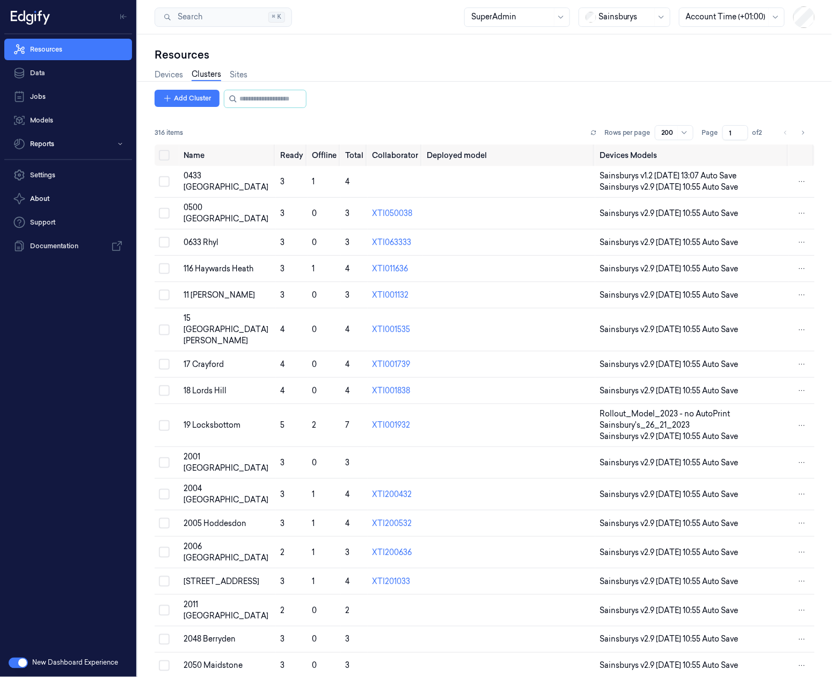
click at [241, 66] on div "Devices Clusters Sites" at bounding box center [201, 75] width 93 height 27
click at [236, 74] on link "Sites" at bounding box center [239, 75] width 18 height 12
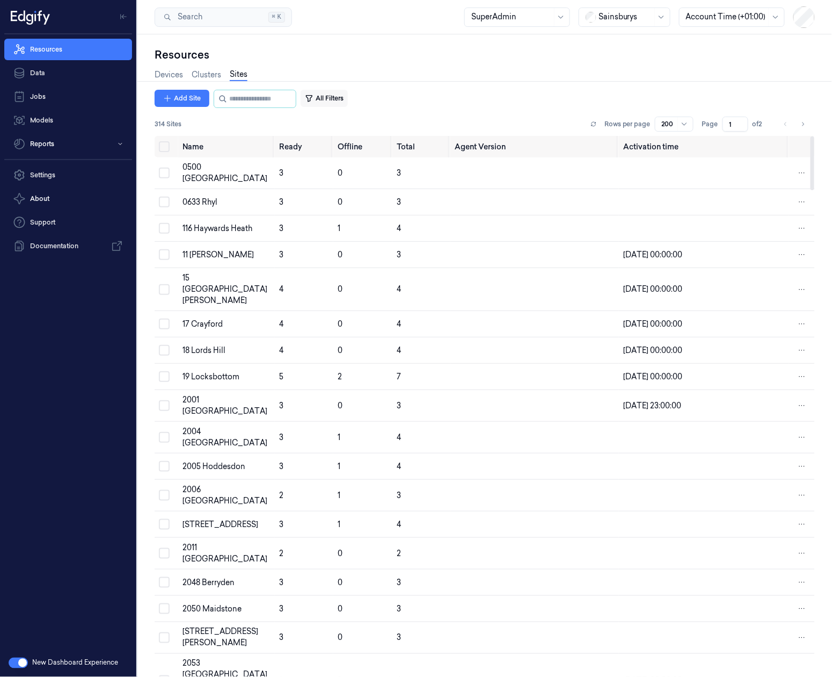
click at [342, 97] on button "All Filters" at bounding box center [324, 98] width 47 height 17
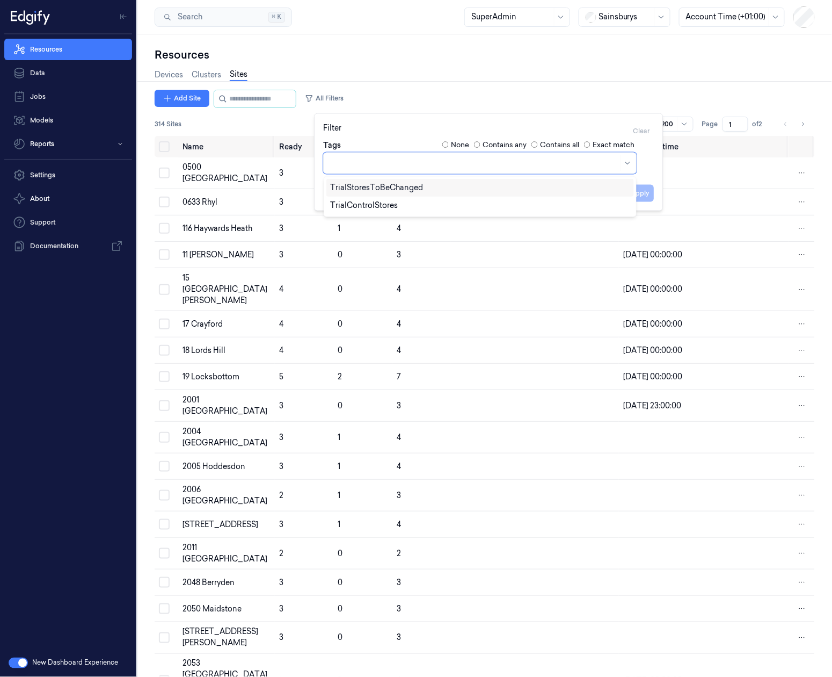
click at [398, 155] on div at bounding box center [474, 162] width 288 height 15
click at [387, 202] on div "TrialControlStores" at bounding box center [365, 205] width 68 height 11
click at [383, 76] on div "Devices Clusters Sites" at bounding box center [485, 75] width 661 height 27
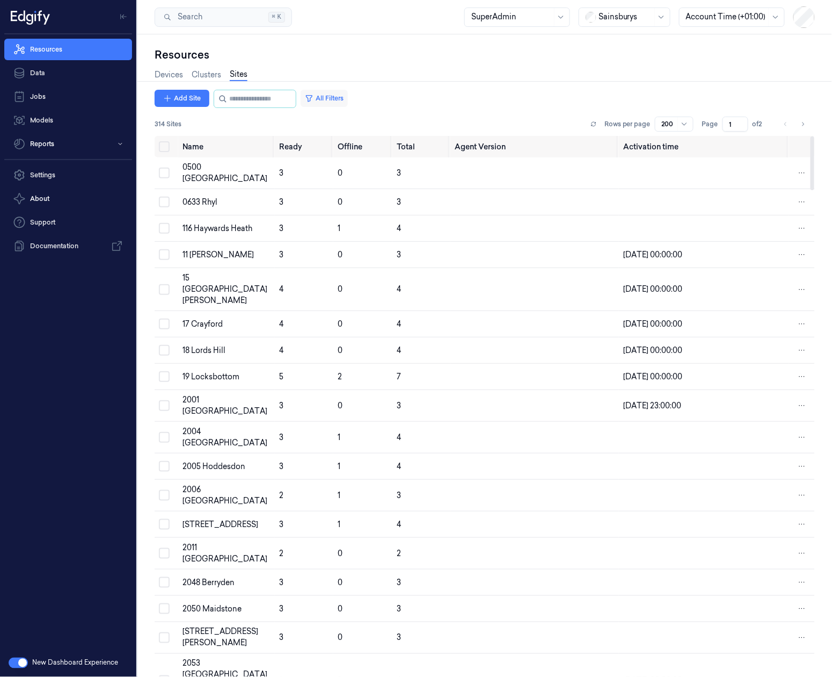
click at [340, 102] on button "All Filters" at bounding box center [324, 98] width 47 height 17
click at [435, 161] on div at bounding box center [505, 162] width 194 height 11
click at [561, 148] on label "Contains all" at bounding box center [559, 145] width 39 height 11
click at [637, 195] on button "Apply" at bounding box center [640, 192] width 27 height 17
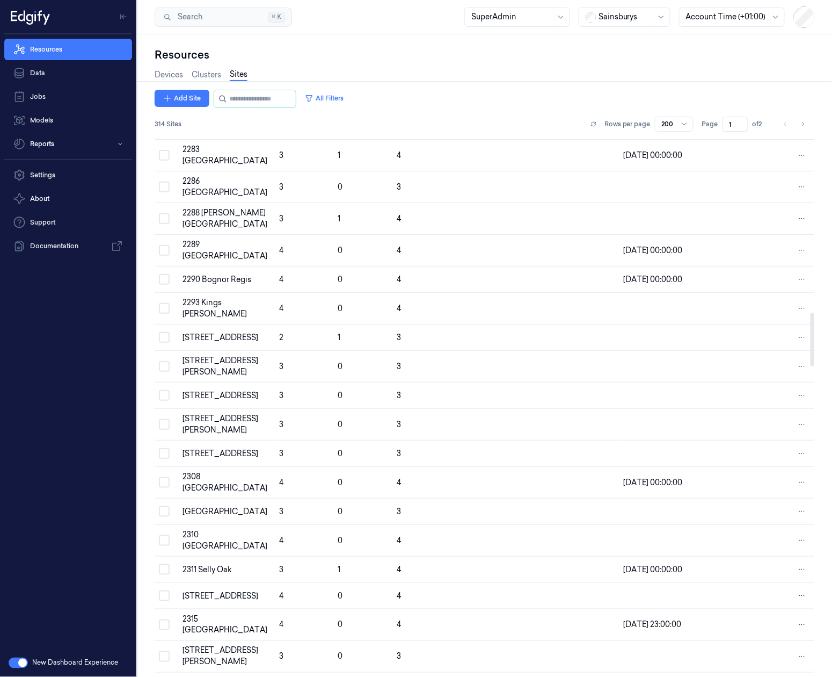
scroll to position [1289, 0]
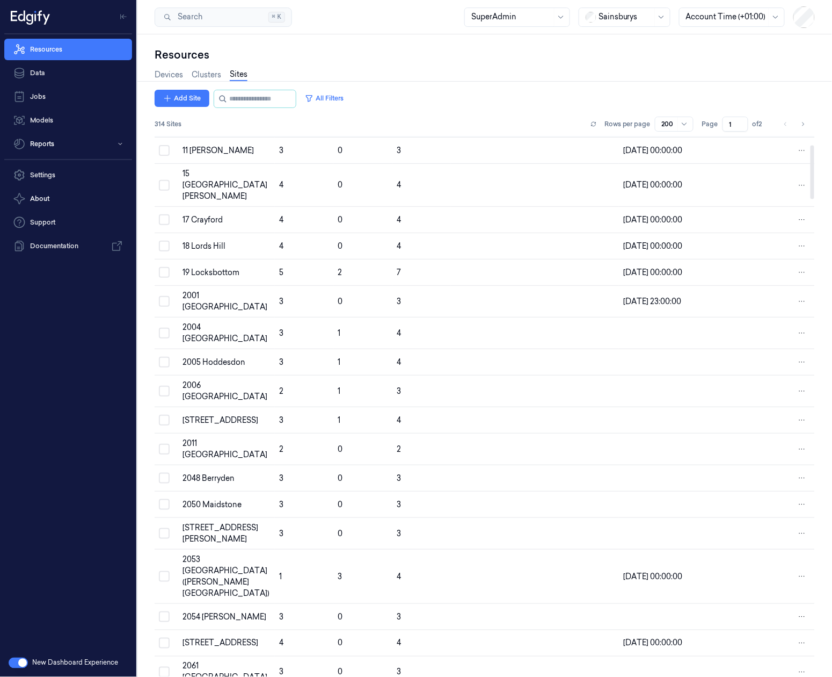
drag, startPoint x: 331, startPoint y: 255, endPoint x: 319, endPoint y: 234, distance: 24.3
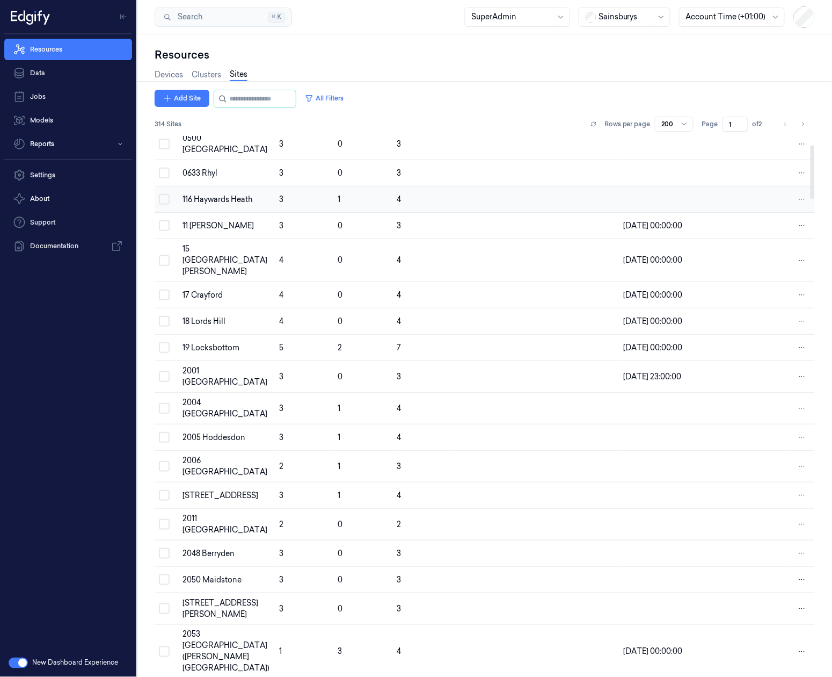
scroll to position [0, 0]
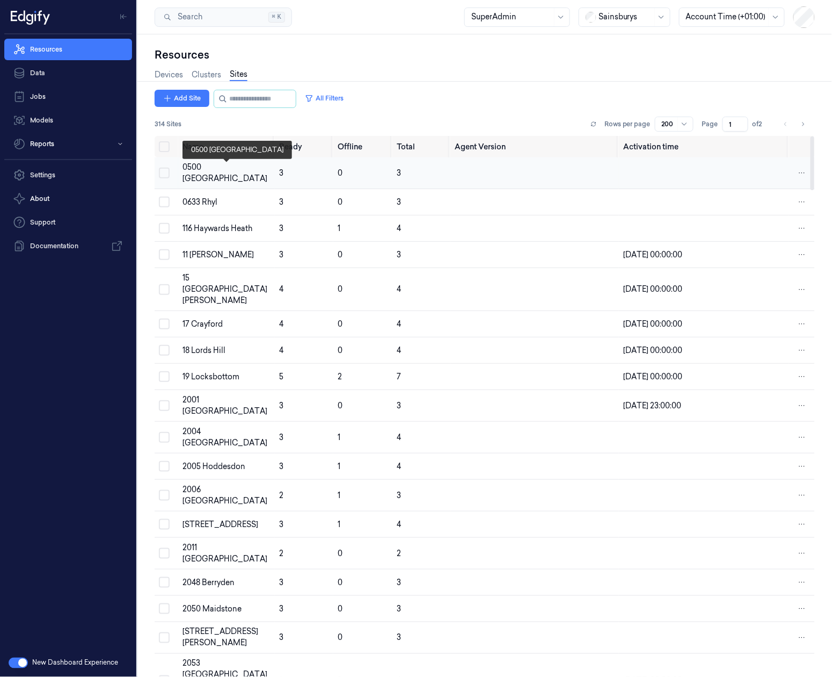
click at [223, 176] on div "0500 Islington" at bounding box center [227, 173] width 88 height 23
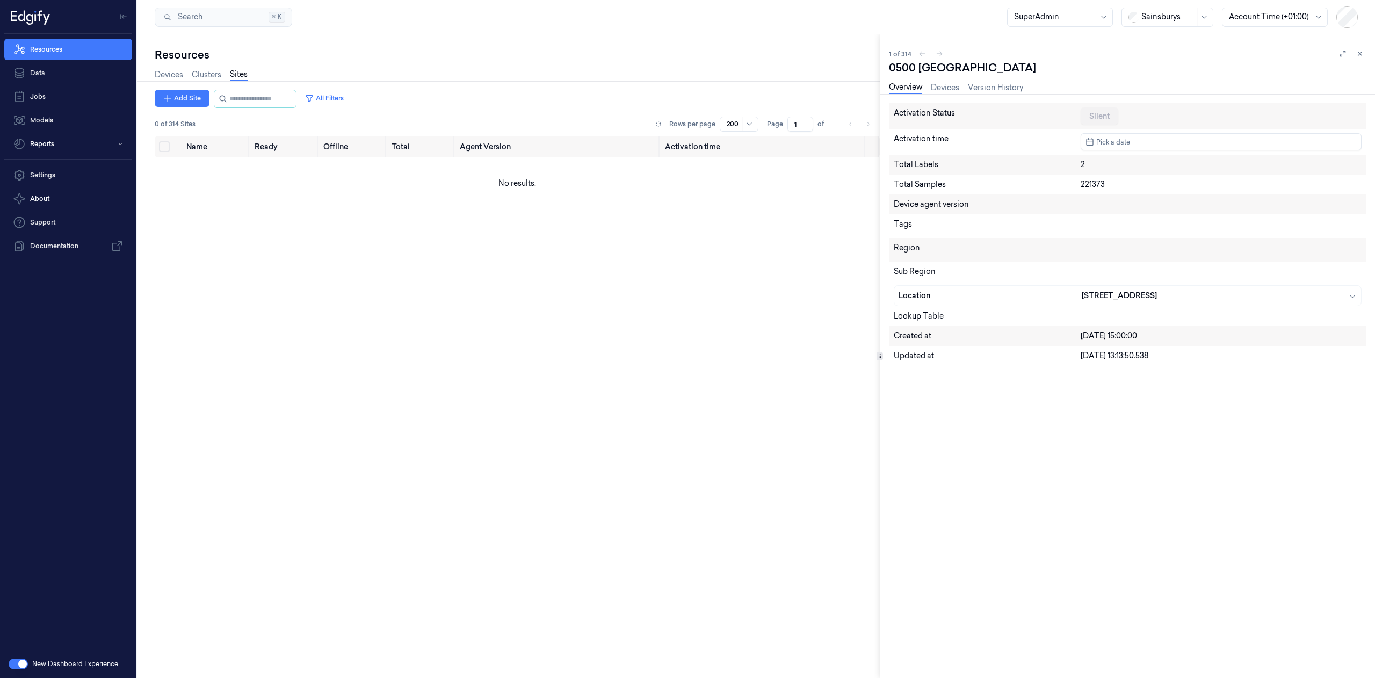
click at [15, 661] on button "button" at bounding box center [18, 663] width 19 height 11
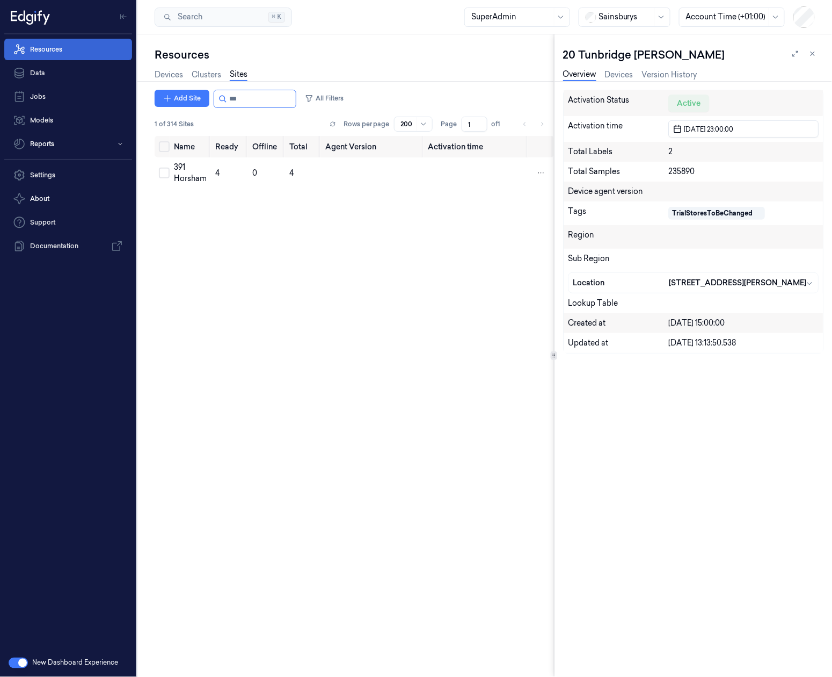
click at [46, 49] on link "Resources" at bounding box center [68, 49] width 128 height 21
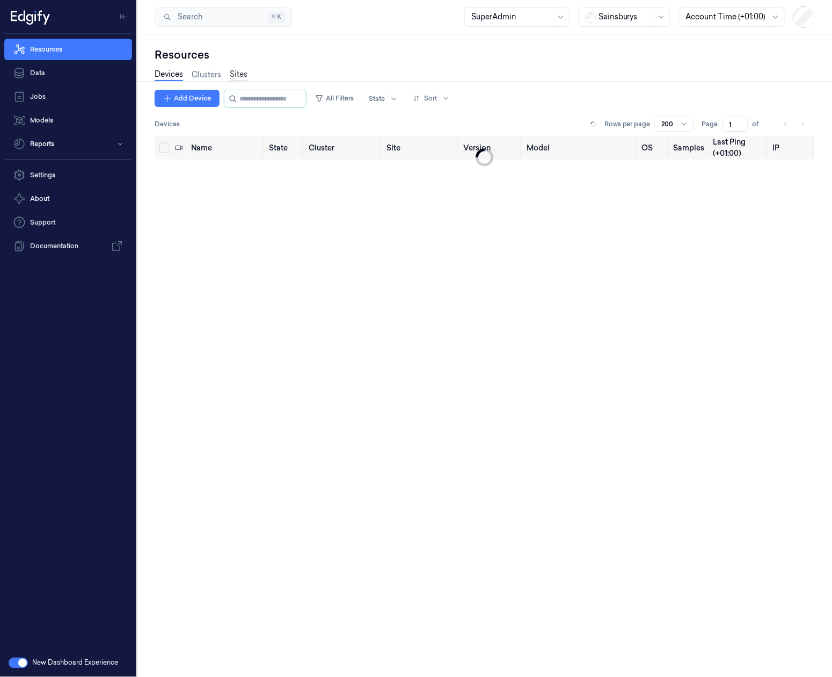
click at [231, 72] on link "Sites" at bounding box center [239, 75] width 18 height 12
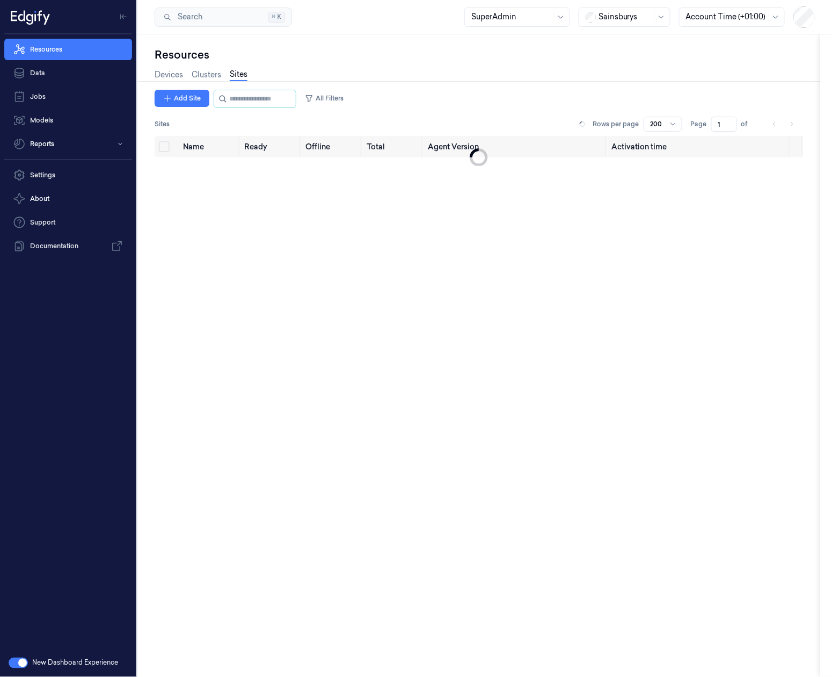
click at [217, 72] on link "Clusters" at bounding box center [207, 74] width 30 height 11
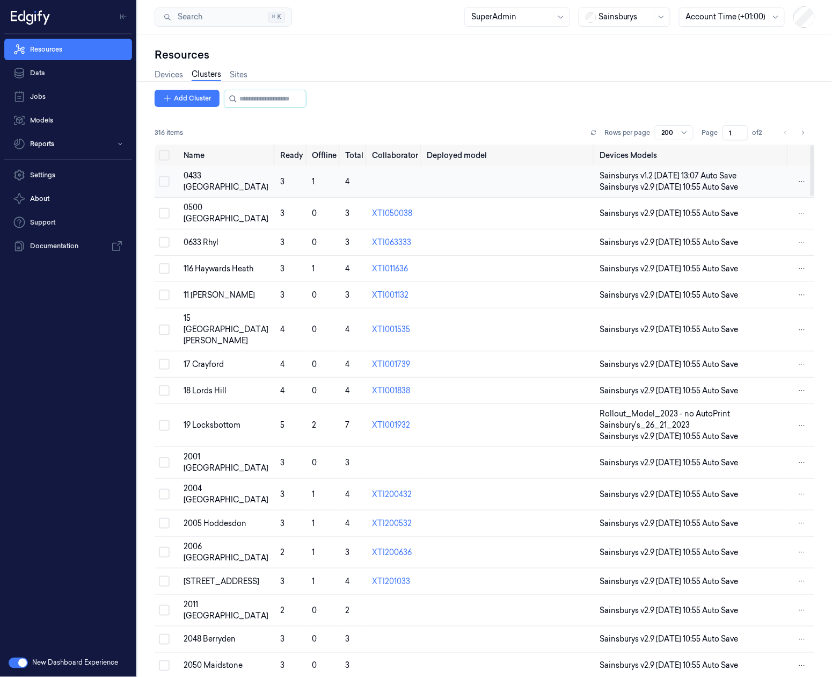
click at [164, 179] on button "Select row" at bounding box center [164, 181] width 11 height 11
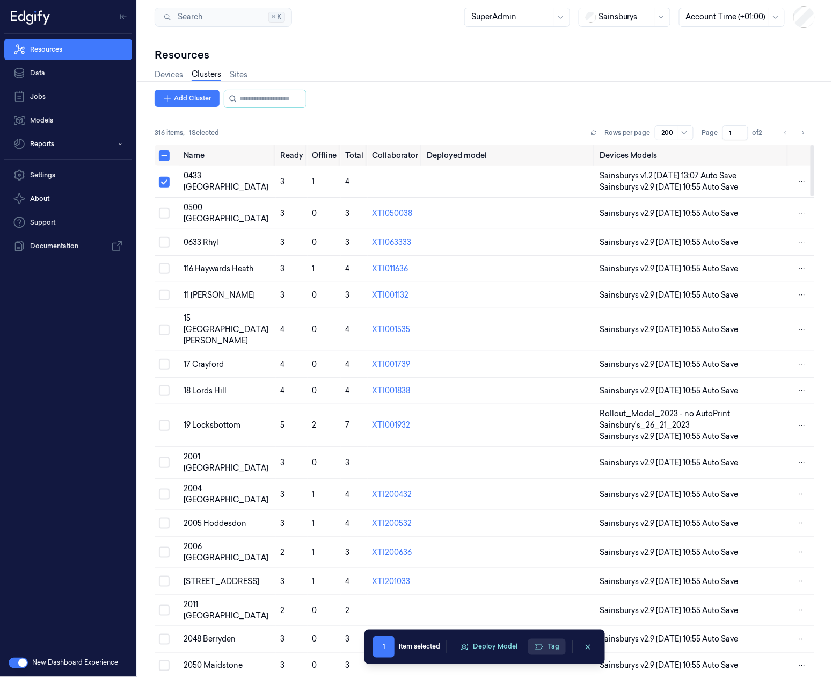
click at [545, 648] on button "Tag" at bounding box center [547, 647] width 38 height 16
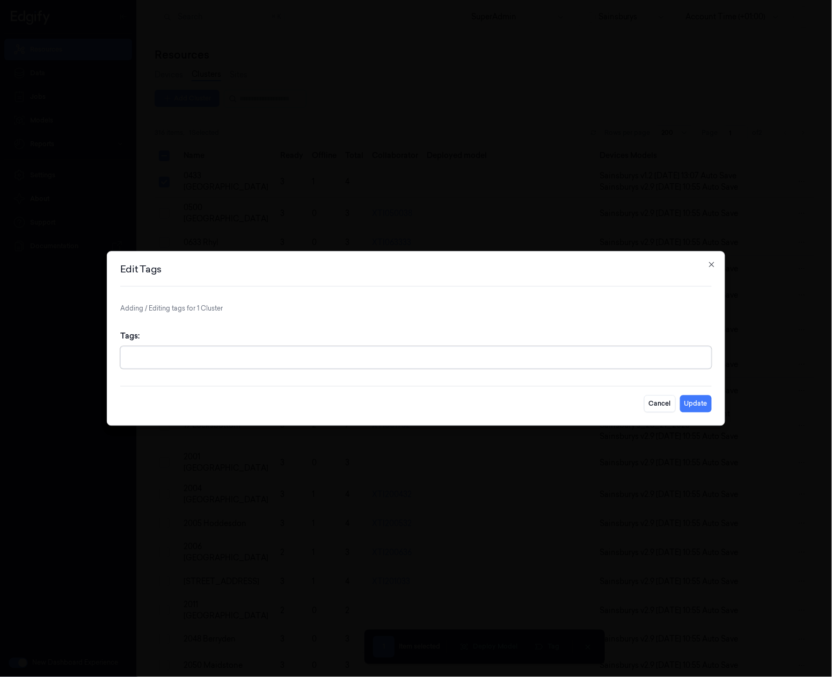
click at [310, 366] on div at bounding box center [417, 357] width 580 height 21
click at [323, 204] on div at bounding box center [416, 338] width 832 height 677
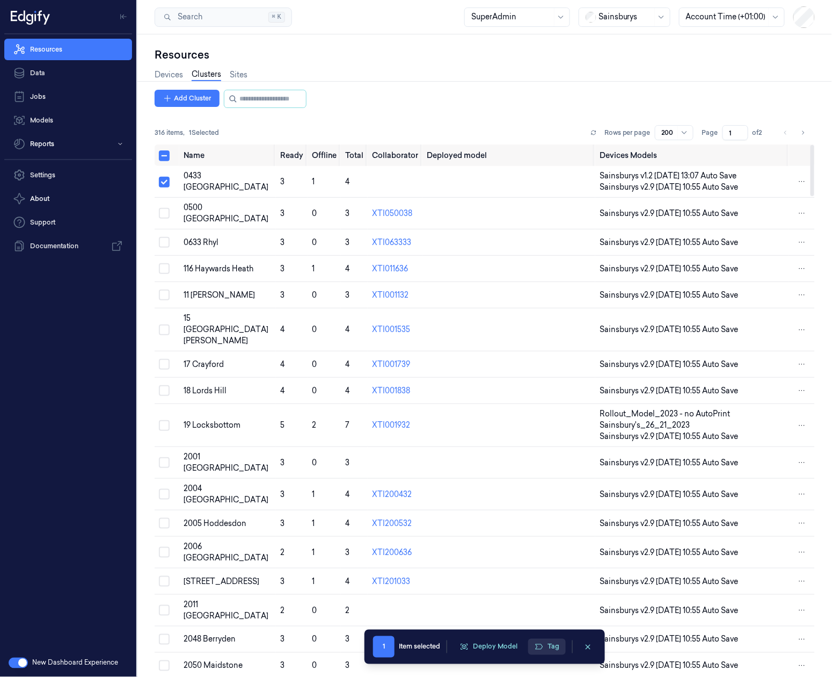
click at [548, 644] on button "Tag" at bounding box center [547, 647] width 38 height 16
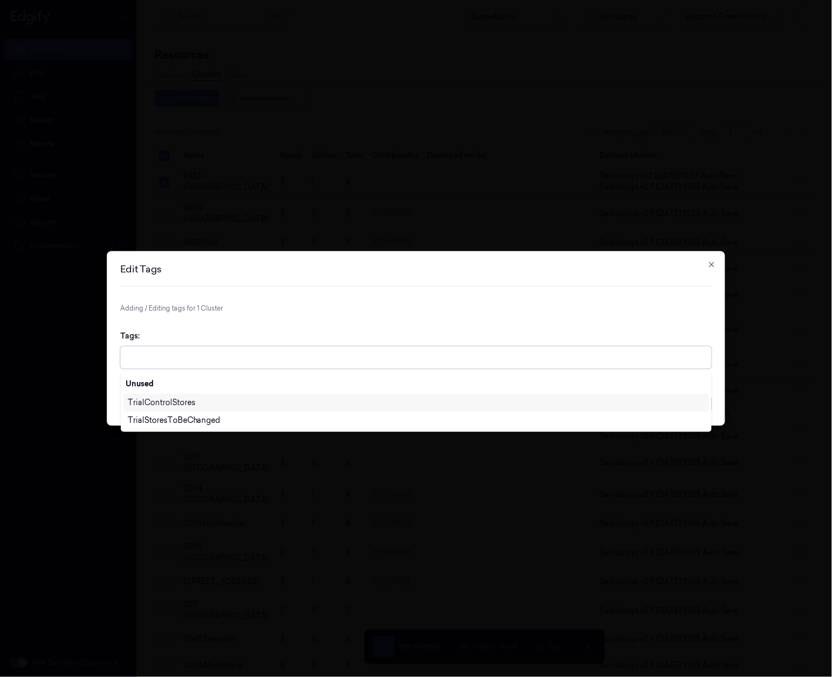
click at [290, 349] on div at bounding box center [417, 357] width 580 height 21
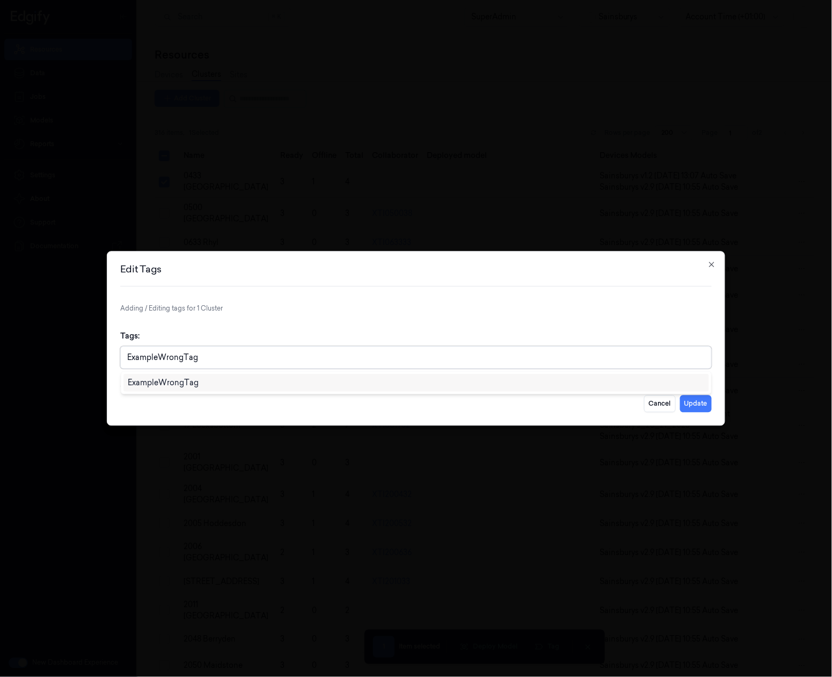
type input "ExampleWrongTag"
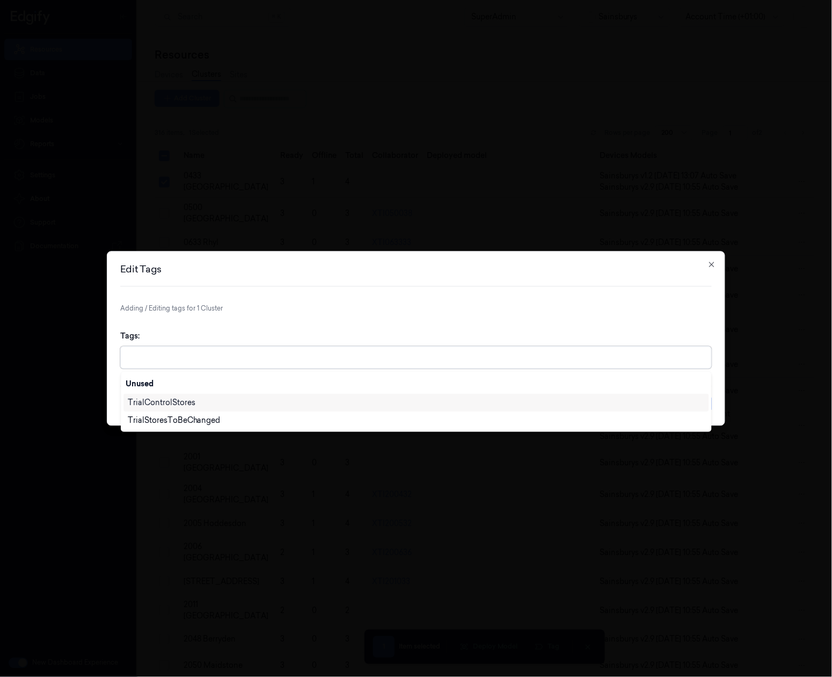
click at [181, 354] on div at bounding box center [417, 357] width 580 height 11
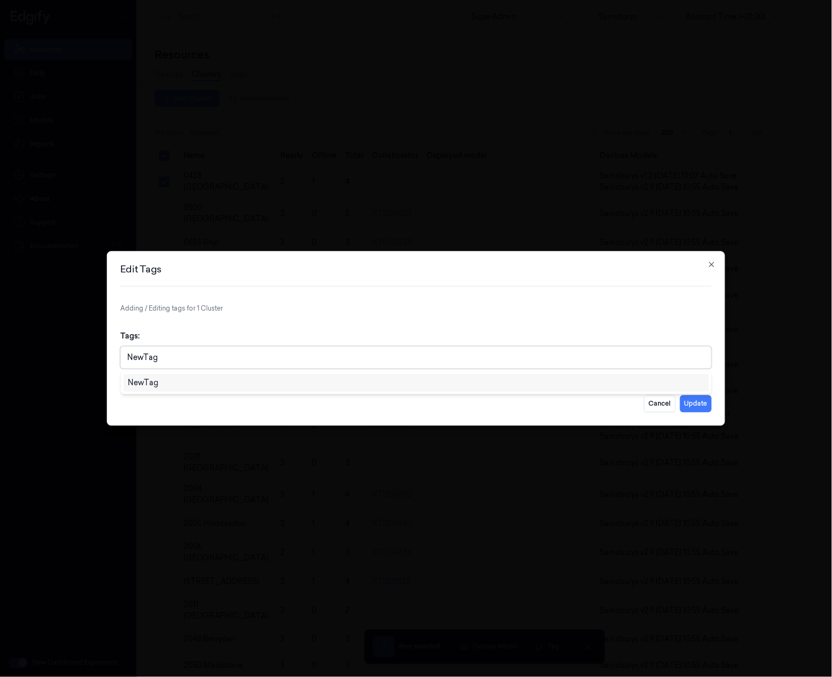
type input "NewTag"
click at [462, 356] on div at bounding box center [417, 357] width 580 height 11
type input "NewTag"
click at [462, 357] on div at bounding box center [417, 357] width 580 height 11
type input "NewTag"
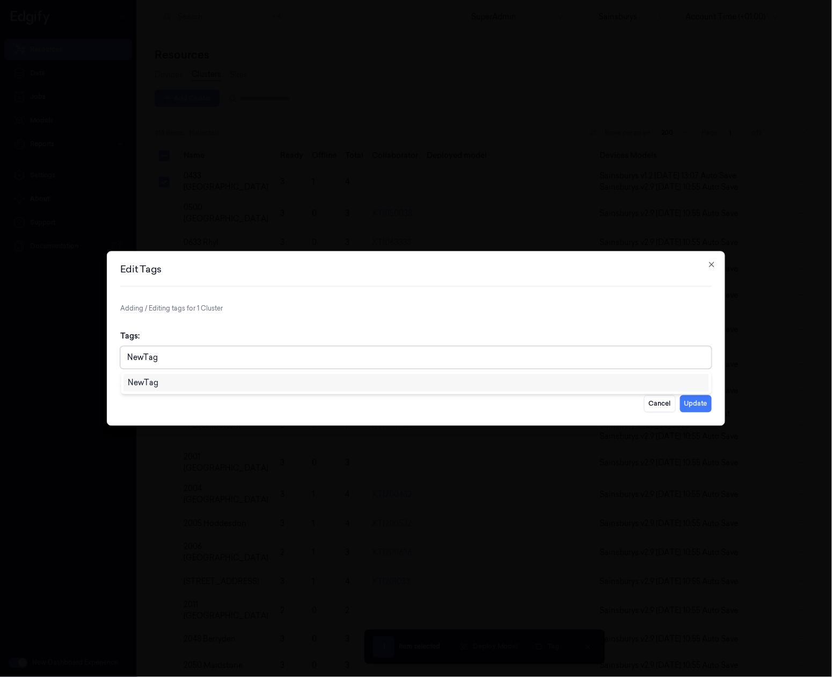
click at [452, 377] on div "NewTag" at bounding box center [416, 382] width 577 height 11
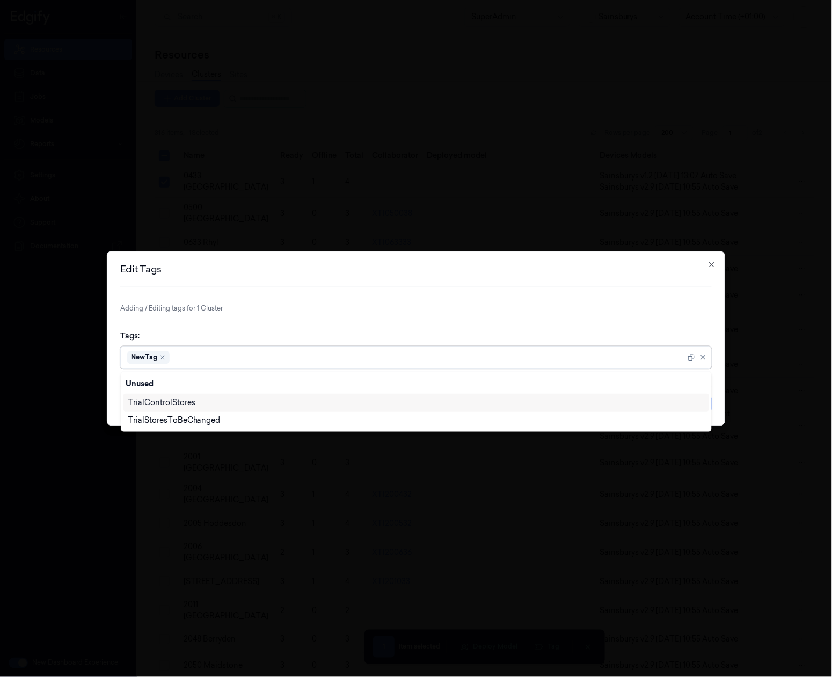
click at [400, 344] on div "Tags: option , selected. 2 results available. Use Up and Down to choose options…" at bounding box center [416, 349] width 592 height 55
click at [385, 348] on div "NewTag" at bounding box center [406, 357] width 558 height 21
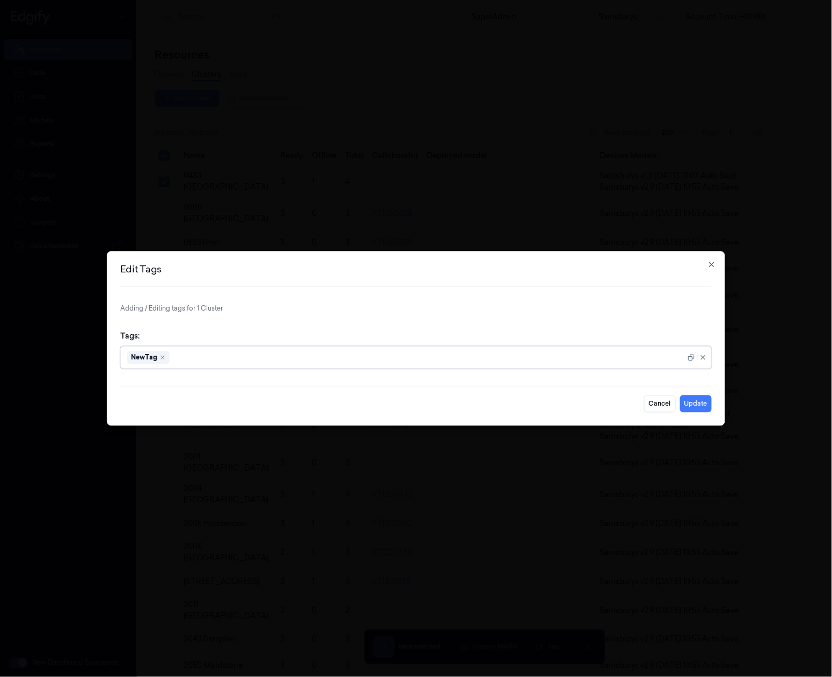
click at [382, 352] on div at bounding box center [429, 357] width 514 height 11
type input "Lab"
click at [383, 377] on div "Lab" at bounding box center [416, 382] width 577 height 11
click at [670, 316] on form "Adding / Editing tags for 1 Cluster Tags: Lab Cancel Update" at bounding box center [416, 358] width 592 height 108
click at [699, 403] on button "Update" at bounding box center [696, 403] width 32 height 17
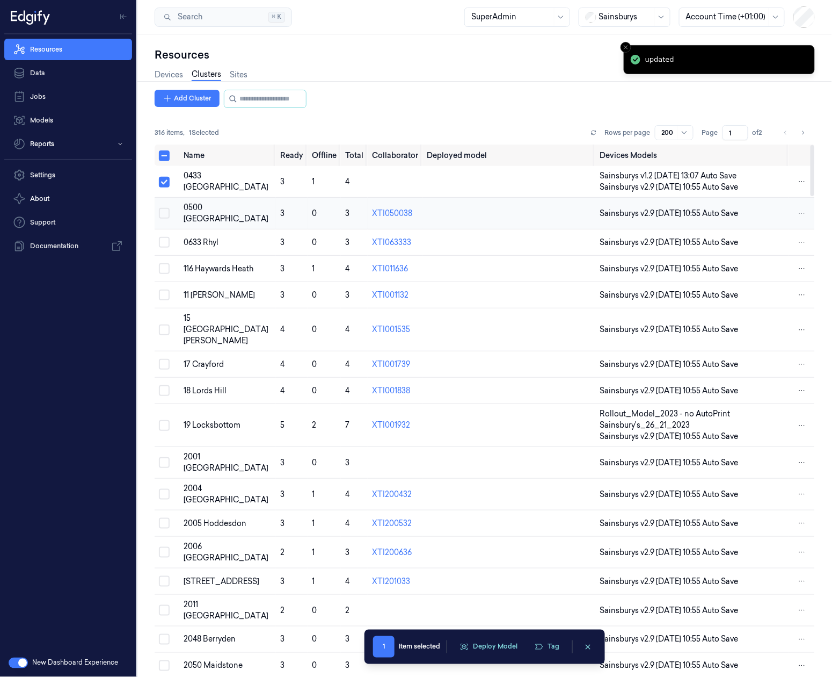
click at [164, 213] on button "Select row" at bounding box center [164, 213] width 11 height 11
click at [166, 211] on button "Select row" at bounding box center [164, 213] width 11 height 11
click at [159, 180] on button "Select row" at bounding box center [164, 182] width 11 height 11
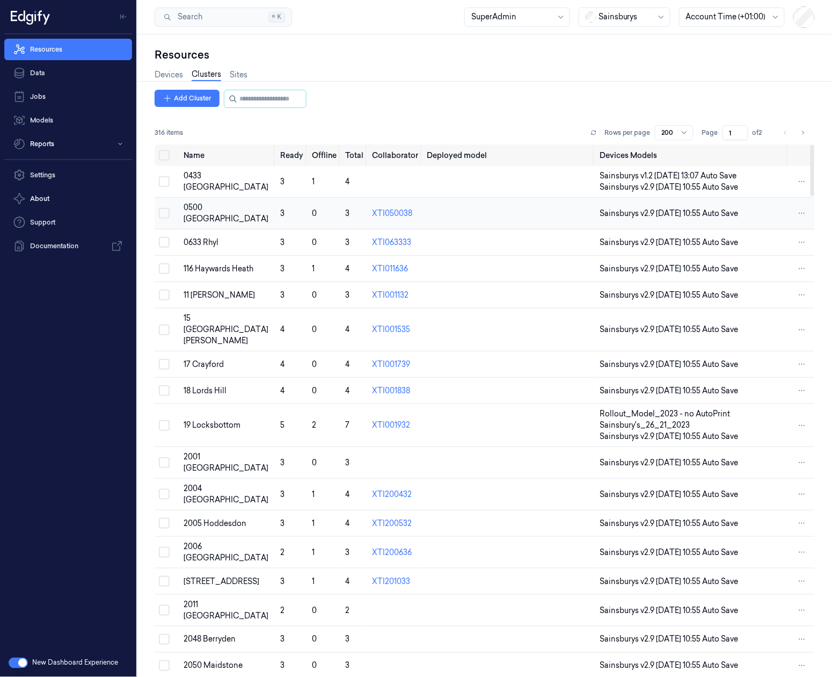
click at [199, 217] on td "0500 [GEOGRAPHIC_DATA]" at bounding box center [227, 214] width 97 height 32
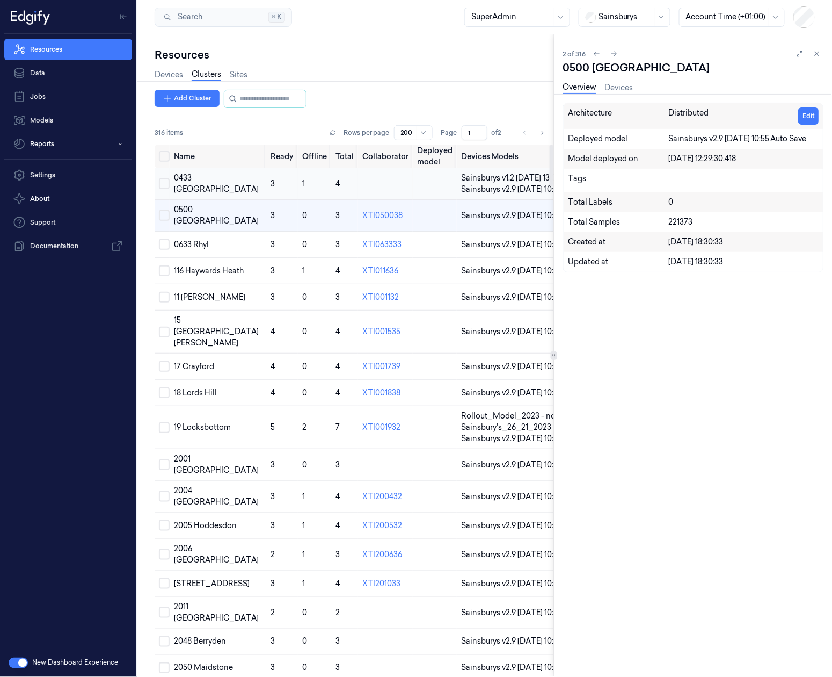
click at [164, 189] on button "Select row" at bounding box center [164, 183] width 11 height 11
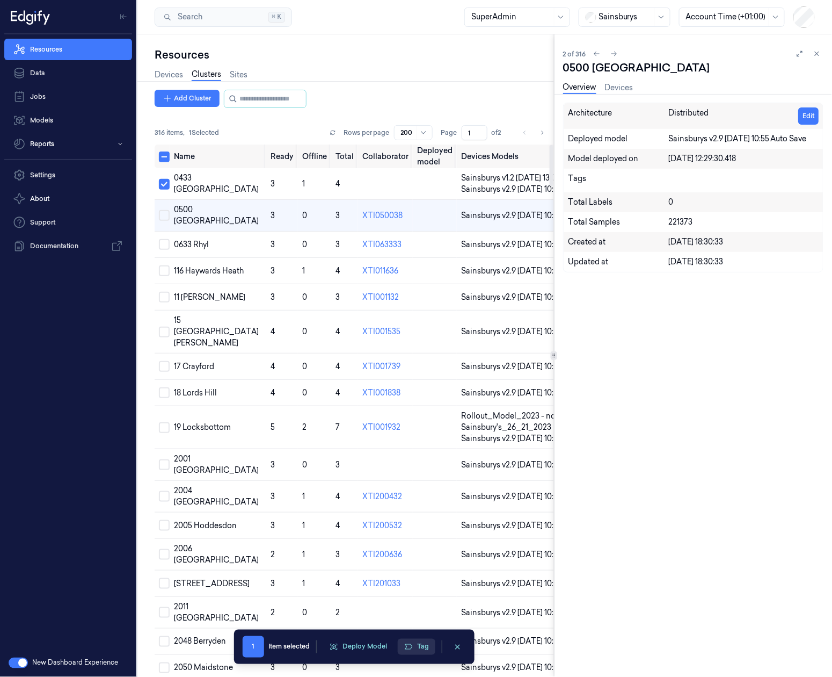
click at [421, 648] on button "Tag" at bounding box center [417, 647] width 38 height 16
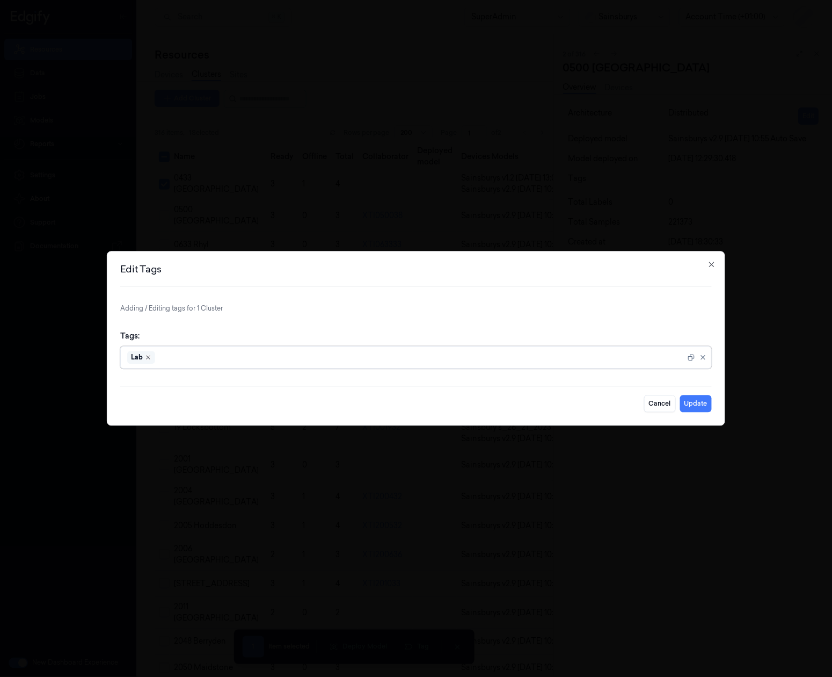
click at [148, 359] on icon "Remove ,Lab" at bounding box center [148, 357] width 6 height 6
click at [695, 392] on form "Adding / Editing tags for 1 Cluster Tags: option Lab, deselected. Cancel Update" at bounding box center [416, 358] width 592 height 108
click at [698, 401] on button "Update" at bounding box center [696, 403] width 32 height 17
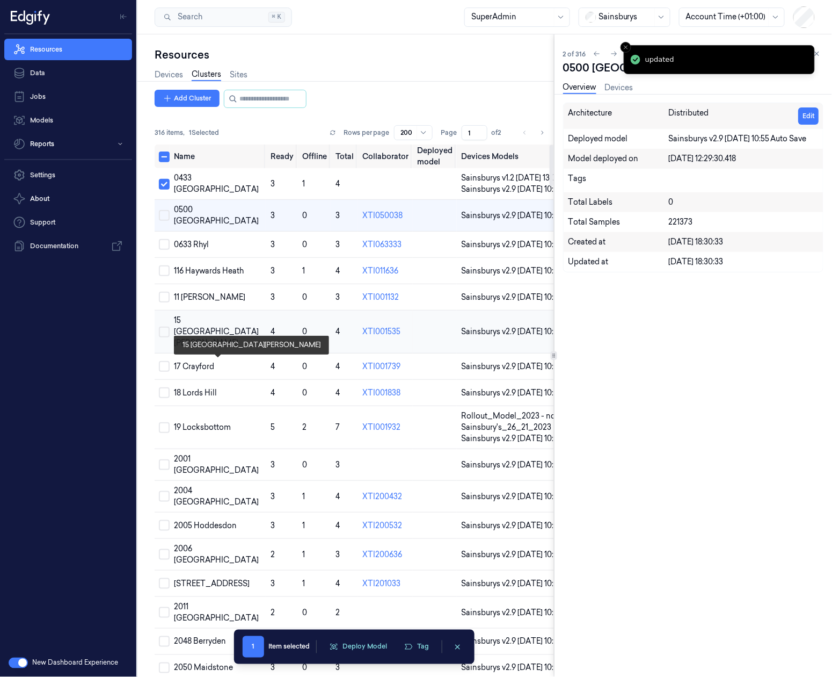
click at [199, 349] on div "15 East Grinstead" at bounding box center [218, 332] width 88 height 34
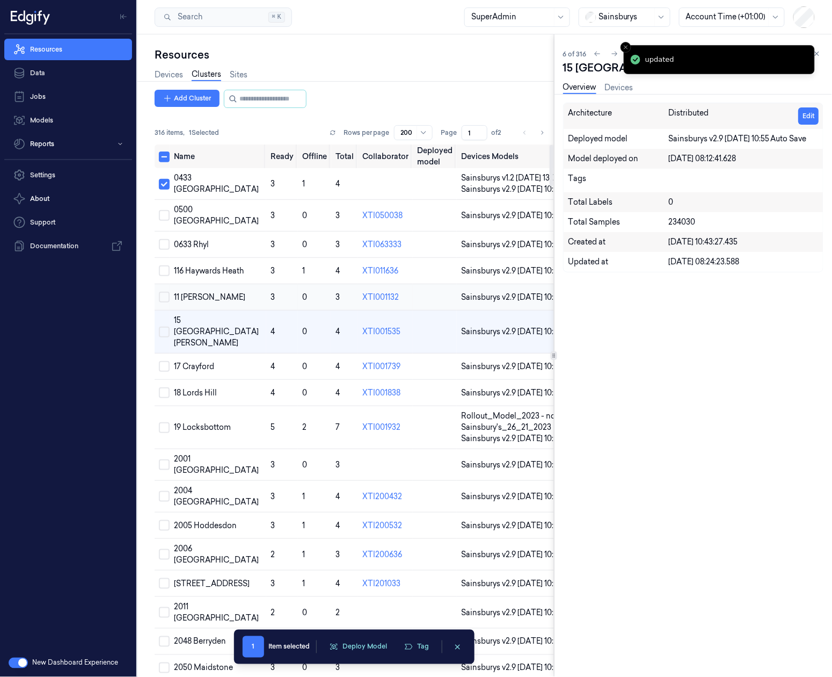
click at [215, 303] on div "11 Lee Green" at bounding box center [218, 297] width 88 height 11
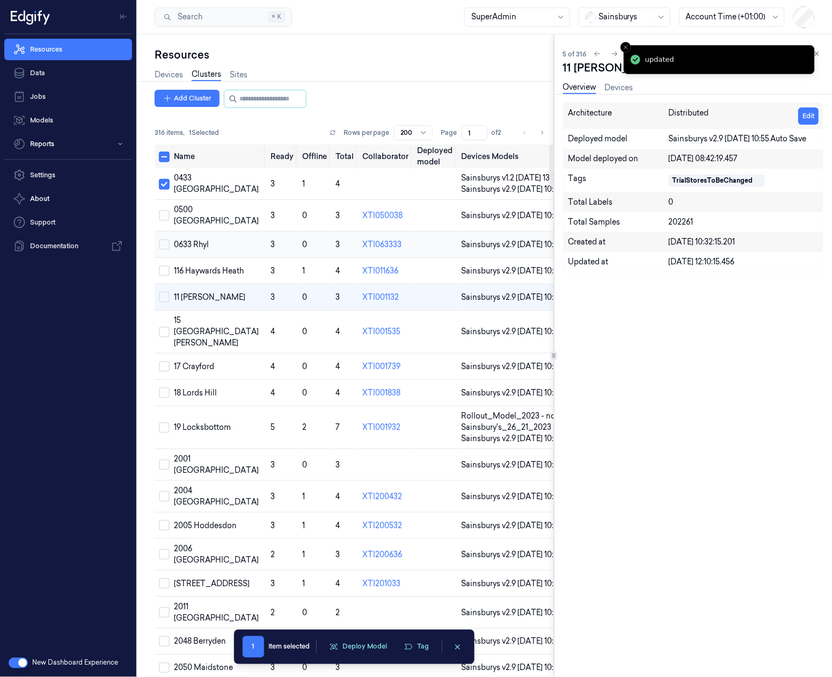
click at [217, 258] on td "0633 Rhyl" at bounding box center [218, 244] width 97 height 26
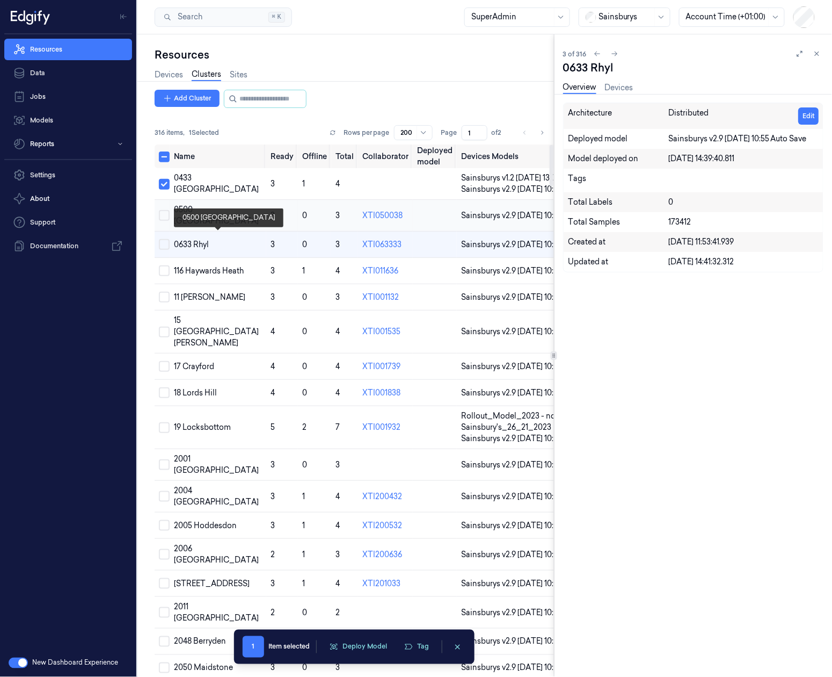
click at [214, 227] on div "0500 [GEOGRAPHIC_DATA]" at bounding box center [218, 215] width 88 height 23
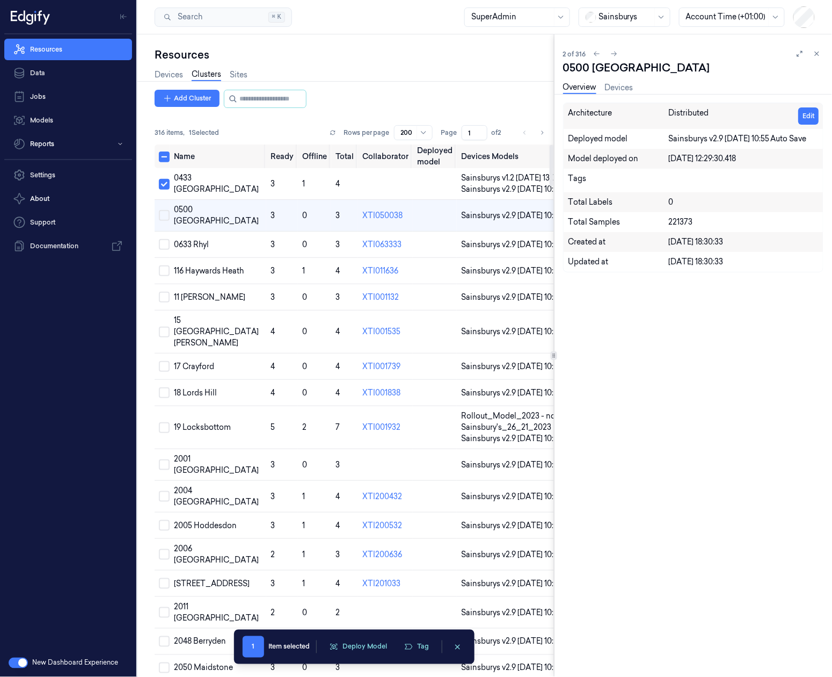
click at [277, 88] on div "Devices Clusters Sites" at bounding box center [355, 75] width 400 height 27
click at [277, 99] on input "string" at bounding box center [272, 98] width 64 height 17
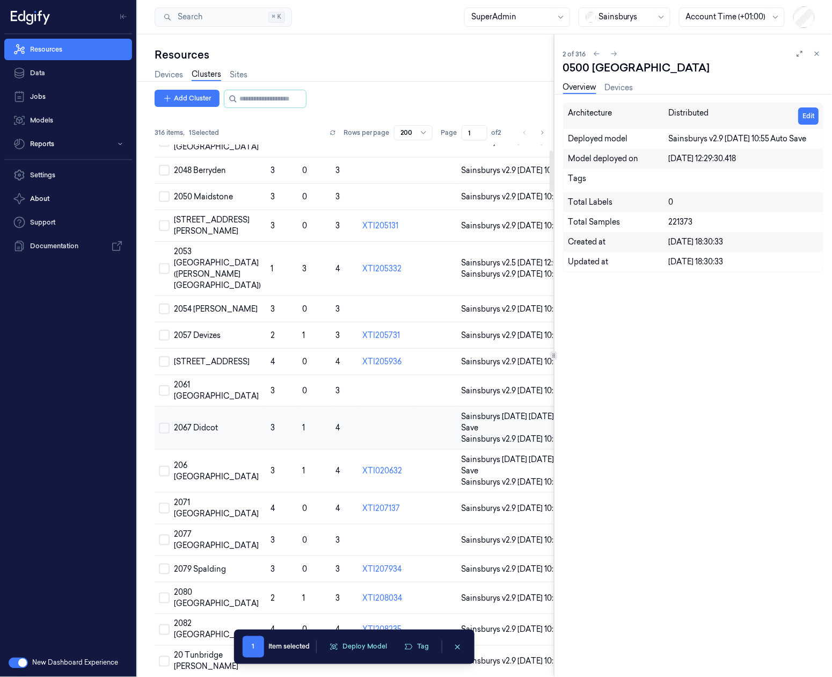
scroll to position [537, 0]
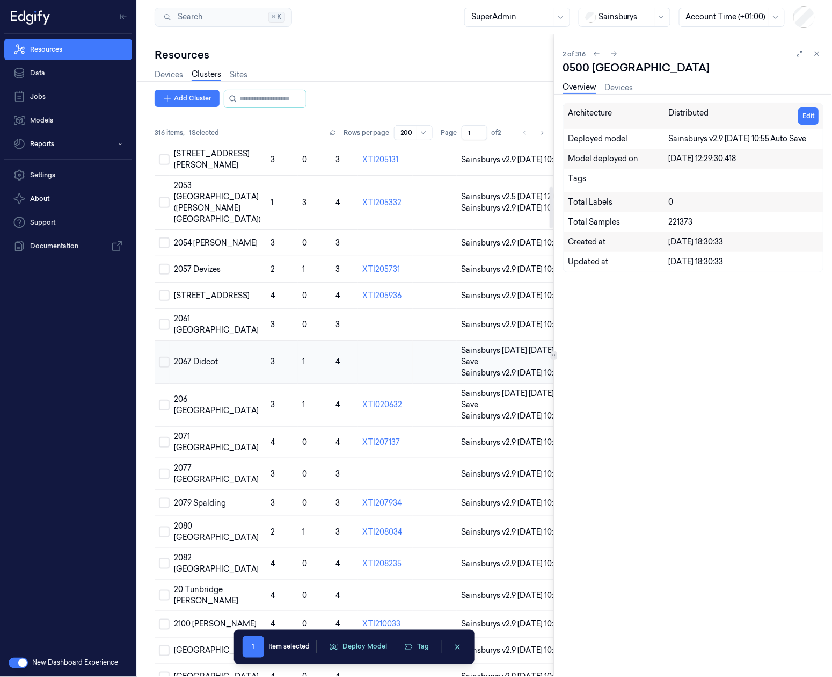
click at [228, 383] on td "2067 Didcot" at bounding box center [218, 361] width 97 height 43
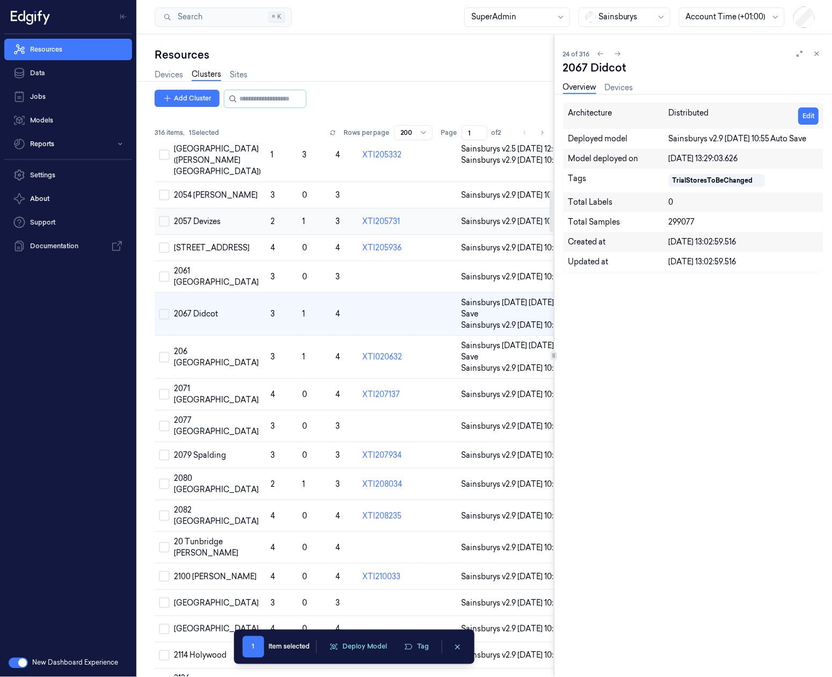
click at [241, 235] on td "2057 Devizes" at bounding box center [218, 221] width 97 height 26
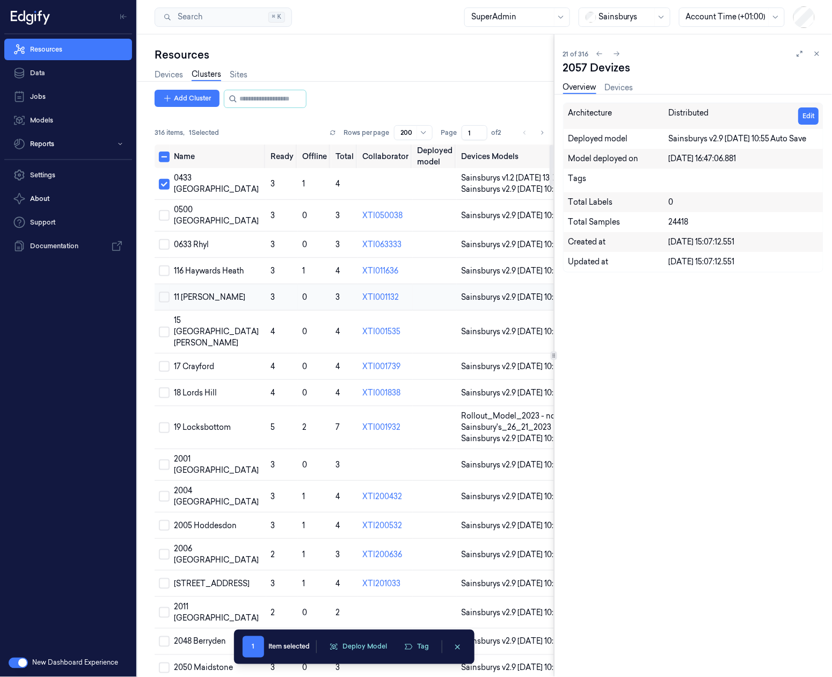
click at [217, 303] on div "11 Lee Green" at bounding box center [218, 297] width 88 height 11
click at [220, 284] on td "116 Haywards Heath" at bounding box center [218, 271] width 97 height 26
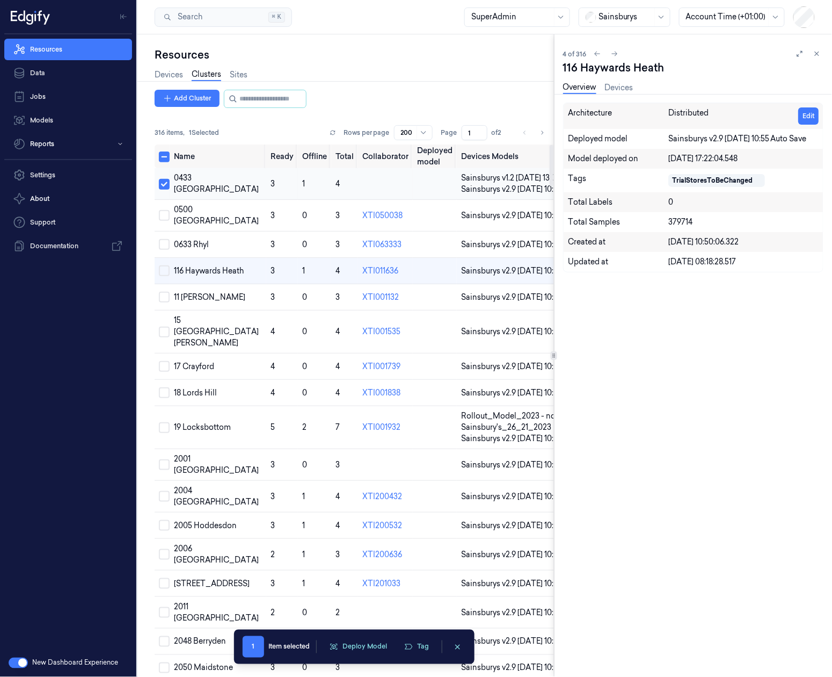
click at [158, 194] on td at bounding box center [162, 184] width 15 height 32
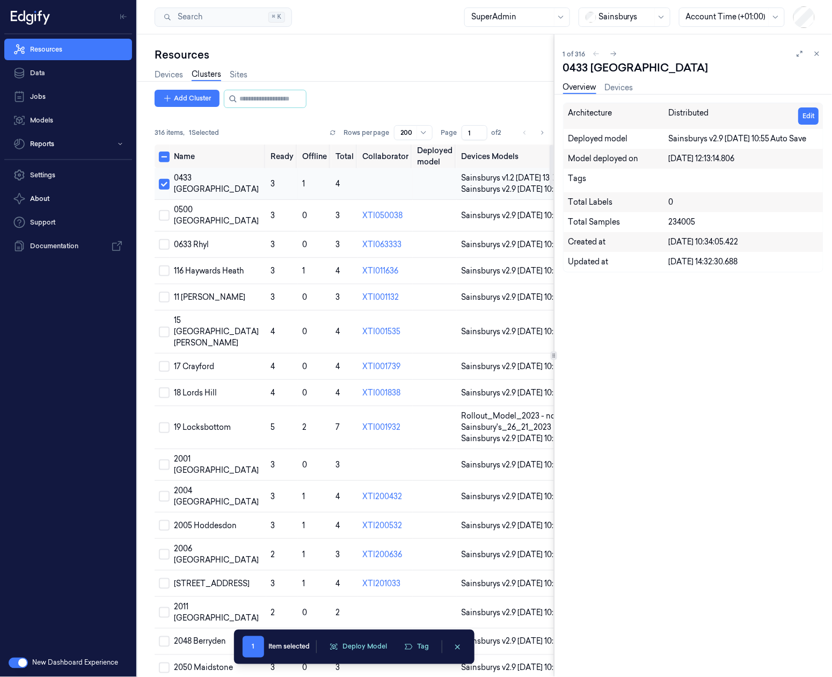
click at [163, 190] on button "Select row" at bounding box center [164, 184] width 11 height 11
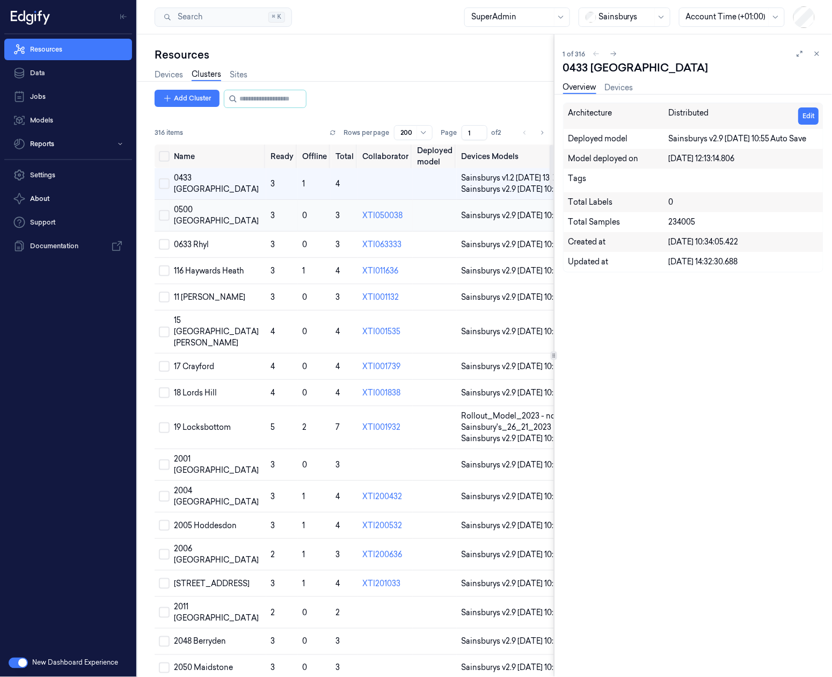
drag, startPoint x: 256, startPoint y: 264, endPoint x: 253, endPoint y: 236, distance: 28.1
click at [256, 250] on div "0633 Rhyl" at bounding box center [218, 244] width 88 height 11
click at [253, 227] on div "0500 [GEOGRAPHIC_DATA]" at bounding box center [218, 215] width 88 height 23
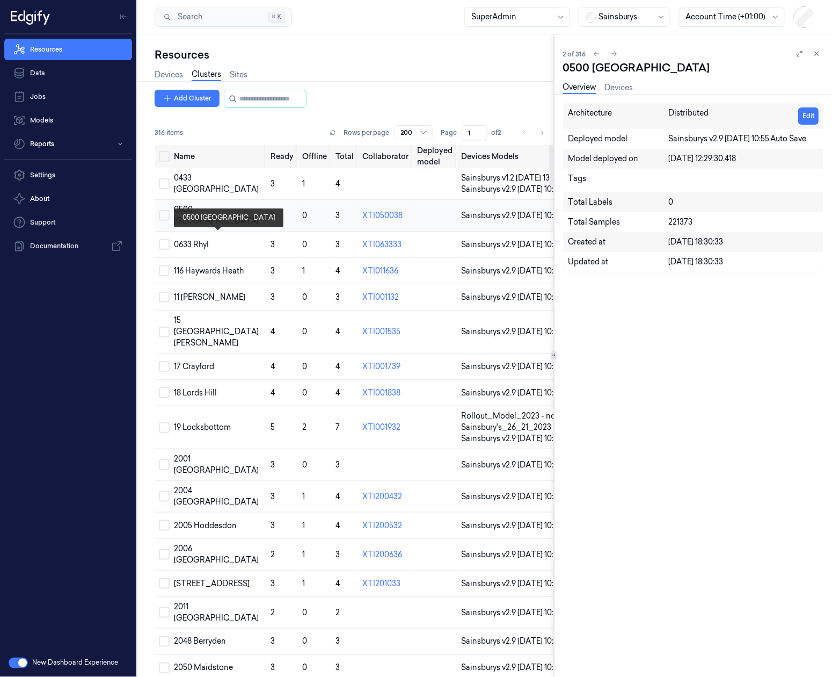
click at [254, 231] on td "0500 [GEOGRAPHIC_DATA]" at bounding box center [218, 216] width 97 height 32
click at [252, 250] on div "0633 Rhyl" at bounding box center [218, 244] width 88 height 11
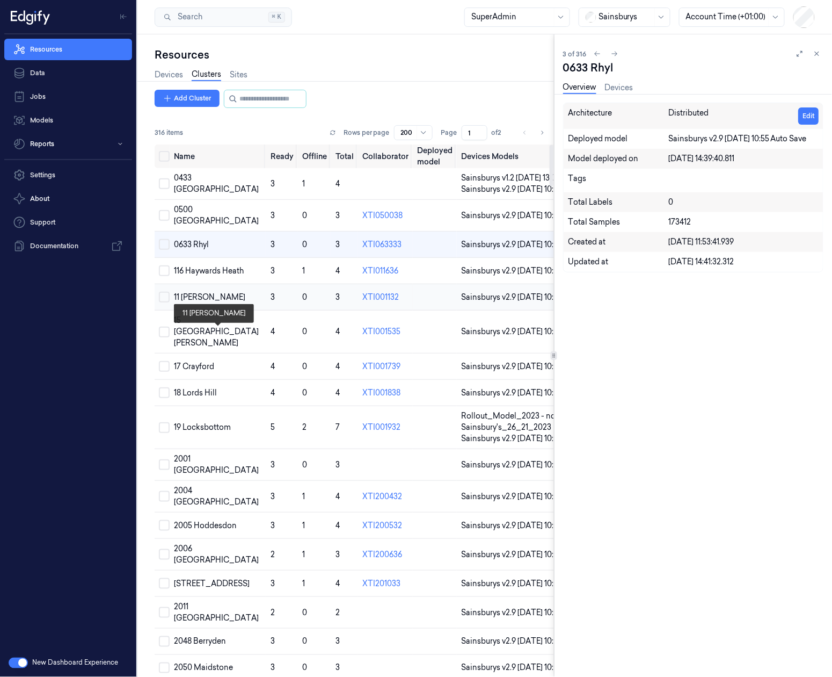
click at [257, 303] on div "11 Lee Green" at bounding box center [218, 297] width 88 height 11
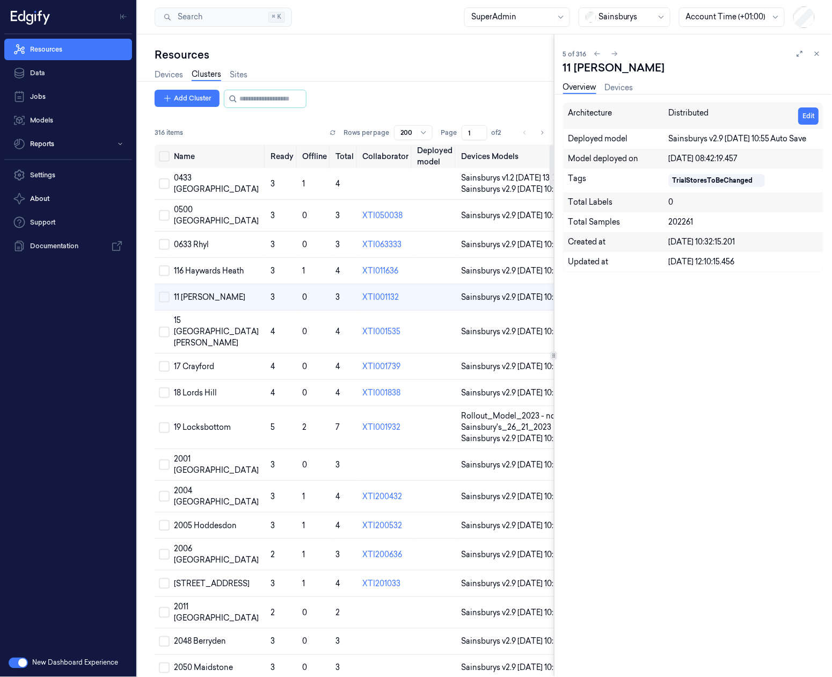
click at [271, 130] on div "316 items Rows per page 200 Page 1 of 2" at bounding box center [355, 132] width 400 height 15
click at [162, 502] on button "Select row" at bounding box center [164, 496] width 11 height 11
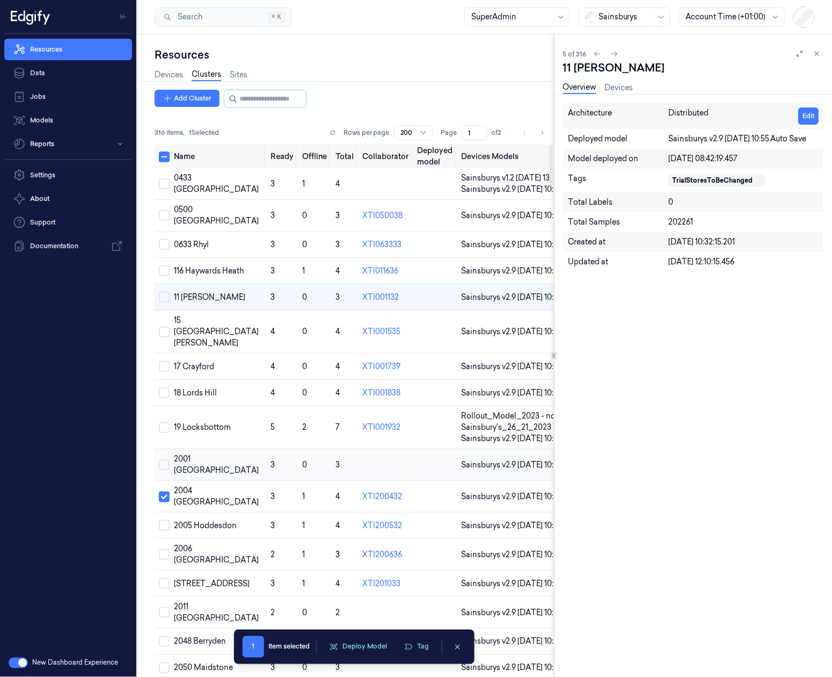
click at [166, 470] on button "Select row" at bounding box center [164, 464] width 11 height 11
click at [412, 642] on icon "button" at bounding box center [410, 646] width 9 height 9
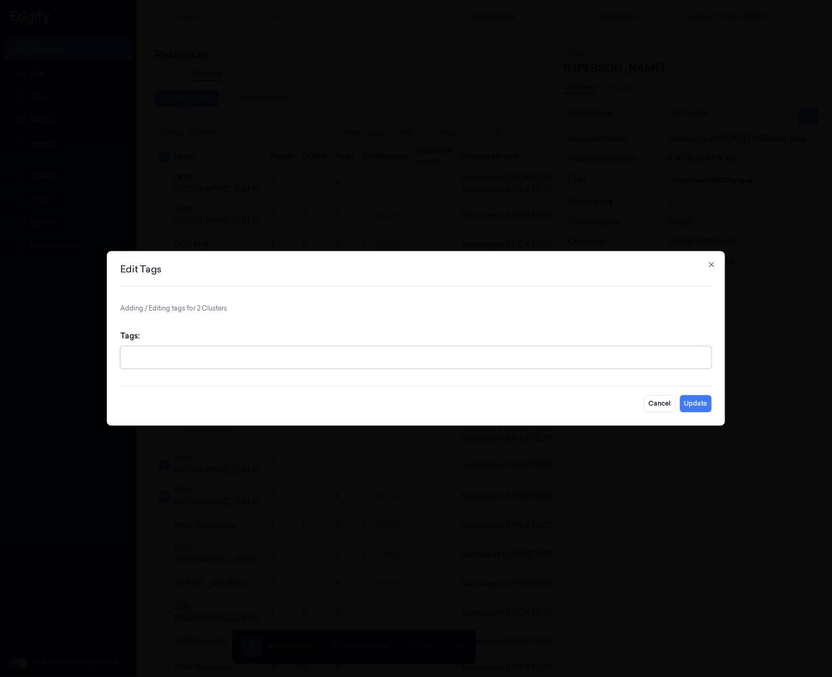
click at [258, 368] on div at bounding box center [416, 357] width 592 height 23
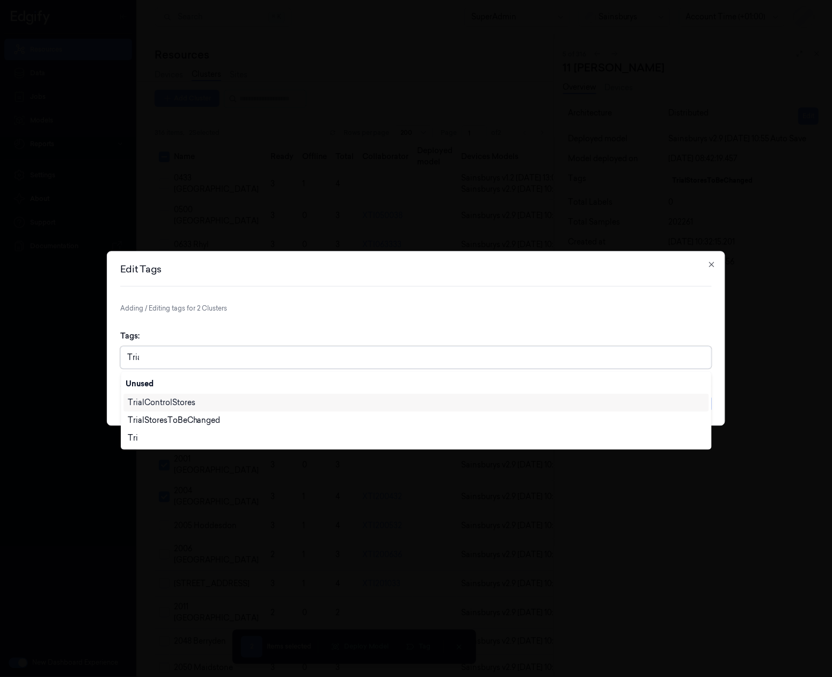
type input "Trial"
click at [207, 402] on div "TrialControlStores" at bounding box center [416, 402] width 577 height 11
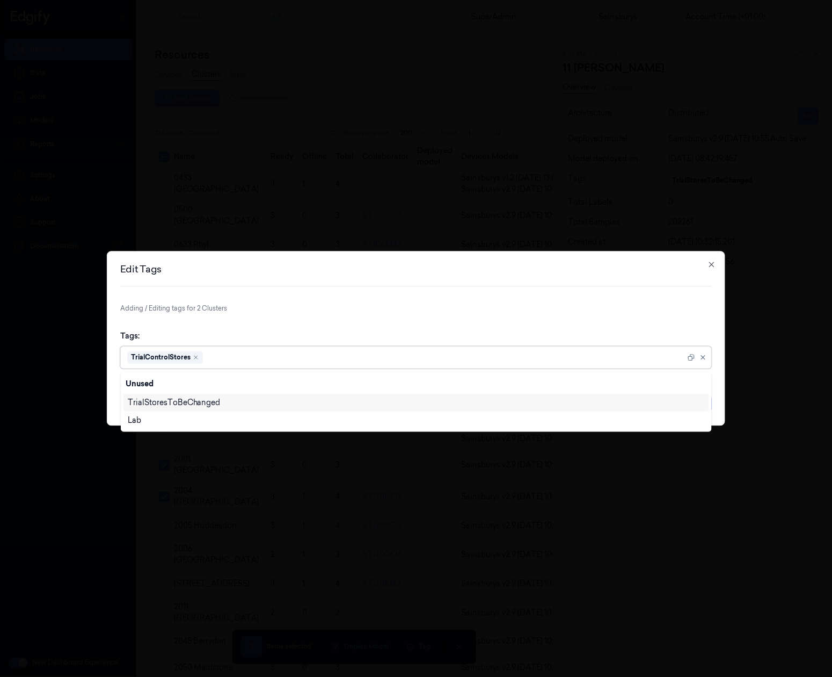
click at [463, 306] on p "Adding / Editing tags for 2 Clusters" at bounding box center [416, 309] width 592 height 10
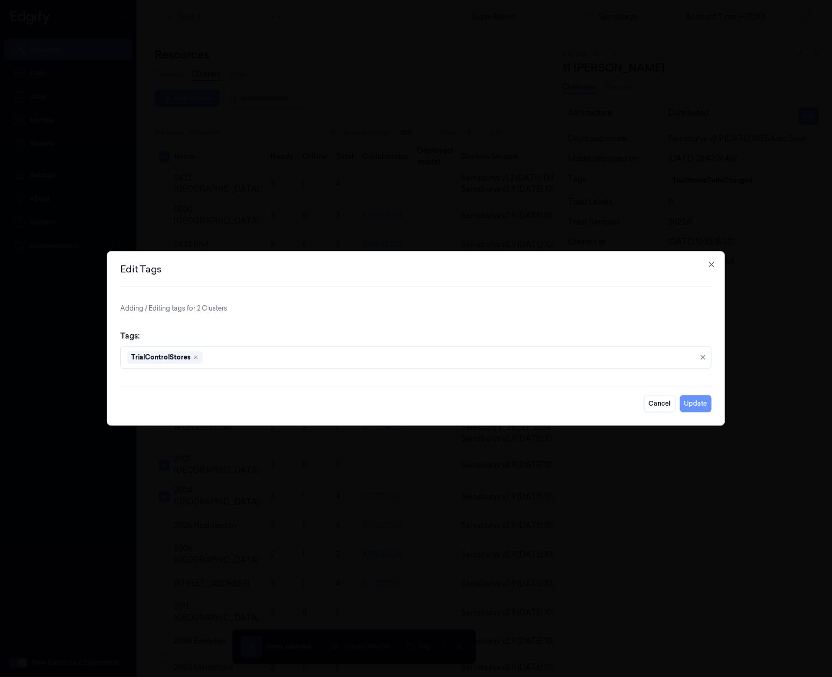
click at [700, 403] on button "Update" at bounding box center [696, 403] width 32 height 17
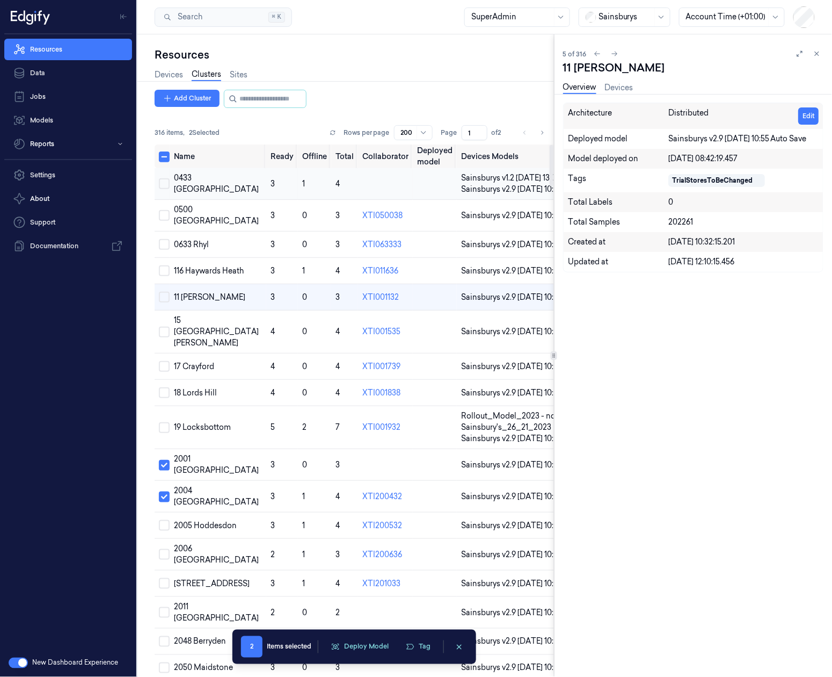
click at [285, 200] on td "3" at bounding box center [282, 184] width 32 height 32
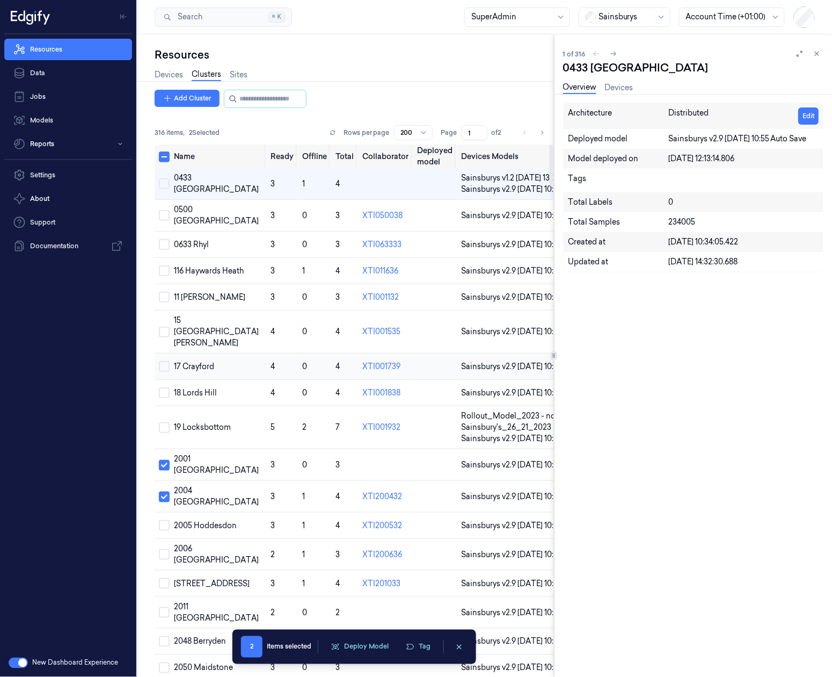
click at [280, 380] on td "4" at bounding box center [282, 366] width 32 height 26
click at [278, 481] on td "3" at bounding box center [282, 465] width 32 height 32
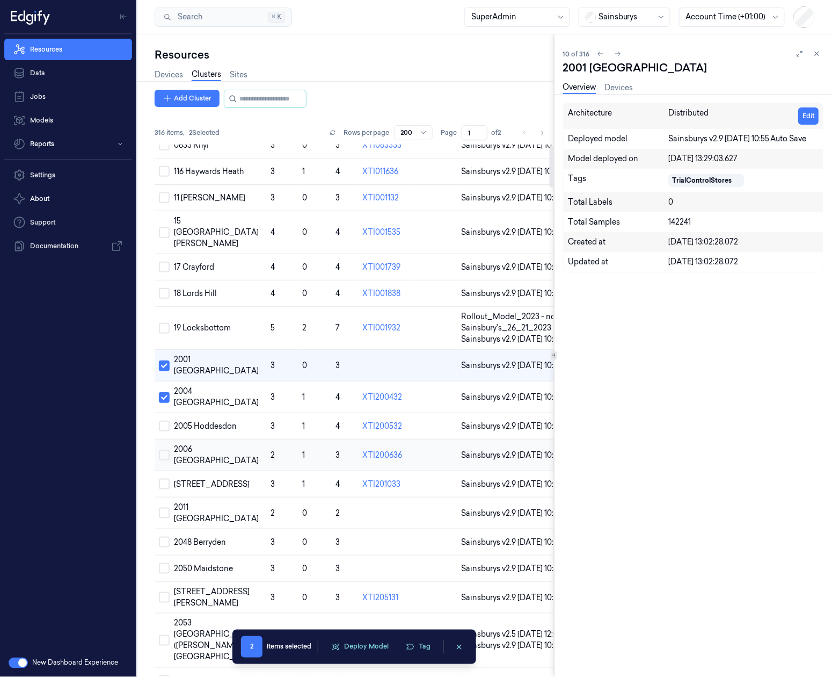
scroll to position [105, 0]
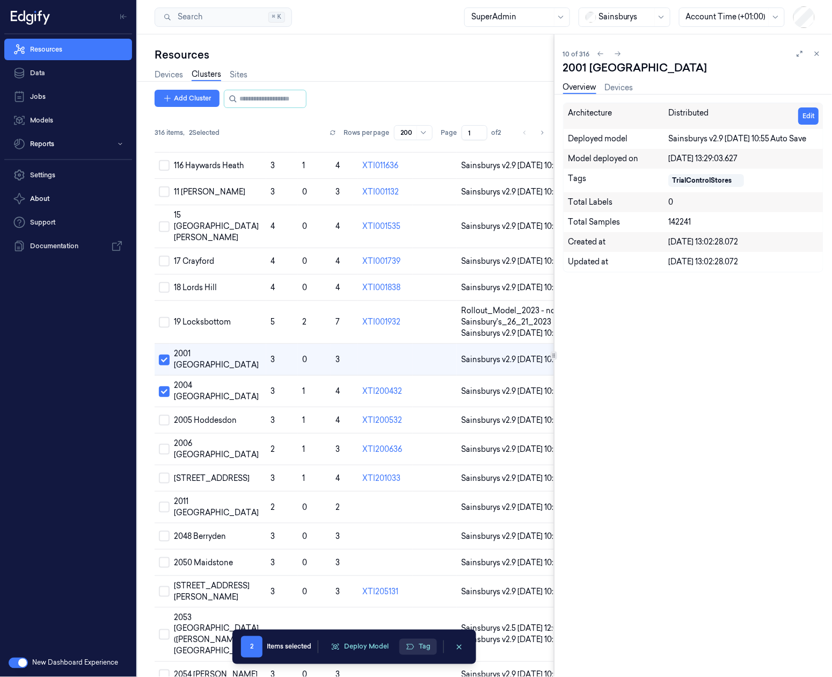
click at [420, 648] on button "Tag" at bounding box center [419, 647] width 38 height 16
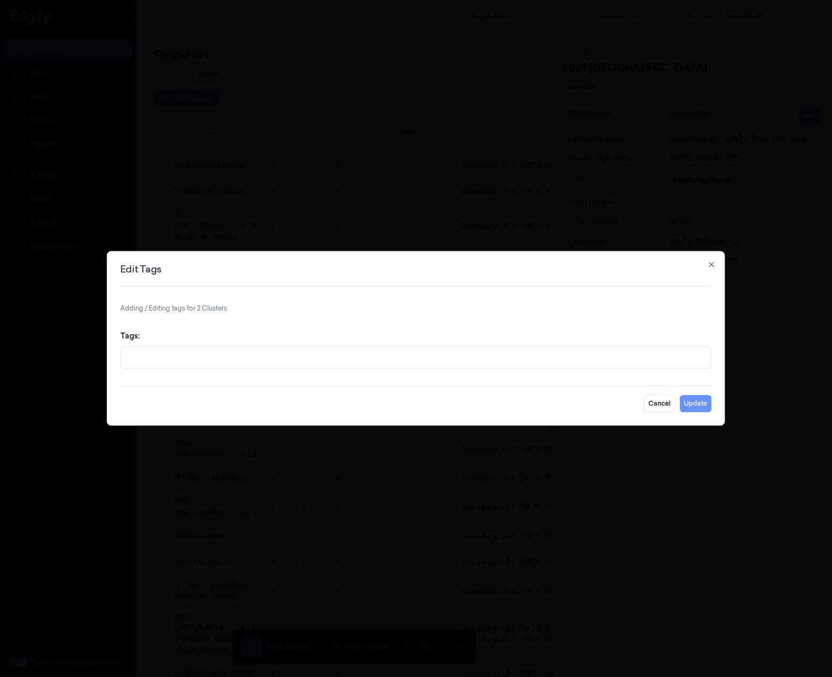
click at [697, 405] on button "Update" at bounding box center [696, 403] width 32 height 17
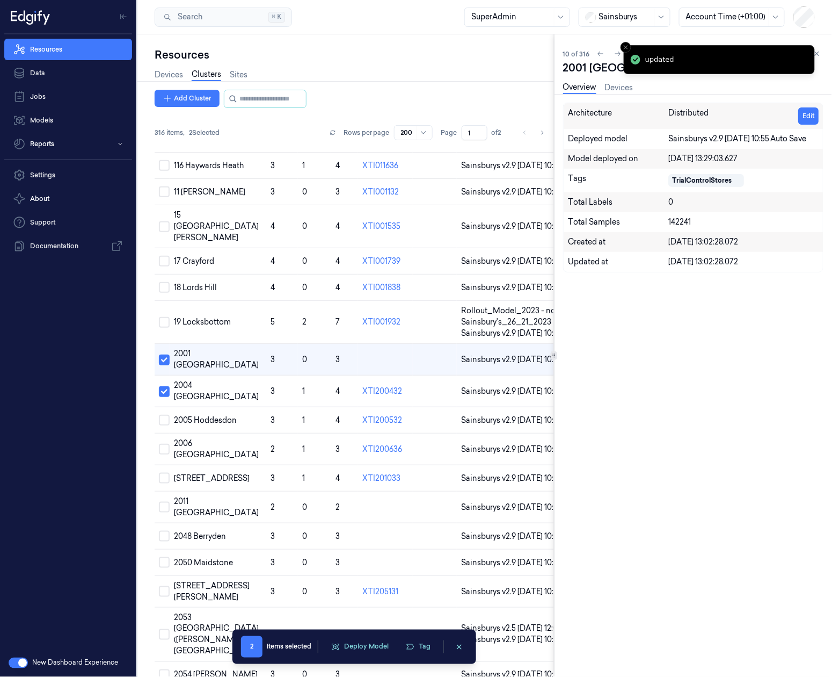
click at [240, 81] on div at bounding box center [354, 81] width 443 height 1
click at [239, 77] on link "Sites" at bounding box center [239, 75] width 18 height 12
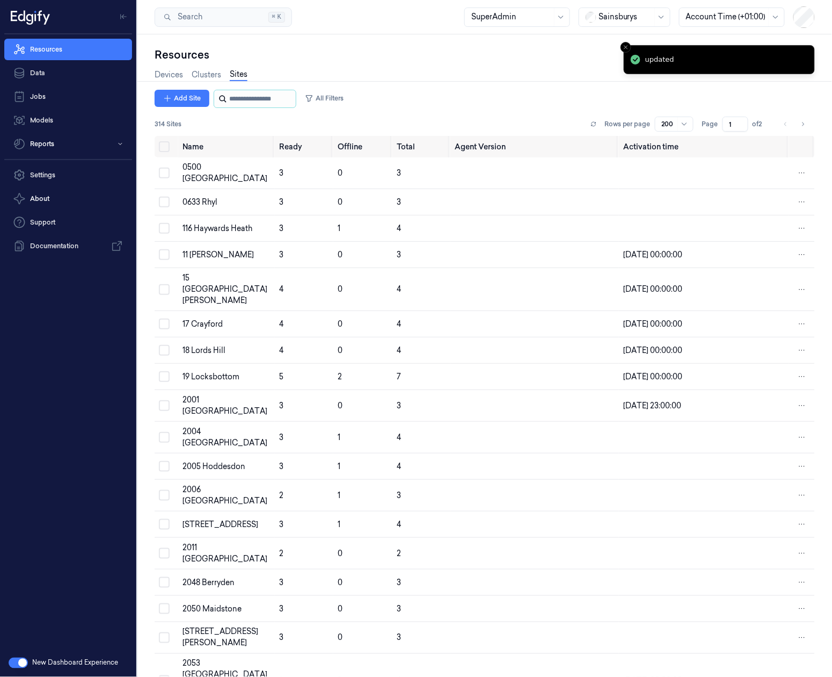
click at [242, 98] on input "string" at bounding box center [261, 98] width 64 height 17
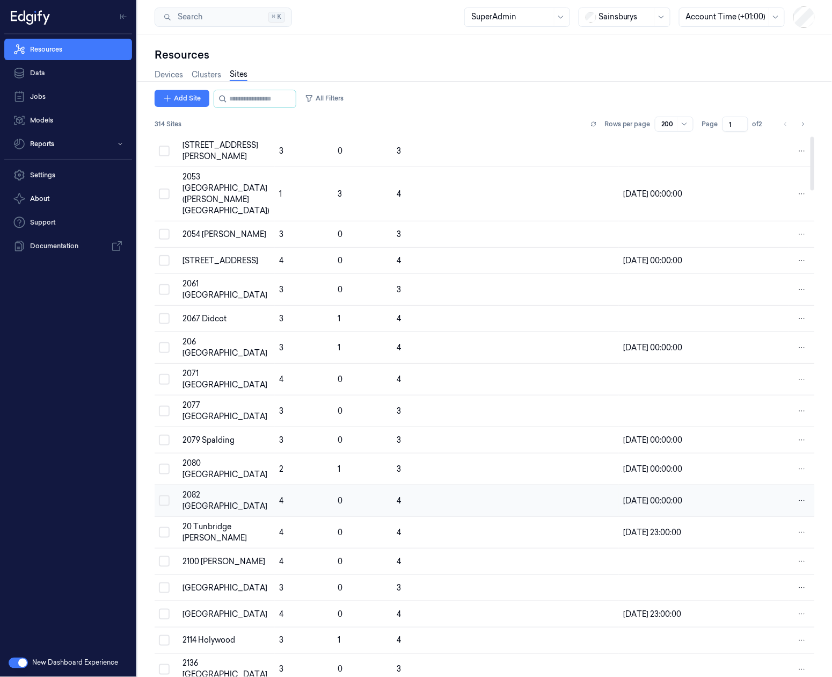
scroll to position [537, 0]
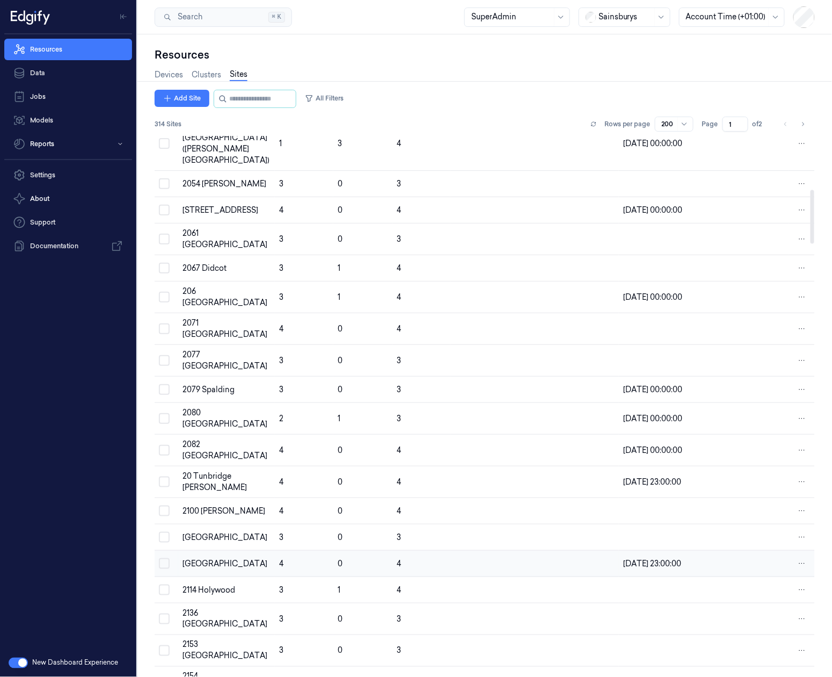
click at [234, 558] on div "2113 Stoke on Trent" at bounding box center [227, 563] width 88 height 11
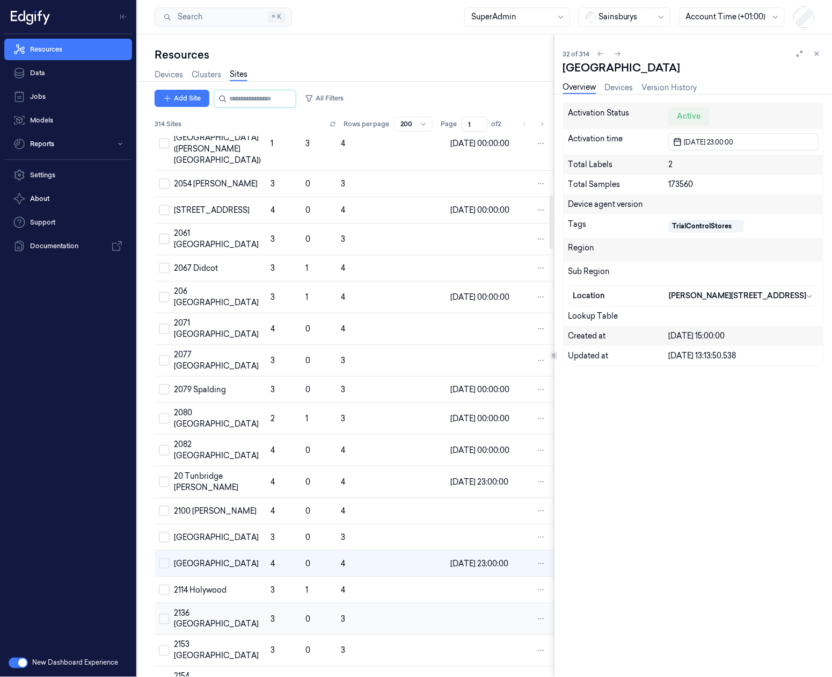
scroll to position [591, 0]
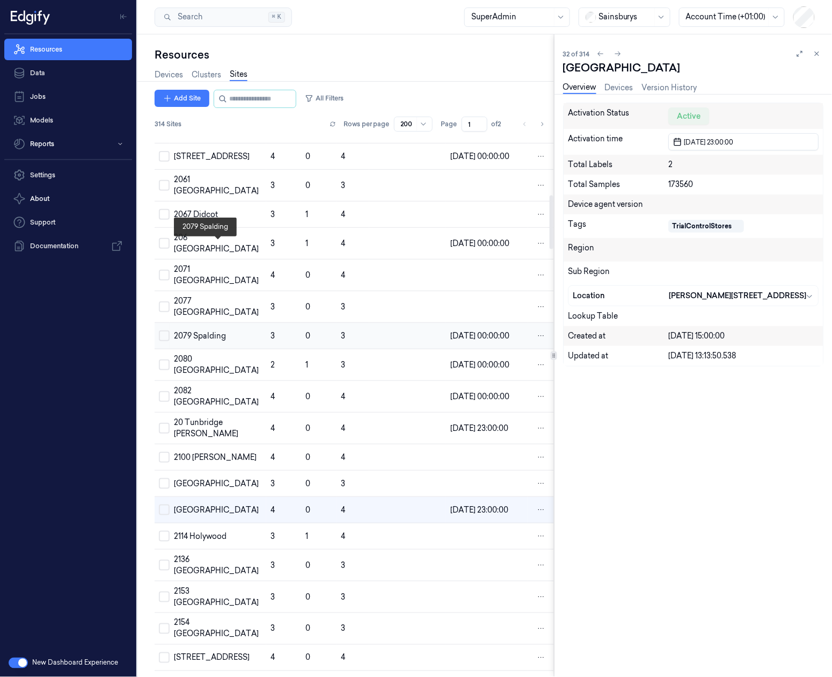
click at [238, 330] on div "2079 Spalding" at bounding box center [218, 335] width 88 height 11
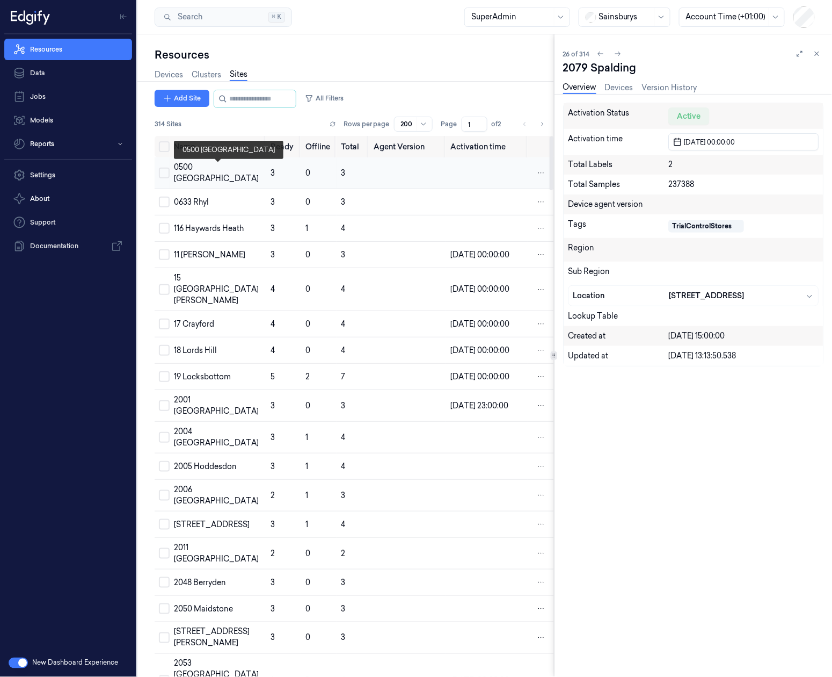
click at [243, 173] on div "0500 Islington" at bounding box center [218, 173] width 88 height 23
click at [259, 106] on input "string" at bounding box center [261, 98] width 64 height 17
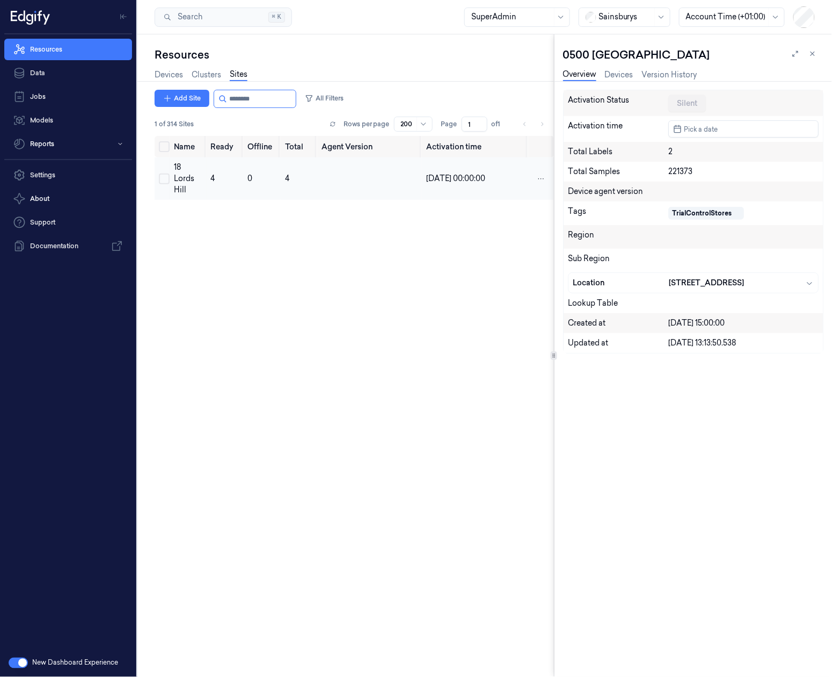
click at [162, 182] on button "Select row" at bounding box center [164, 178] width 11 height 11
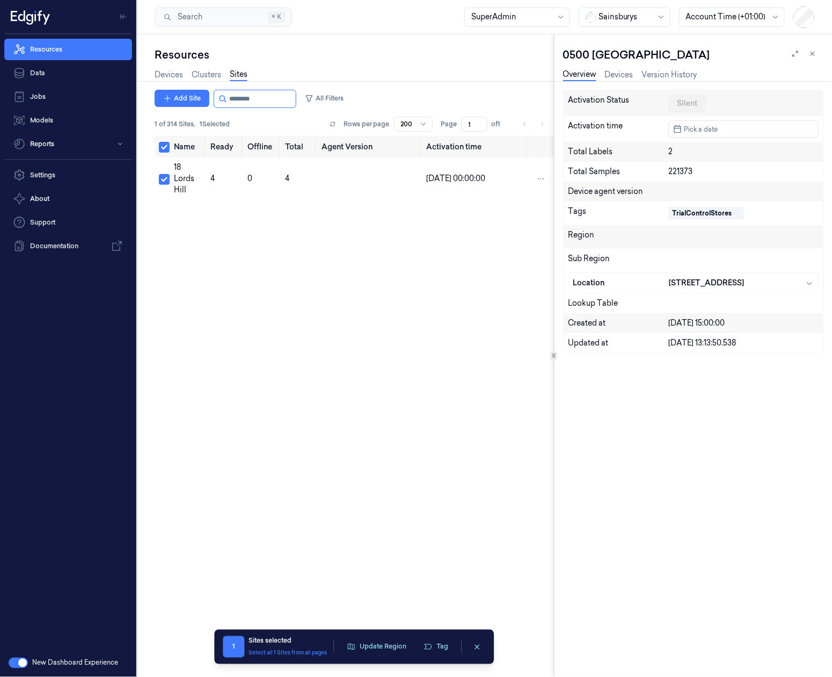
click at [252, 90] on input "string" at bounding box center [261, 98] width 64 height 17
click at [252, 96] on input "string" at bounding box center [261, 98] width 64 height 17
type input "*****"
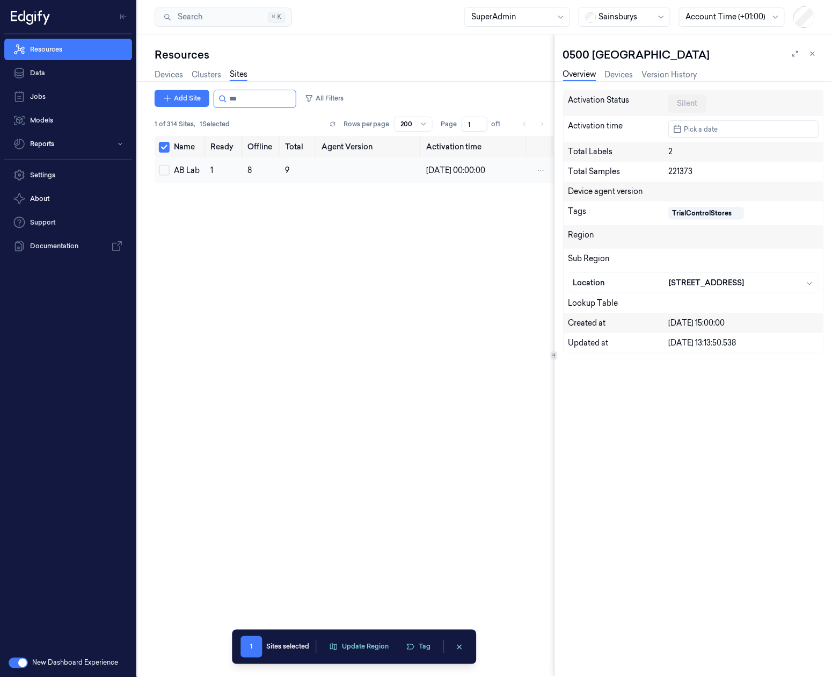
type input "***"
click at [164, 165] on button "Select row" at bounding box center [164, 170] width 11 height 11
type button "on"
click at [434, 646] on button "Tag" at bounding box center [437, 647] width 38 height 16
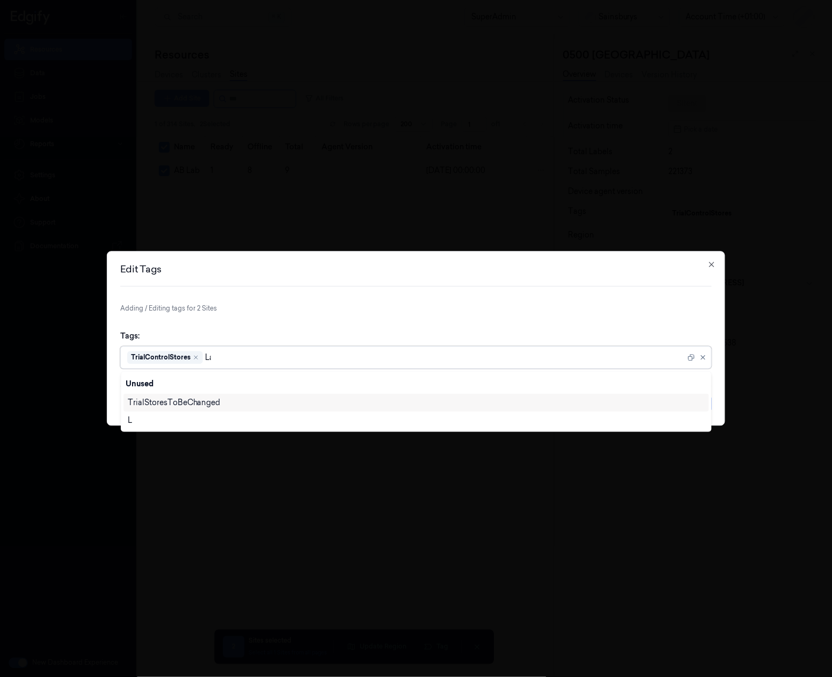
type input "Lab"
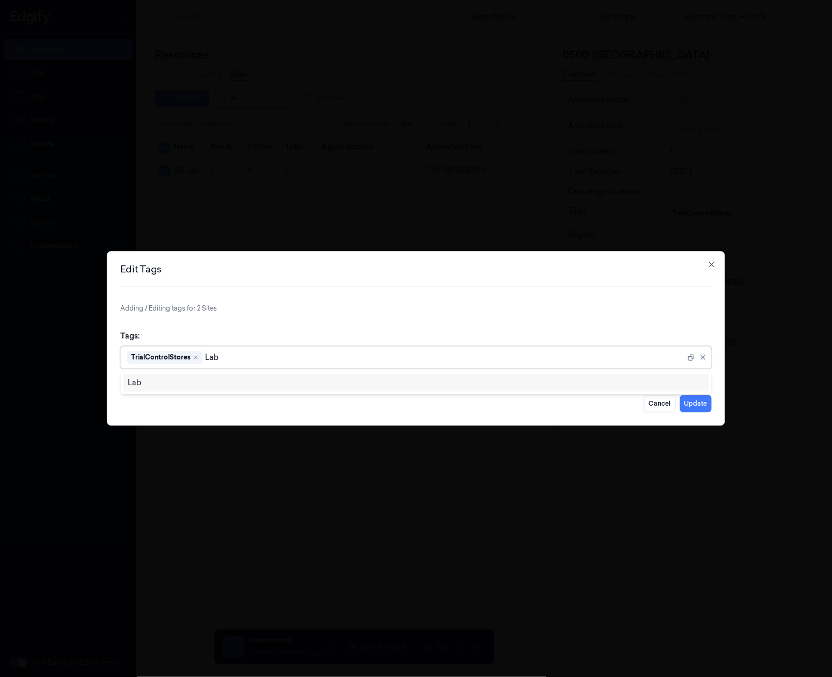
click at [280, 380] on div "Lab" at bounding box center [416, 382] width 577 height 11
click at [692, 399] on button "Update" at bounding box center [696, 403] width 32 height 17
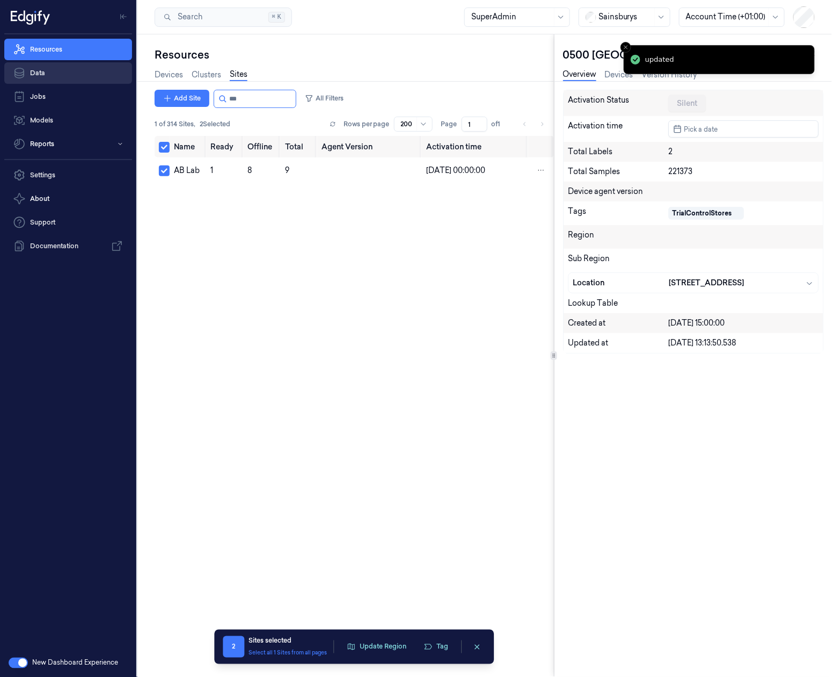
click at [86, 70] on link "Data" at bounding box center [68, 72] width 128 height 21
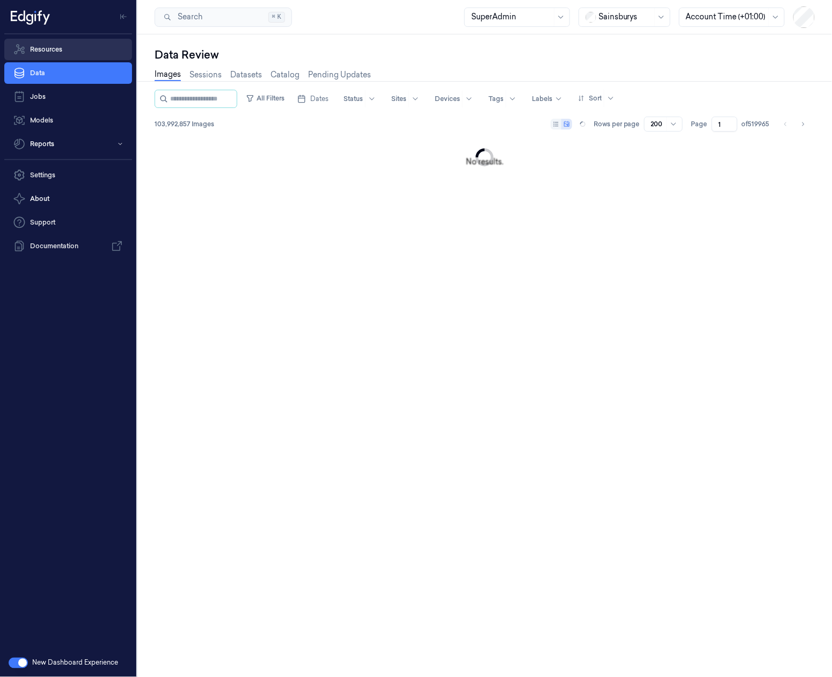
click at [89, 46] on link "Resources" at bounding box center [68, 49] width 128 height 21
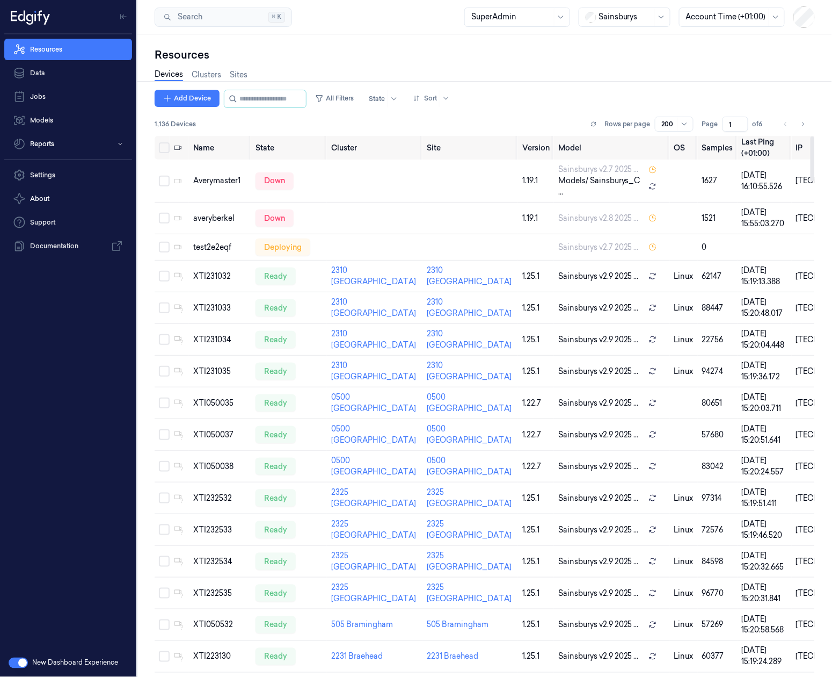
click at [231, 62] on div "Devices Clusters Sites" at bounding box center [201, 75] width 93 height 27
click at [233, 66] on div "Devices Clusters Sites" at bounding box center [201, 75] width 93 height 27
click at [233, 67] on div "Devices Clusters Sites" at bounding box center [201, 75] width 93 height 27
click at [233, 72] on link "Sites" at bounding box center [239, 75] width 18 height 12
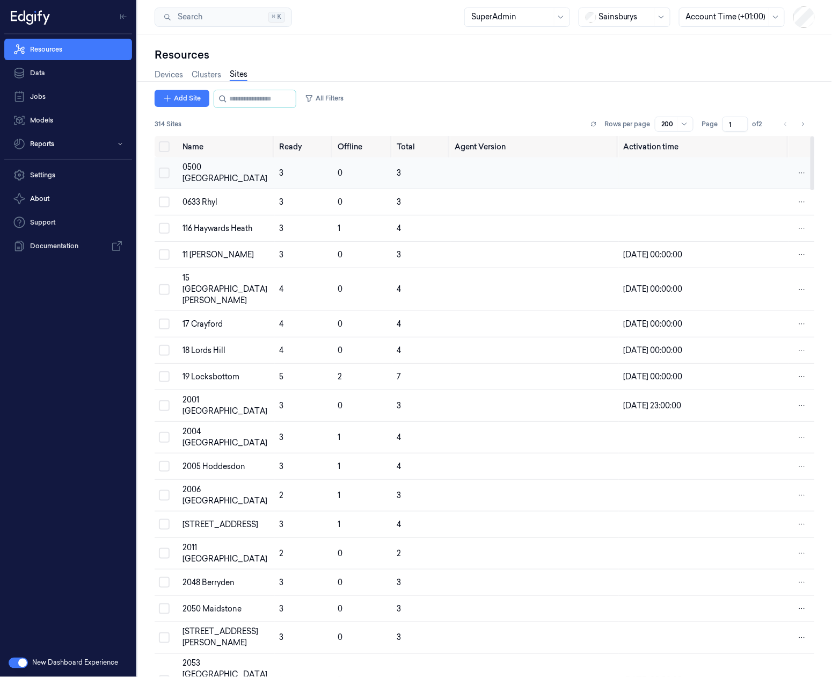
click at [246, 182] on td "0500 Islington" at bounding box center [226, 173] width 97 height 32
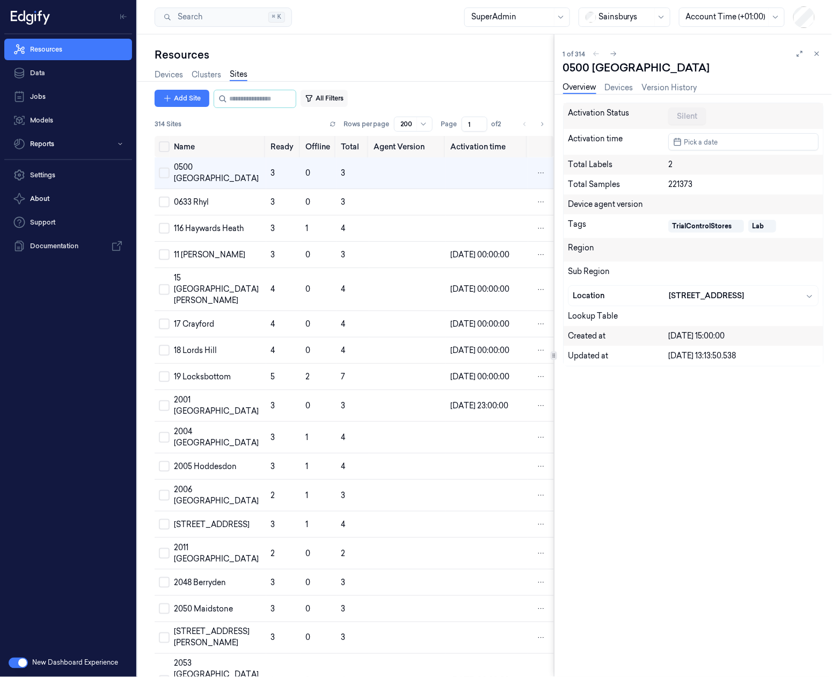
click at [344, 96] on button "All Filters" at bounding box center [324, 98] width 47 height 17
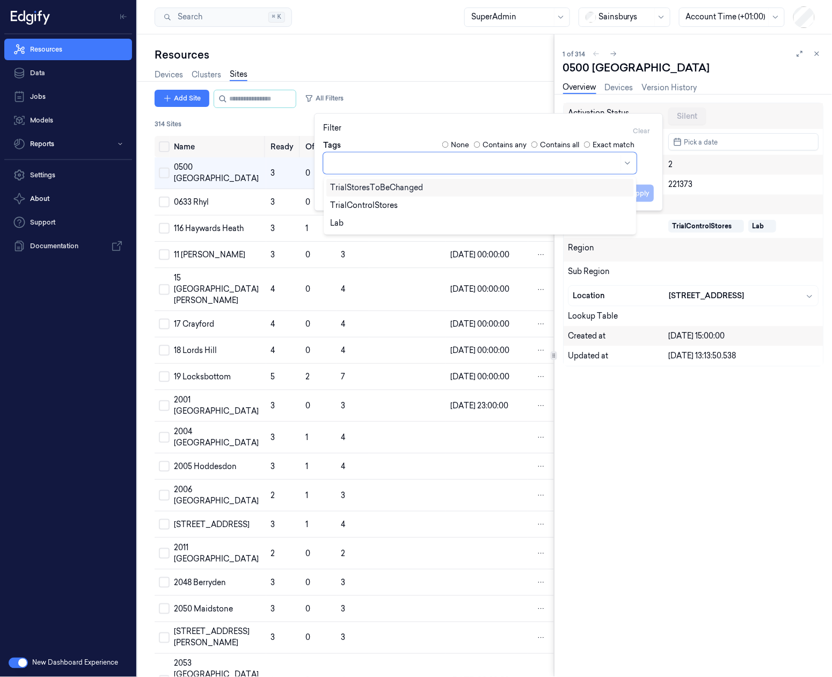
click at [358, 158] on div at bounding box center [474, 162] width 288 height 11
click at [359, 221] on div "Lab" at bounding box center [480, 222] width 299 height 11
click at [647, 197] on button "Apply" at bounding box center [640, 192] width 27 height 17
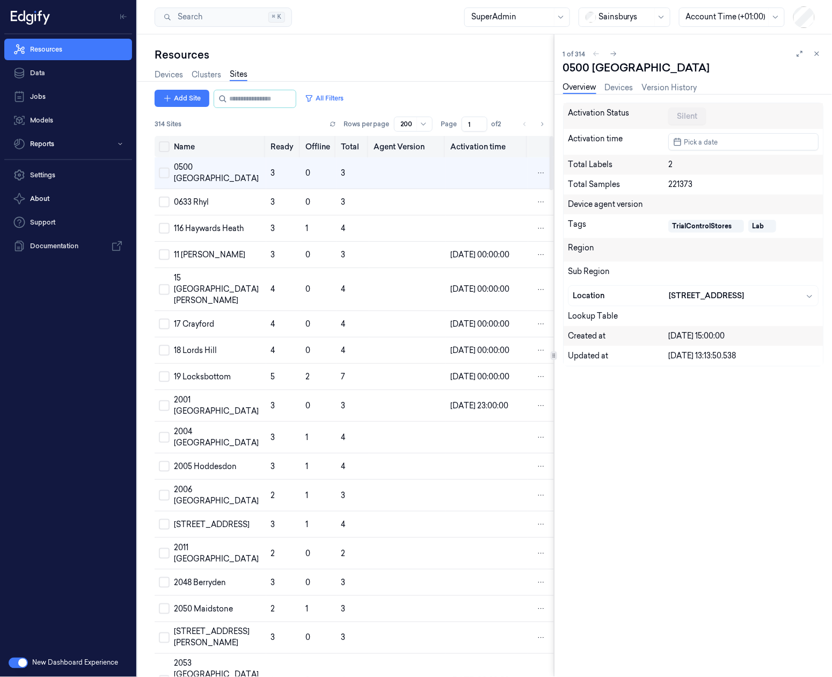
click at [163, 145] on button "Select all" at bounding box center [164, 146] width 11 height 11
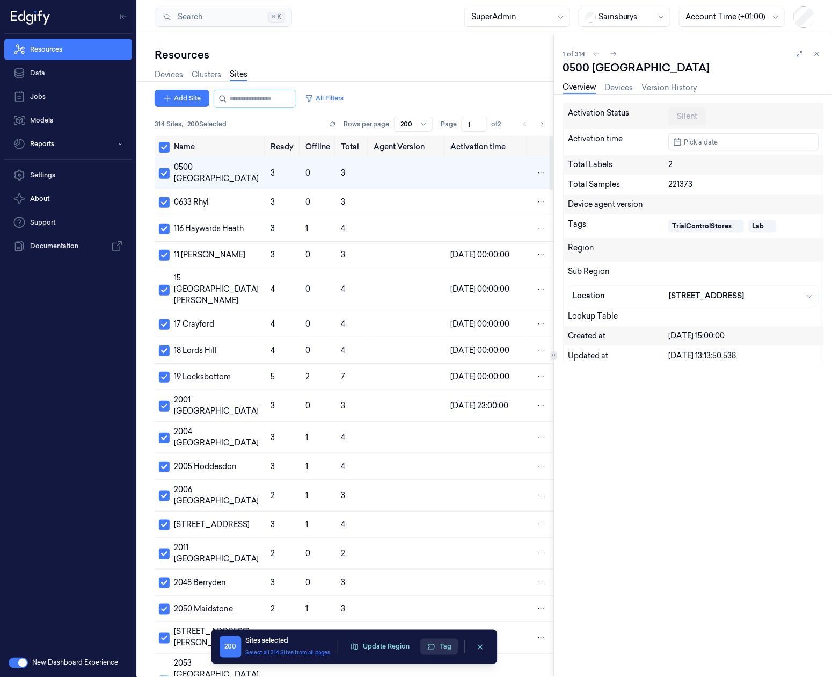
click at [432, 649] on icon "button" at bounding box center [432, 646] width 8 height 5
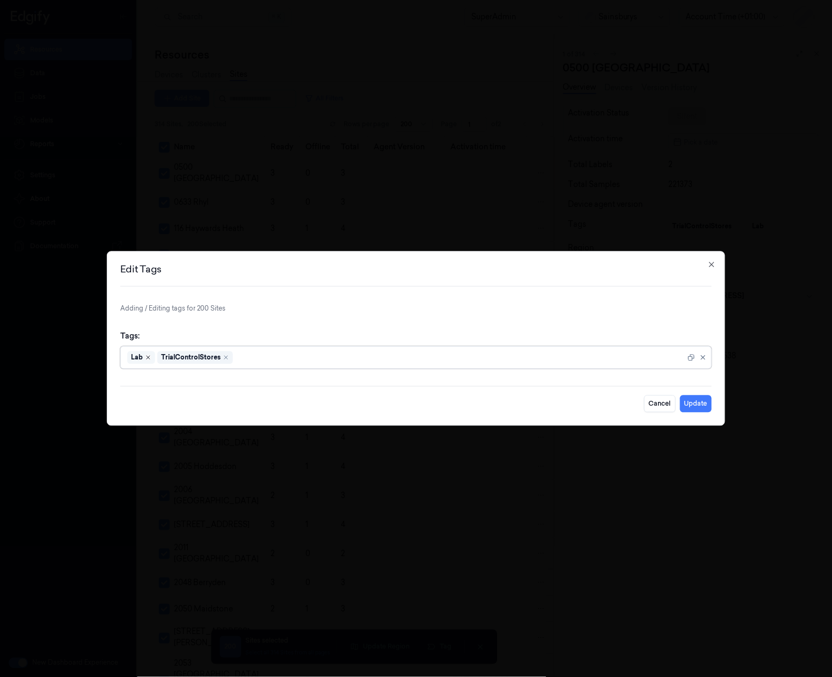
click at [149, 356] on icon "Remove ,Lab" at bounding box center [148, 357] width 6 height 6
click at [707, 266] on h2 "Edit Tags" at bounding box center [416, 270] width 592 height 10
click at [709, 262] on icon "button" at bounding box center [712, 264] width 9 height 9
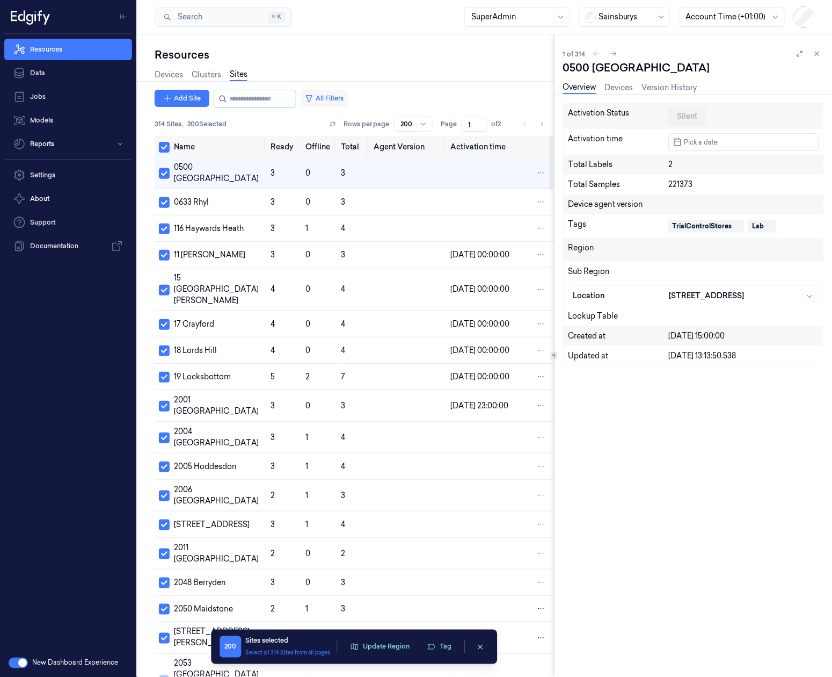
click at [347, 96] on button "All Filters" at bounding box center [324, 98] width 47 height 17
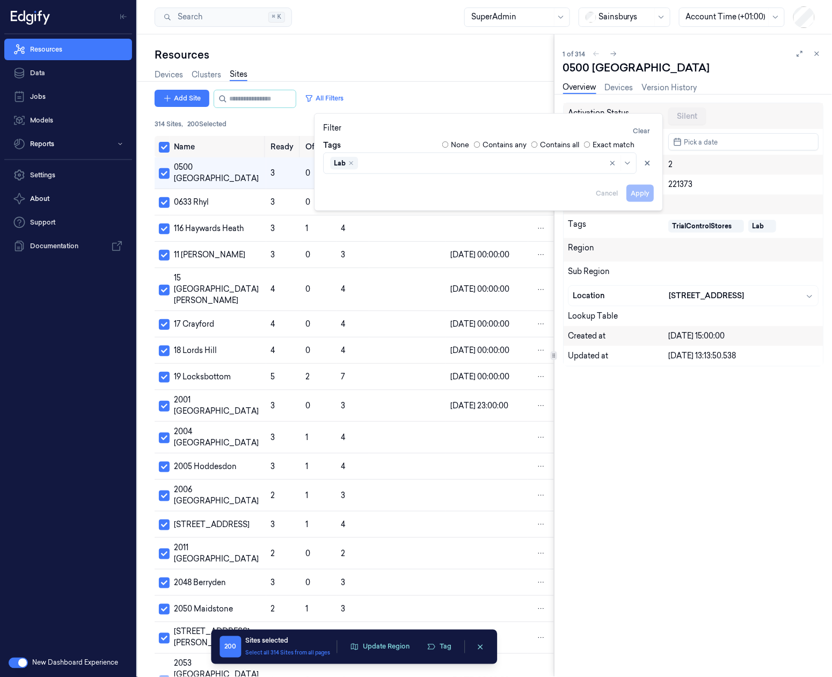
click at [368, 132] on div "Filter Clear" at bounding box center [488, 130] width 331 height 17
click at [361, 141] on div "Tags None Contains any Contains all Exact match" at bounding box center [488, 145] width 331 height 11
click at [456, 652] on button "Tag" at bounding box center [440, 647] width 38 height 16
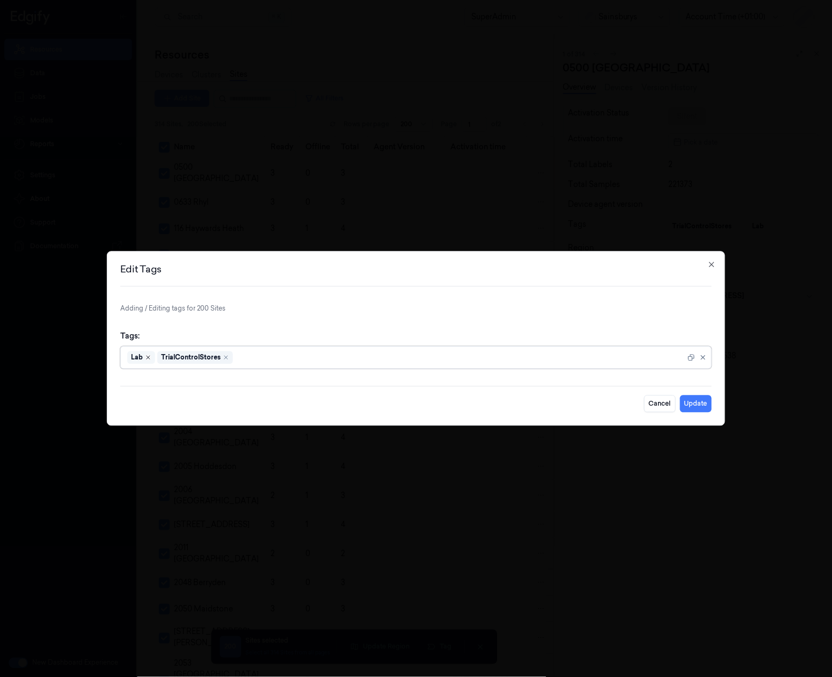
click at [146, 357] on icon "Remove ,Lab" at bounding box center [148, 357] width 6 height 6
click at [194, 357] on icon "Remove ,TrialControlStores" at bounding box center [196, 357] width 6 height 6
click at [707, 412] on button "Update" at bounding box center [696, 403] width 32 height 17
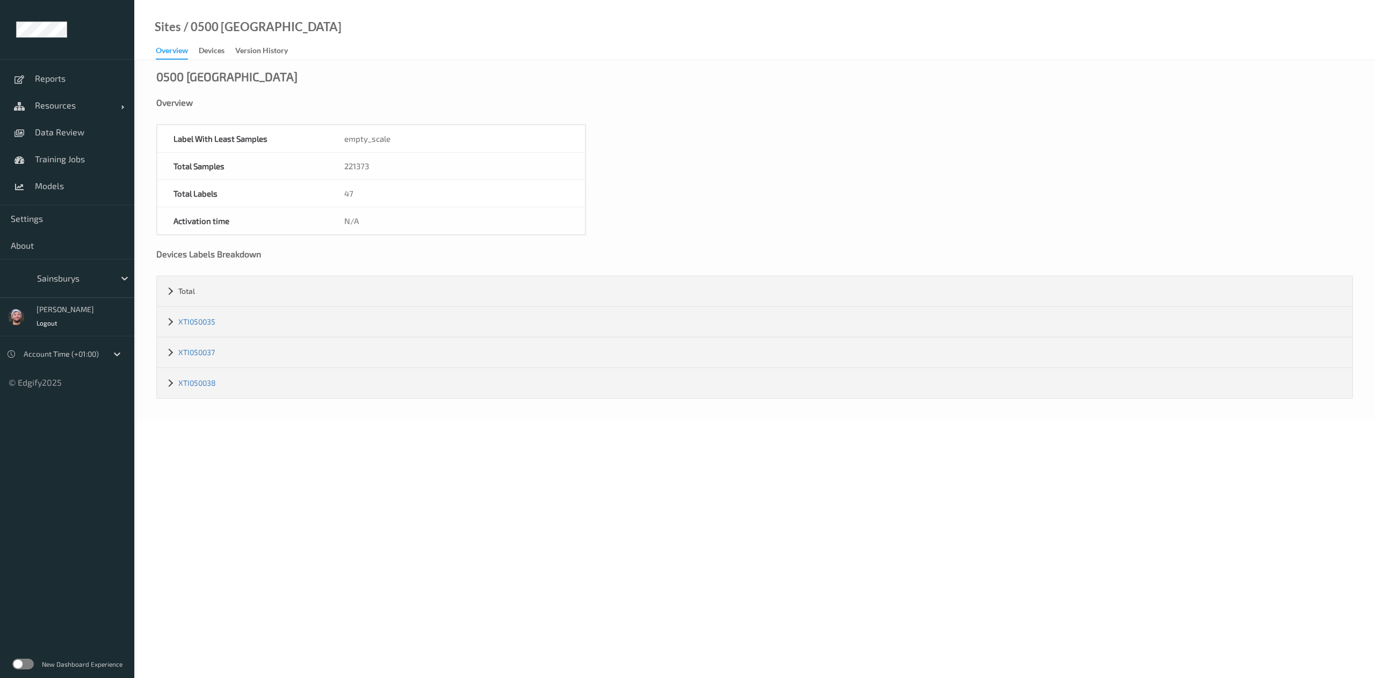
drag, startPoint x: 42, startPoint y: 299, endPoint x: 39, endPoint y: 292, distance: 7.0
click at [41, 298] on div "Reports Resources Devices Clusters Sites Data Review Training Jobs Models Setti…" at bounding box center [67, 194] width 134 height 388
click at [35, 278] on div "Sainsburys" at bounding box center [73, 278] width 83 height 17
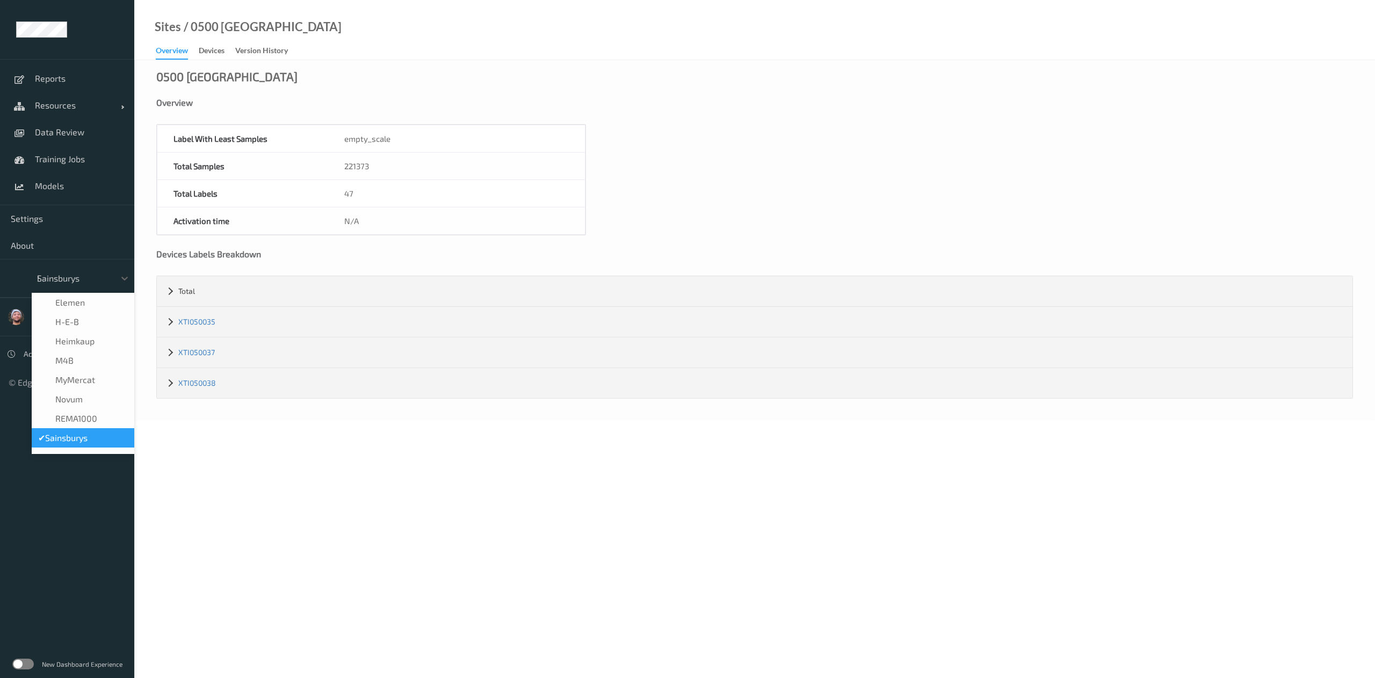
scroll to position [6, 0]
type input "h-"
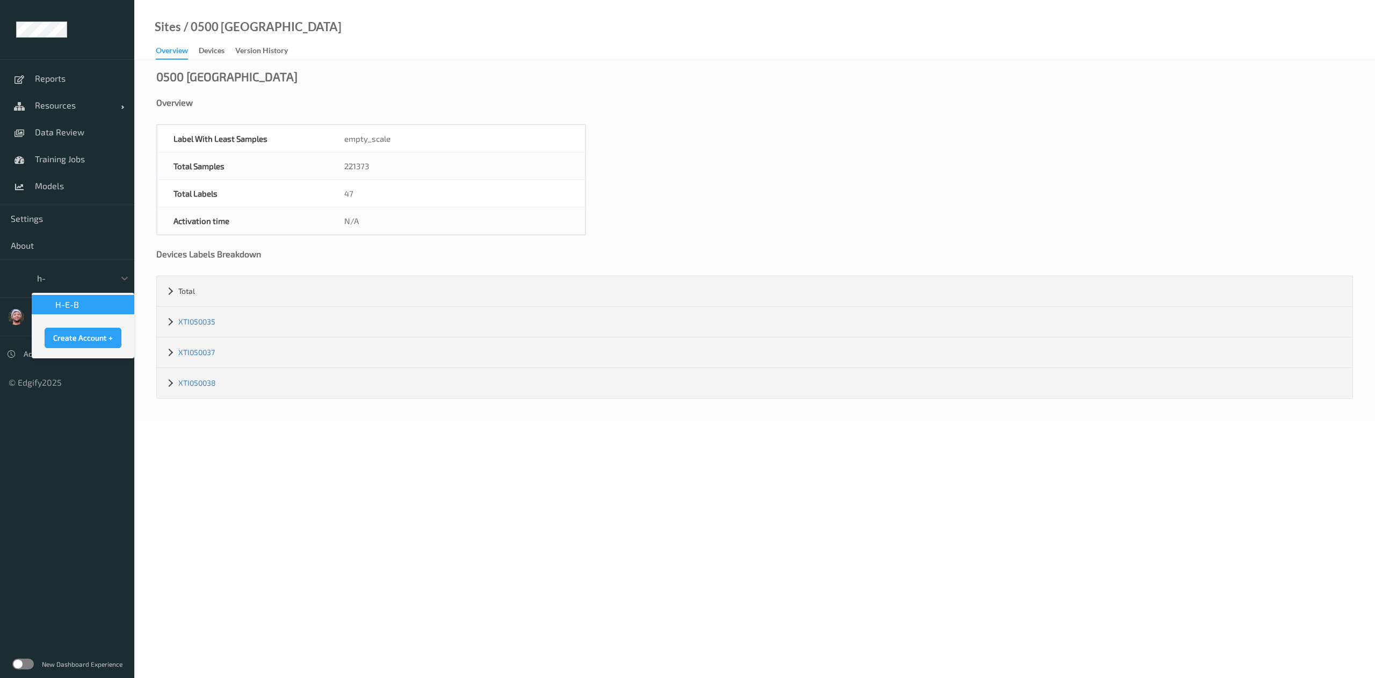
scroll to position [0, 0]
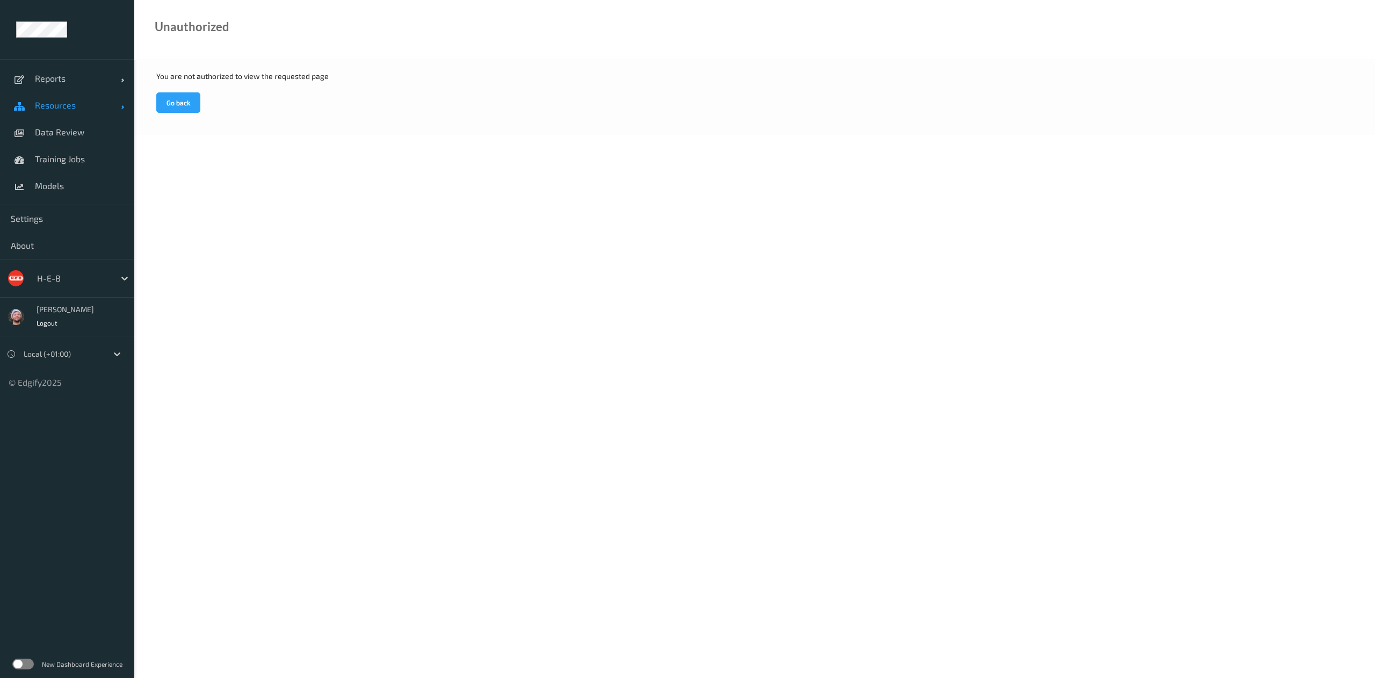
click at [54, 105] on span "Resources" at bounding box center [78, 105] width 86 height 11
click at [58, 122] on link "Devices" at bounding box center [67, 132] width 134 height 27
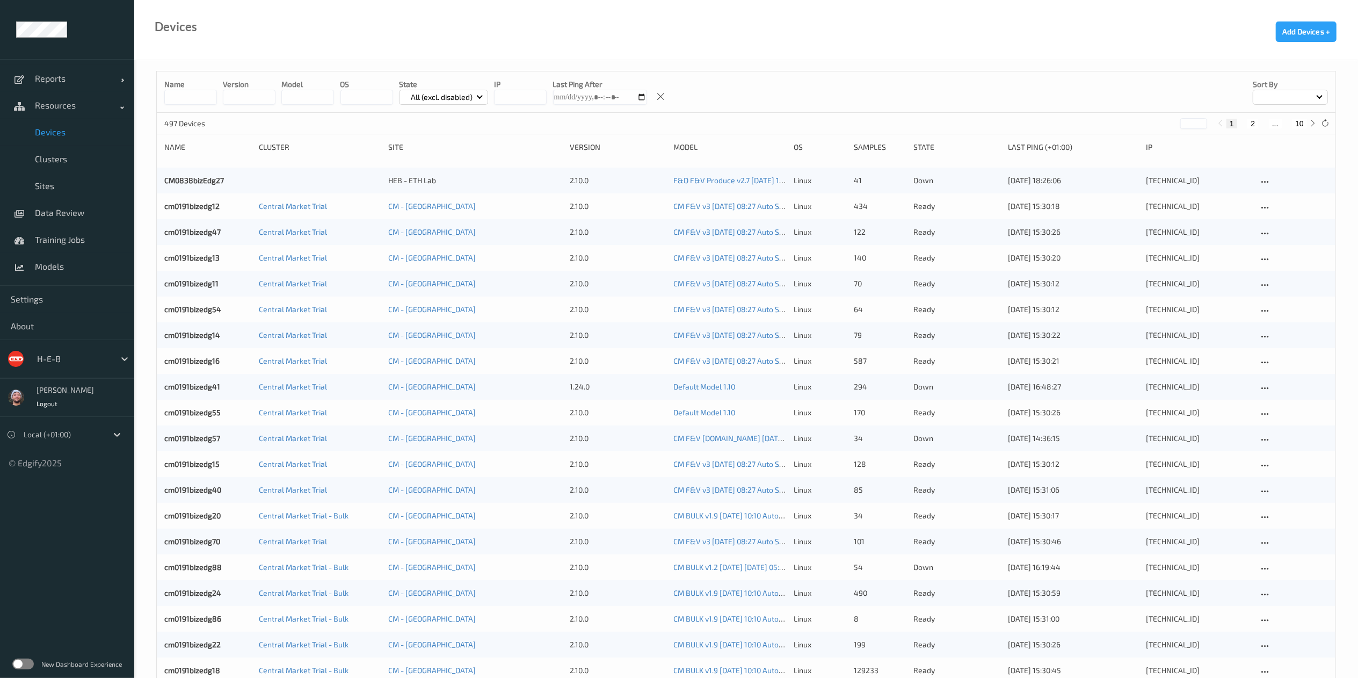
click at [1302, 126] on button "10" at bounding box center [1299, 124] width 15 height 10
type input "**"
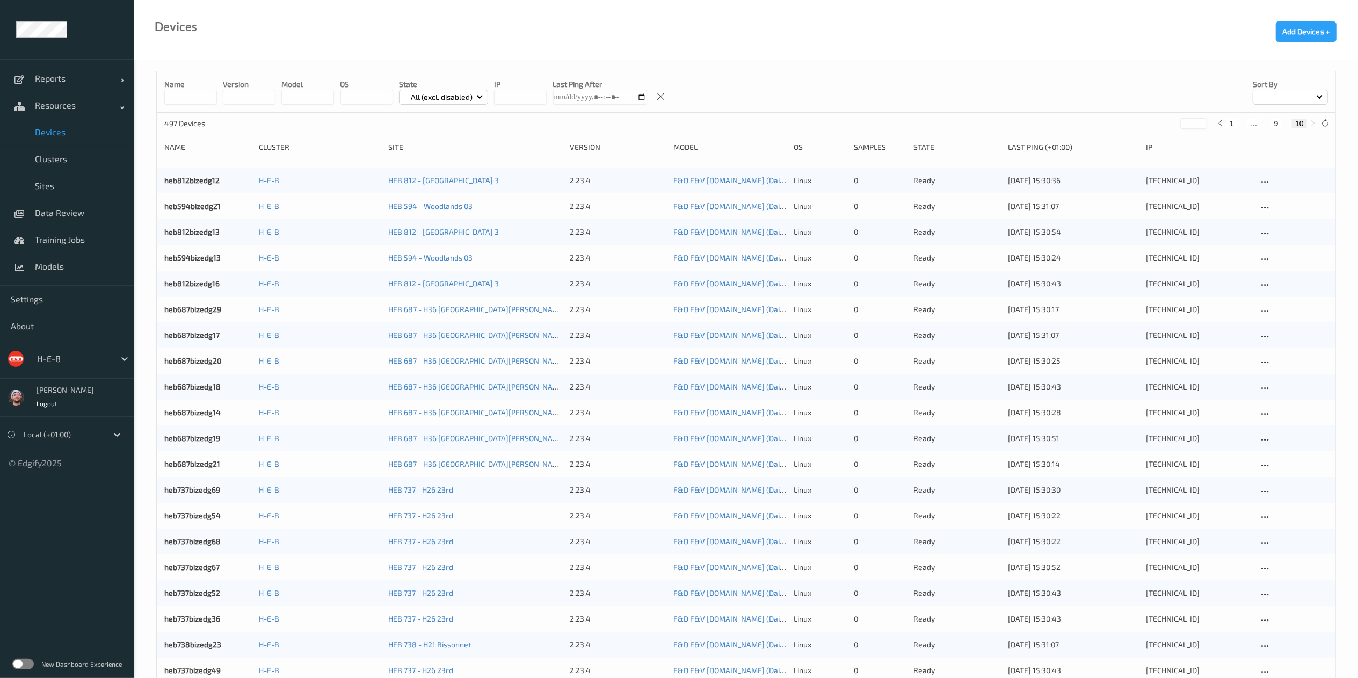
click at [202, 100] on input at bounding box center [190, 97] width 53 height 15
click at [48, 164] on span "Clusters" at bounding box center [79, 159] width 89 height 11
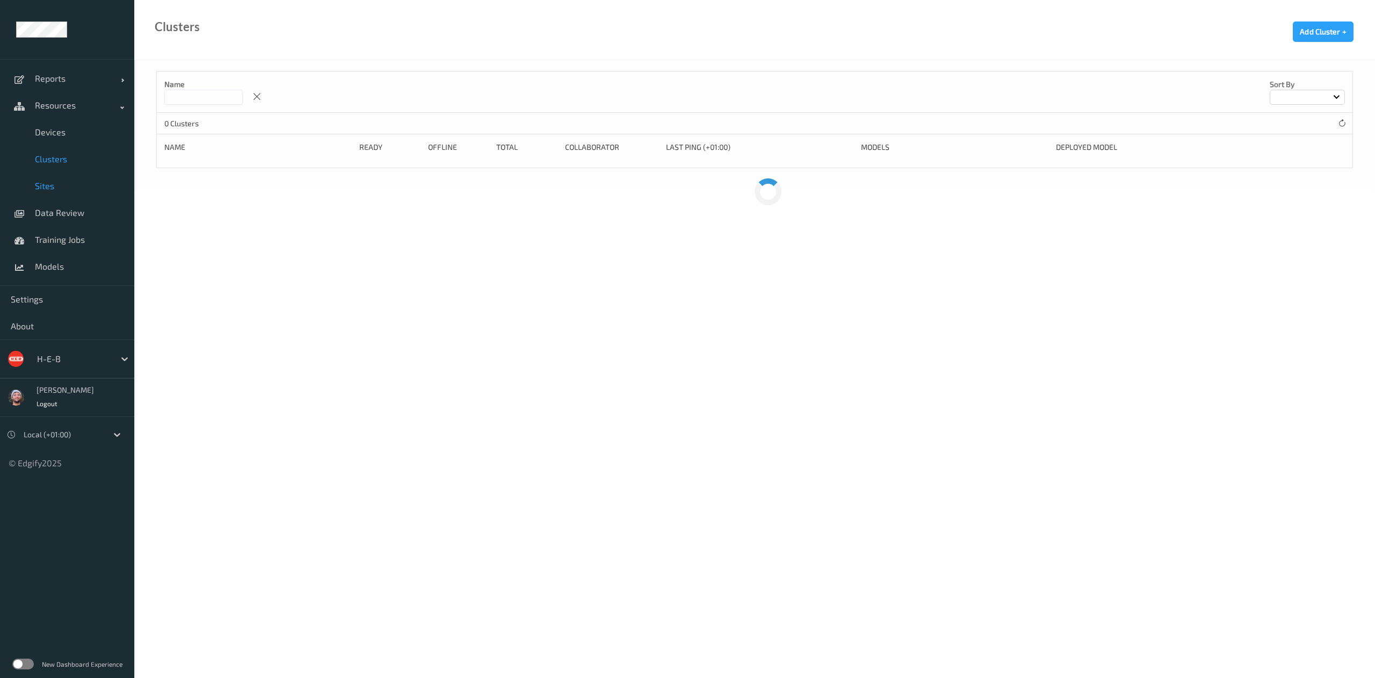
click at [42, 182] on span "Sites" at bounding box center [79, 185] width 89 height 11
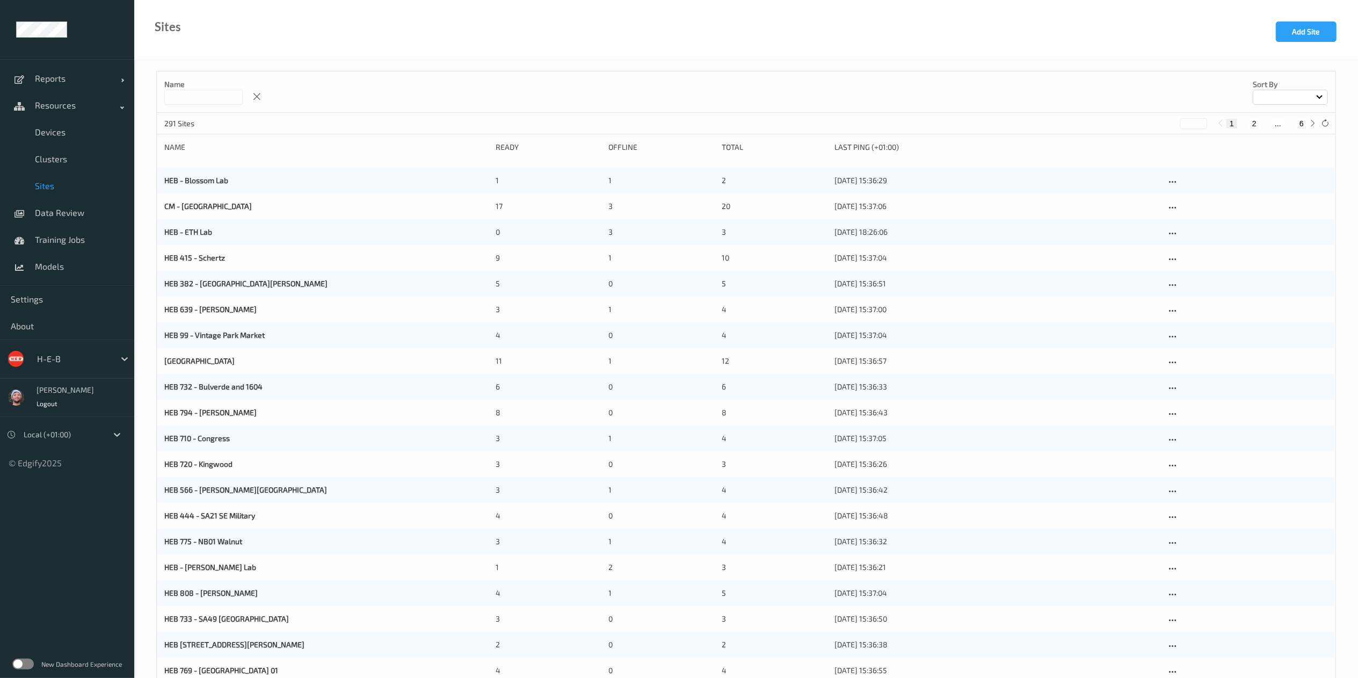
click at [183, 103] on input at bounding box center [203, 97] width 78 height 15
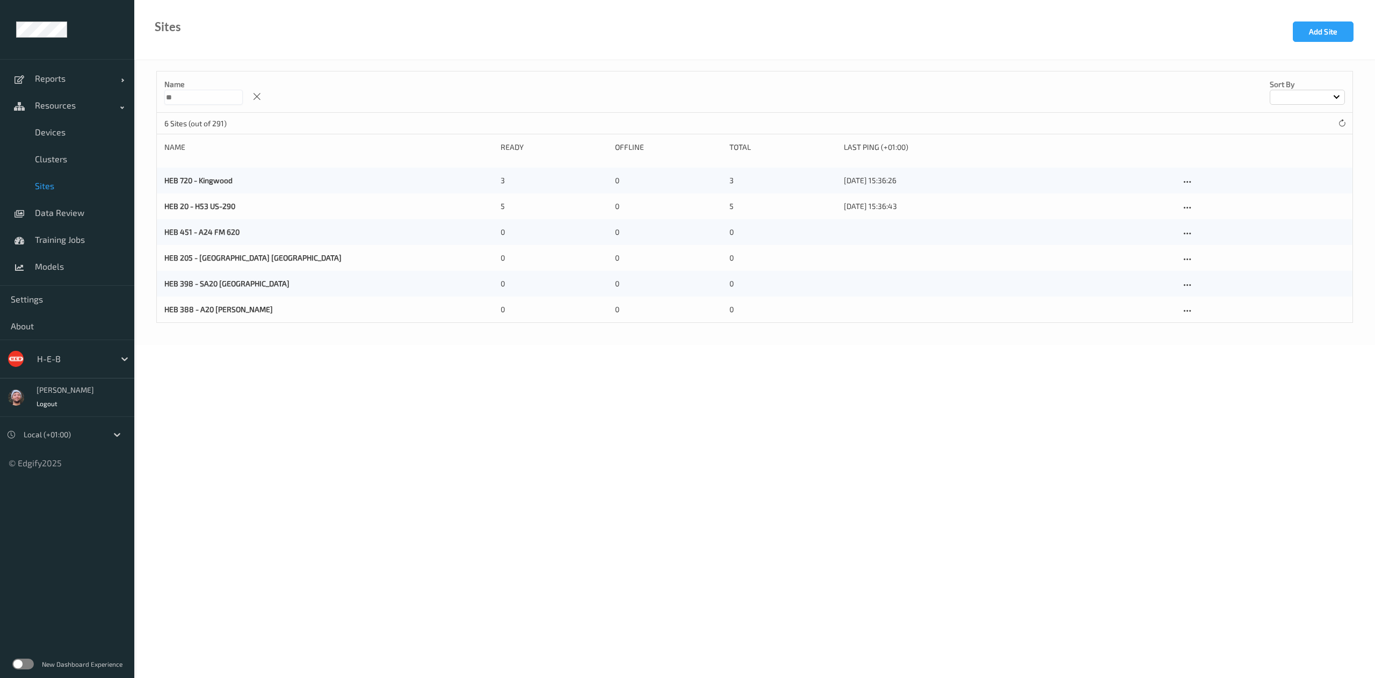
click at [327, 57] on div "Sites Add Site" at bounding box center [754, 30] width 1241 height 60
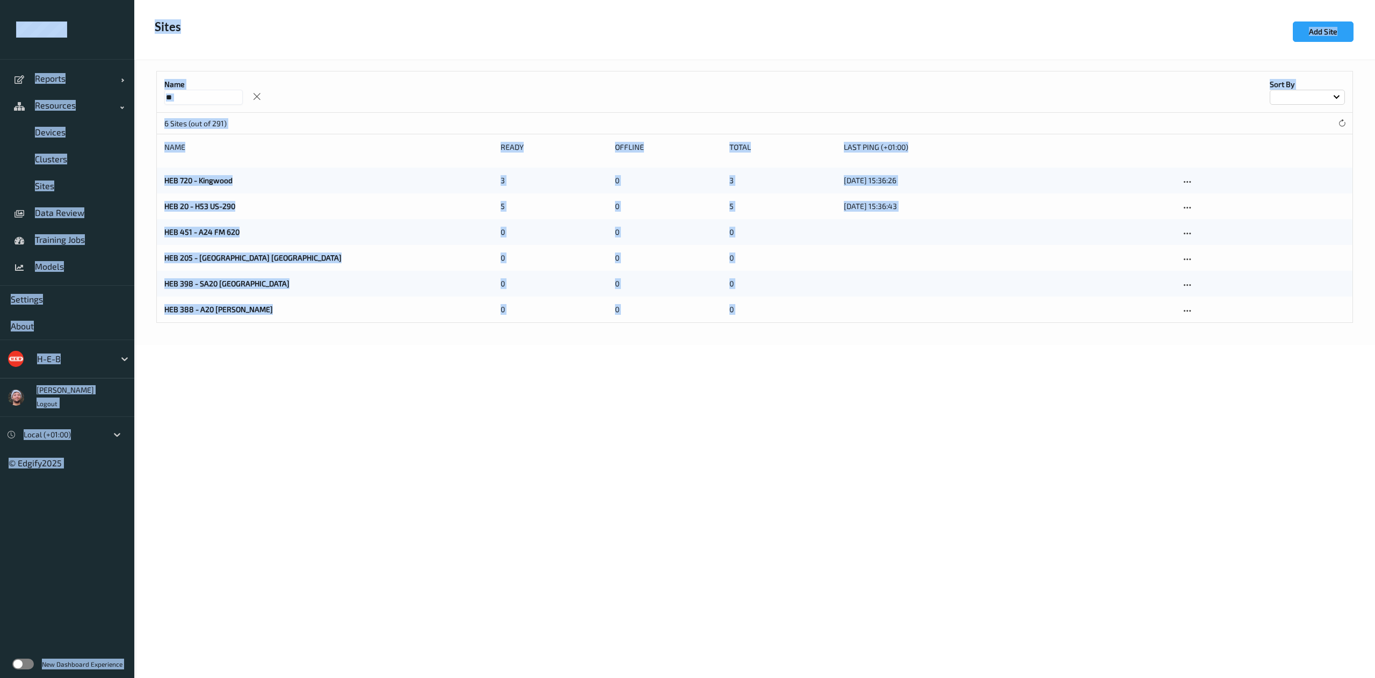
click at [242, 75] on div "Name ** Sort by" at bounding box center [754, 91] width 1195 height 41
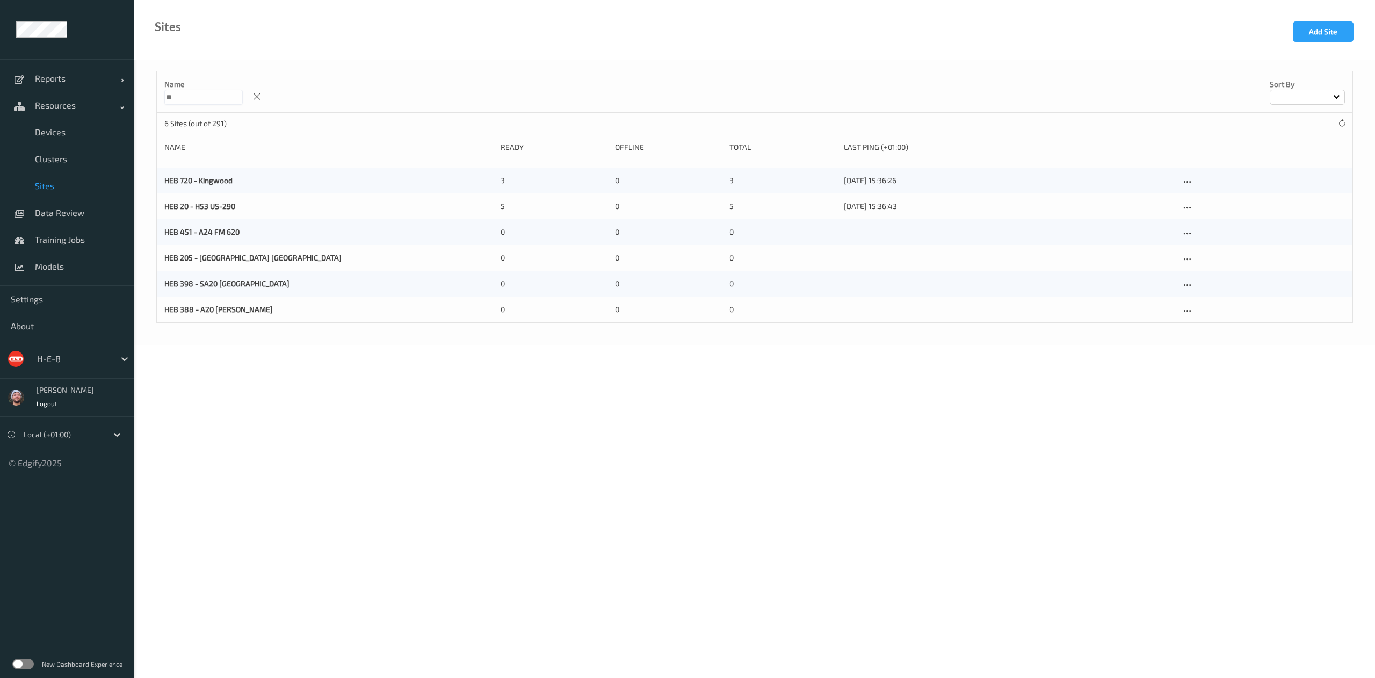
click at [209, 99] on input "**" at bounding box center [203, 97] width 78 height 15
click at [209, 99] on input "****" at bounding box center [203, 97] width 78 height 15
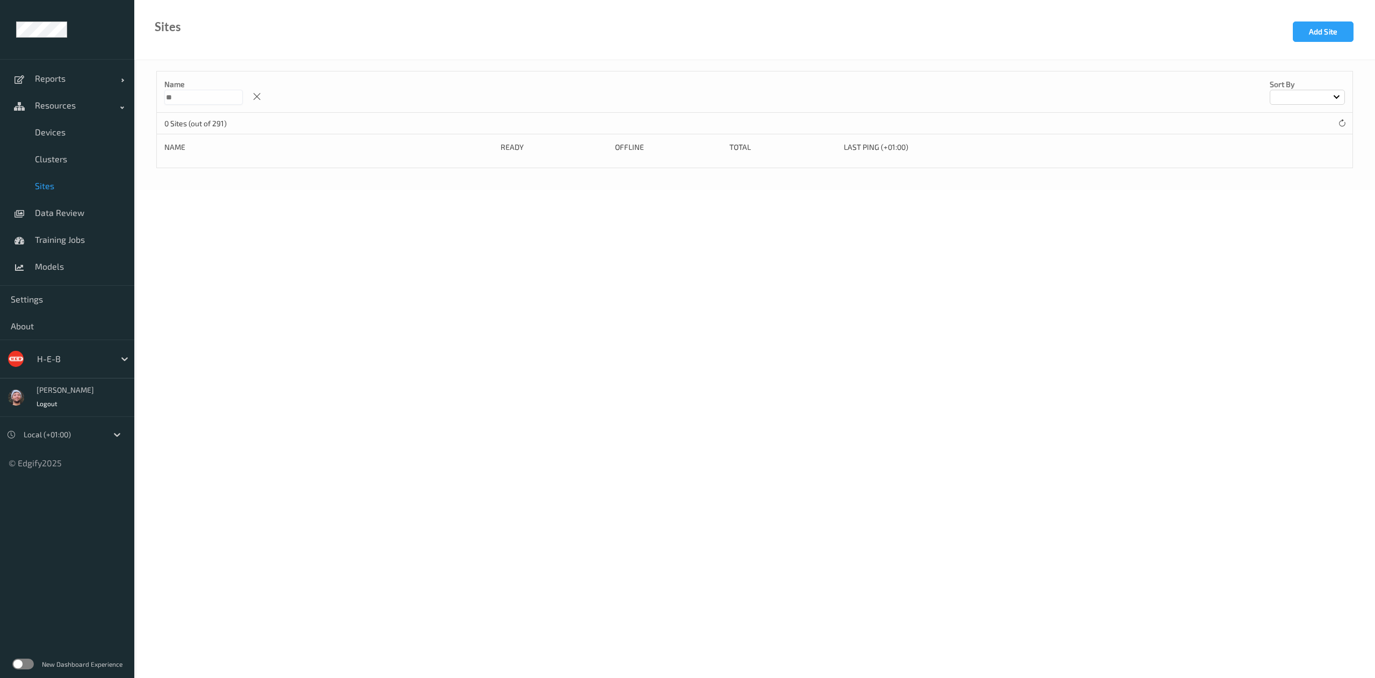
type input "**"
click at [337, 96] on div "Name ** Sort by" at bounding box center [754, 91] width 1195 height 41
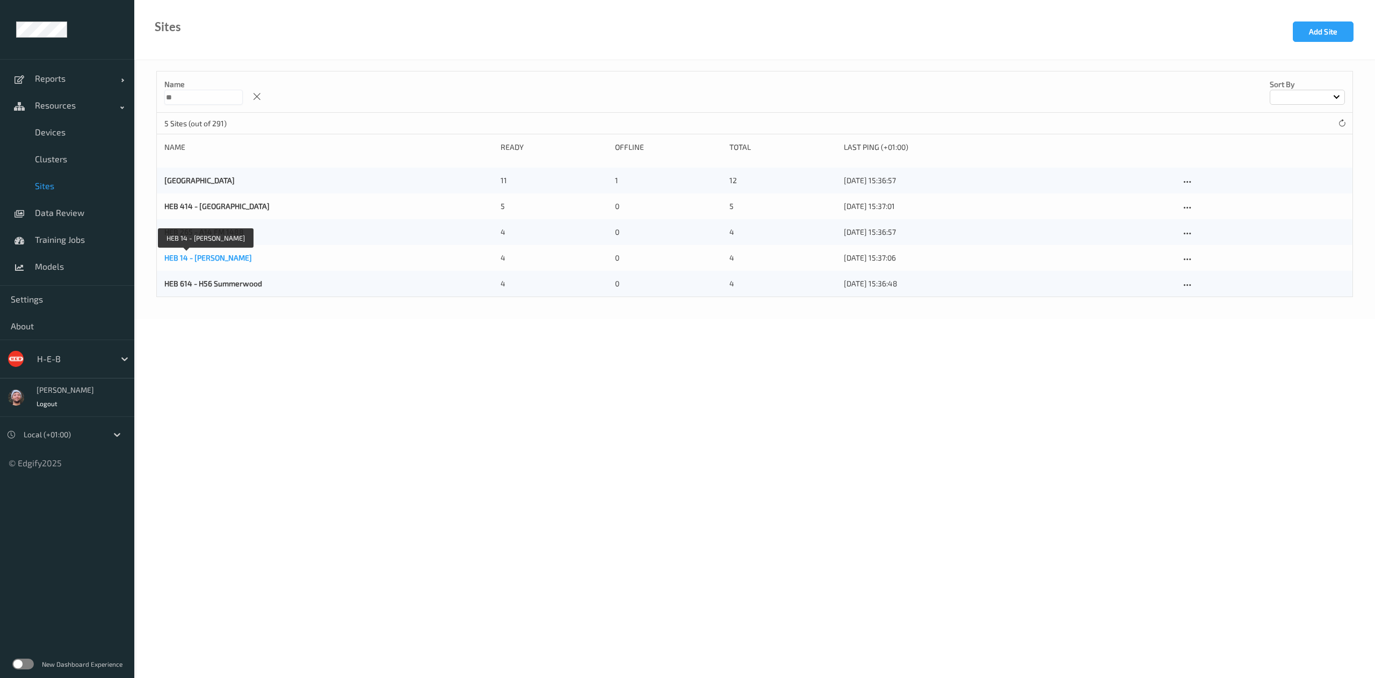
click at [193, 260] on link "HEB 14 - [PERSON_NAME]" at bounding box center [208, 257] width 88 height 9
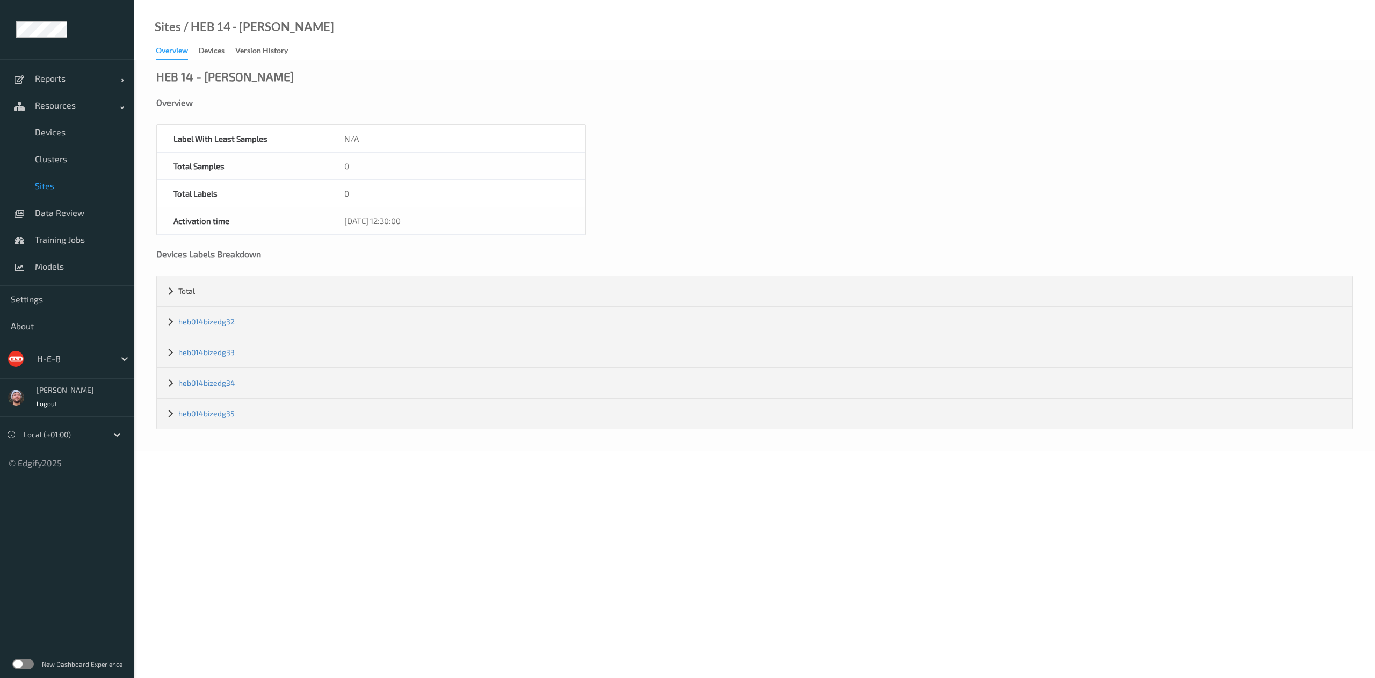
click at [90, 185] on span "Sites" at bounding box center [79, 185] width 89 height 11
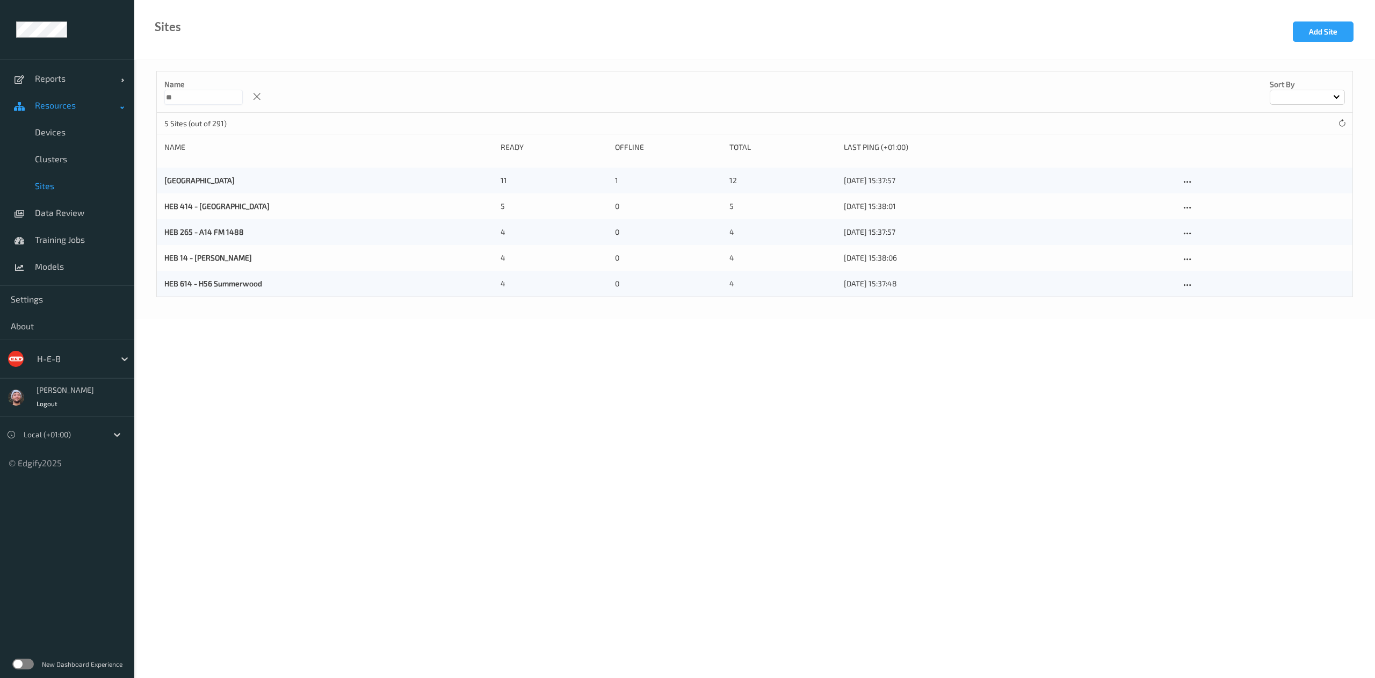
drag, startPoint x: 230, startPoint y: 101, endPoint x: 46, endPoint y: 104, distance: 183.7
click at [46, 104] on div "Reports Default Report Customized Report Resources Devices Clusters Sites Data …" at bounding box center [687, 129] width 1375 height 259
type input "**"
click at [200, 423] on body "Reports Default Report Customized Report Resources Devices Clusters Sites Data …" at bounding box center [687, 339] width 1375 height 678
click at [1185, 209] on icon at bounding box center [1187, 208] width 9 height 10
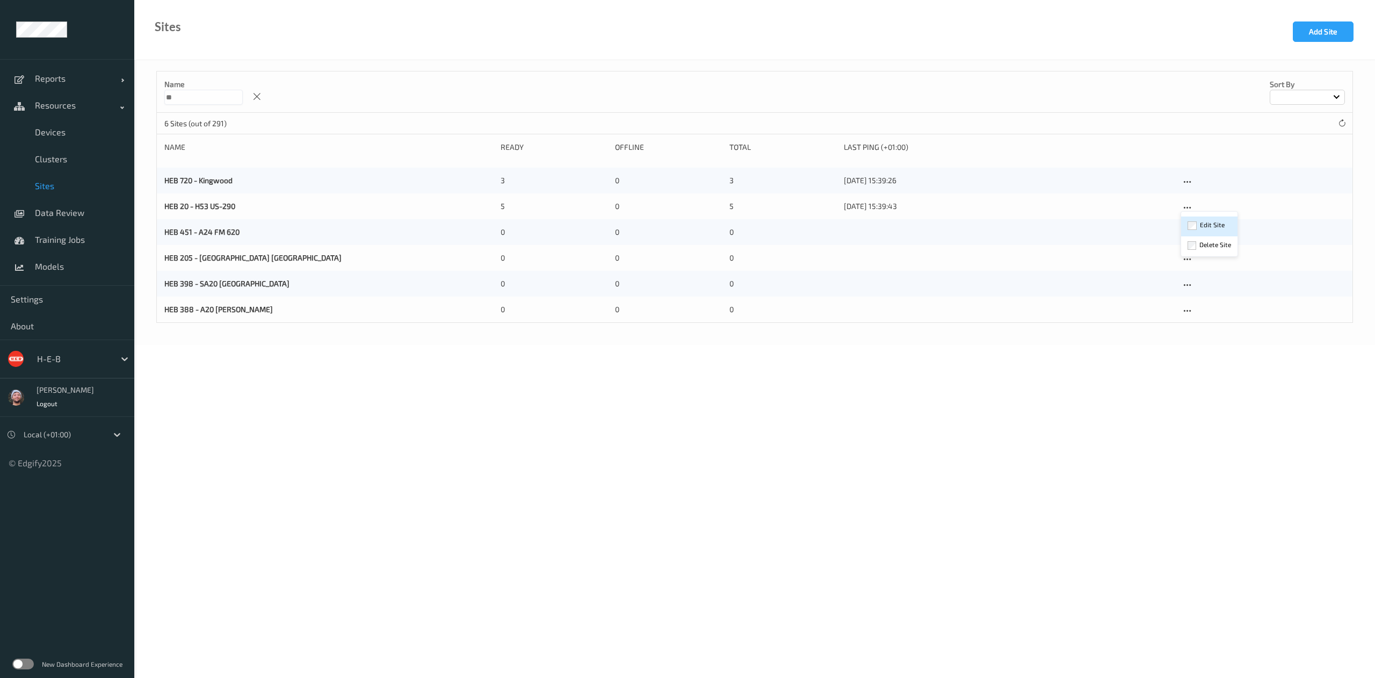
click at [1198, 221] on link "Edit Site" at bounding box center [1209, 226] width 56 height 20
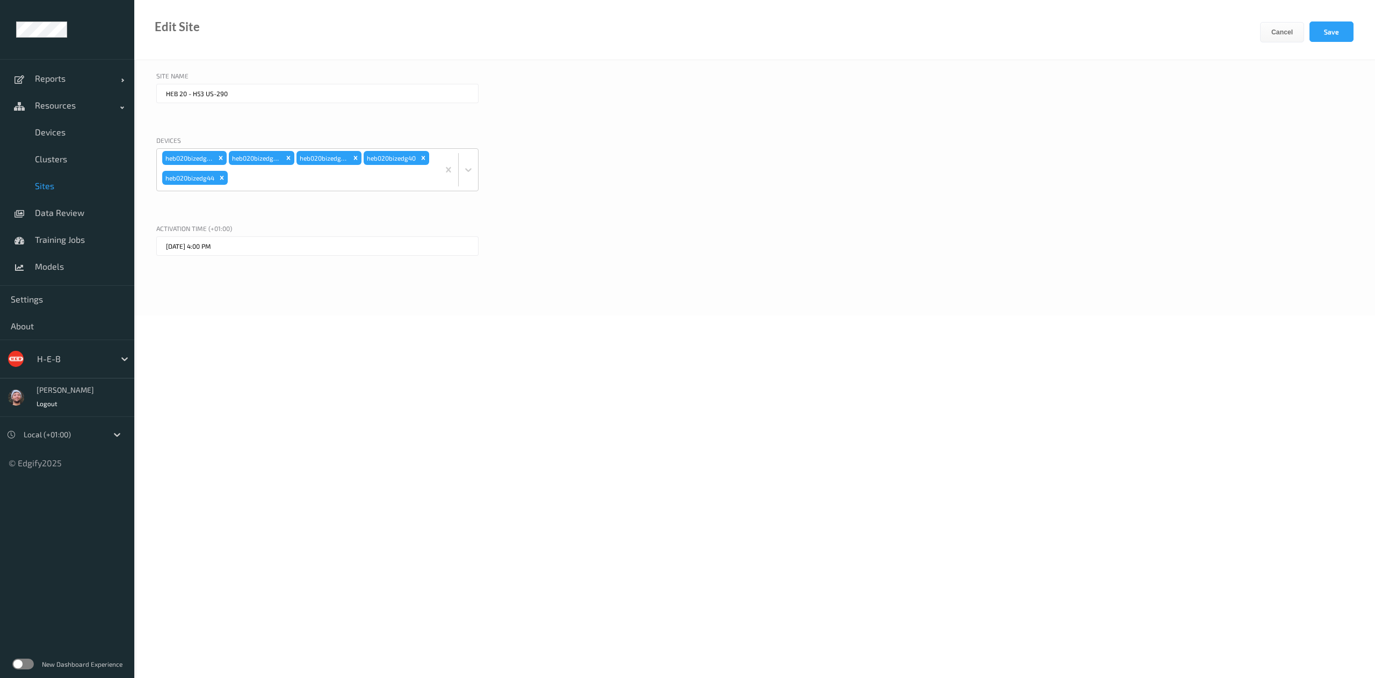
click at [79, 180] on span "Sites" at bounding box center [79, 185] width 89 height 11
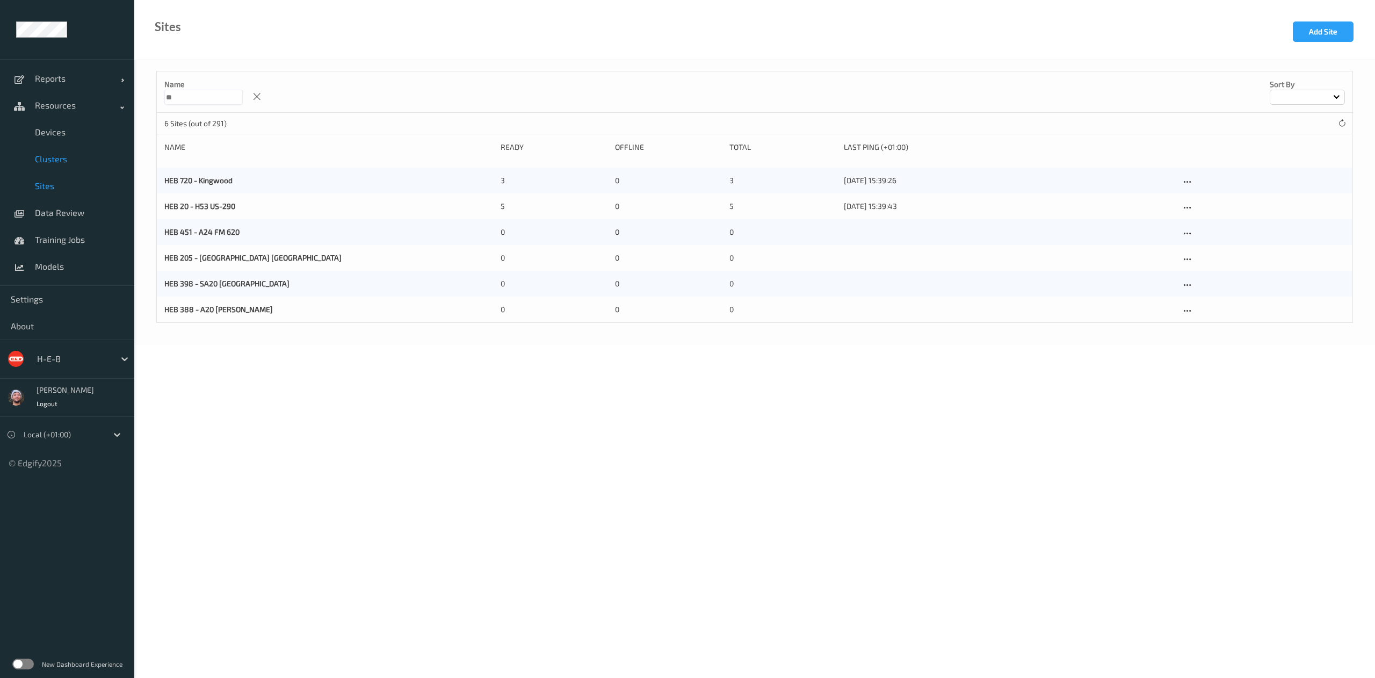
drag, startPoint x: 78, startPoint y: 169, endPoint x: 81, endPoint y: 146, distance: 23.8
click at [78, 168] on link "Clusters" at bounding box center [67, 159] width 134 height 27
click at [81, 146] on link "Clusters" at bounding box center [67, 159] width 134 height 27
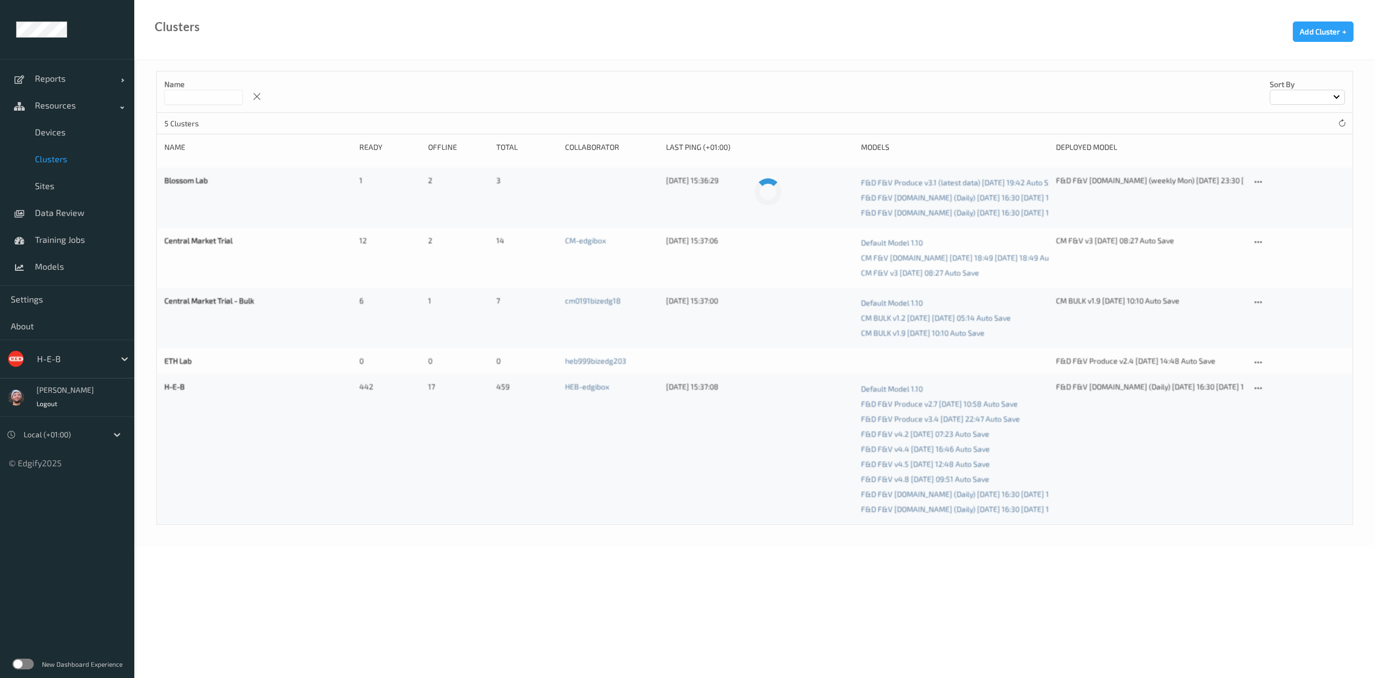
click at [84, 134] on span "Devices" at bounding box center [79, 132] width 89 height 11
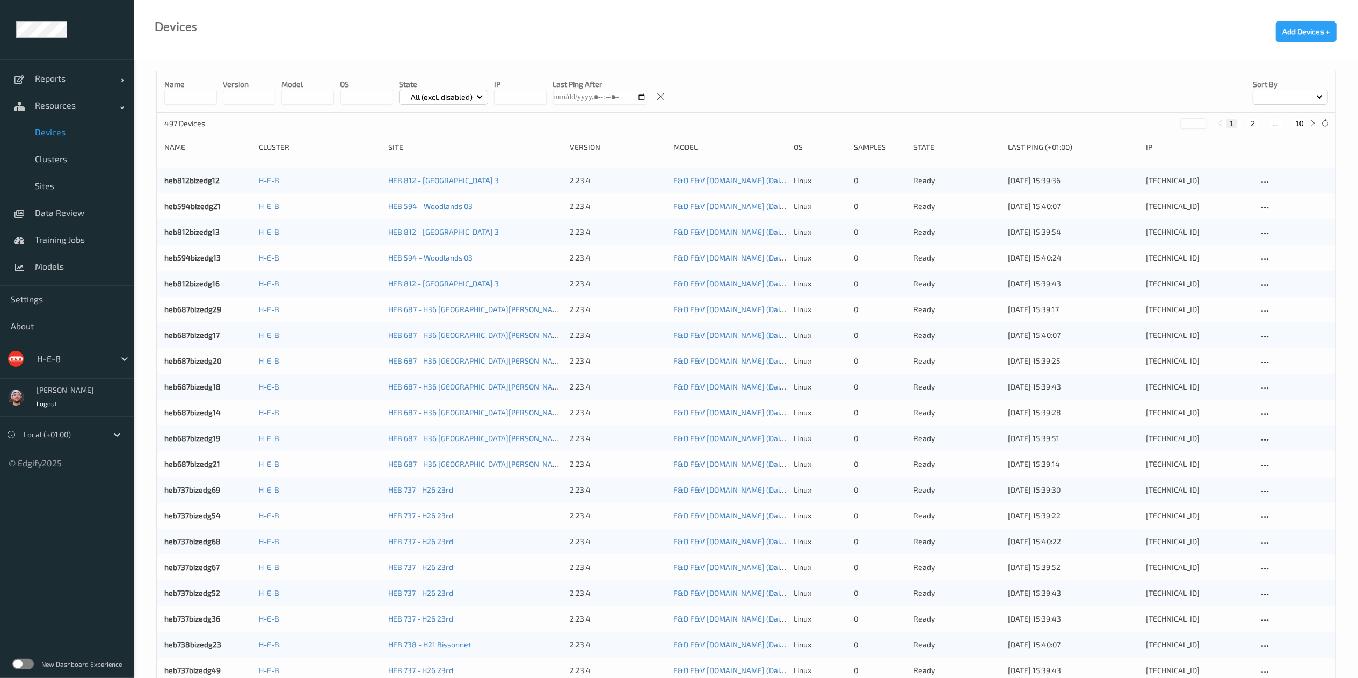
click at [1294, 122] on button "10" at bounding box center [1299, 124] width 15 height 10
type input "**"
click at [53, 178] on link "Sites" at bounding box center [67, 185] width 134 height 27
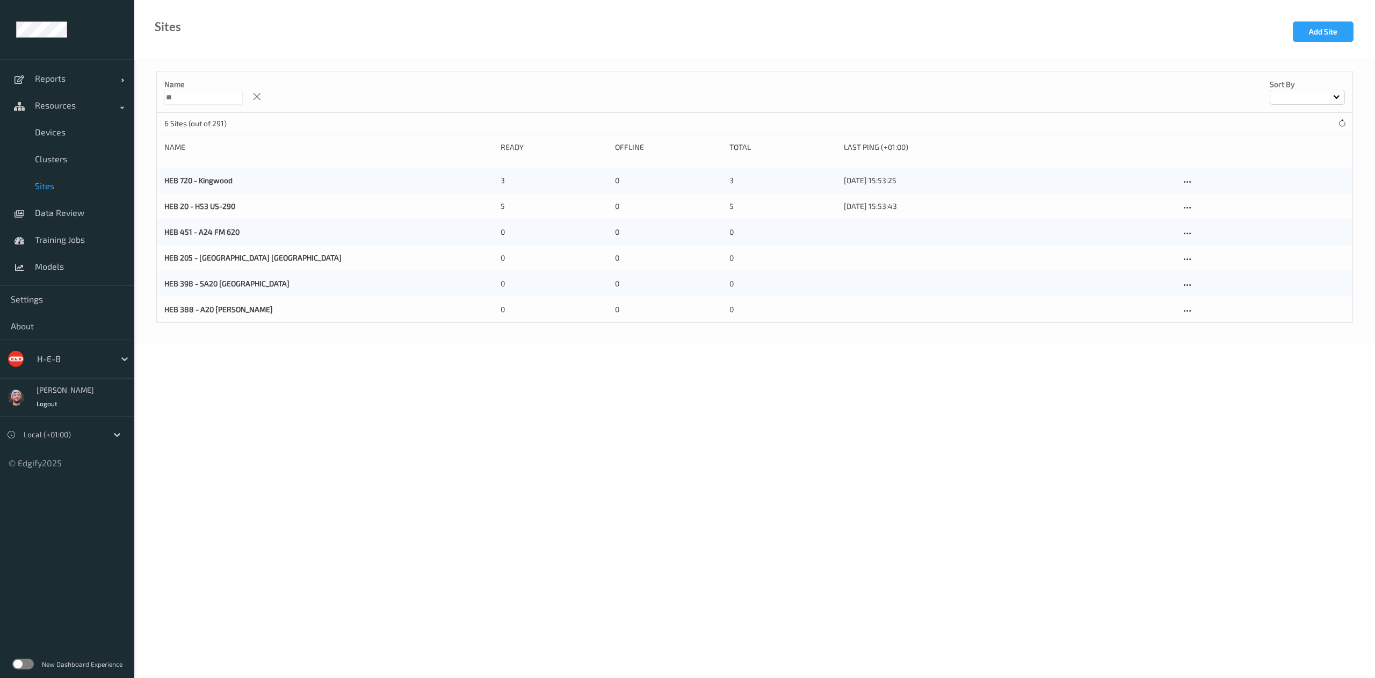
click at [202, 101] on input "**" at bounding box center [203, 97] width 78 height 15
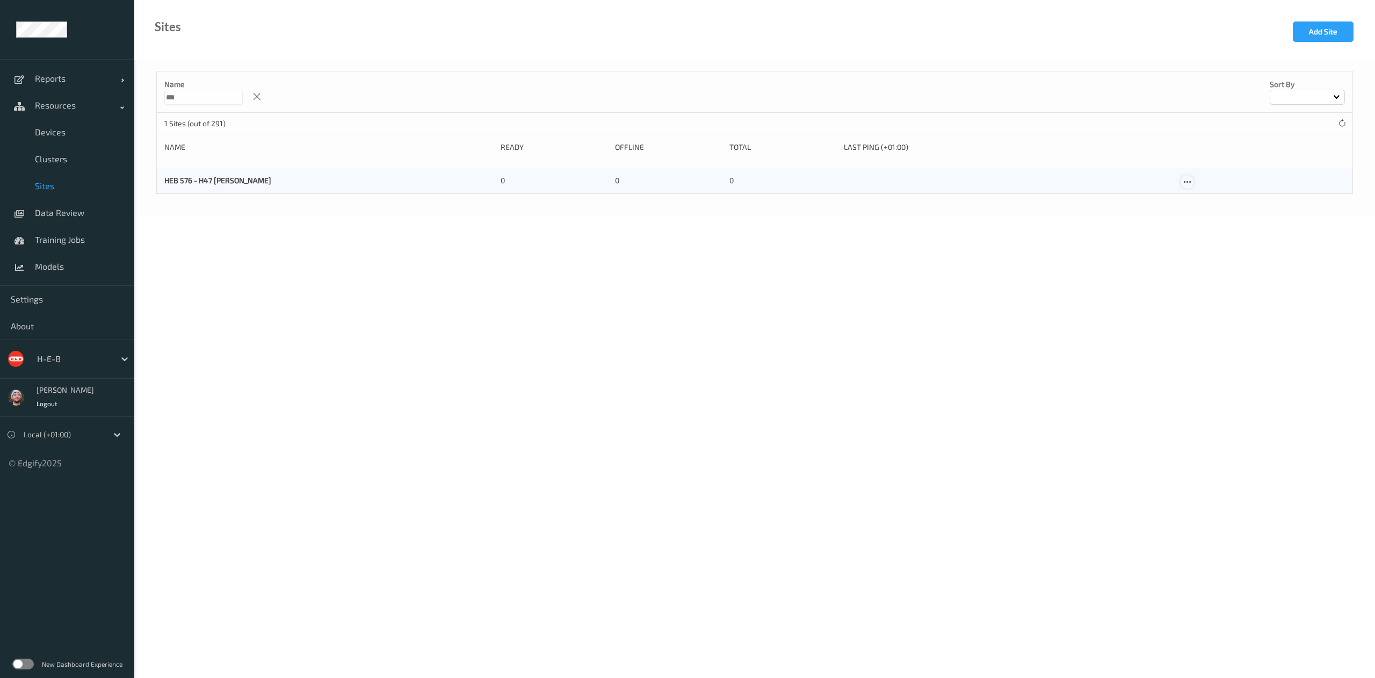
type input "***"
click at [1189, 182] on icon at bounding box center [1187, 182] width 9 height 10
click at [1212, 206] on link "Edit Site" at bounding box center [1209, 201] width 56 height 20
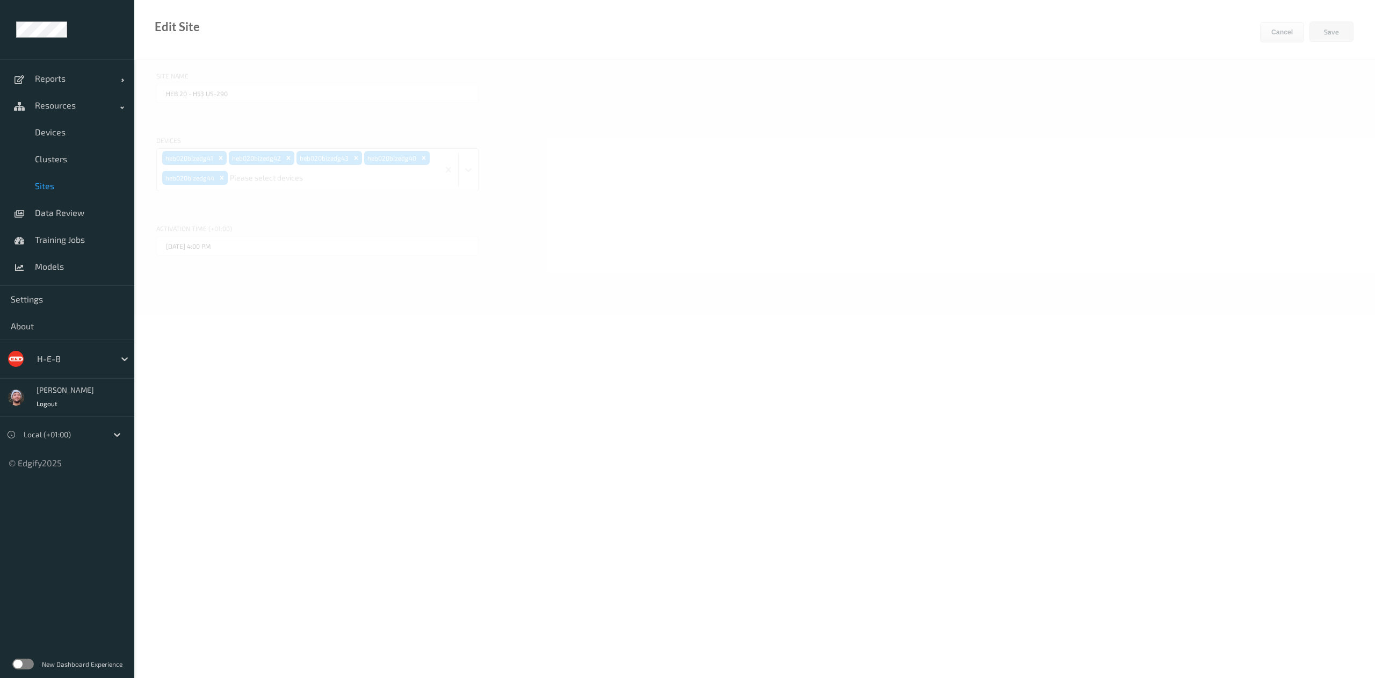
type input "HEB 576 - H47 [PERSON_NAME]"
click at [299, 168] on div at bounding box center [307, 161] width 291 height 21
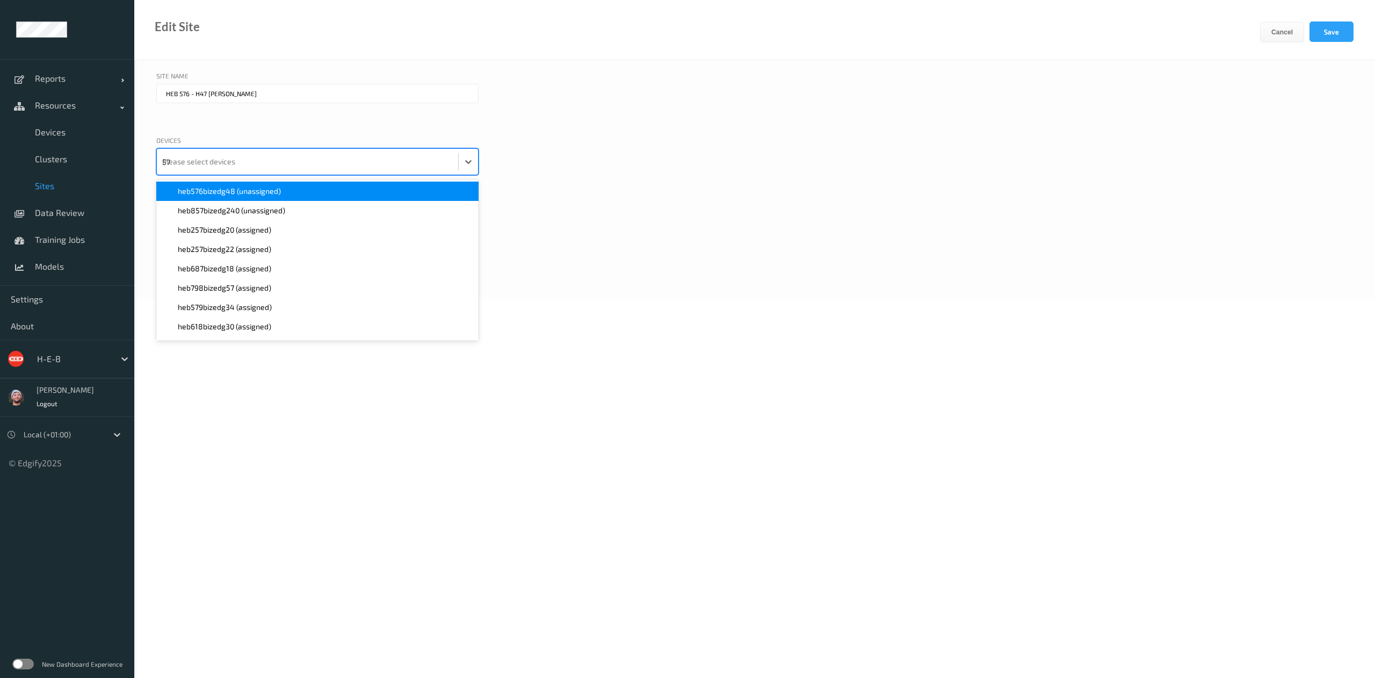
type input "576"
click at [291, 185] on div "heb576bizedg48 (unassigned)" at bounding box center [317, 191] width 322 height 19
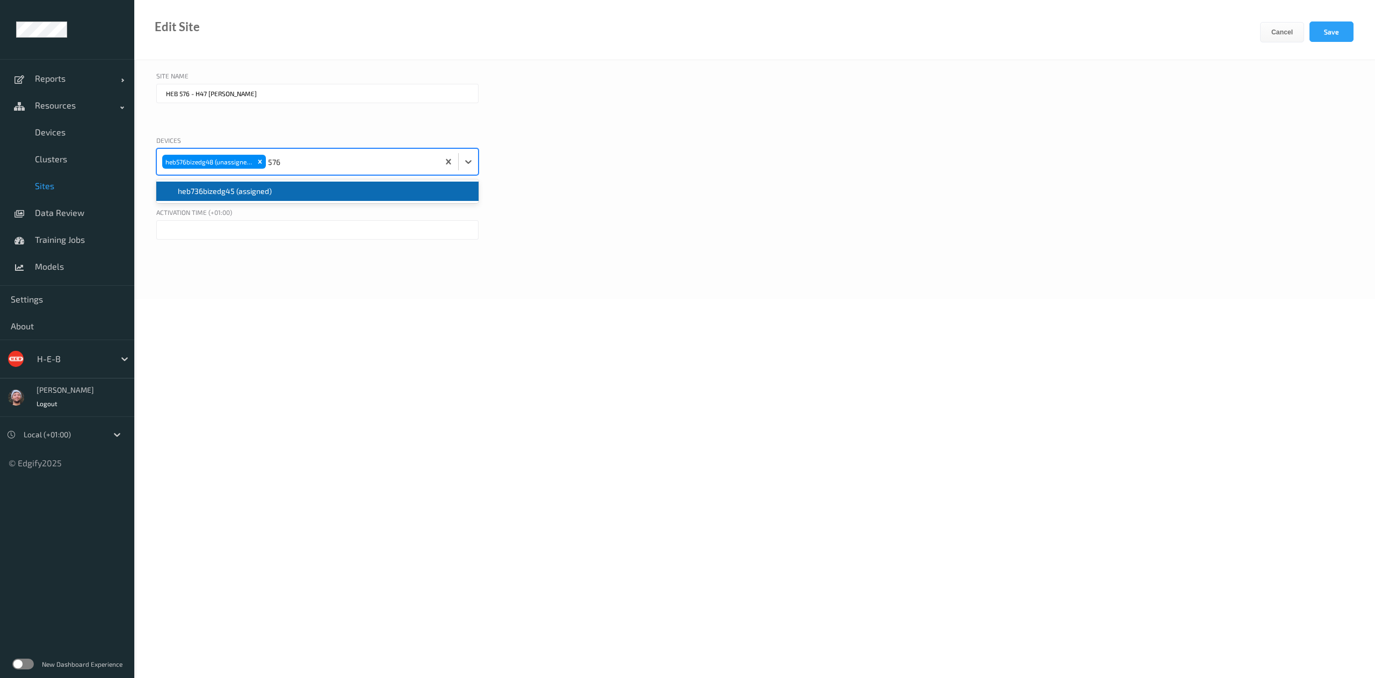
type input "576"
click at [271, 304] on body "Reports Default Report Customized Report Resources Devices Clusters Sites Data …" at bounding box center [687, 339] width 1375 height 678
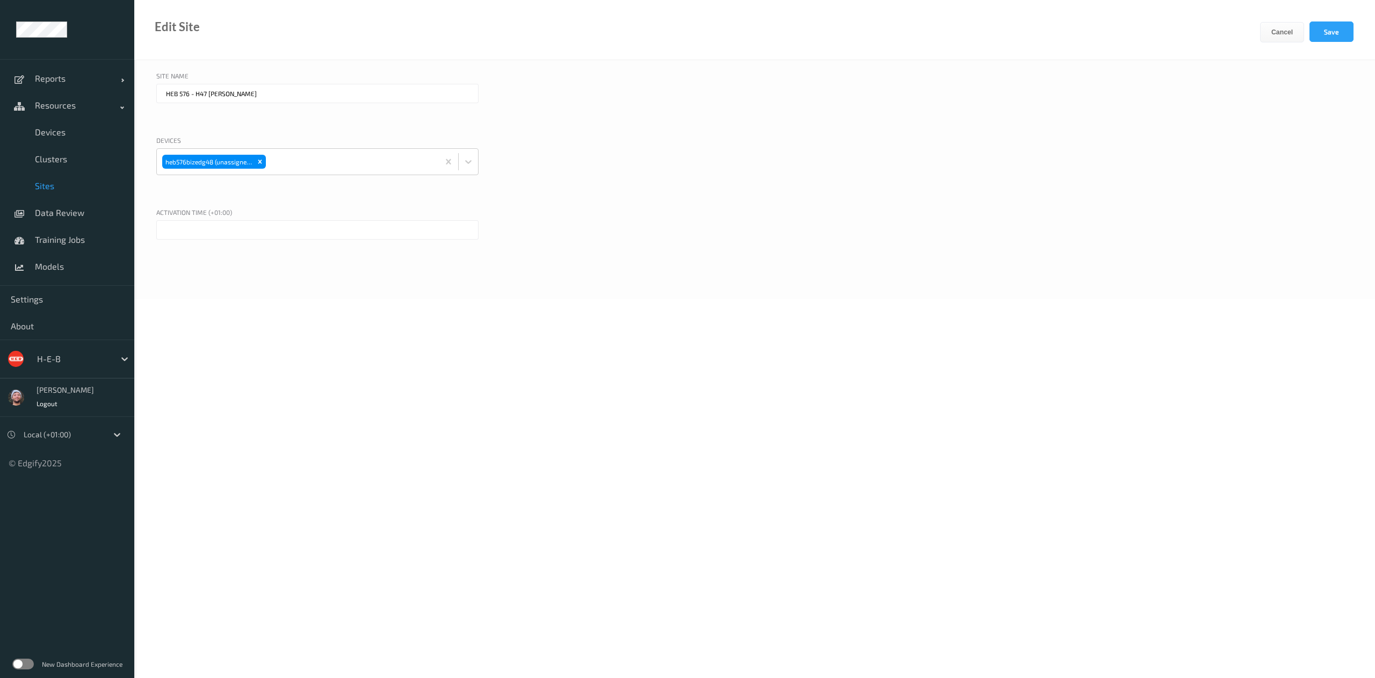
click at [253, 235] on input "text" at bounding box center [317, 229] width 322 height 19
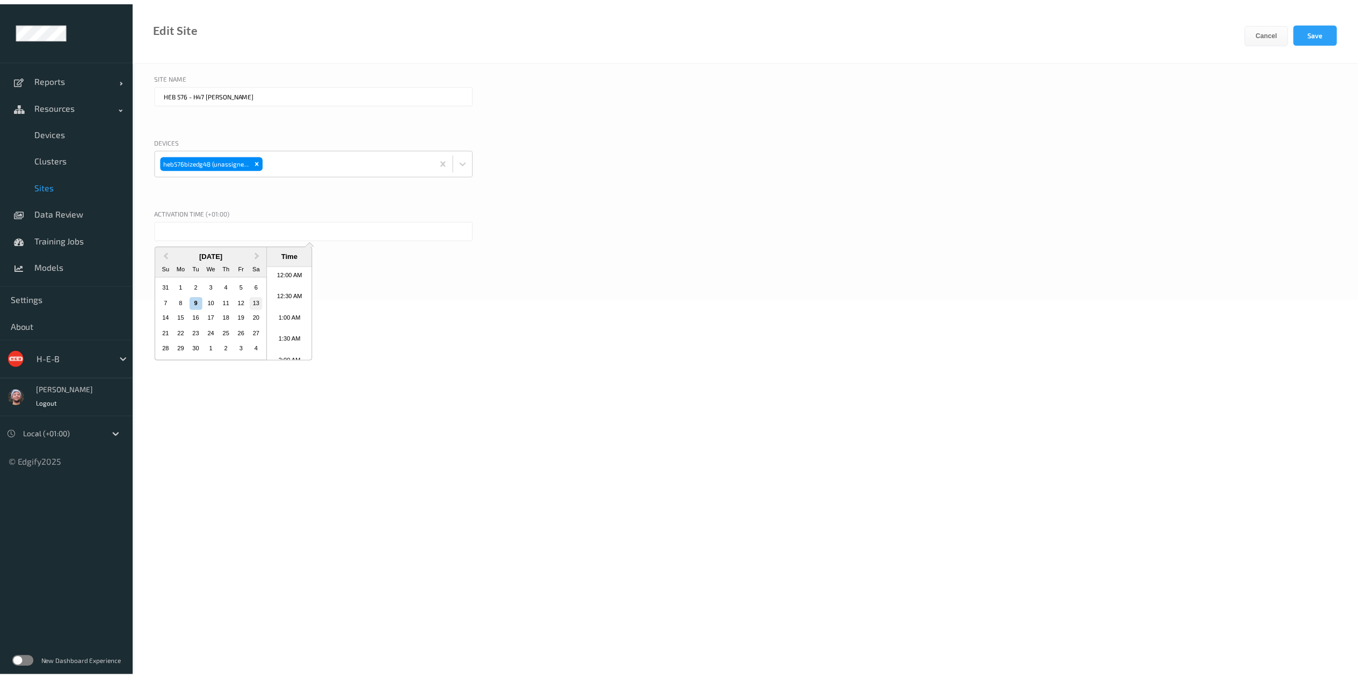
scroll to position [629, 0]
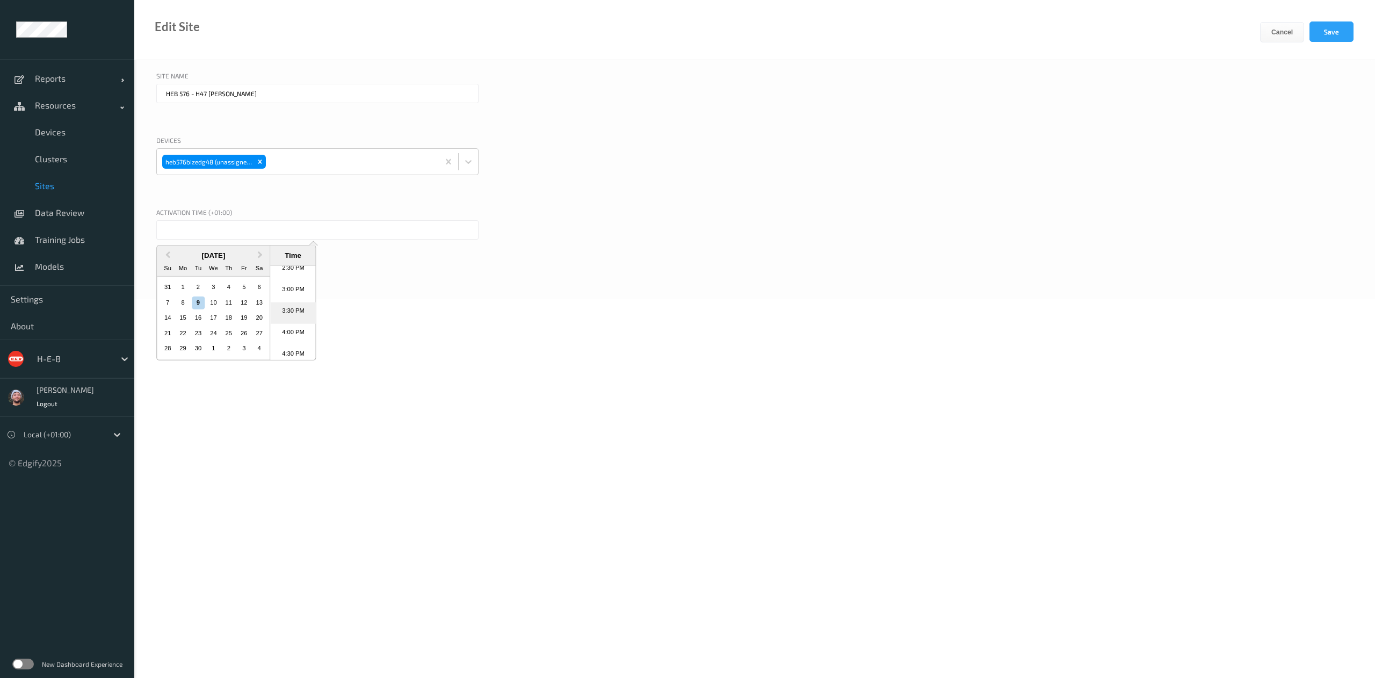
click at [293, 309] on li "3:30 PM" at bounding box center [293, 312] width 46 height 21
type input "[DATE] 3:30 PM"
click at [1334, 31] on button "Save" at bounding box center [1331, 31] width 44 height 20
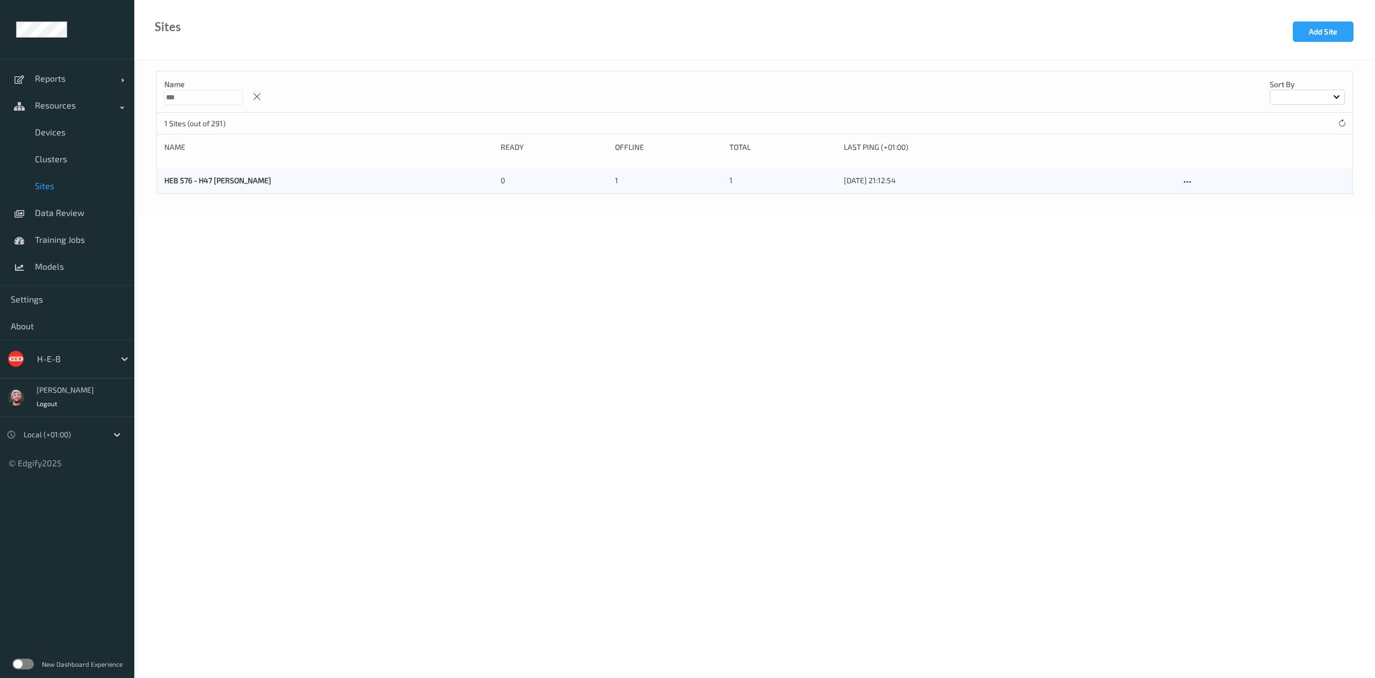
click at [78, 184] on span "Sites" at bounding box center [79, 185] width 89 height 11
click at [53, 128] on span "Devices" at bounding box center [79, 132] width 89 height 11
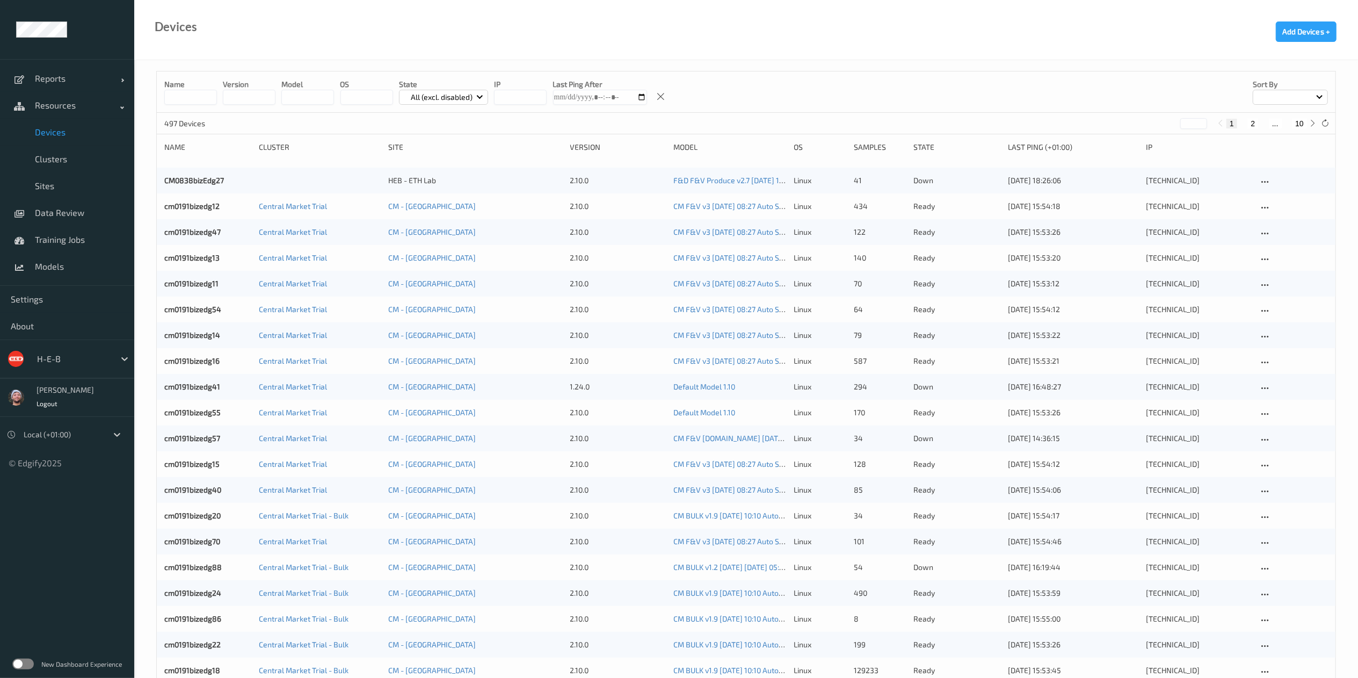
click at [1303, 124] on button "10" at bounding box center [1299, 124] width 15 height 10
type input "**"
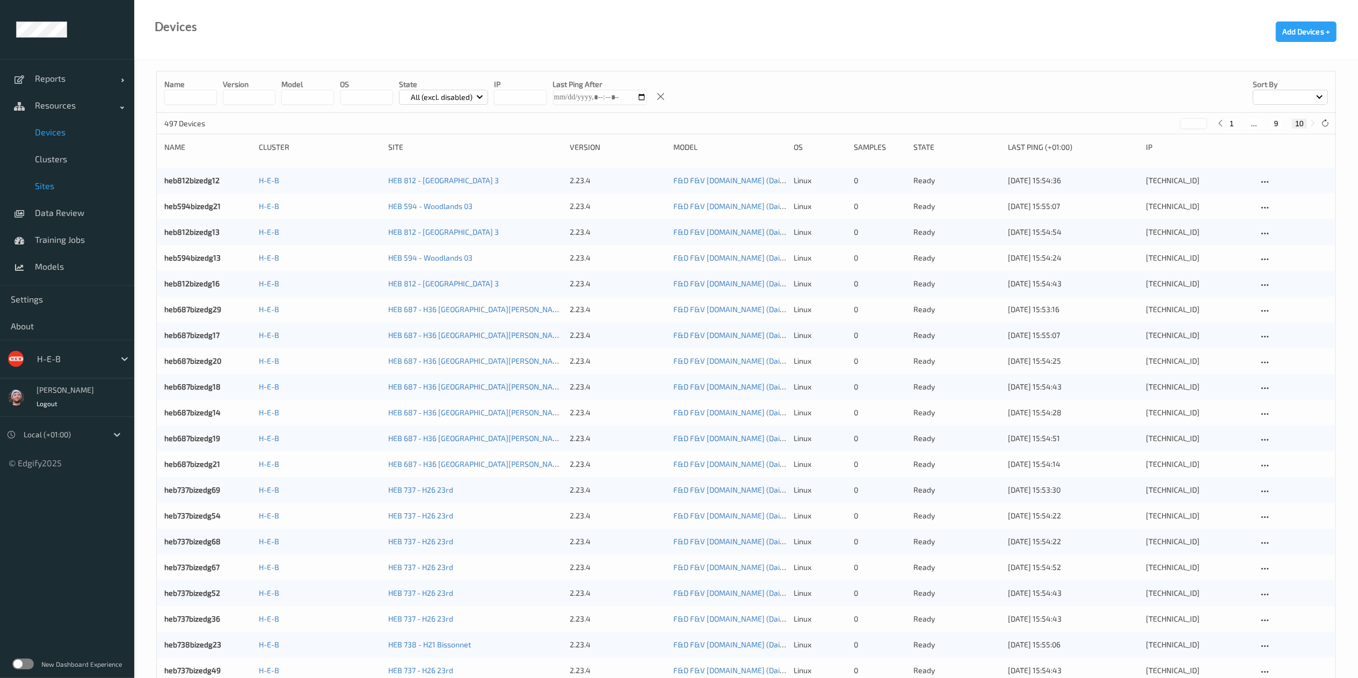
click at [39, 195] on link "Sites" at bounding box center [67, 185] width 134 height 27
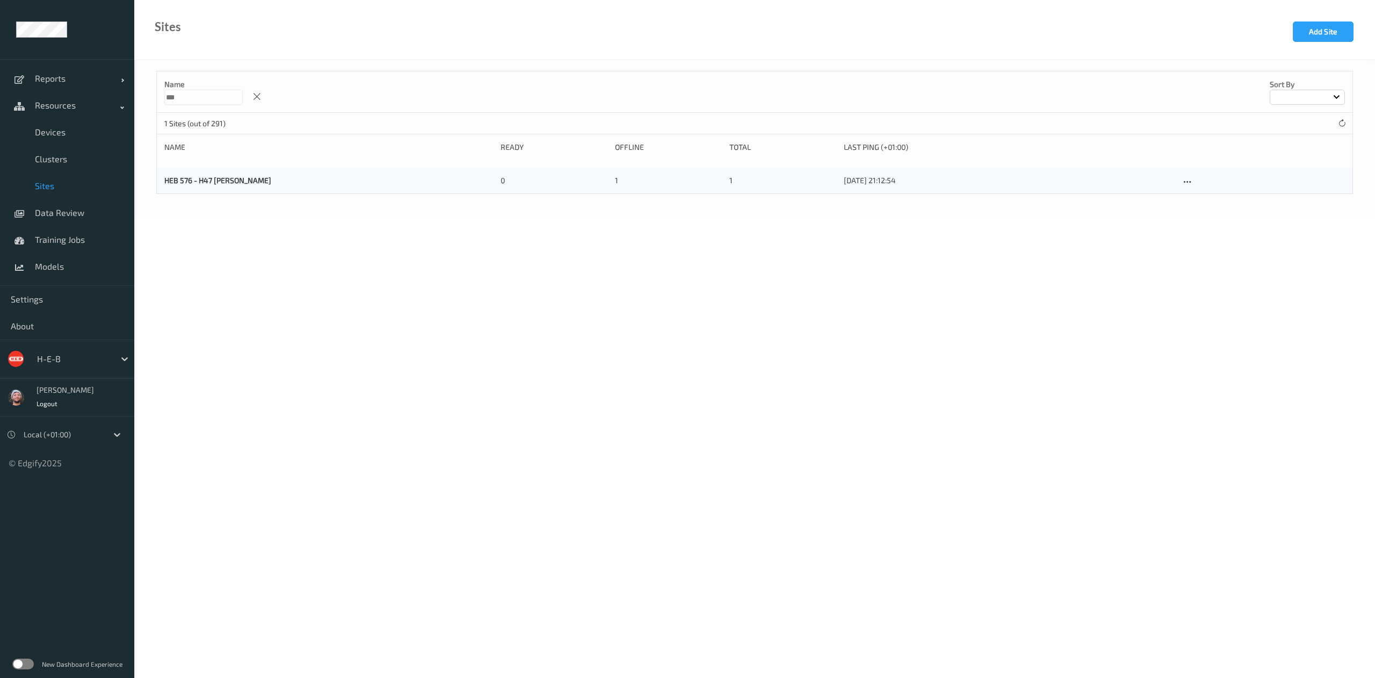
click at [215, 96] on input "***" at bounding box center [203, 97] width 78 height 15
type input "***"
click at [1191, 179] on icon at bounding box center [1187, 182] width 9 height 10
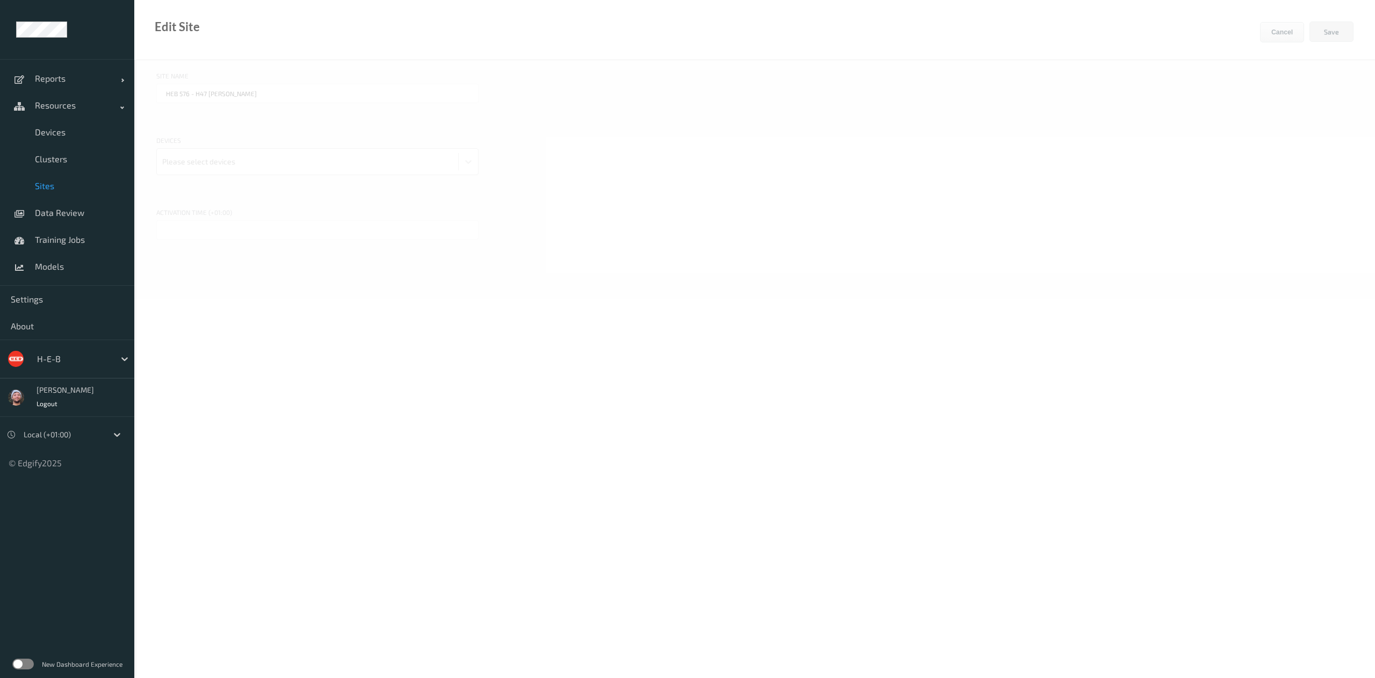
type input "HEB 687 - H36 [GEOGRAPHIC_DATA][PERSON_NAME]"
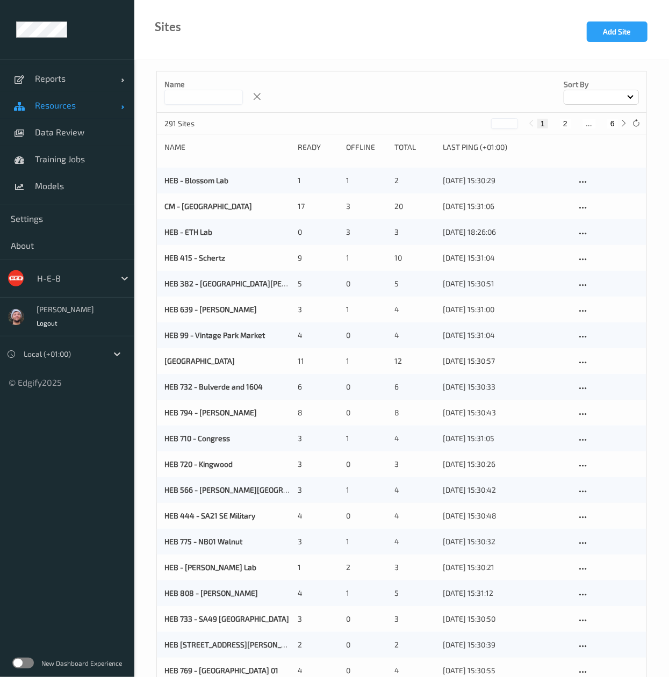
click at [59, 111] on link "Resources" at bounding box center [67, 105] width 134 height 27
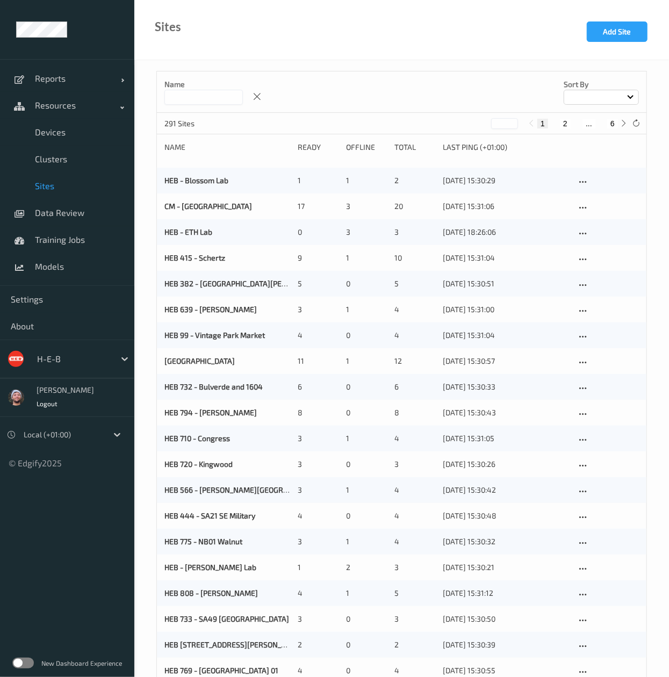
click at [60, 188] on span "Sites" at bounding box center [79, 185] width 89 height 11
click at [189, 101] on input at bounding box center [203, 97] width 78 height 15
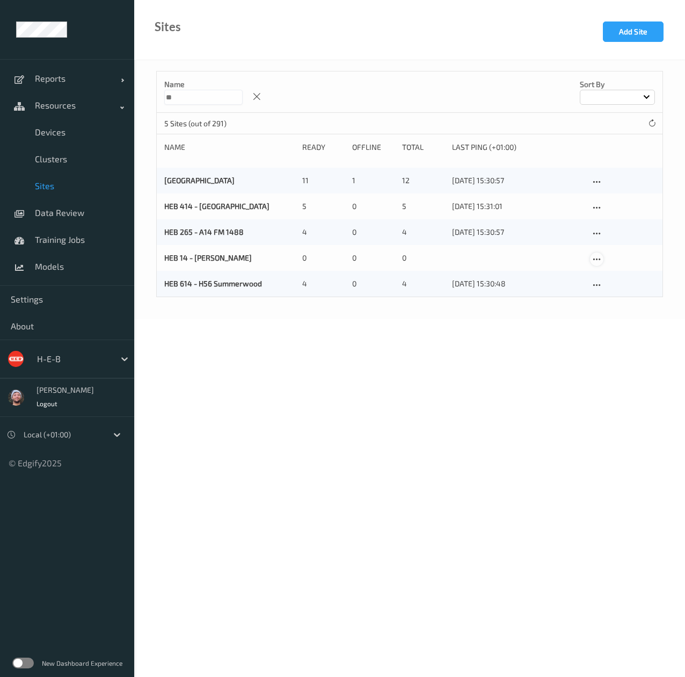
type input "**"
click at [594, 259] on icon at bounding box center [596, 260] width 9 height 10
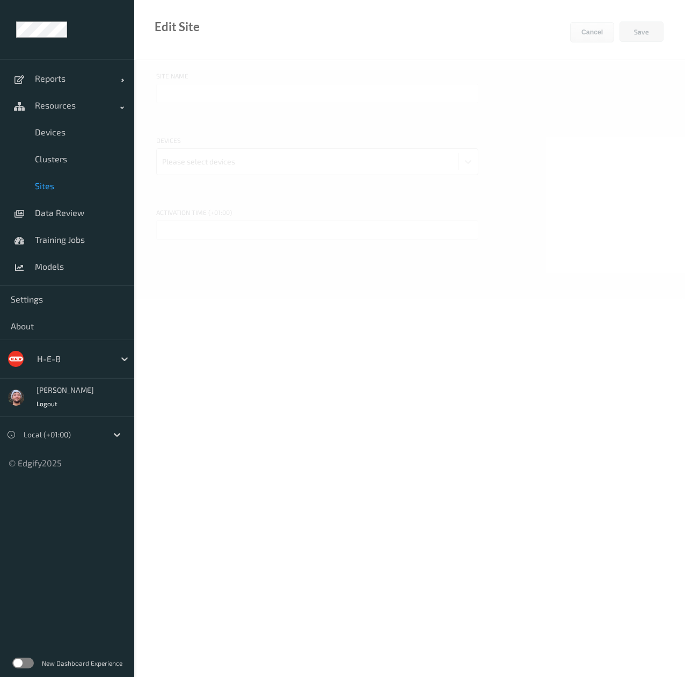
type input "HEB 14 - [PERSON_NAME]"
click at [286, 156] on div at bounding box center [307, 161] width 291 height 21
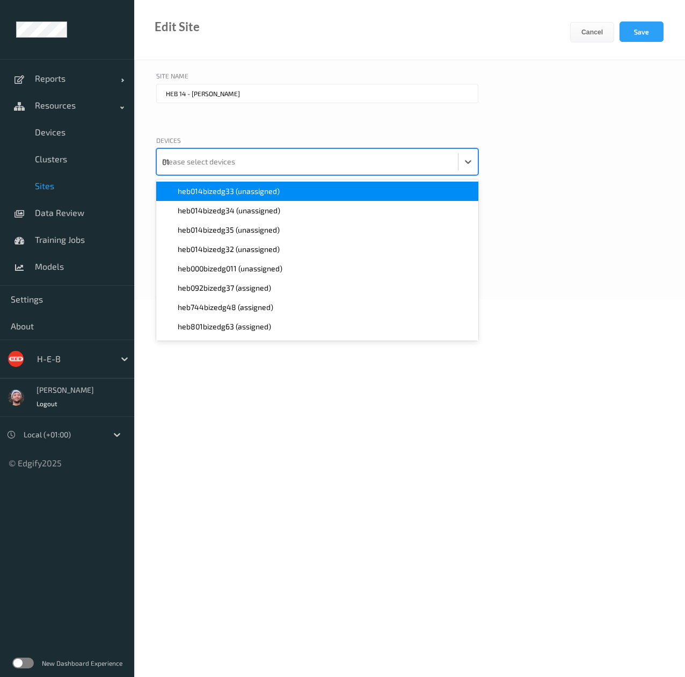
type input "014"
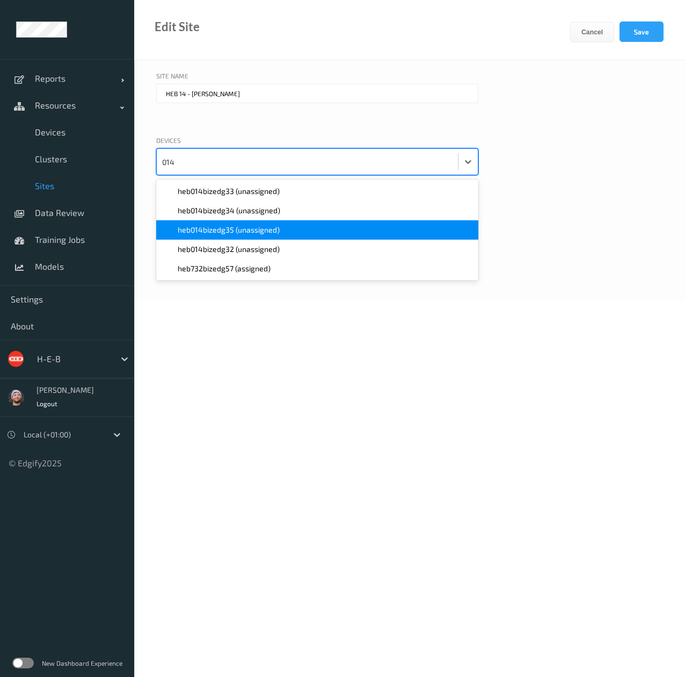
click at [237, 225] on span "heb014bizedg35 (unassigned)" at bounding box center [229, 229] width 102 height 11
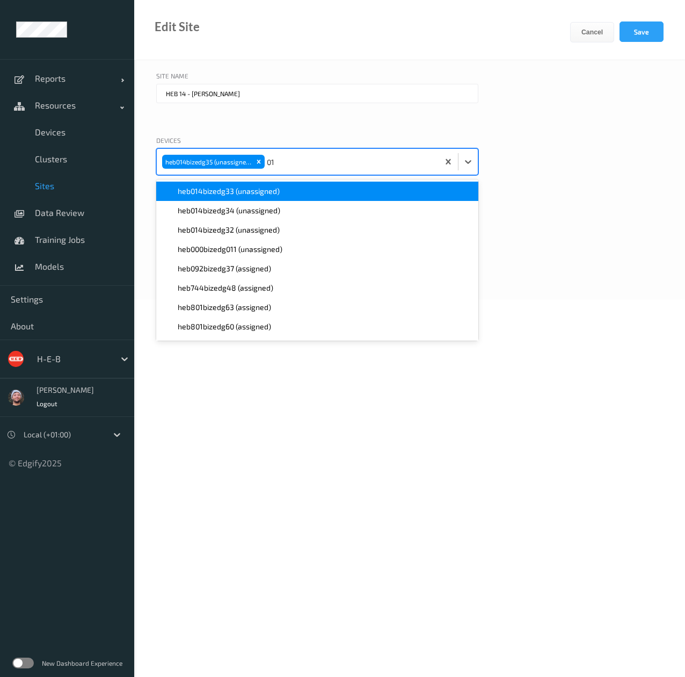
type input "014"
click at [232, 216] on div "heb014bizedg34 (unassigned)" at bounding box center [317, 210] width 322 height 19
type input "014"
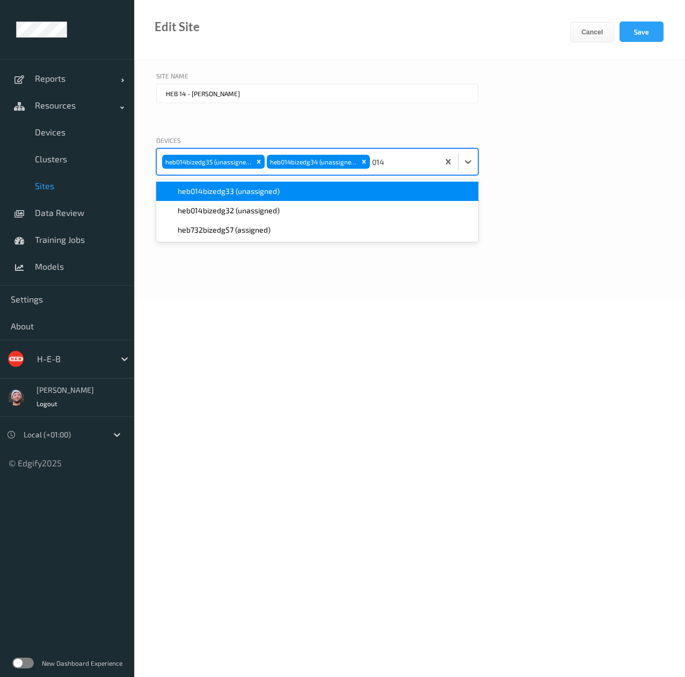
click at [299, 188] on div "heb014bizedg33 (unassigned)" at bounding box center [317, 191] width 309 height 11
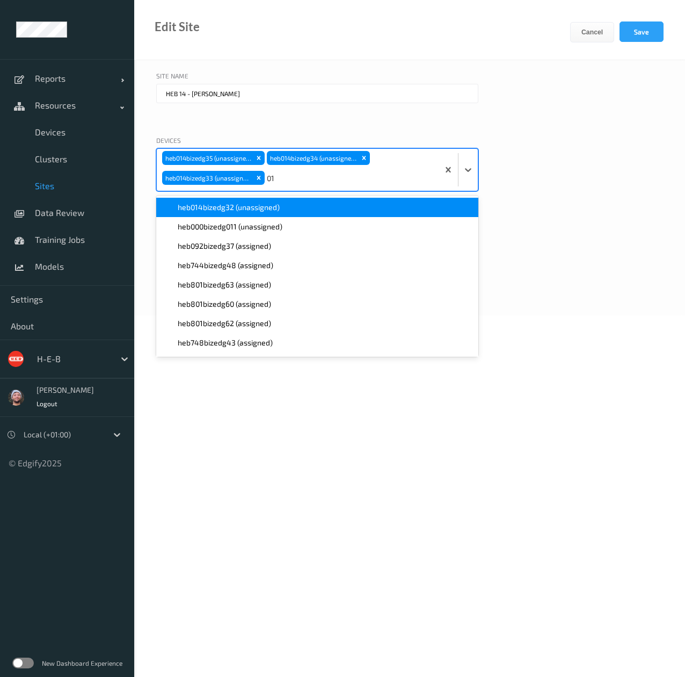
type input "014"
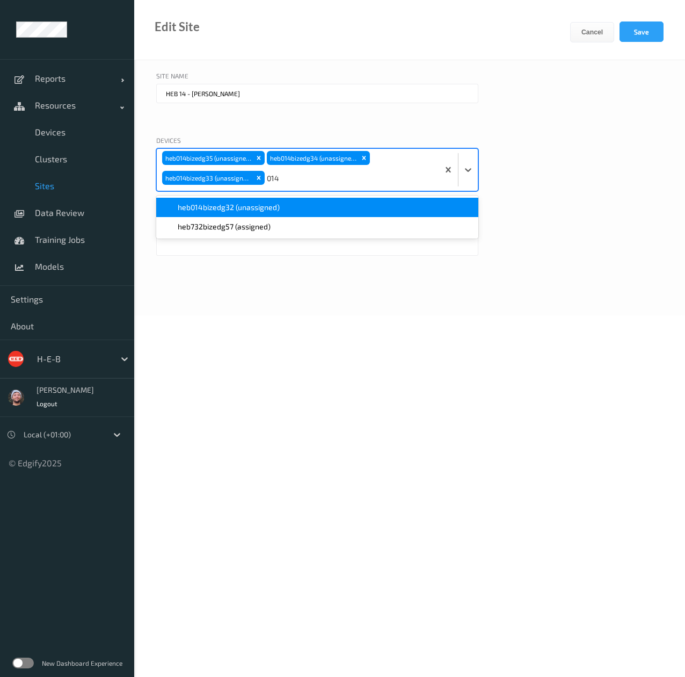
click at [284, 199] on div "heb014bizedg32 (unassigned)" at bounding box center [317, 207] width 322 height 19
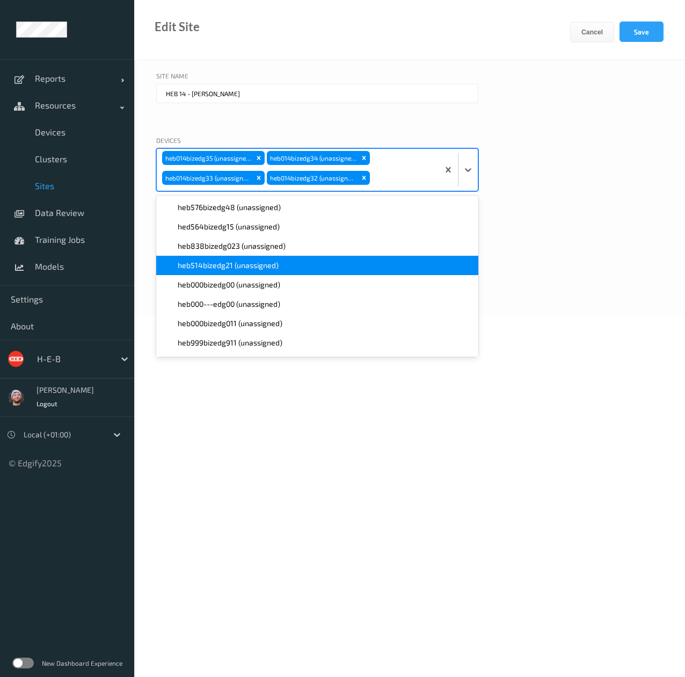
click at [505, 446] on body "Reports Default Report Customized Report Resources Devices Clusters Sites Data …" at bounding box center [342, 338] width 685 height 677
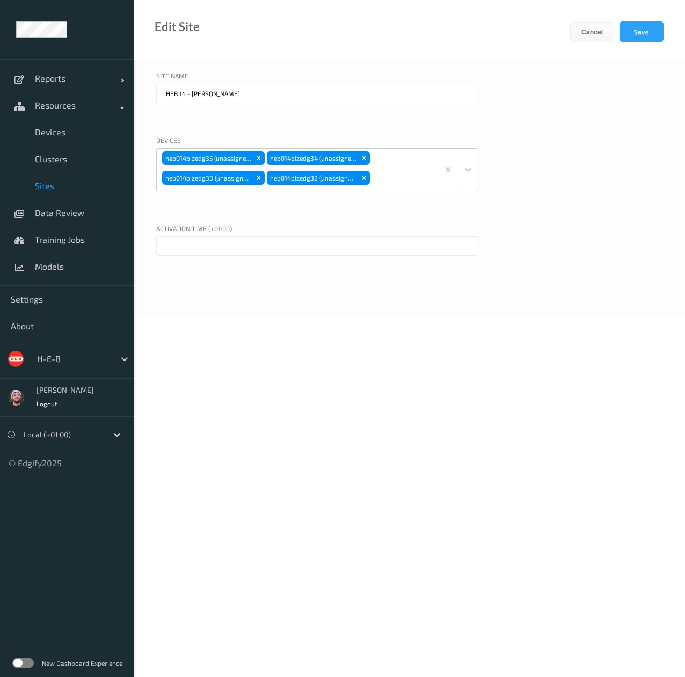
click at [329, 251] on input "text" at bounding box center [317, 245] width 322 height 19
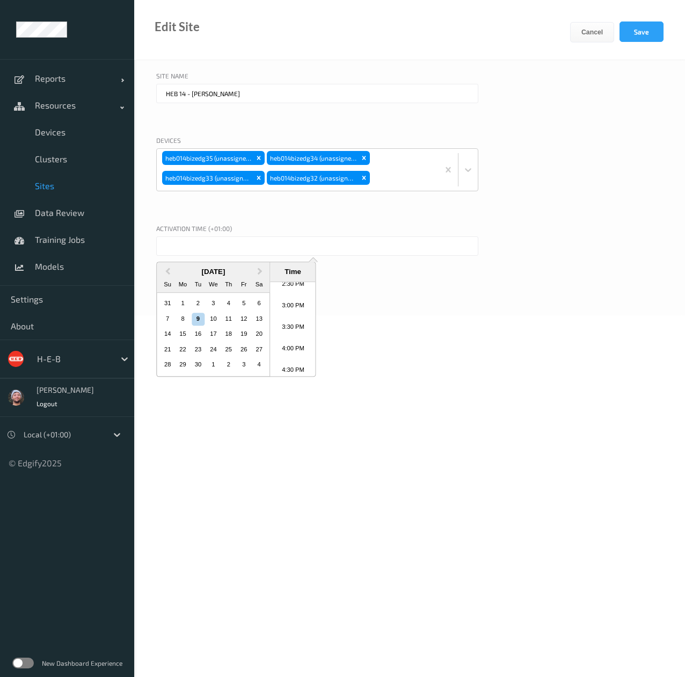
scroll to position [522, 0]
click at [292, 311] on li "12:30 PM" at bounding box center [293, 307] width 46 height 21
type input "09/09/2025 12:30 PM"
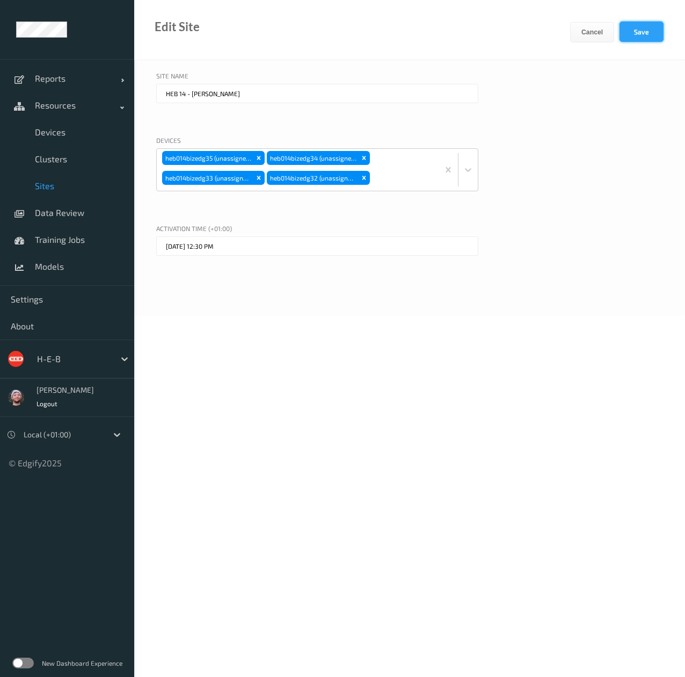
click at [639, 33] on button "Save" at bounding box center [642, 31] width 44 height 20
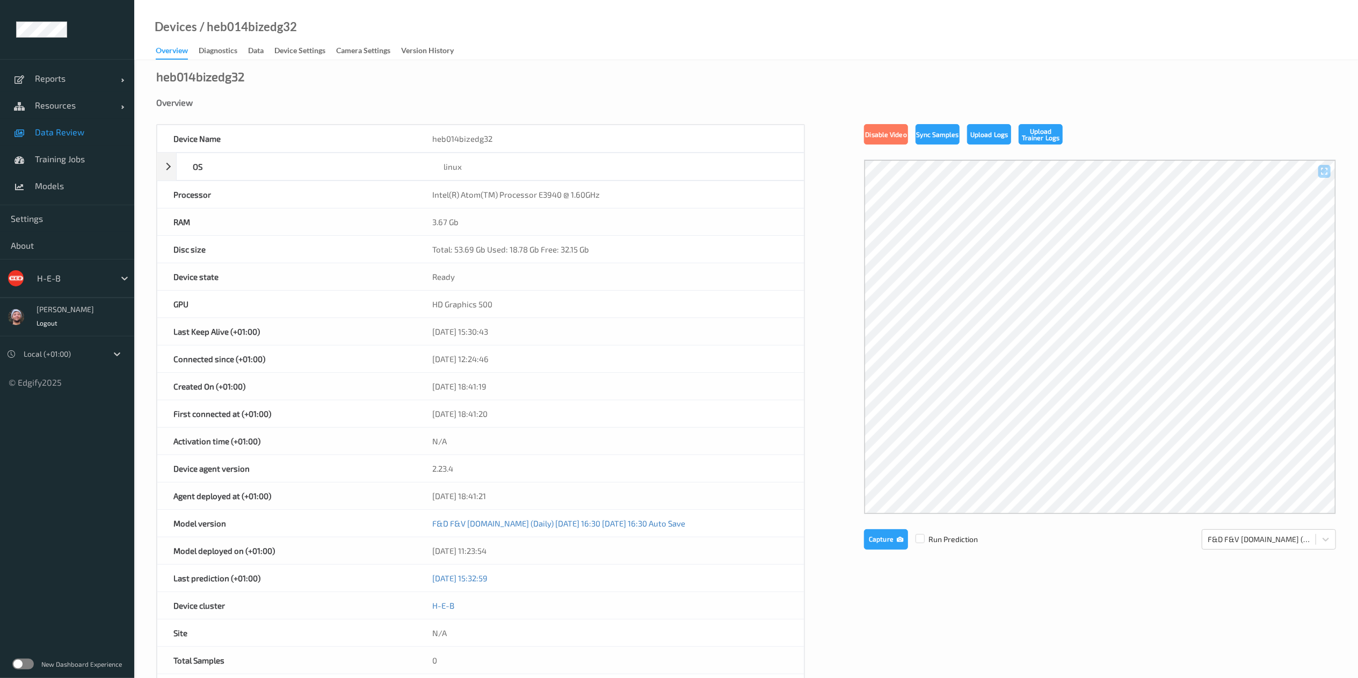
drag, startPoint x: 53, startPoint y: 124, endPoint x: 57, endPoint y: 140, distance: 16.2
click at [53, 124] on link "Data Review" at bounding box center [67, 132] width 134 height 27
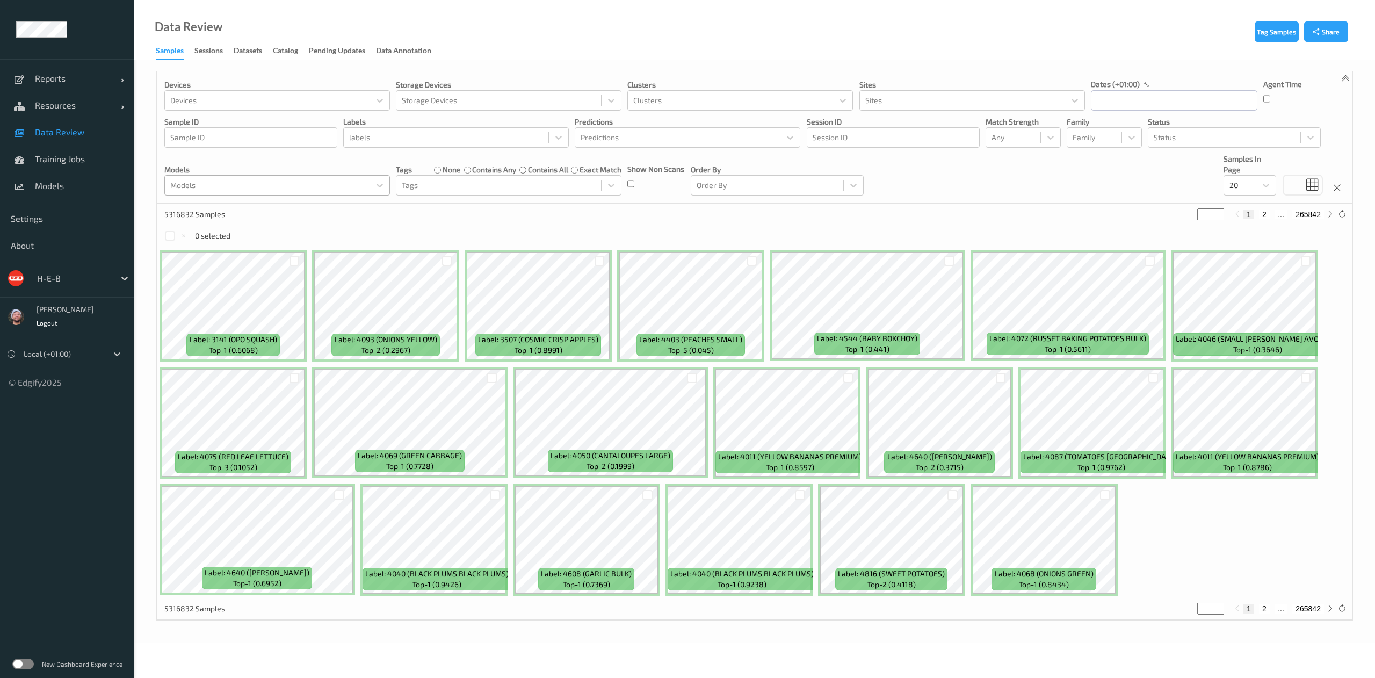
click at [284, 183] on div at bounding box center [267, 185] width 194 height 13
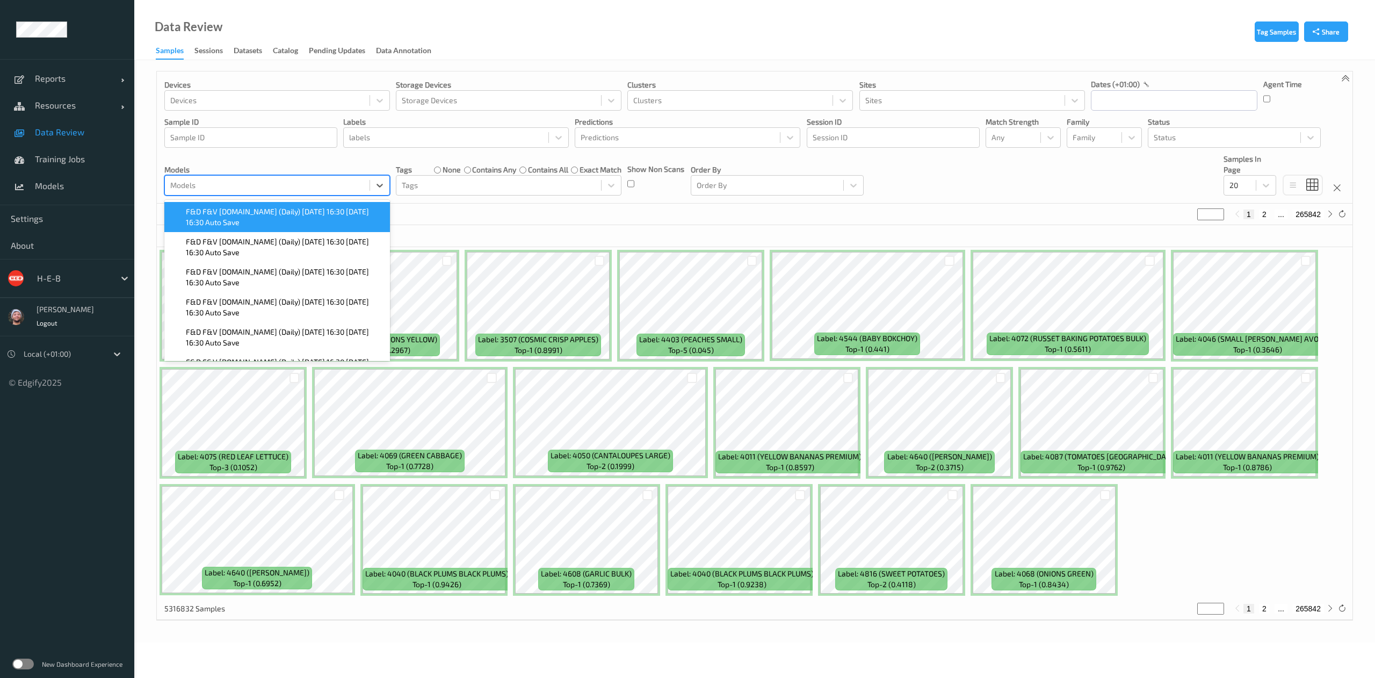
click at [314, 214] on span "F&D F&V [DOMAIN_NAME] (Daily) [DATE] 16:30 [DATE] 16:30 Auto Save" at bounding box center [285, 216] width 198 height 21
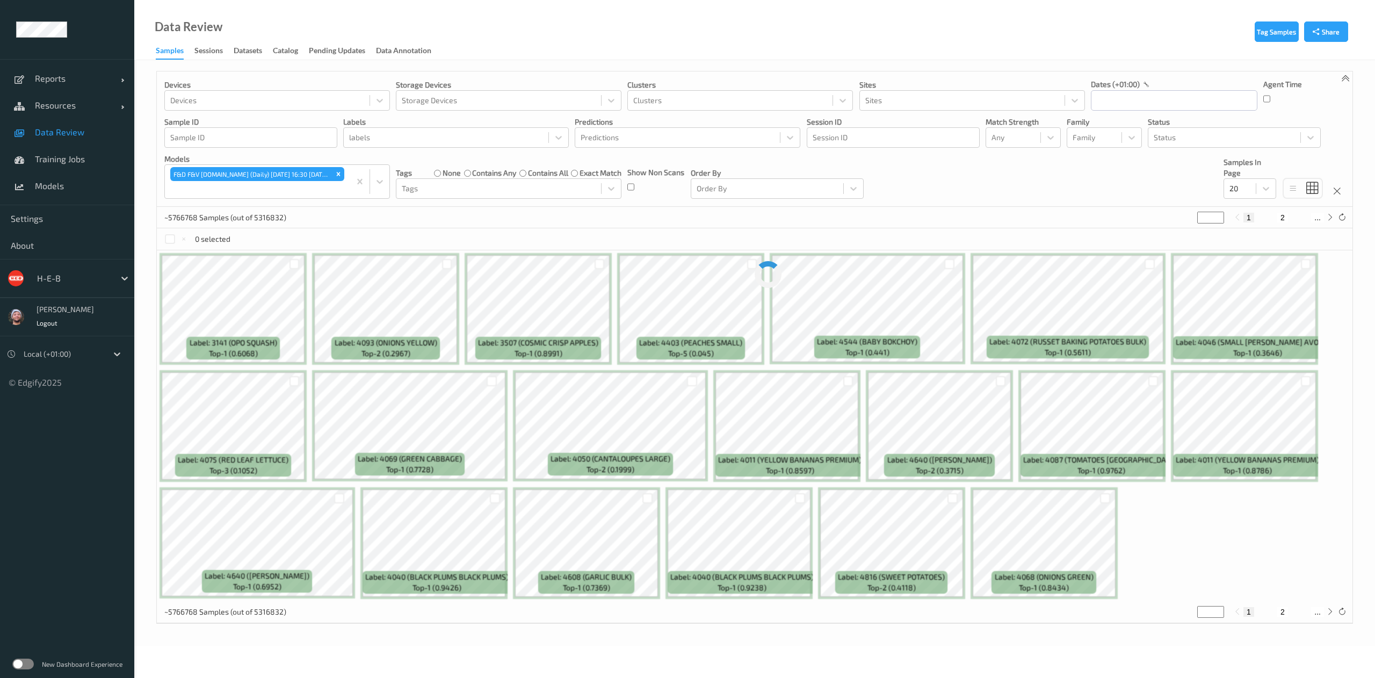
click at [444, 217] on div "~5766768 Samples (out of 5316832) * 1 2 ..." at bounding box center [754, 217] width 1195 height 21
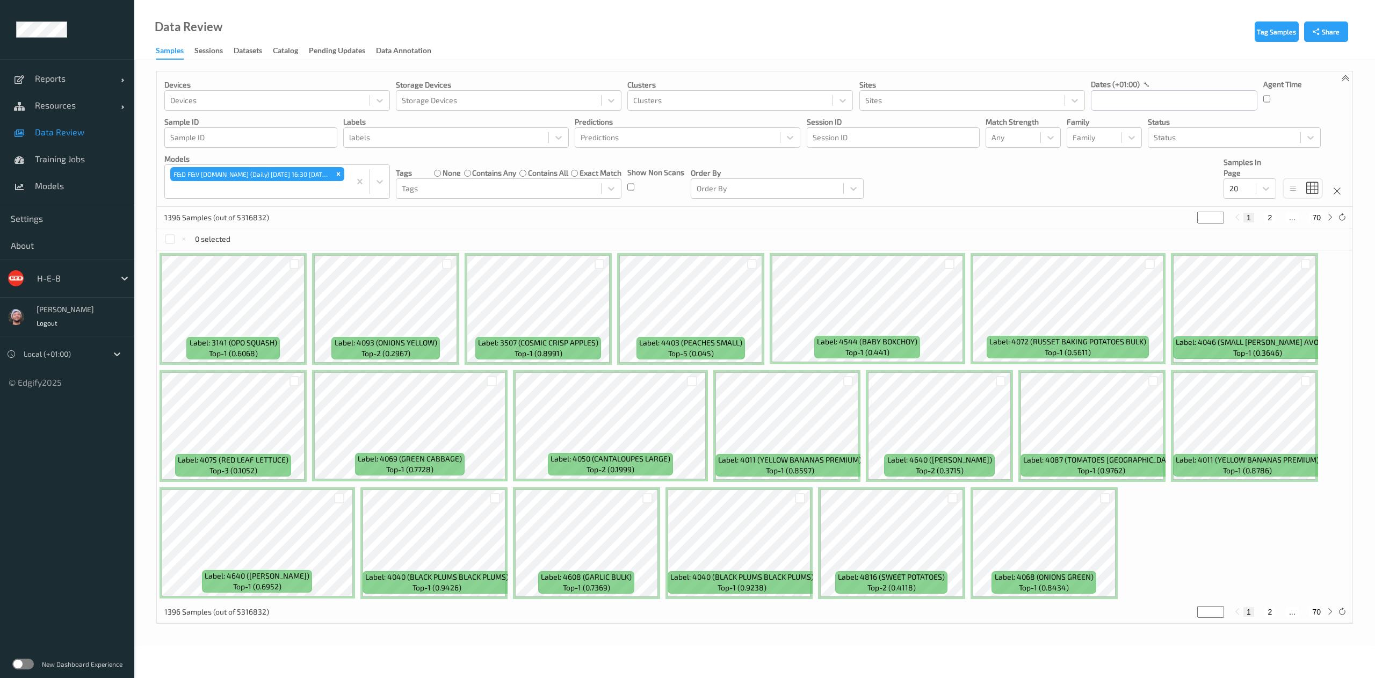
click at [668, 149] on div "Devices Devices Storage Devices Storage Devices Clusters Clusters Sites Sites d…" at bounding box center [754, 138] width 1195 height 135
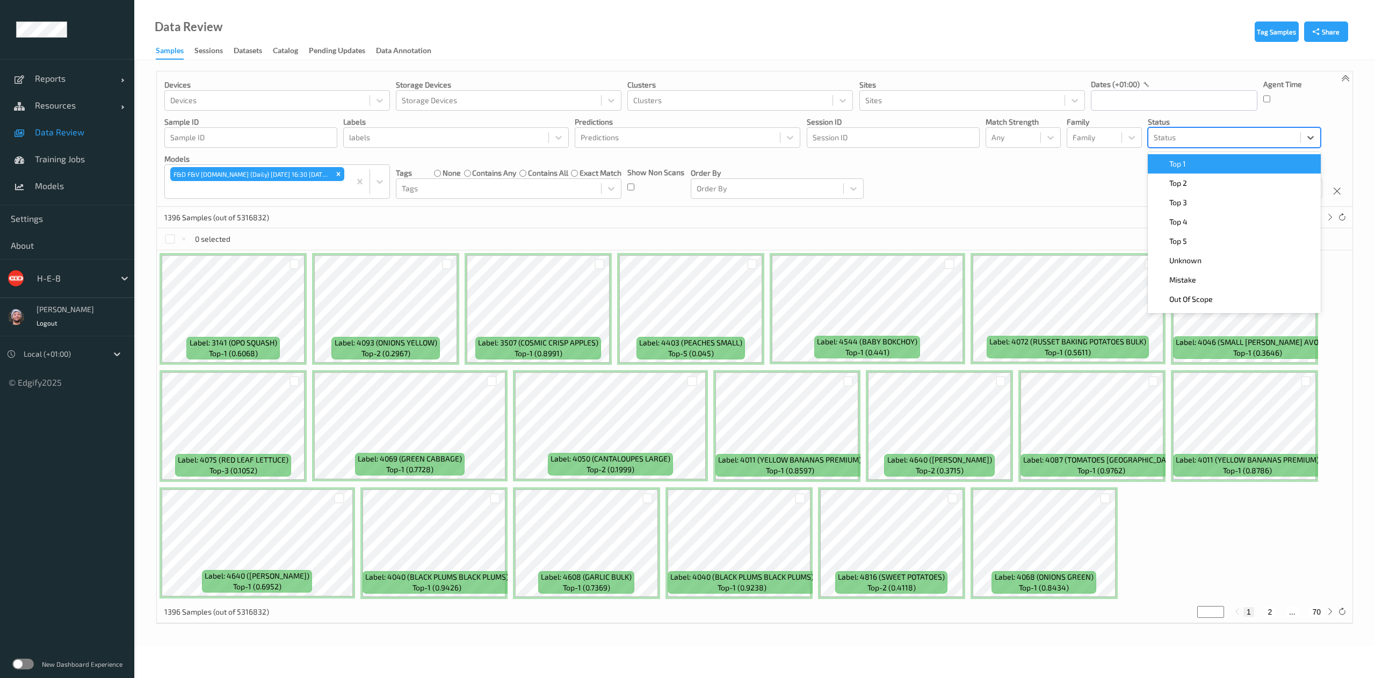
click at [668, 142] on div at bounding box center [1224, 137] width 141 height 13
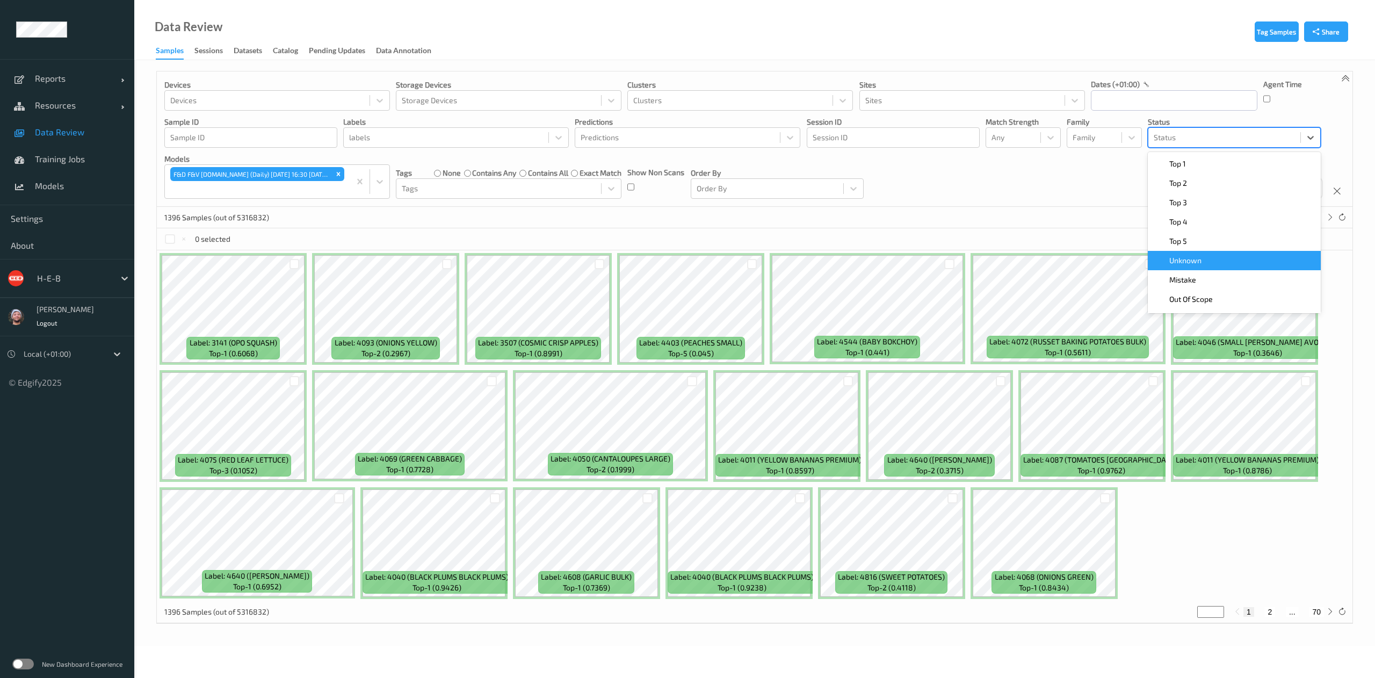
click at [668, 261] on span "Unknown" at bounding box center [1185, 260] width 32 height 11
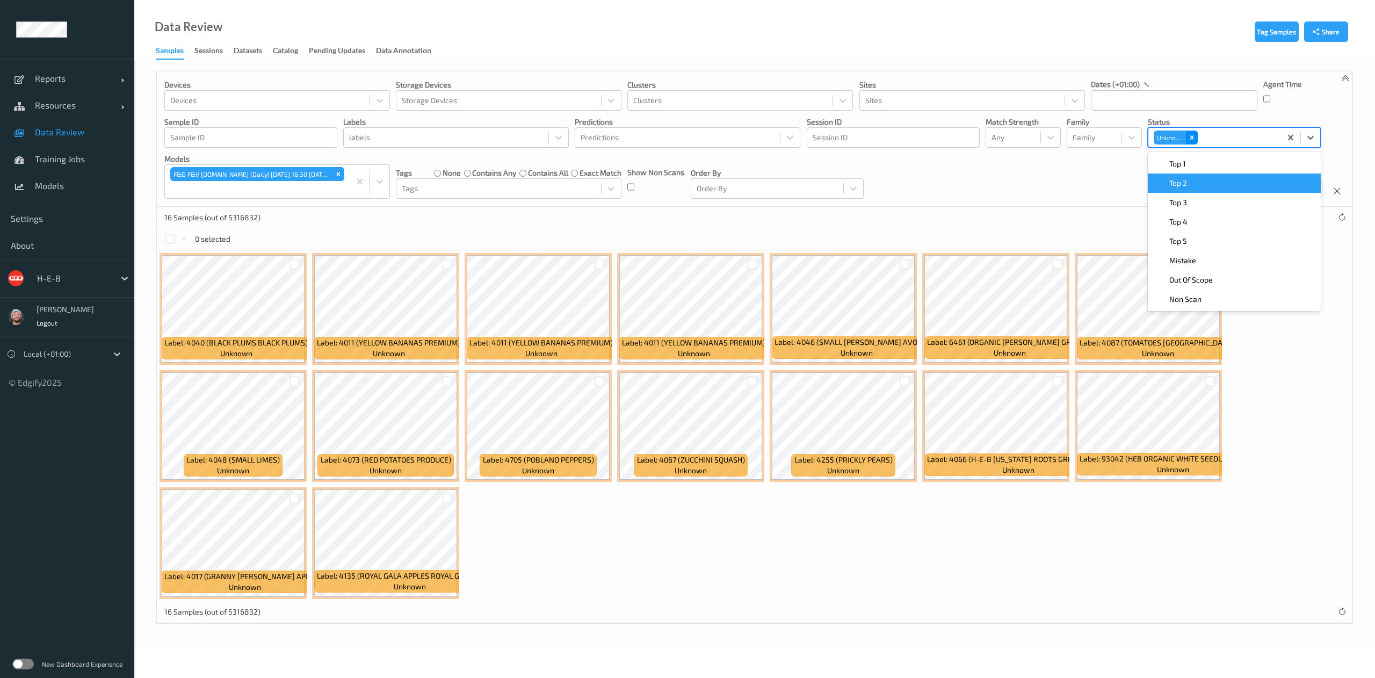
click at [668, 137] on div "Remove Unknown" at bounding box center [1192, 137] width 12 height 14
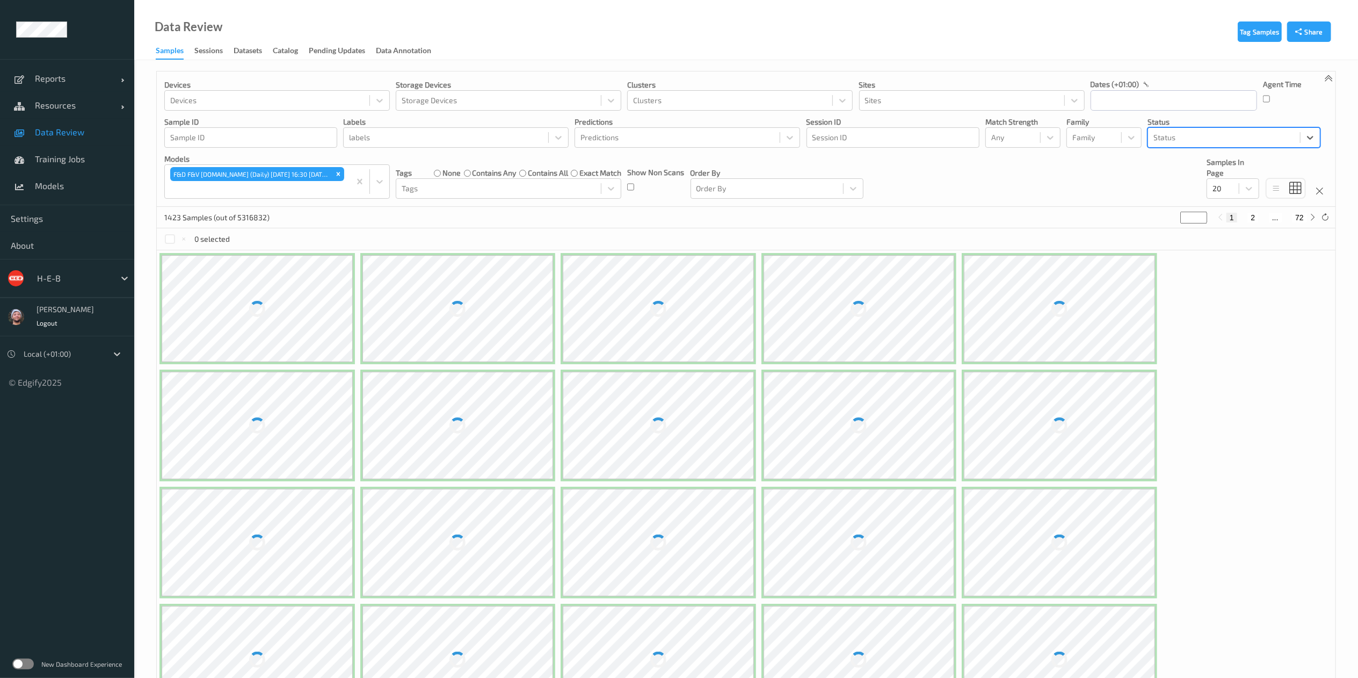
click at [668, 131] on div at bounding box center [1224, 137] width 141 height 13
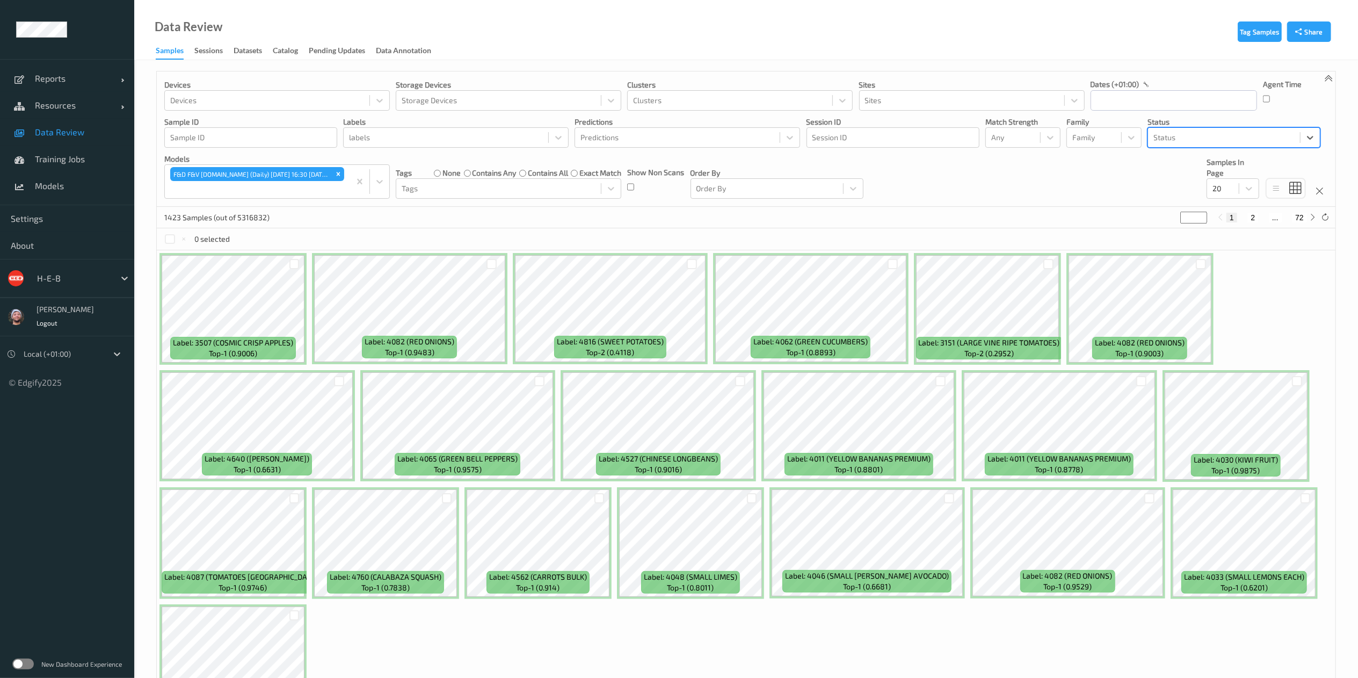
click at [668, 136] on div at bounding box center [1224, 137] width 141 height 13
click at [668, 285] on div "Mistake" at bounding box center [1234, 279] width 160 height 11
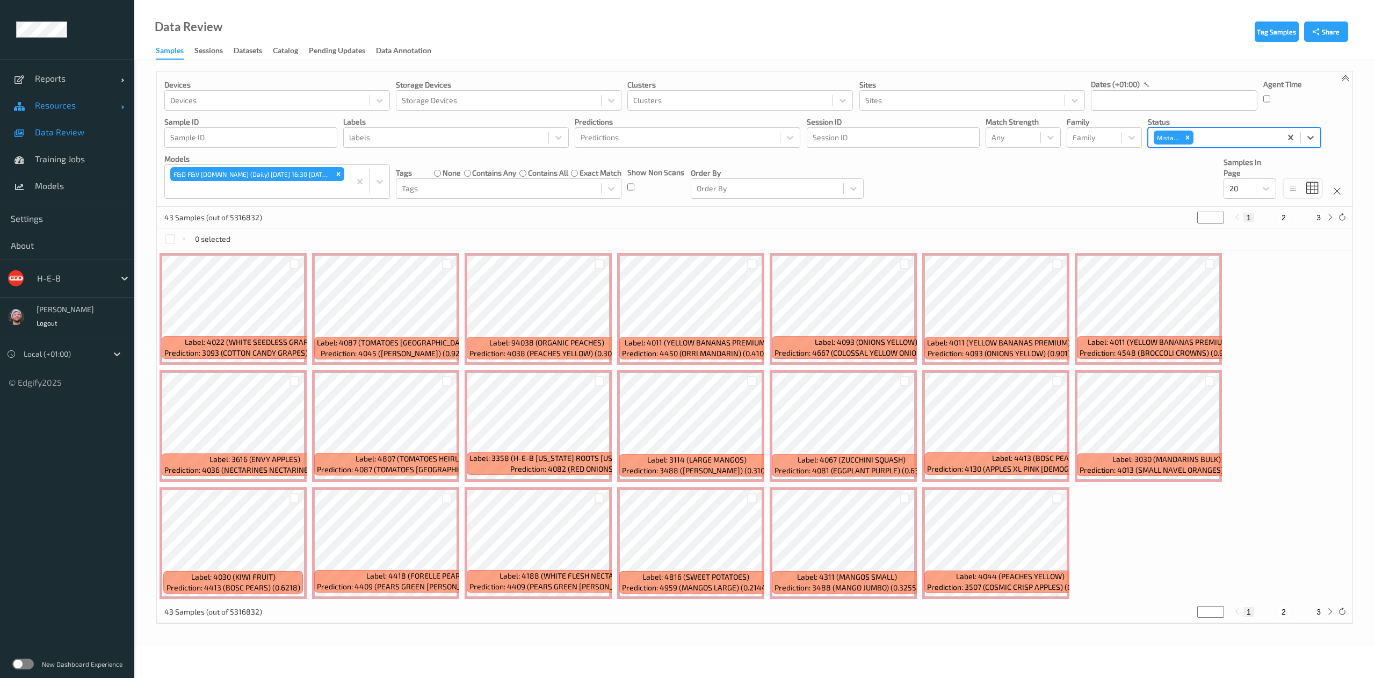
click at [76, 103] on span "Resources" at bounding box center [78, 105] width 86 height 11
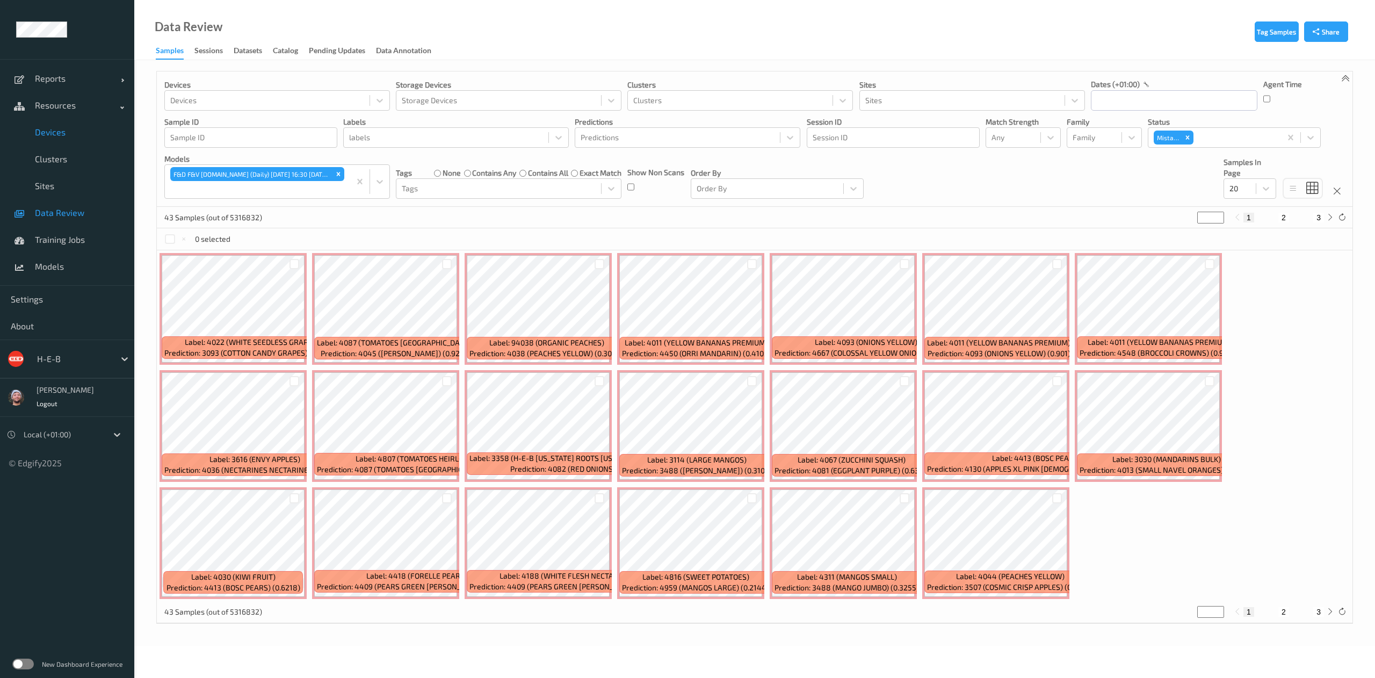
click at [63, 132] on span "Devices" at bounding box center [79, 132] width 89 height 11
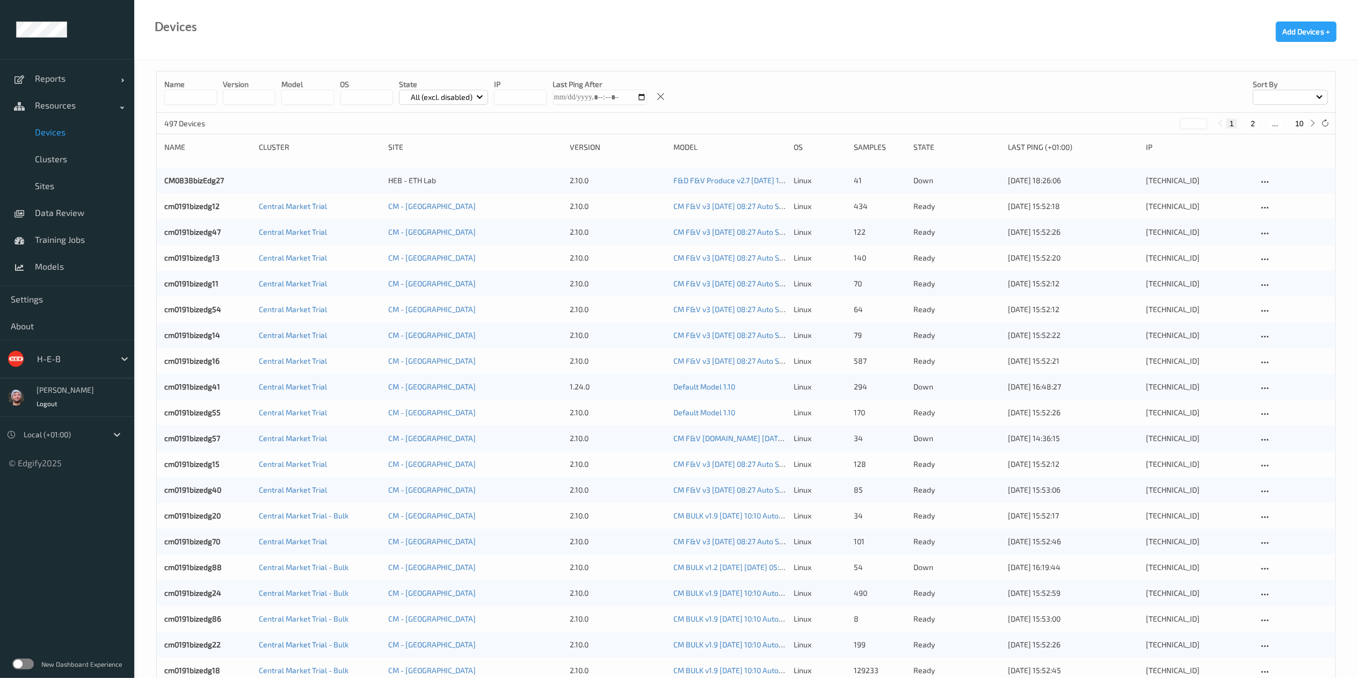
click at [668, 121] on button "10" at bounding box center [1299, 124] width 15 height 10
type input "**"
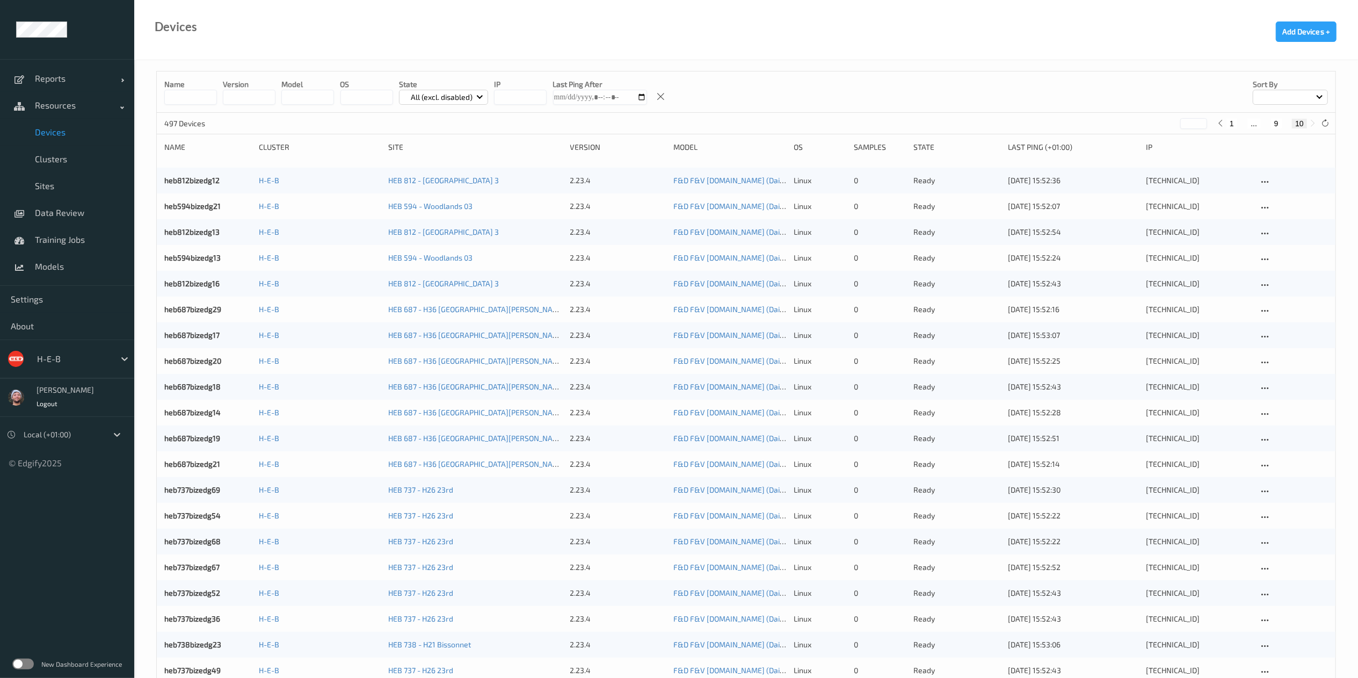
scroll to position [724, 0]
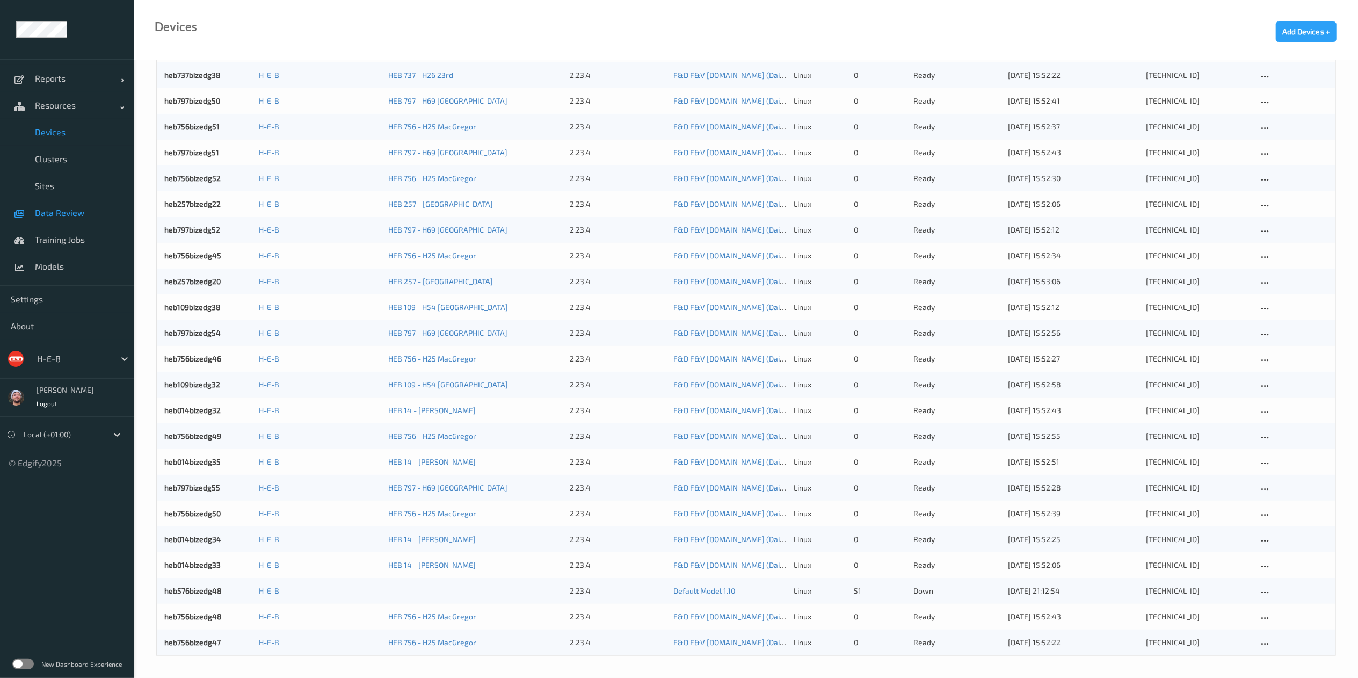
click at [67, 222] on link "Data Review" at bounding box center [67, 212] width 134 height 27
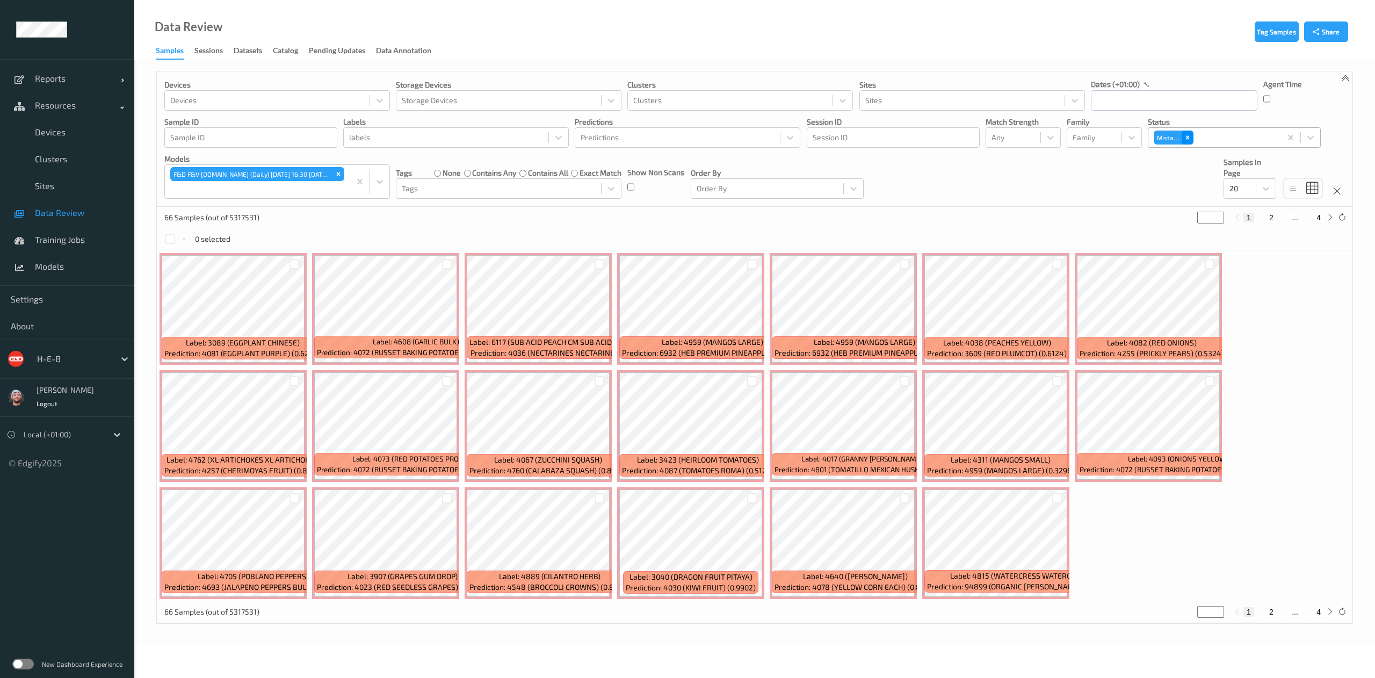
click at [668, 144] on div "Remove Mistake" at bounding box center [1187, 137] width 12 height 14
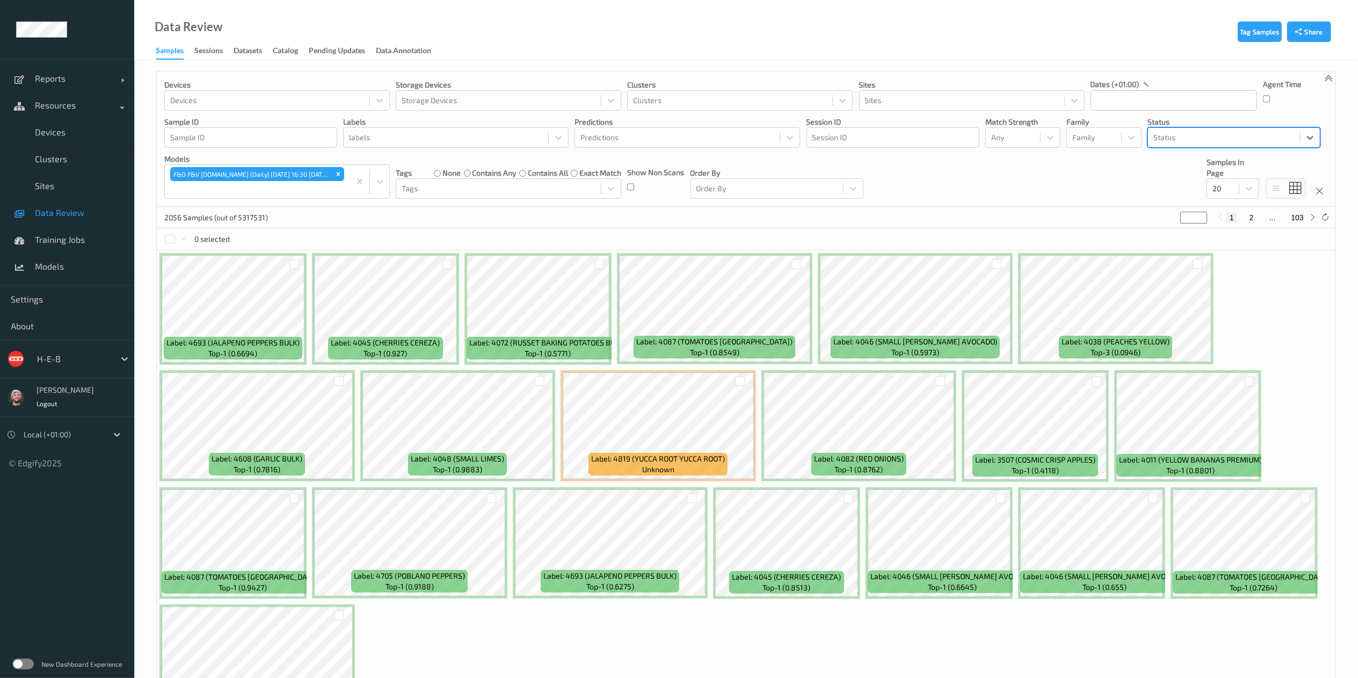
click at [79, 210] on span "Data Review" at bounding box center [79, 212] width 89 height 11
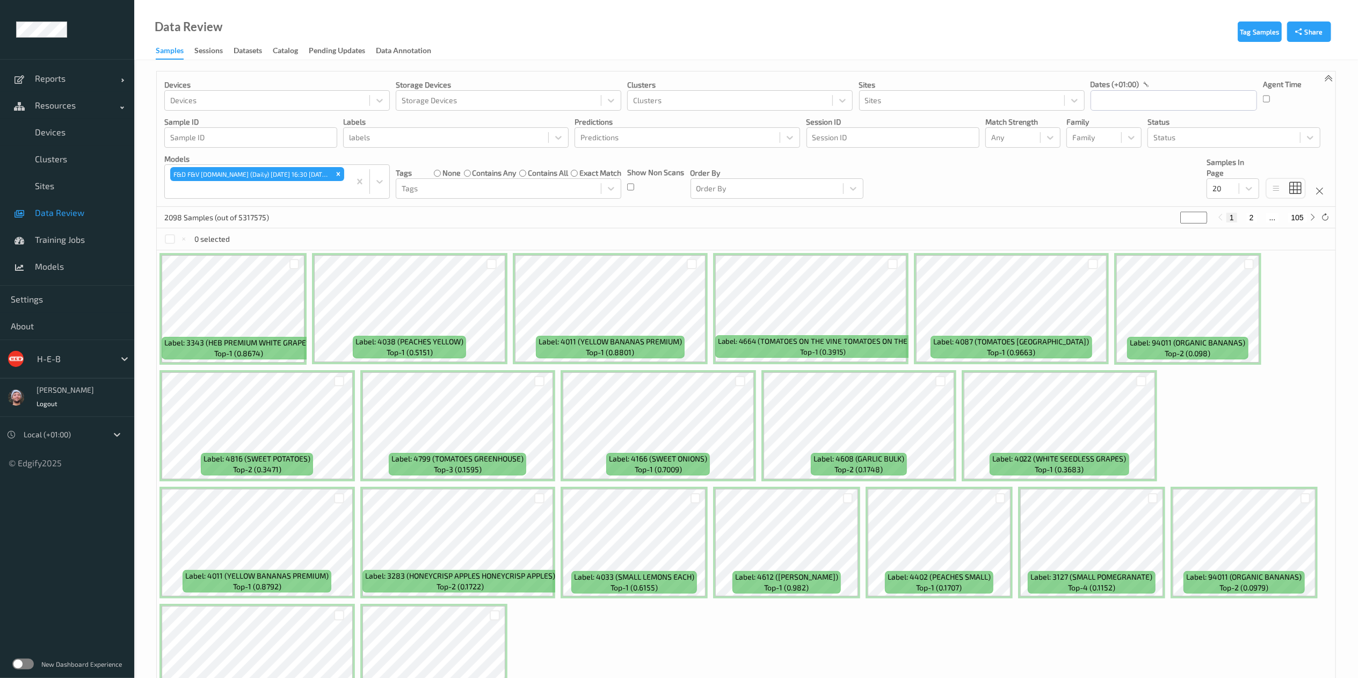
click at [668, 26] on div "Data Review Samples Sessions Datasets Catalog Pending Updates Data Annotation" at bounding box center [746, 30] width 1224 height 60
click at [668, 130] on div "Status" at bounding box center [1224, 137] width 152 height 17
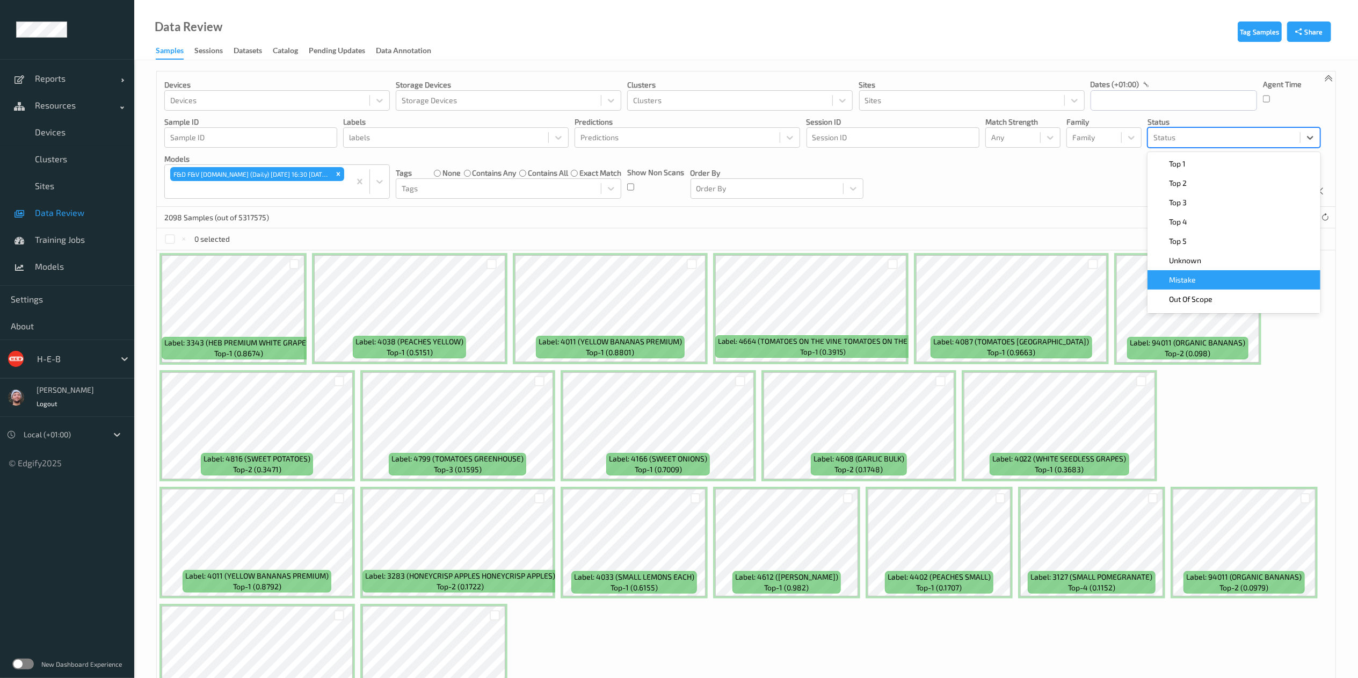
click at [668, 281] on span "Mistake" at bounding box center [1182, 279] width 27 height 11
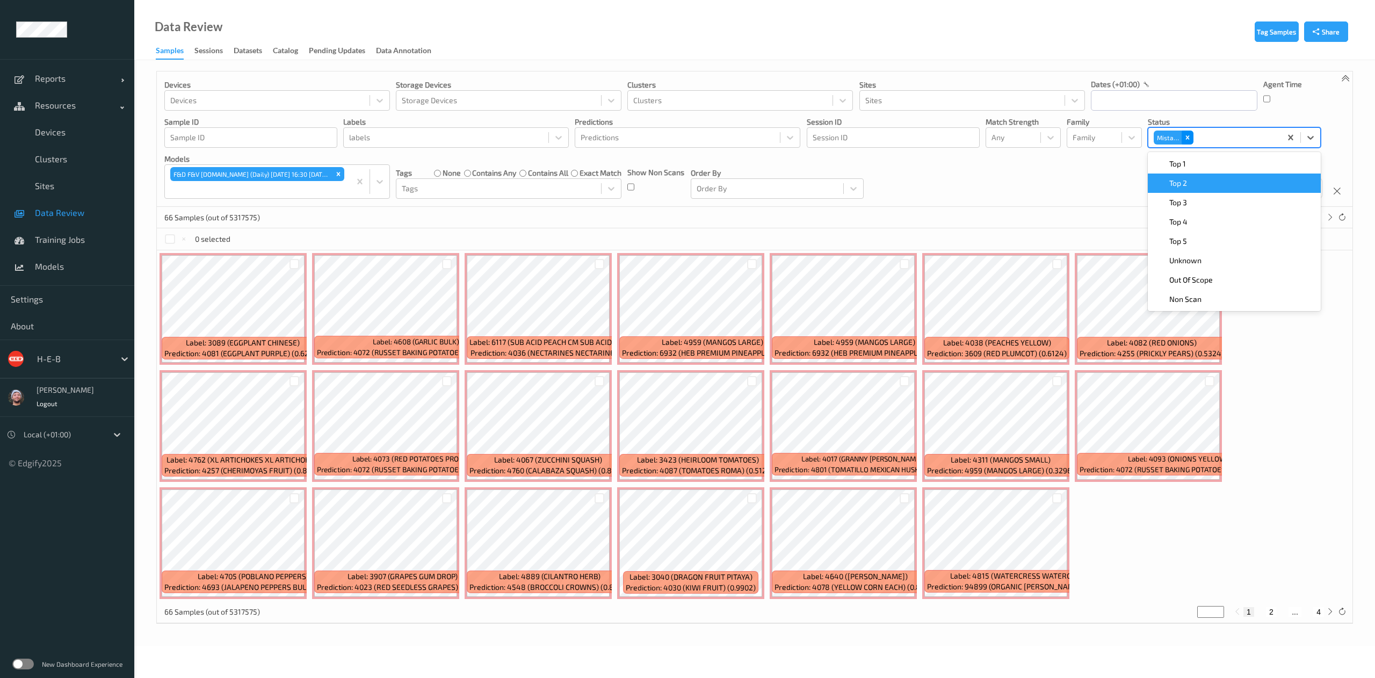
click at [668, 139] on icon "Remove Mistake" at bounding box center [1188, 138] width 8 height 8
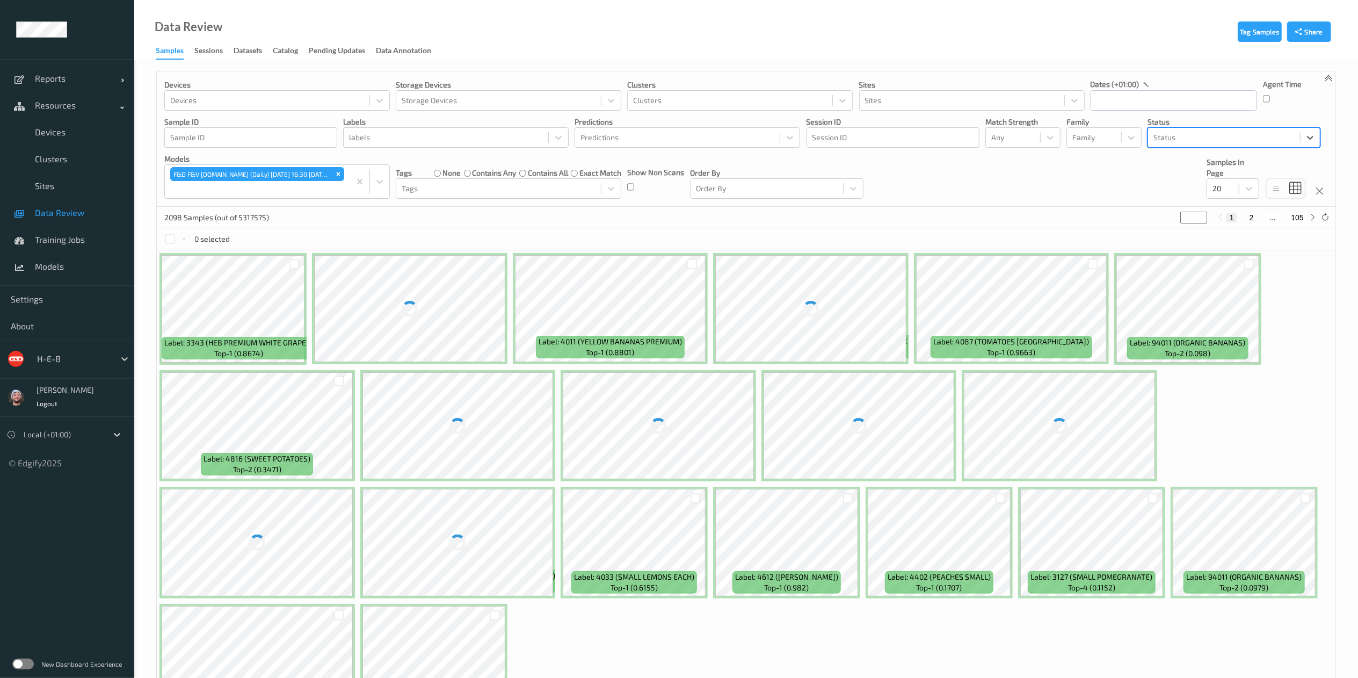
click at [668, 136] on div at bounding box center [1224, 137] width 141 height 13
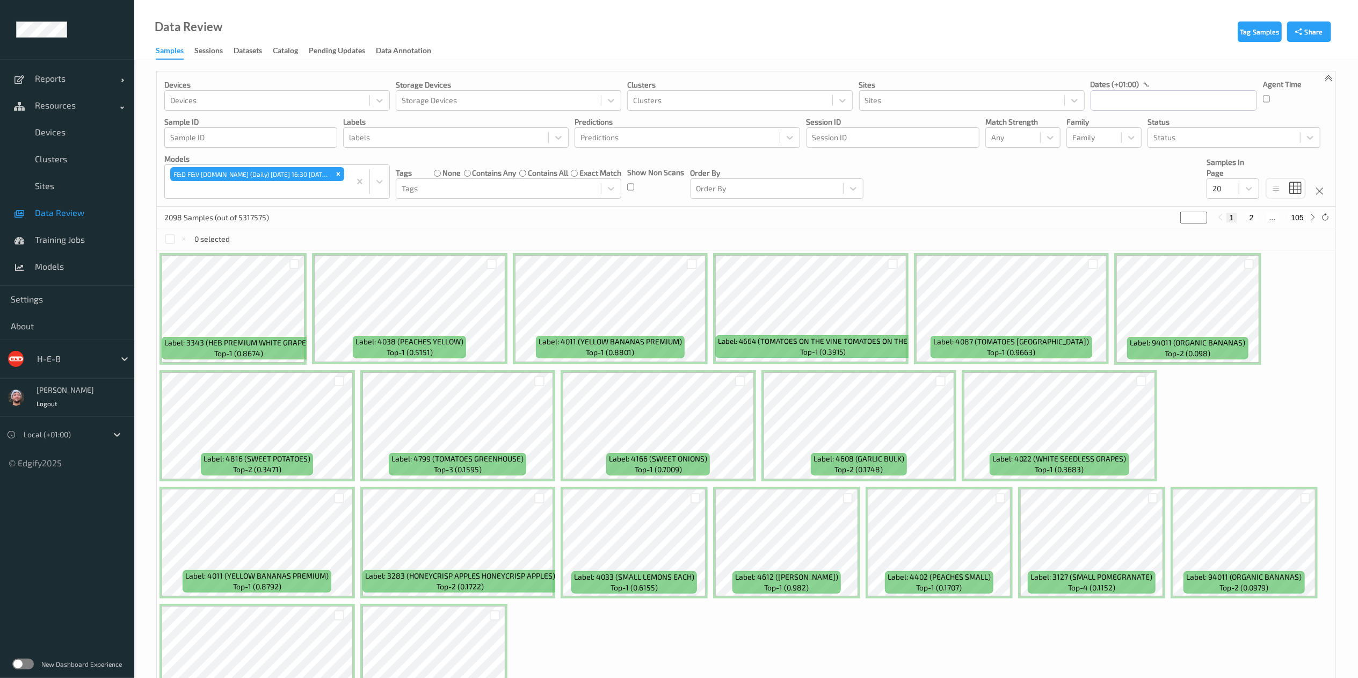
click at [668, 148] on div "Devices Devices Storage Devices Storage Devices Clusters Clusters Sites Sites d…" at bounding box center [746, 138] width 1179 height 135
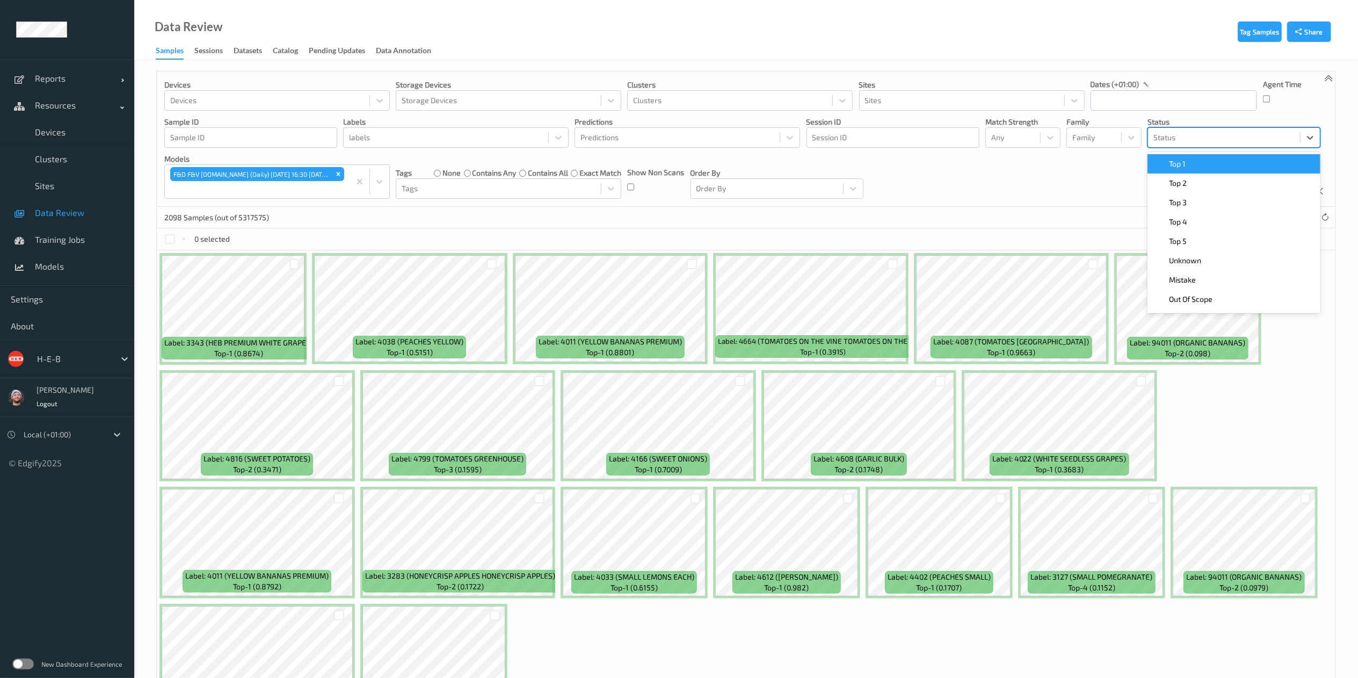
click at [668, 129] on div "Status" at bounding box center [1224, 137] width 152 height 17
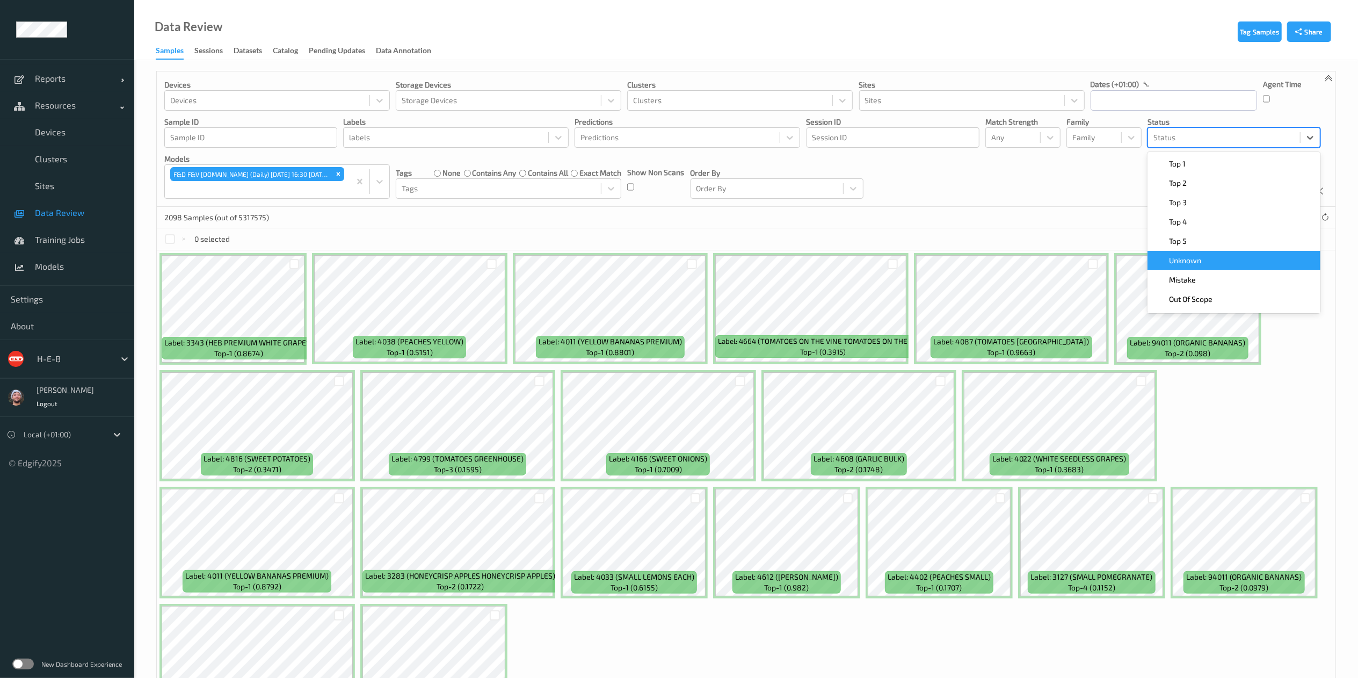
click at [668, 258] on span "Unknown" at bounding box center [1185, 260] width 32 height 11
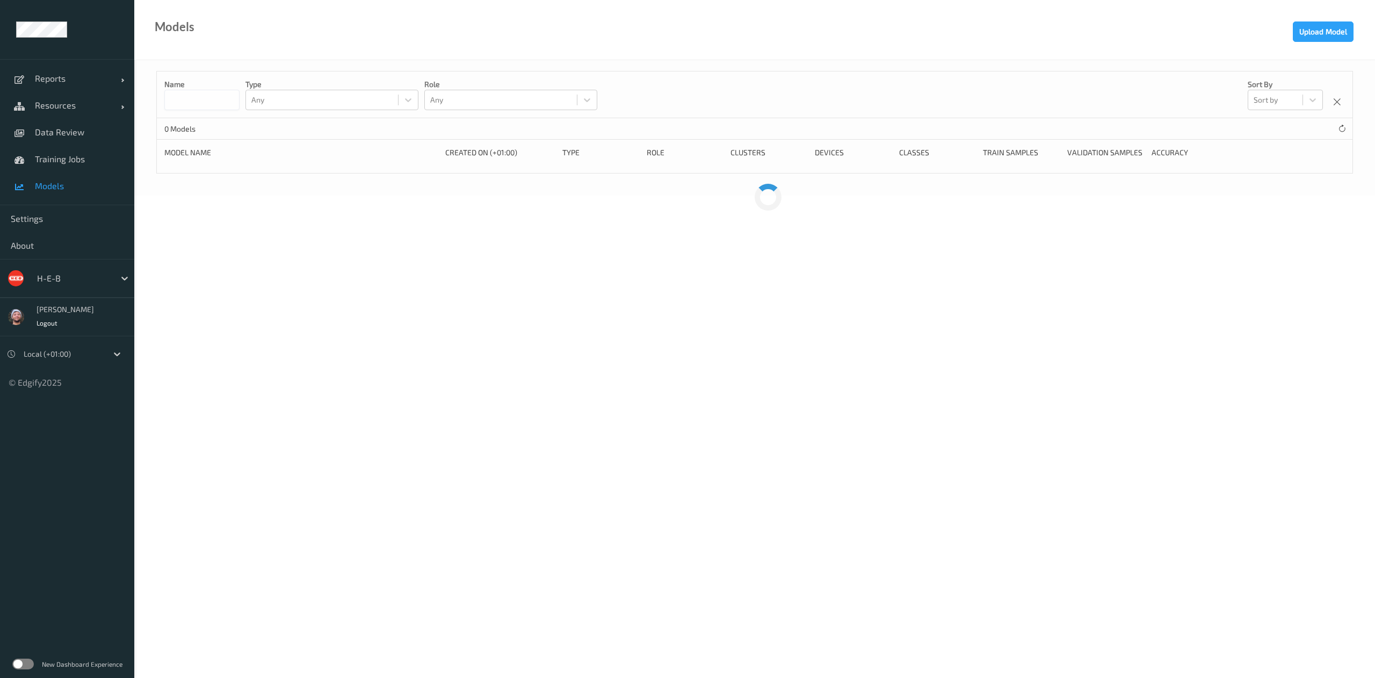
click at [620, 88] on div "Name Type Any Role Any Sort by Sort by" at bounding box center [754, 94] width 1195 height 47
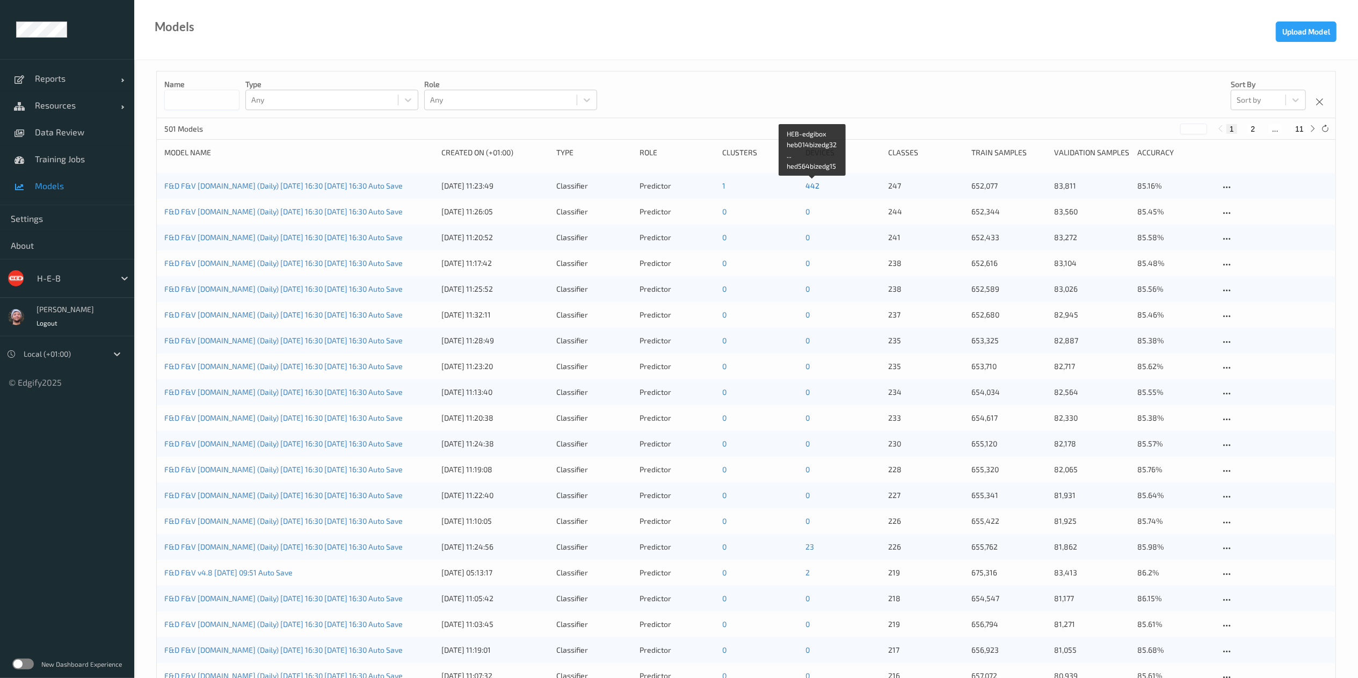
click at [810, 186] on link "442" at bounding box center [813, 185] width 14 height 9
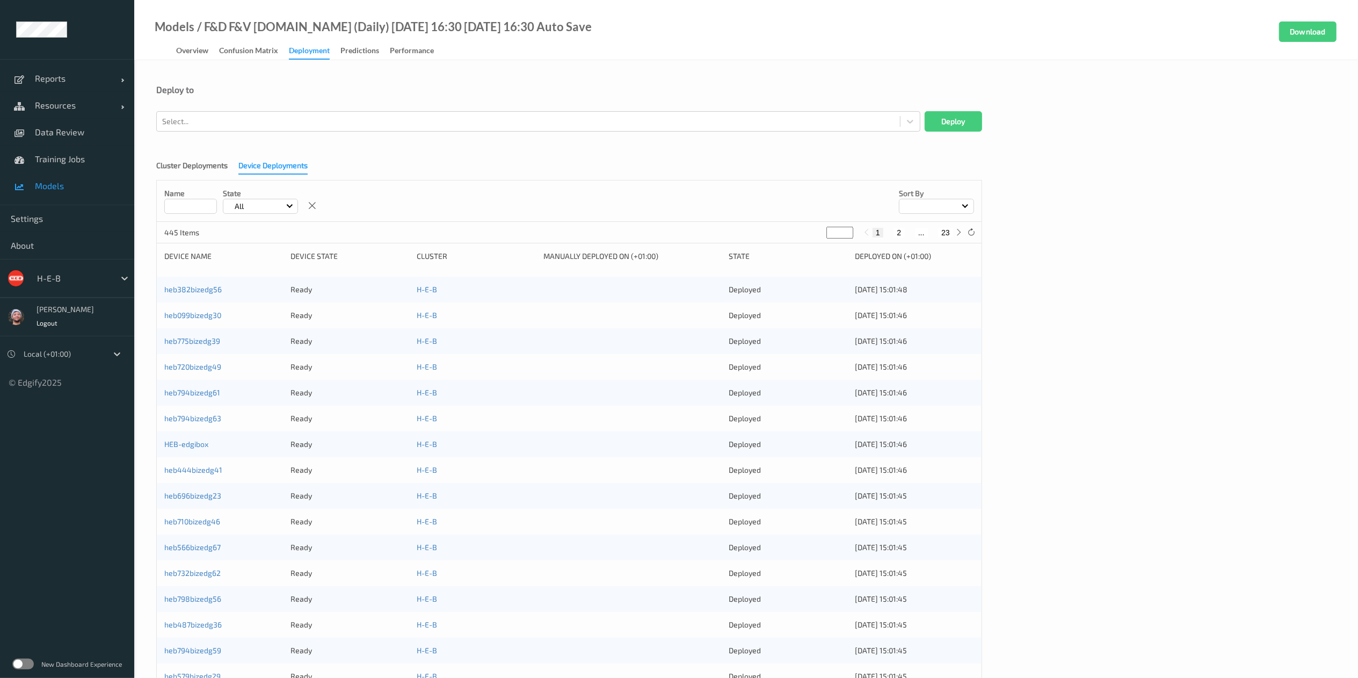
click at [900, 234] on button "2" at bounding box center [899, 233] width 11 height 10
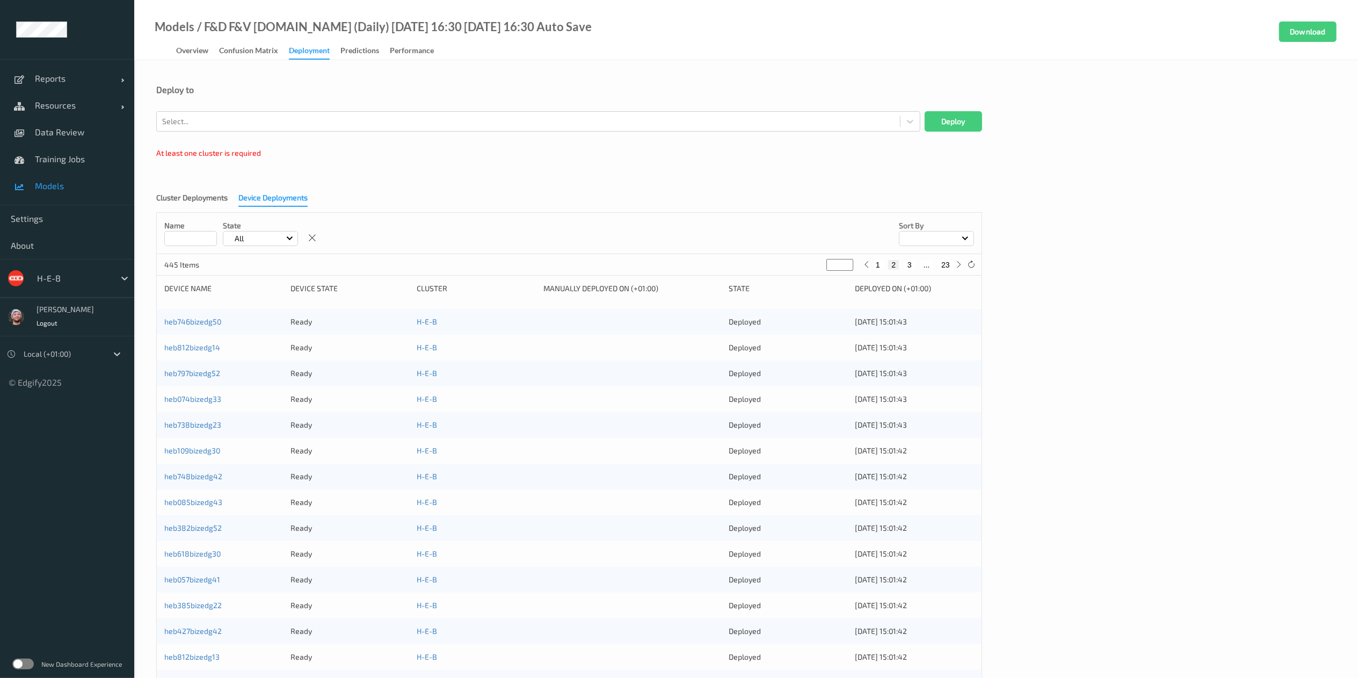
click at [917, 234] on div at bounding box center [936, 238] width 75 height 15
click at [970, 282] on div "Name State All Sort by Deployed On 445 Items * 1 2 3 ... 23 Device Name Device …" at bounding box center [569, 518] width 826 height 613
click at [944, 260] on button "23" at bounding box center [945, 265] width 15 height 10
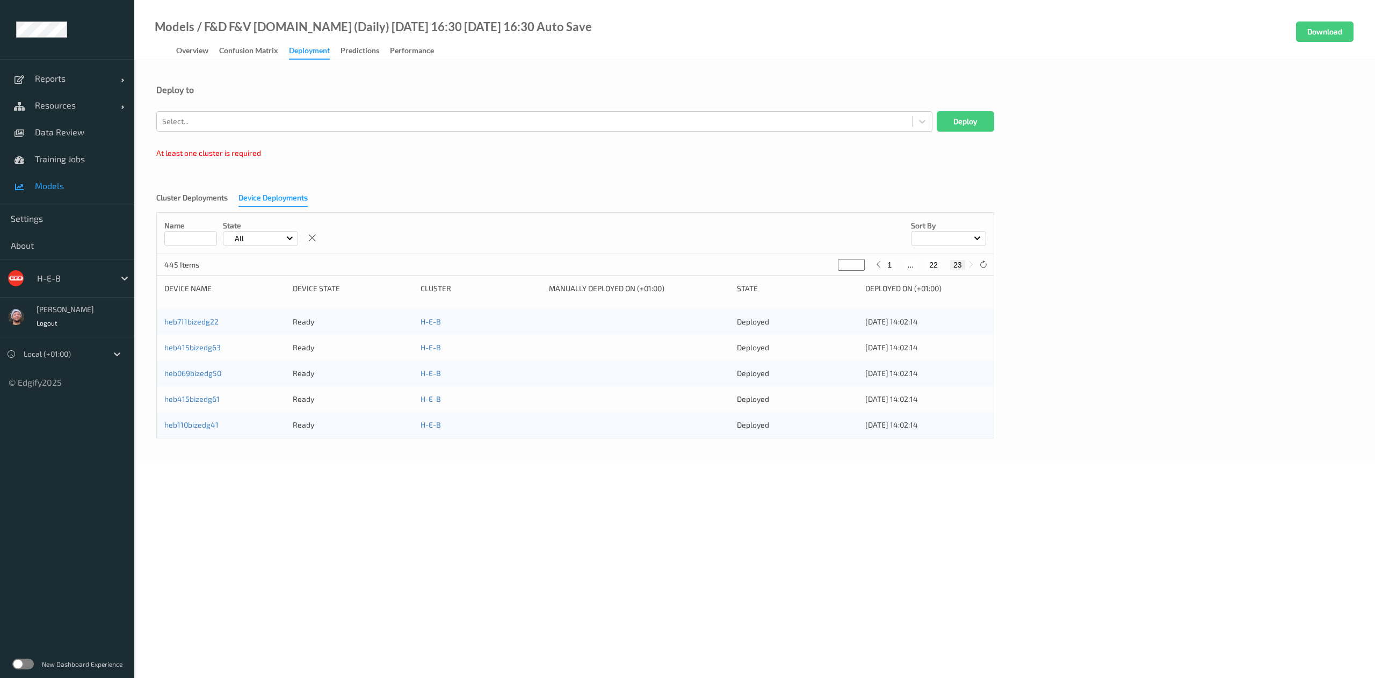
click at [938, 266] on button "22" at bounding box center [933, 265] width 15 height 10
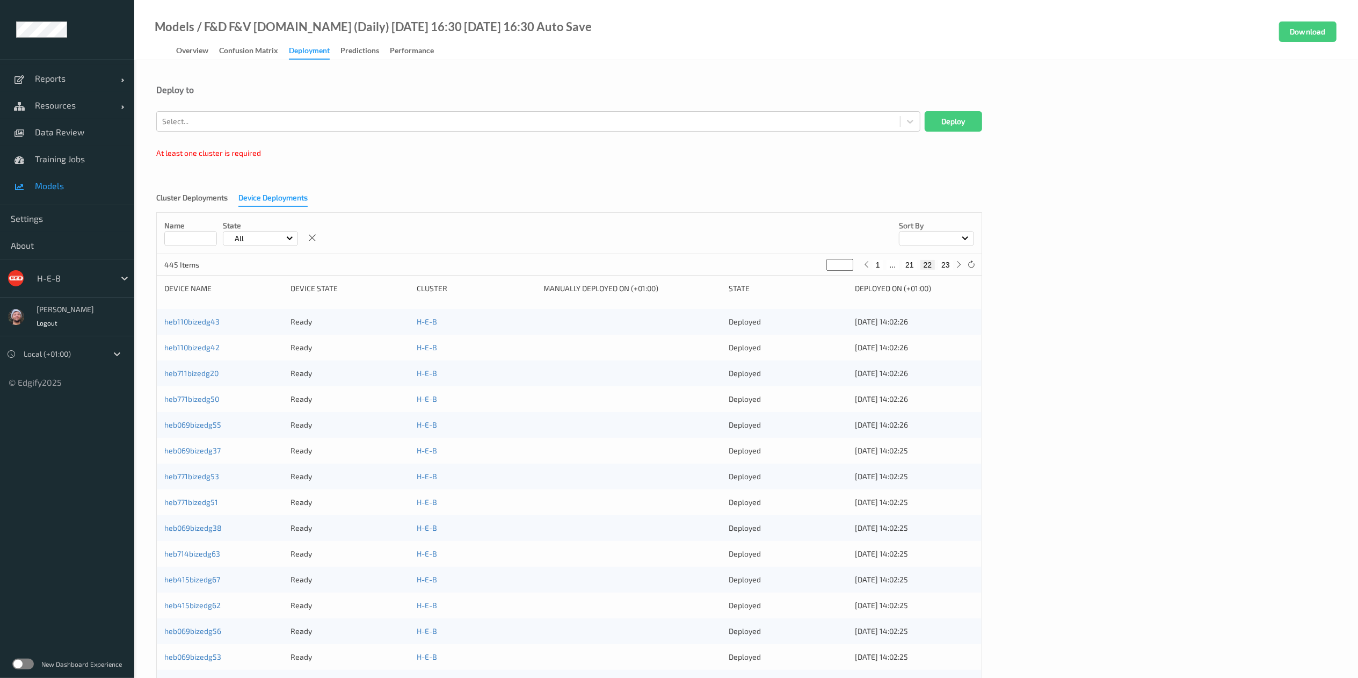
click at [909, 270] on div "1 ... 21 22 23" at bounding box center [913, 264] width 105 height 12
click at [909, 267] on button "21" at bounding box center [909, 265] width 15 height 10
type input "**"
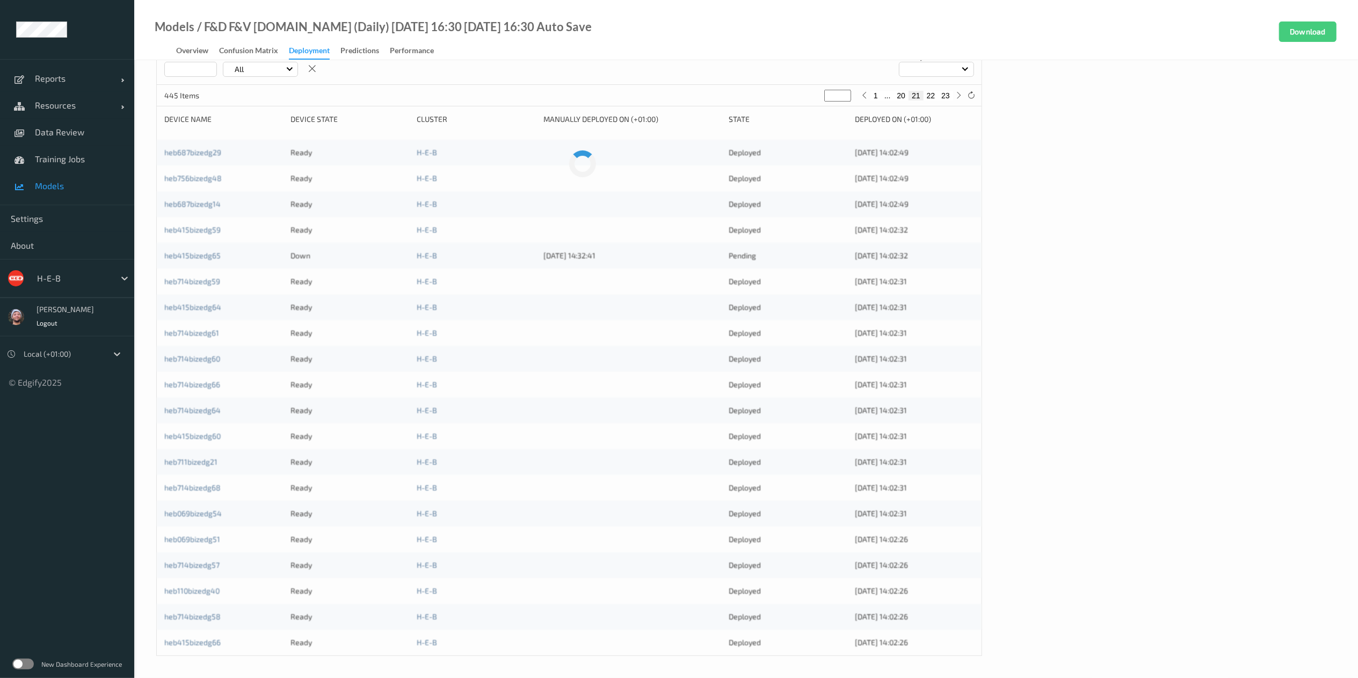
click at [83, 186] on span "Models" at bounding box center [79, 185] width 89 height 11
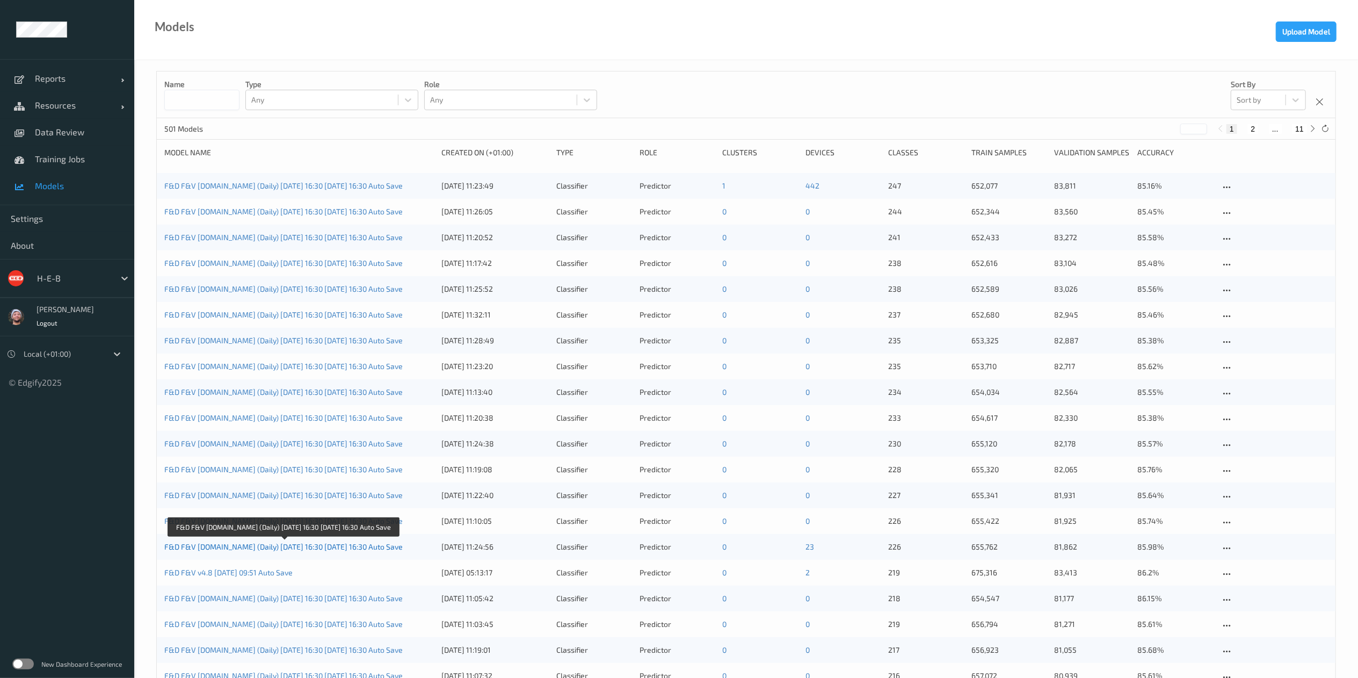
click at [291, 545] on link "F&D F&V [DOMAIN_NAME] (Daily) [DATE] 16:30 [DATE] 16:30 Auto Save" at bounding box center [283, 546] width 238 height 9
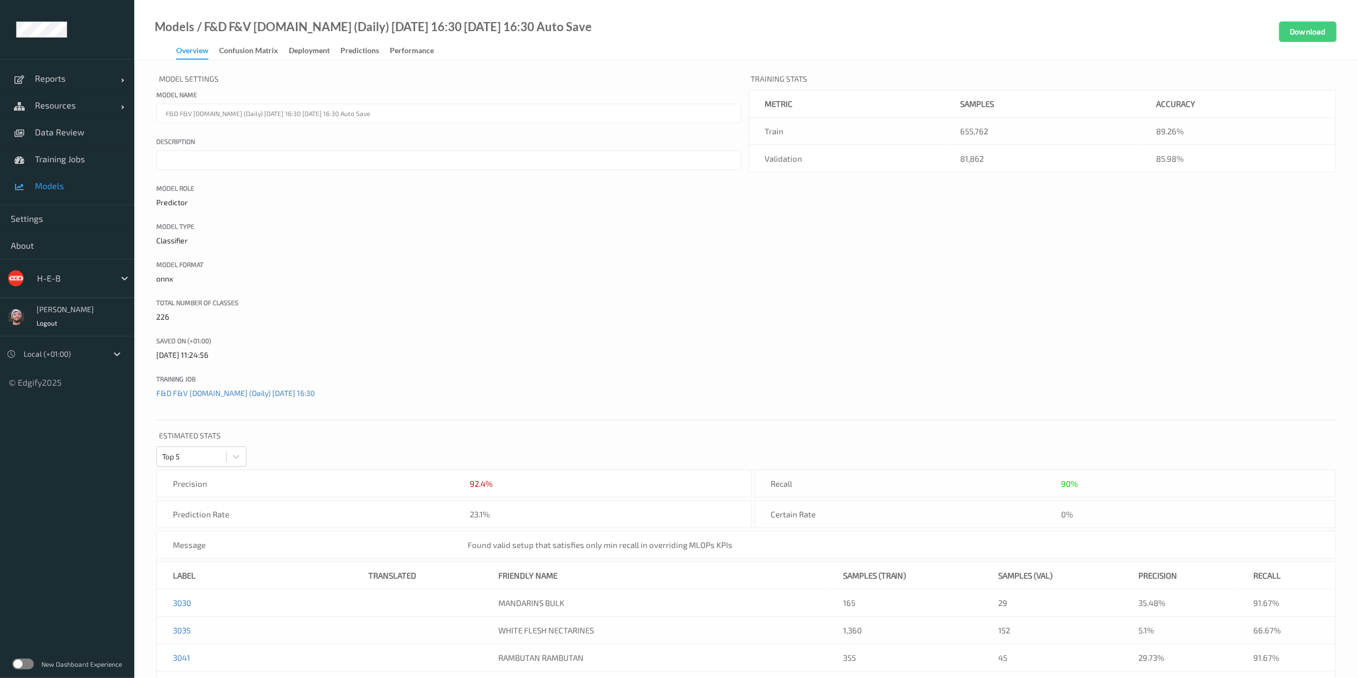
click at [622, 328] on div "Model Settings Model name F&D F&V v4.9.ST (Daily) 2025-08-25 16:30 2025-08-25 1…" at bounding box center [448, 241] width 585 height 341
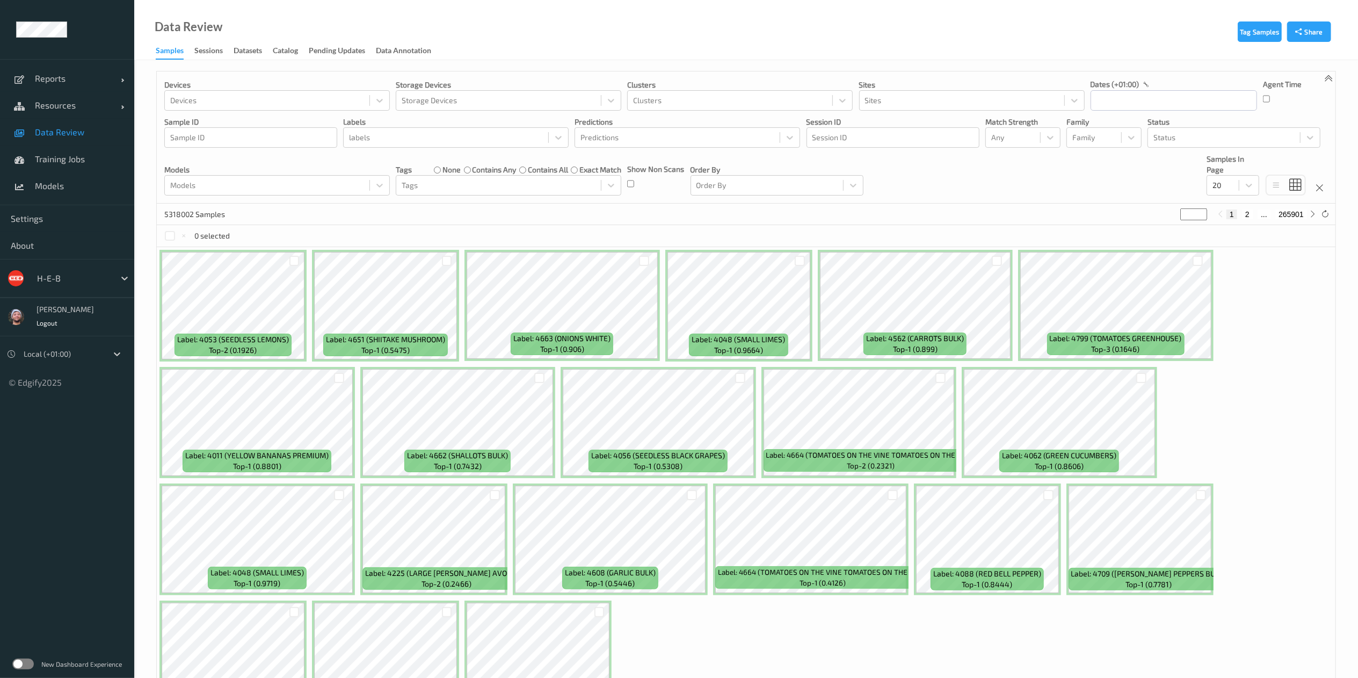
click at [271, 188] on div at bounding box center [267, 185] width 194 height 13
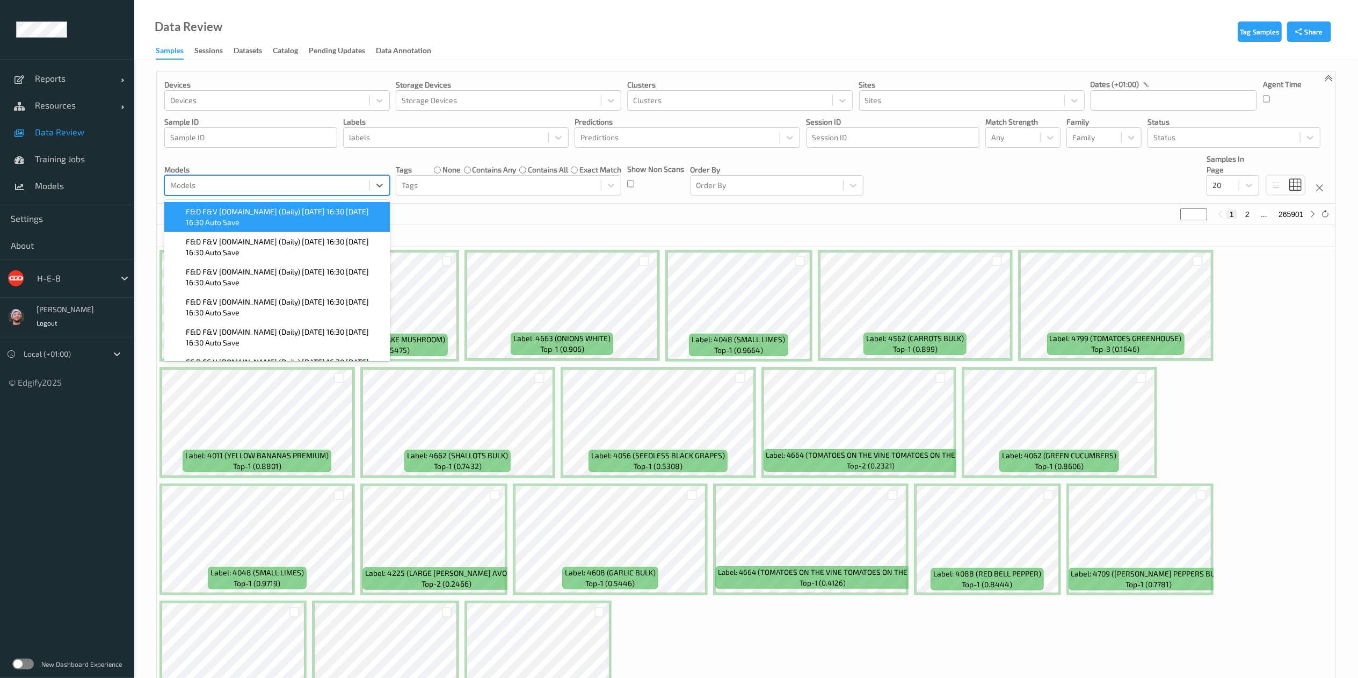
click at [253, 213] on span "F&D F&V [DOMAIN_NAME] (Daily) [DATE] 16:30 [DATE] 16:30 Auto Save" at bounding box center [285, 216] width 198 height 21
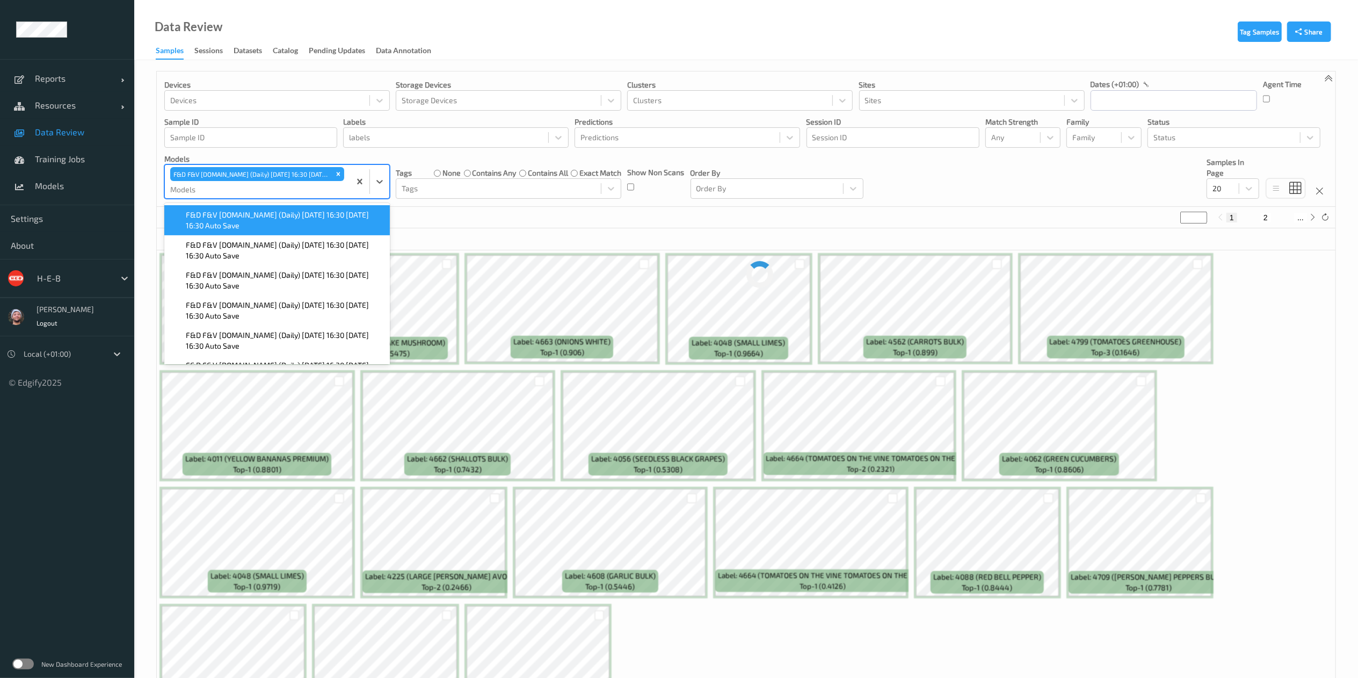
click at [497, 222] on div "~5767401 Samples (out of 5318002) * 1 2 ..." at bounding box center [746, 217] width 1179 height 21
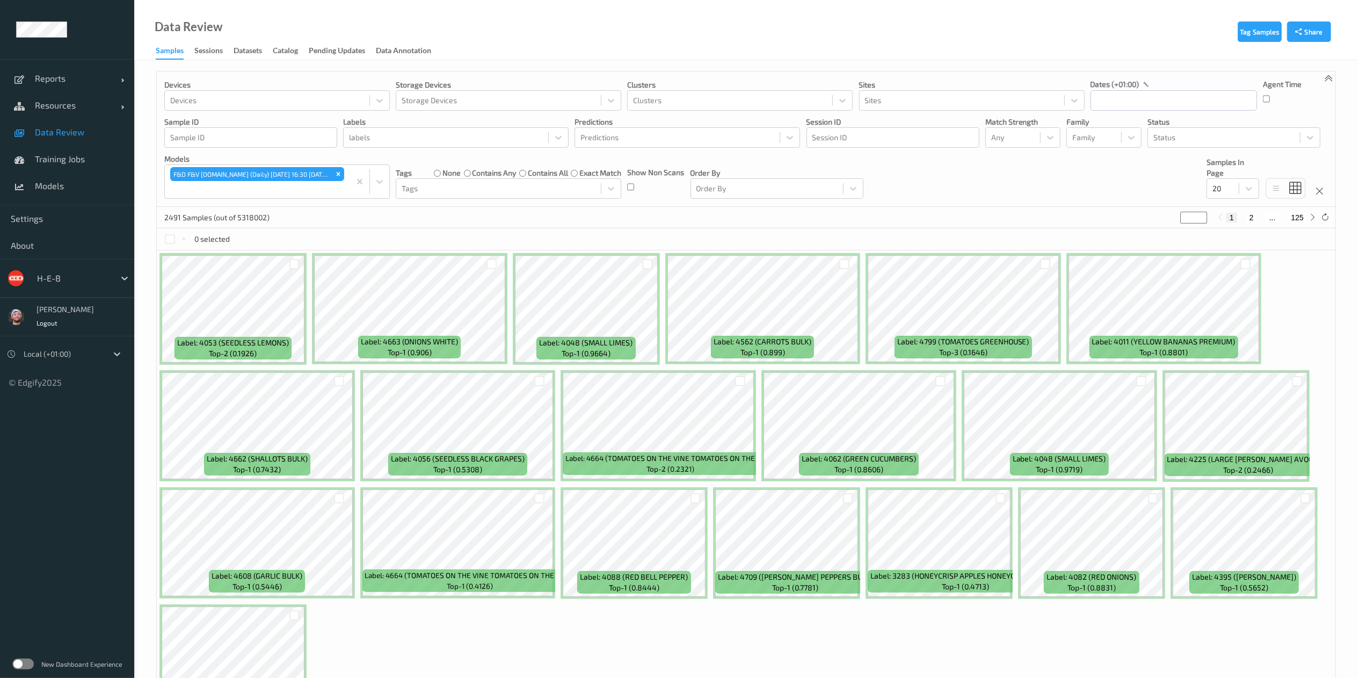
click at [497, 219] on div "2491 Samples (out of 5318002) * 1 2 ... 125" at bounding box center [746, 217] width 1179 height 21
click at [1224, 111] on div "Devices Devices Storage Devices Storage Devices Clusters Clusters Sites Sites d…" at bounding box center [746, 138] width 1179 height 135
click at [1215, 126] on p "Status" at bounding box center [1234, 122] width 173 height 11
click at [1194, 140] on div at bounding box center [1224, 137] width 141 height 13
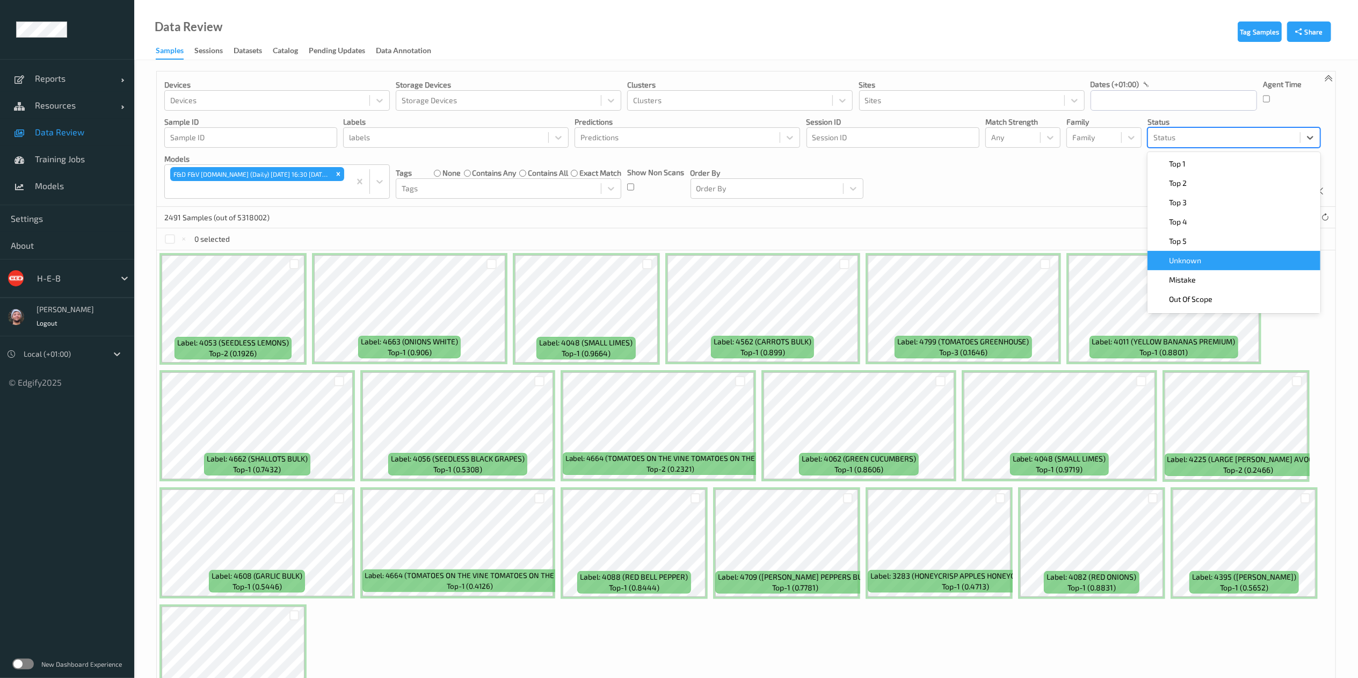
click at [1185, 259] on span "Unknown" at bounding box center [1185, 260] width 32 height 11
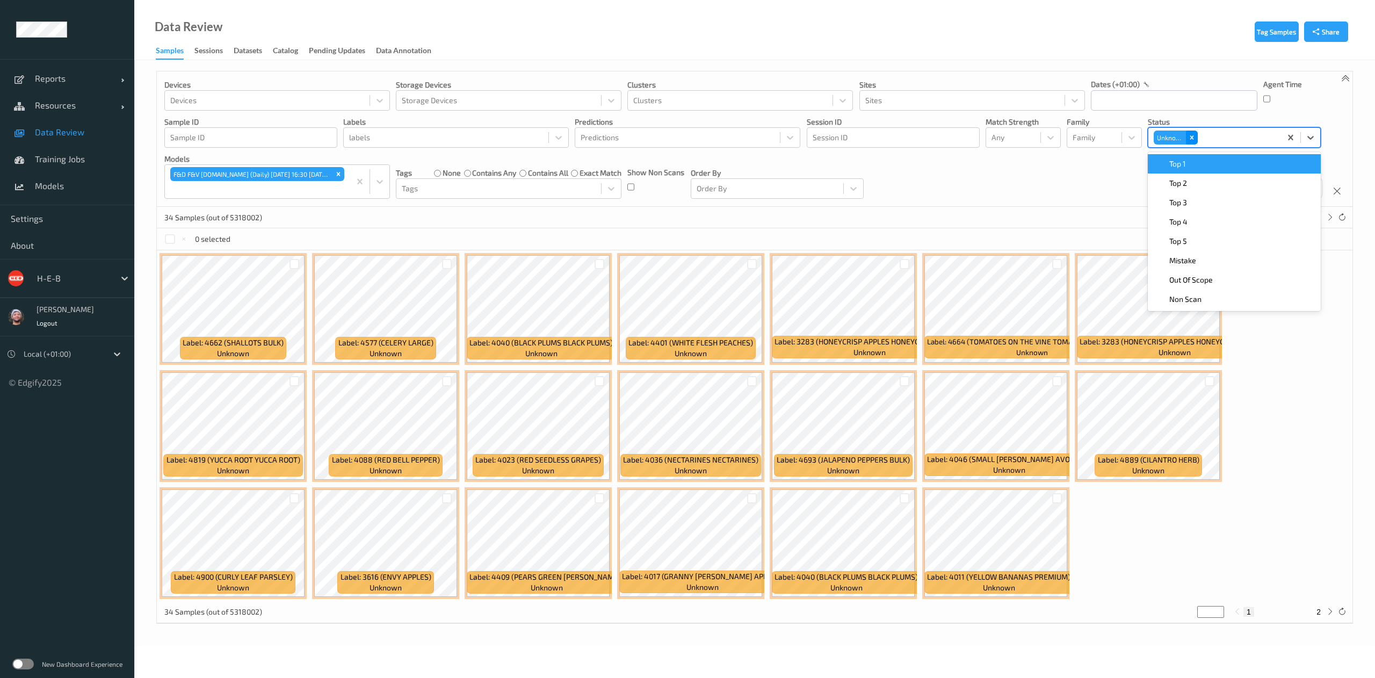
click at [1193, 133] on div "Remove Unknown" at bounding box center [1192, 137] width 12 height 14
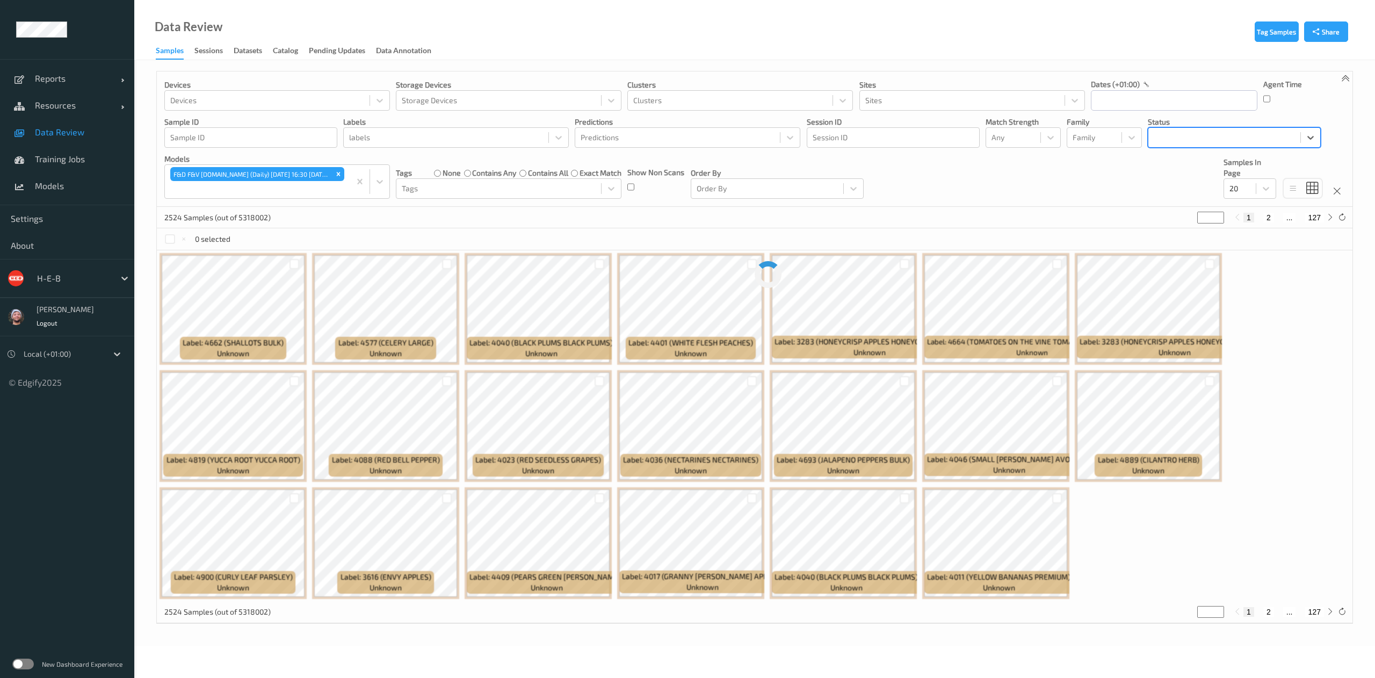
click at [1193, 133] on div at bounding box center [1224, 137] width 141 height 13
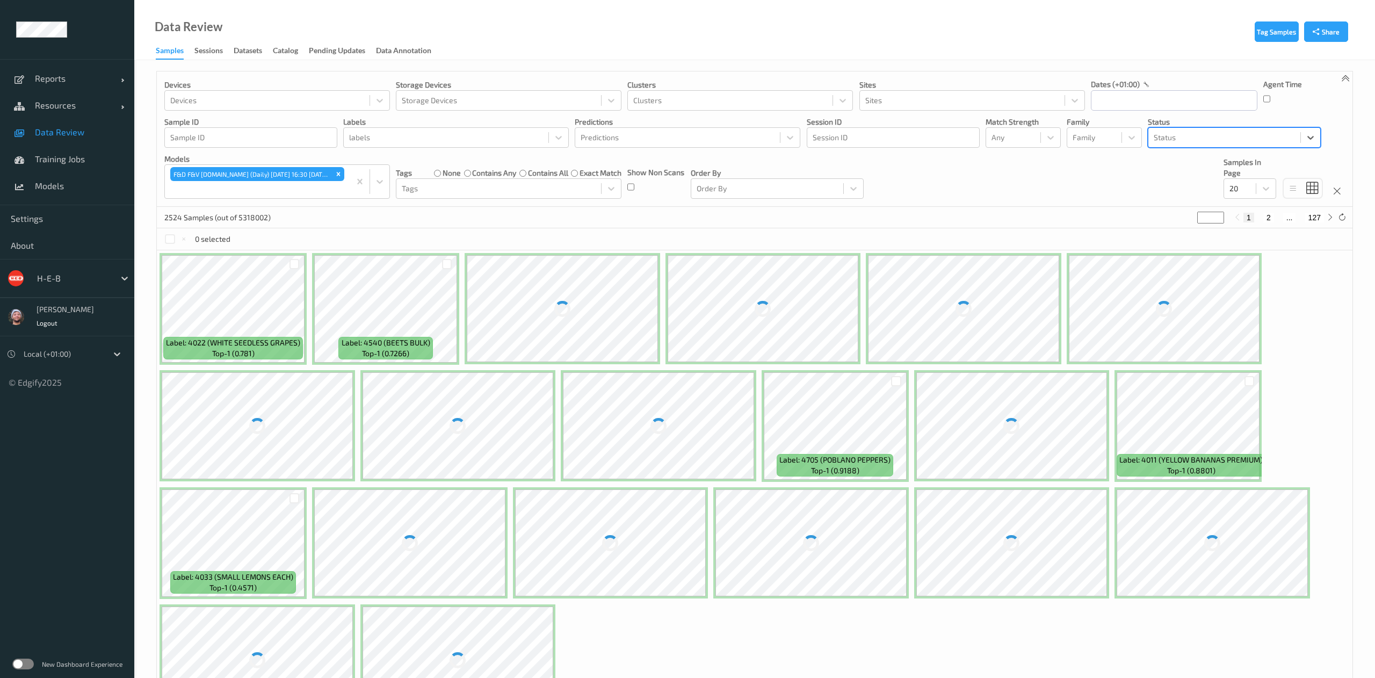
click at [1195, 145] on div "Status" at bounding box center [1224, 137] width 152 height 17
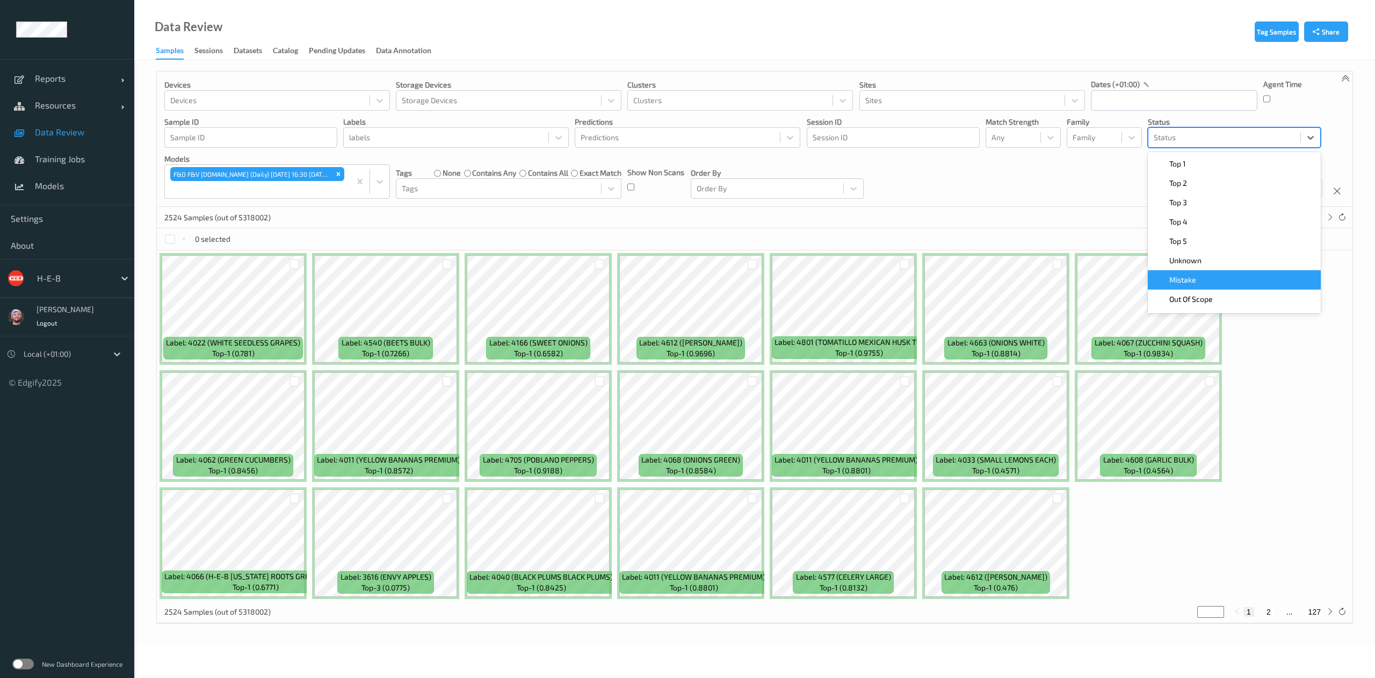
click at [1185, 280] on span "Mistake" at bounding box center [1182, 279] width 27 height 11
